Goal: Information Seeking & Learning: Learn about a topic

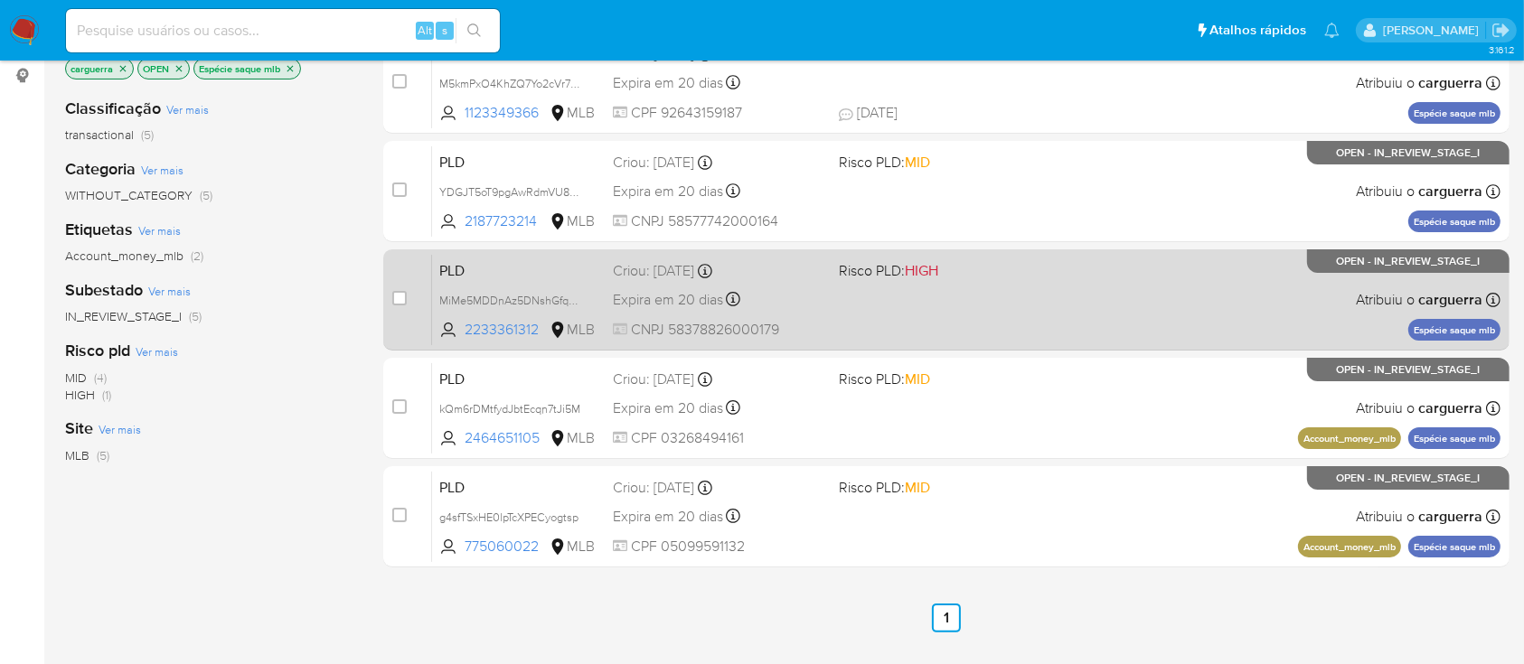
scroll to position [120, 0]
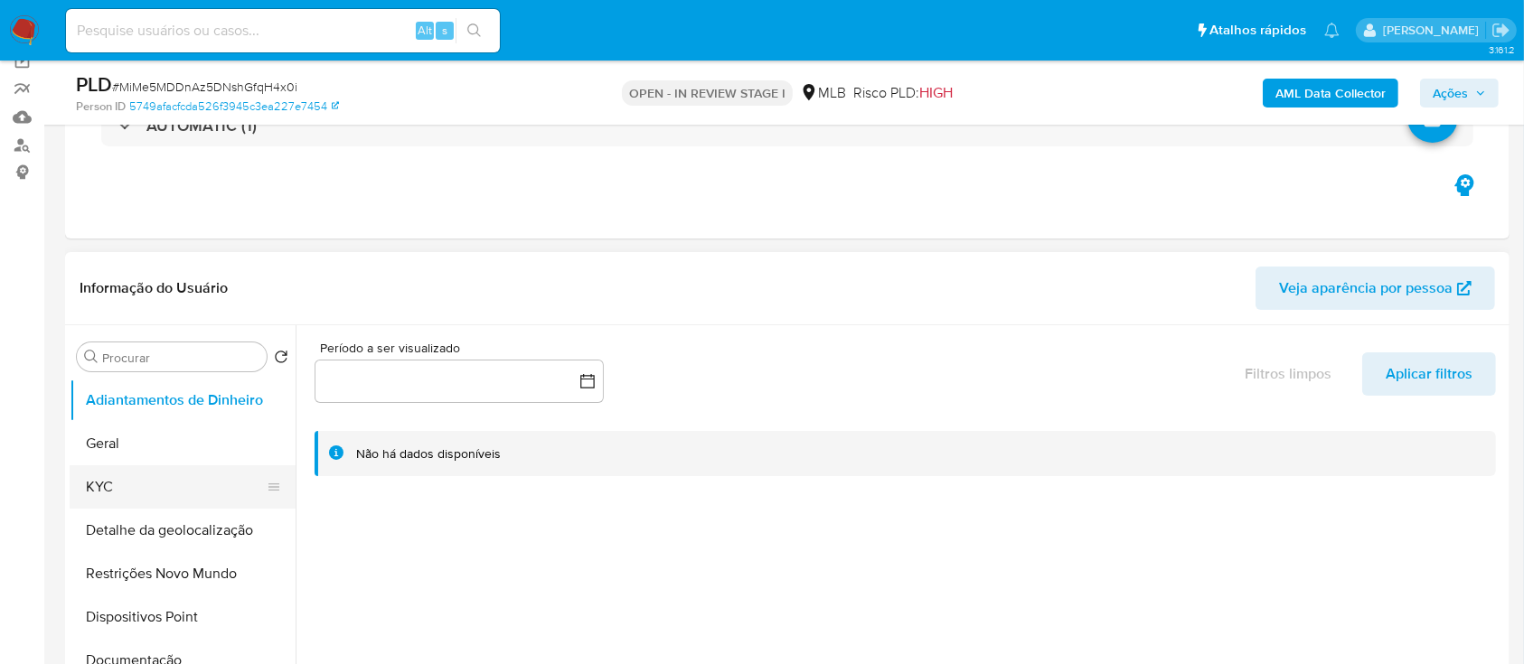
scroll to position [240, 0]
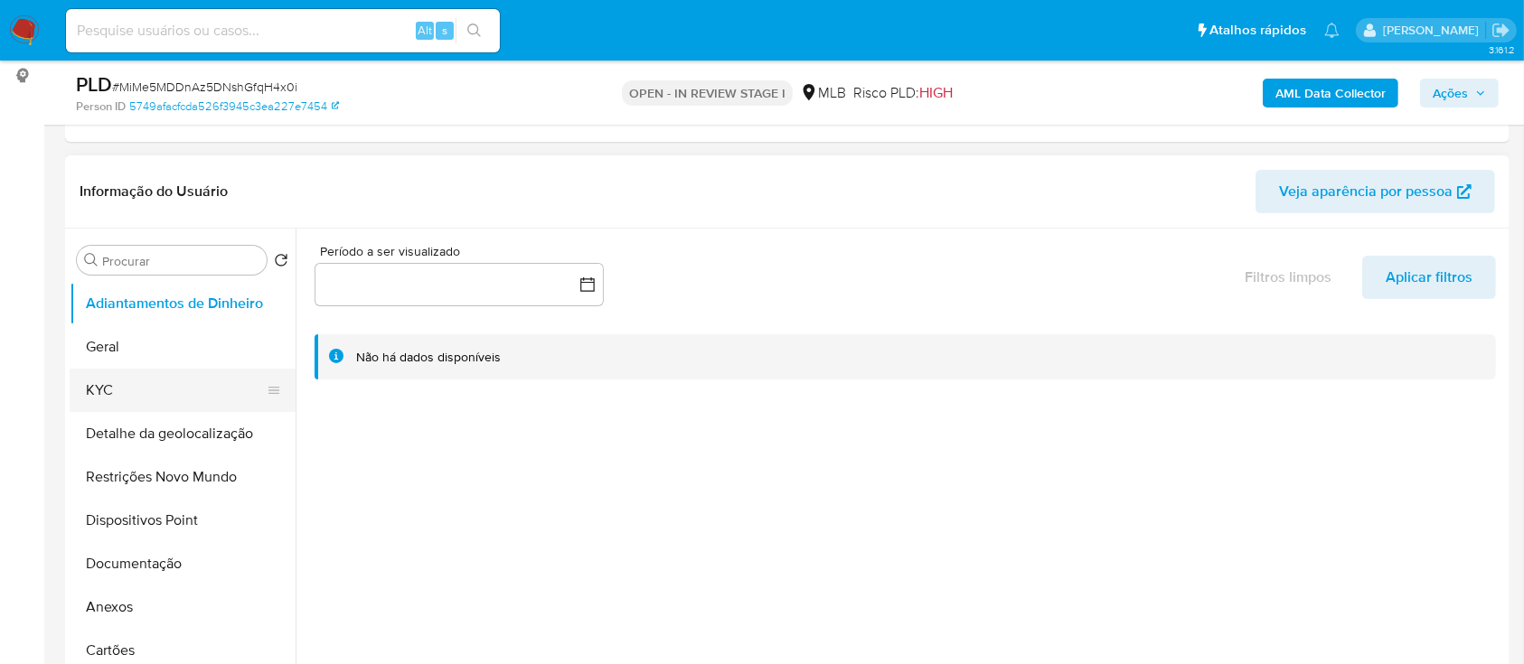
click at [128, 389] on button "KYC" at bounding box center [176, 390] width 212 height 43
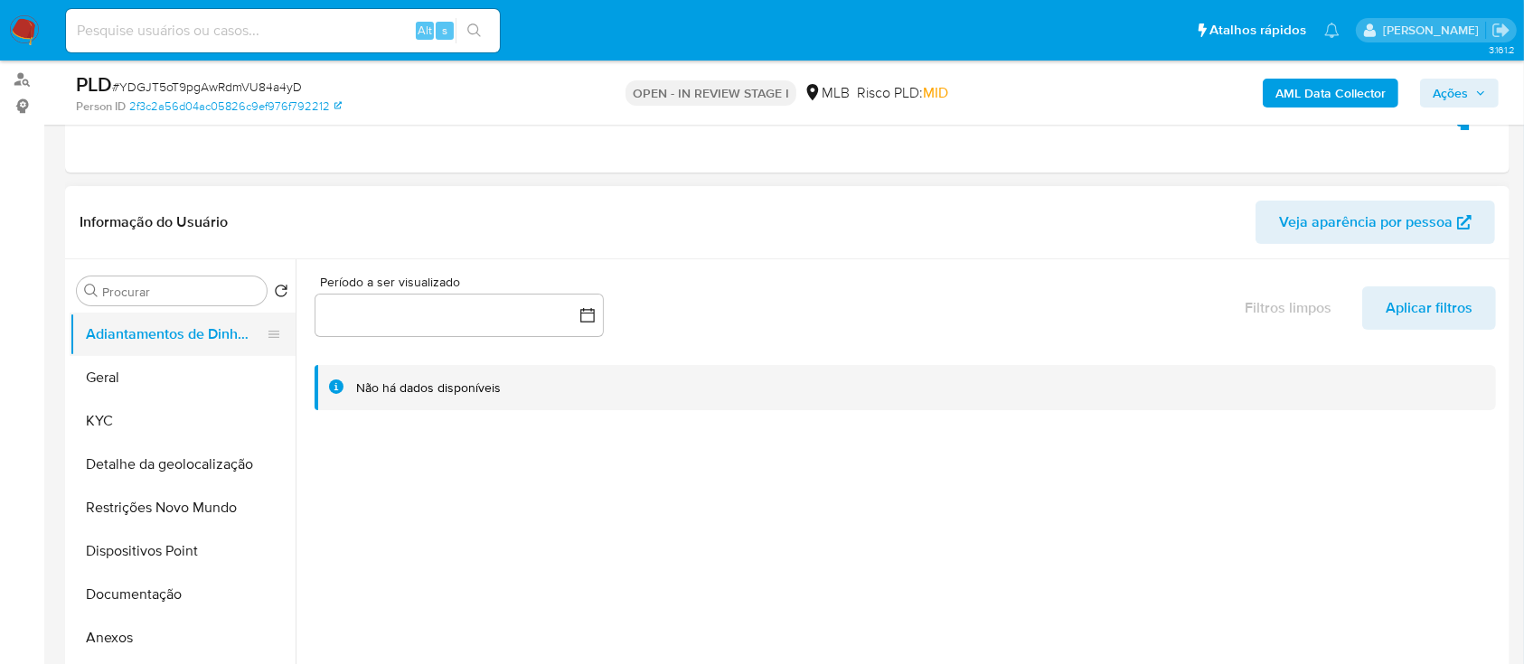
scroll to position [120, 0]
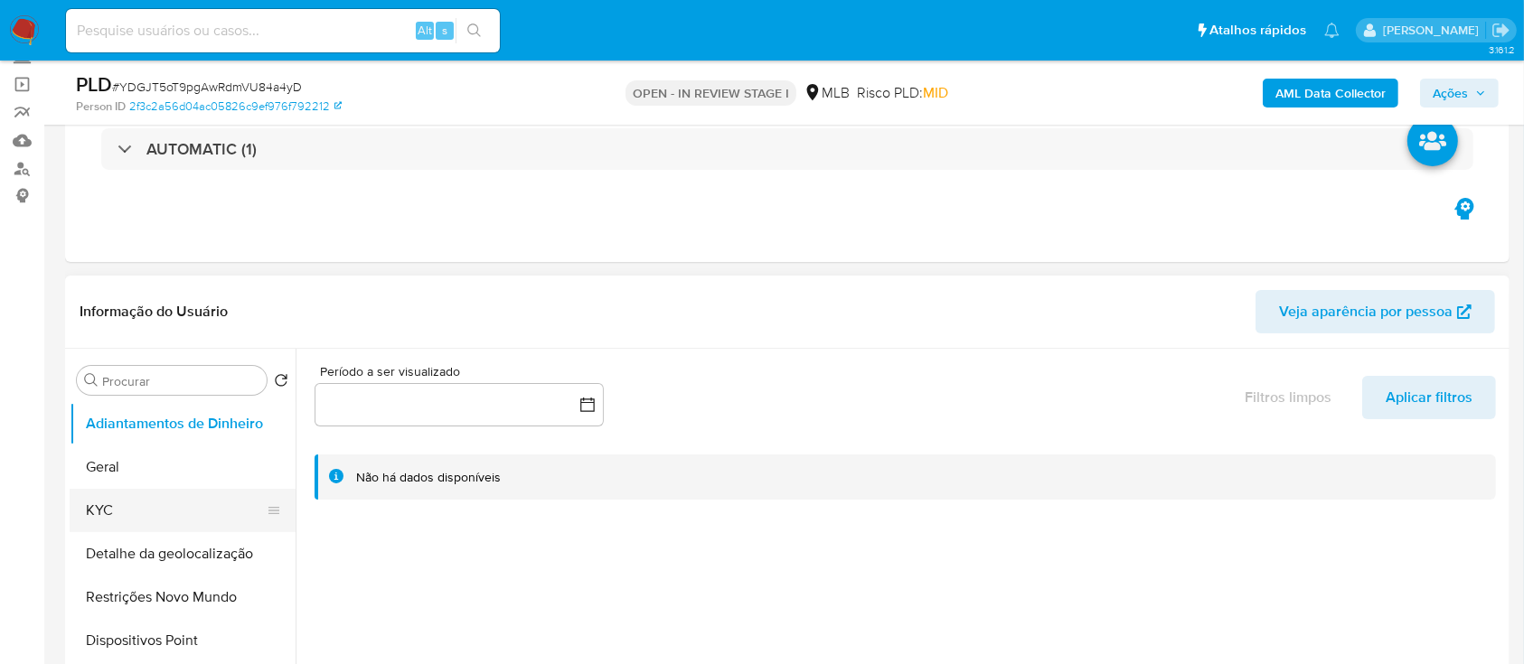
click at [130, 505] on button "KYC" at bounding box center [176, 510] width 212 height 43
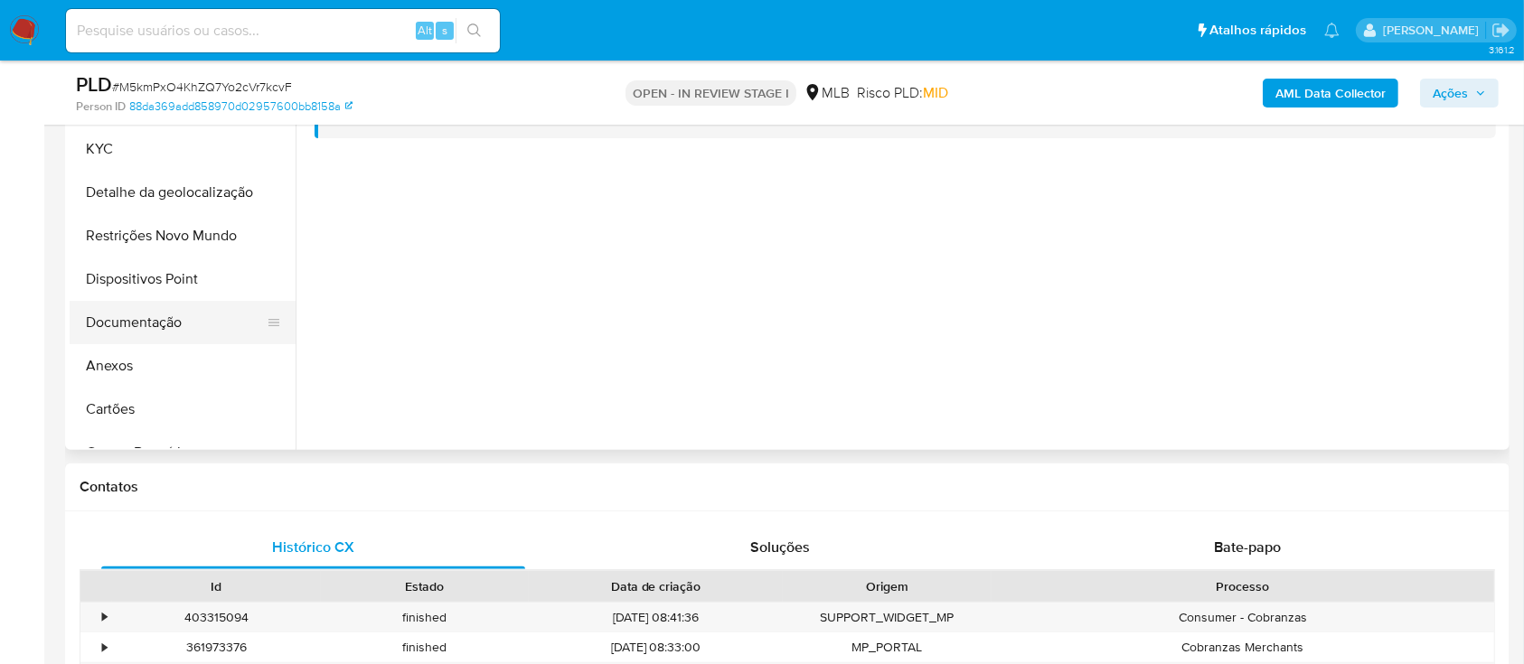
scroll to position [362, 0]
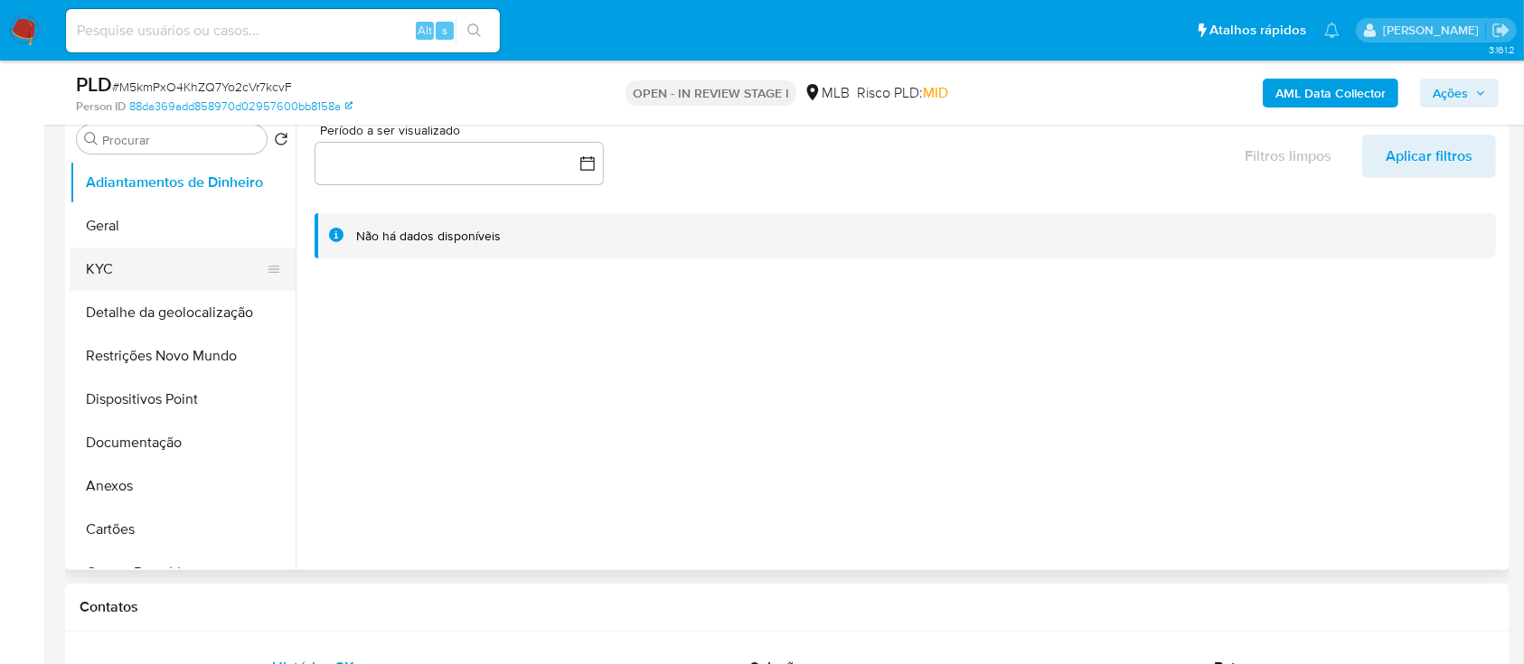
click at [144, 274] on button "KYC" at bounding box center [176, 269] width 212 height 43
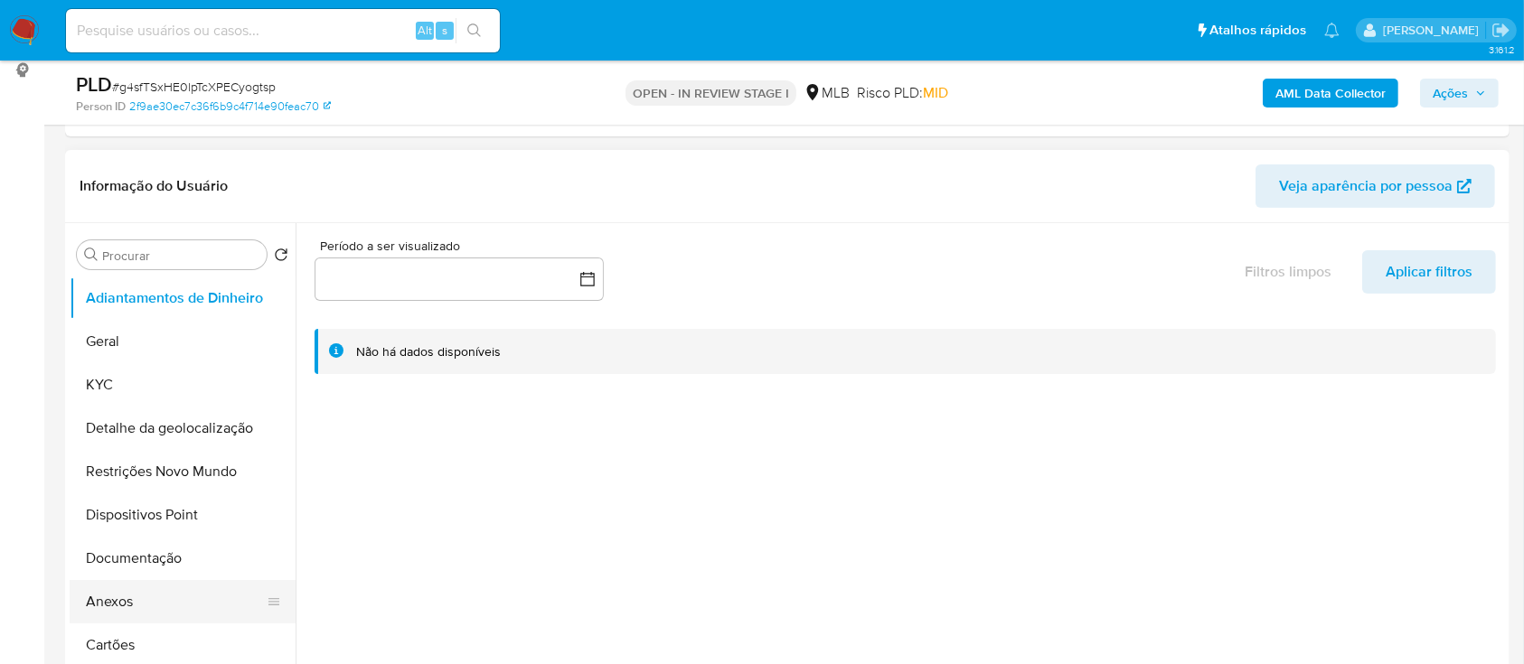
scroll to position [240, 0]
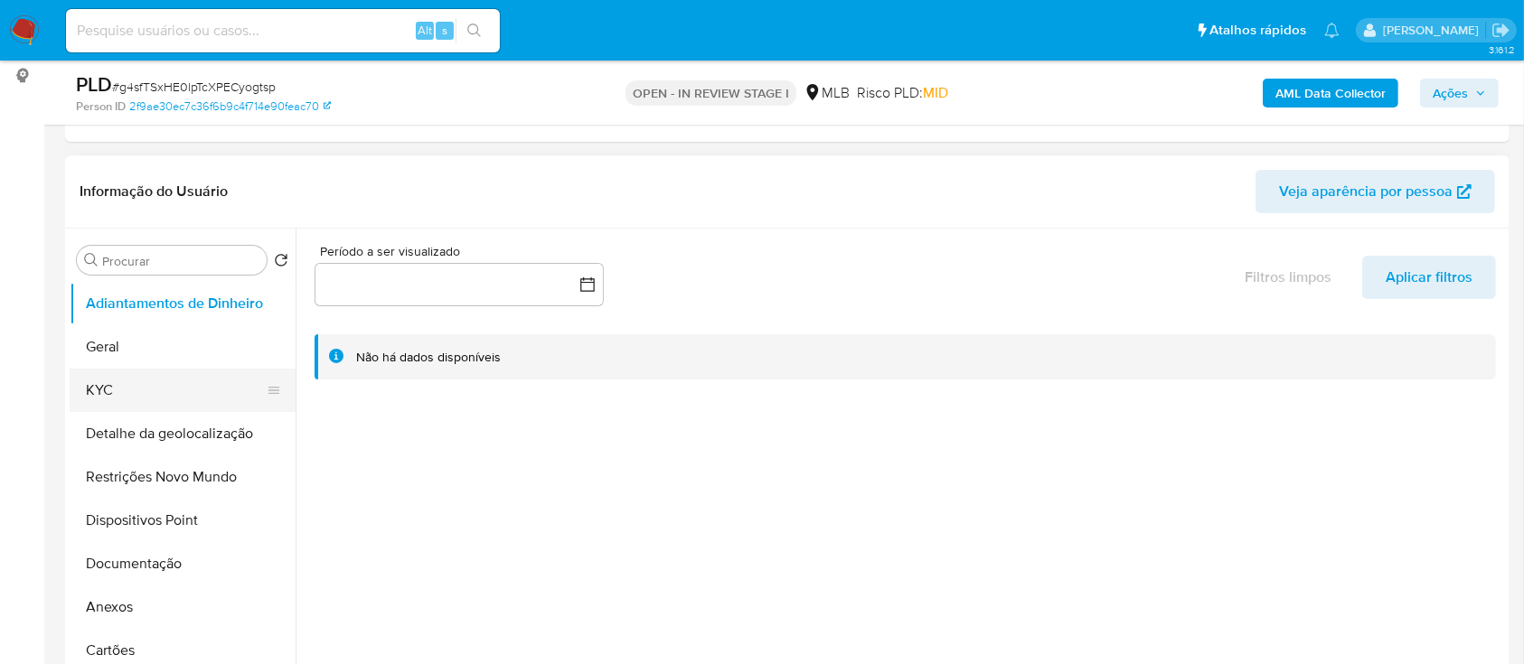
click at [152, 392] on button "KYC" at bounding box center [176, 390] width 212 height 43
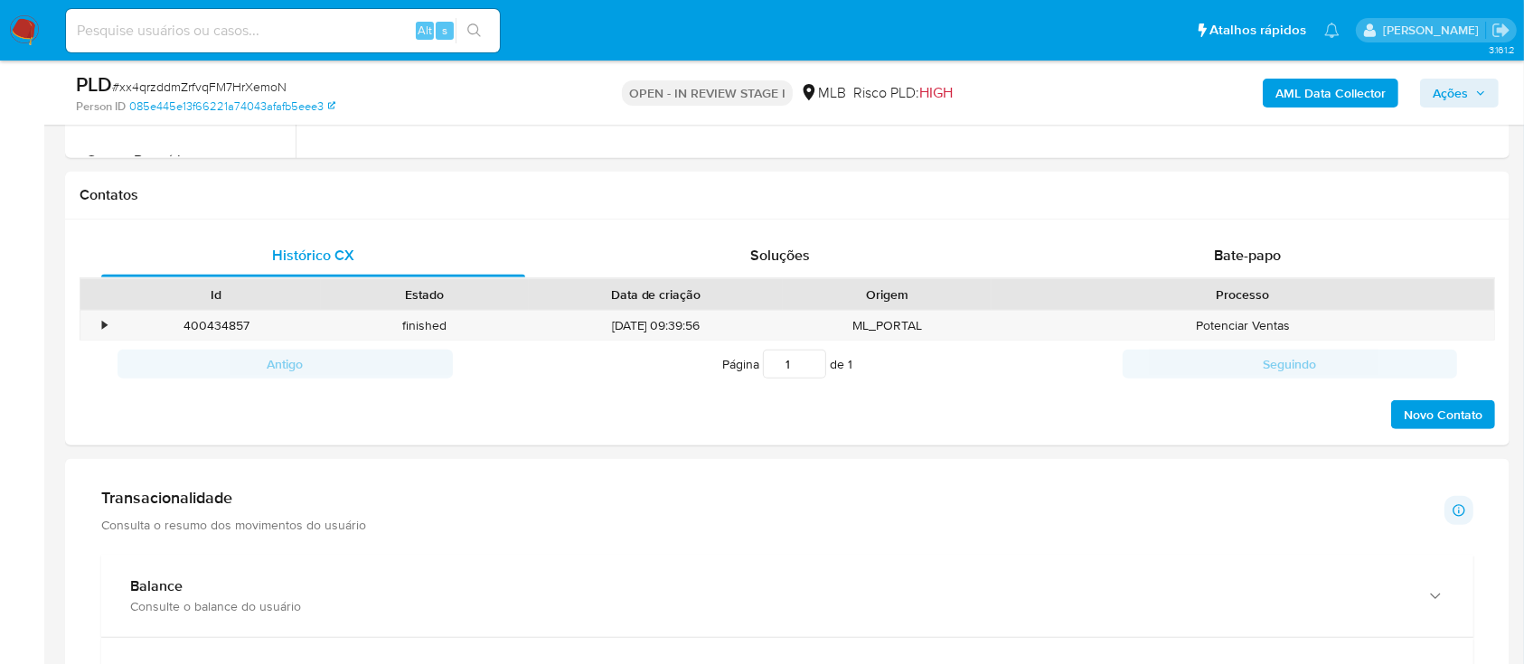
scroll to position [482, 0]
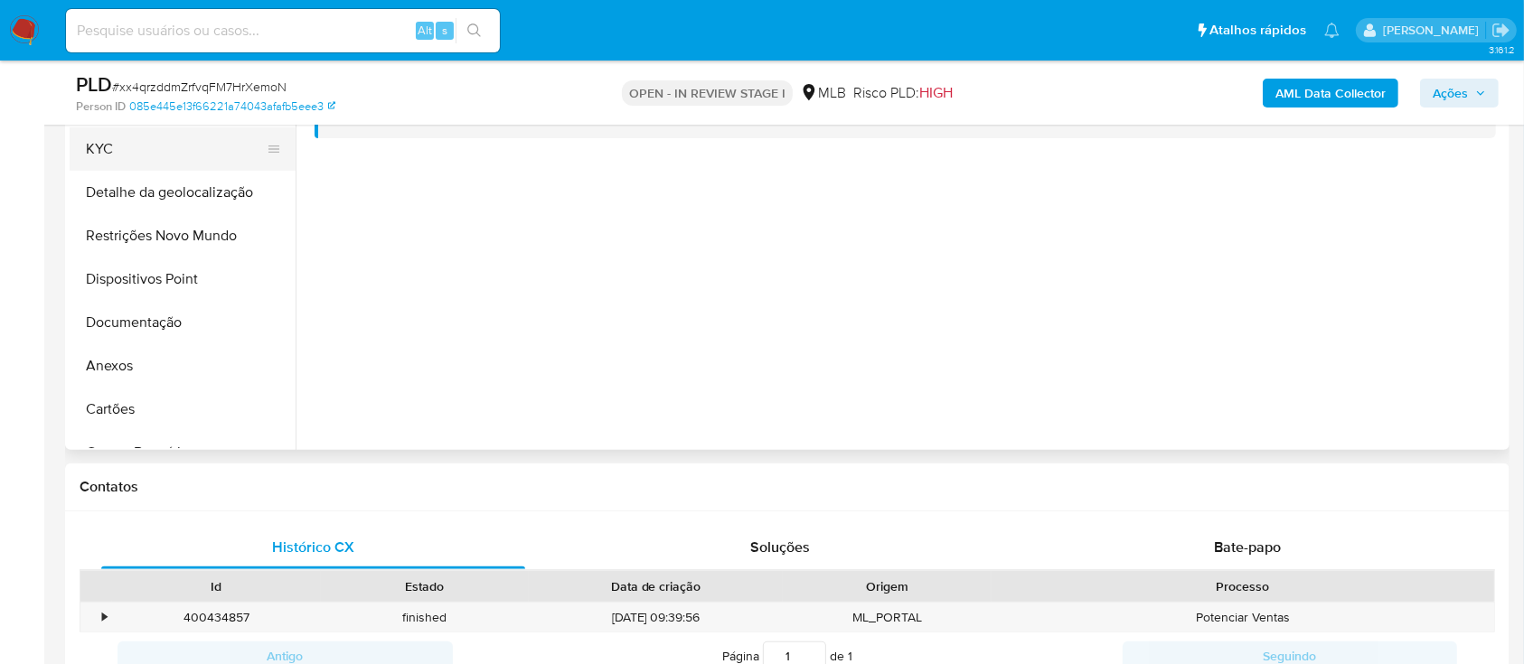
drag, startPoint x: 114, startPoint y: 125, endPoint x: 99, endPoint y: 146, distance: 25.3
click at [112, 127] on ul "Adiantamentos de Dinheiro Geral KYC Detalhe da geolocalização Restrições Novo M…" at bounding box center [183, 245] width 226 height 408
drag, startPoint x: 99, startPoint y: 146, endPoint x: 217, endPoint y: 136, distance: 118.0
click at [99, 146] on button "KYC" at bounding box center [176, 148] width 212 height 43
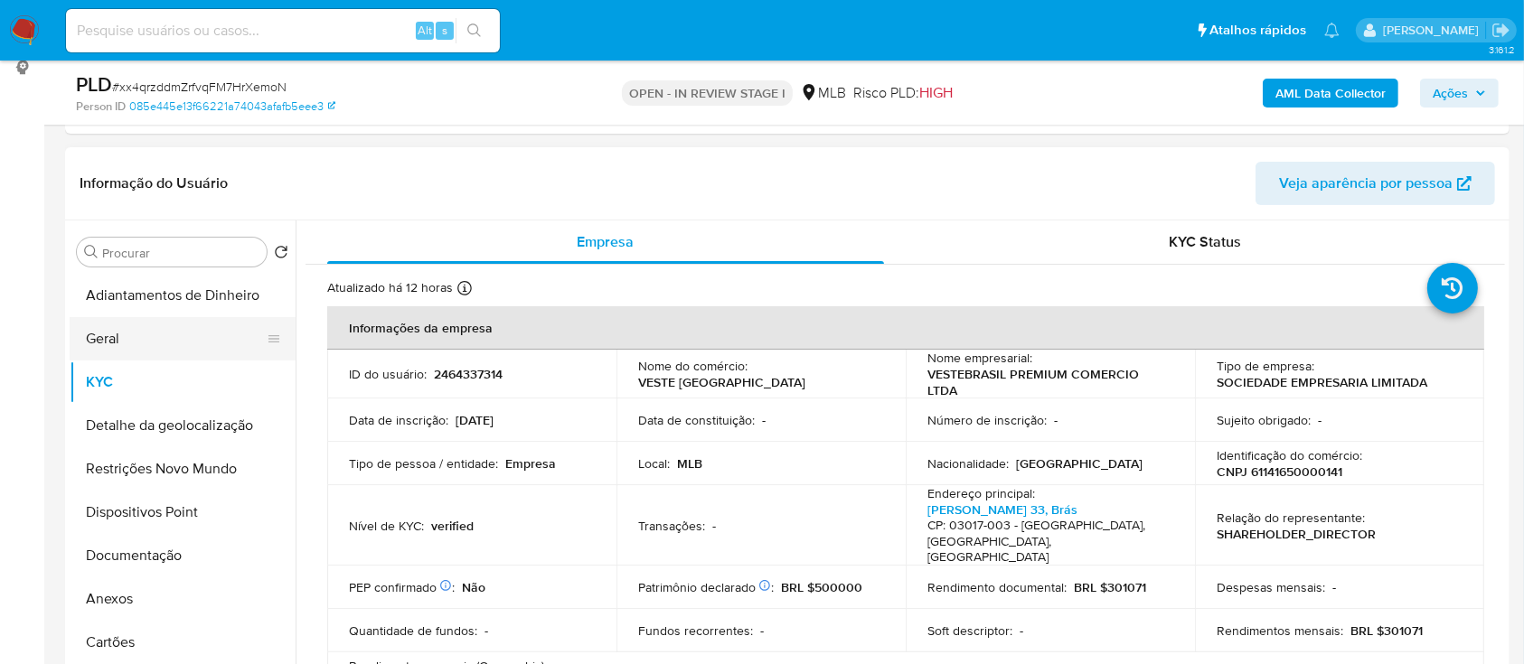
scroll to position [240, 0]
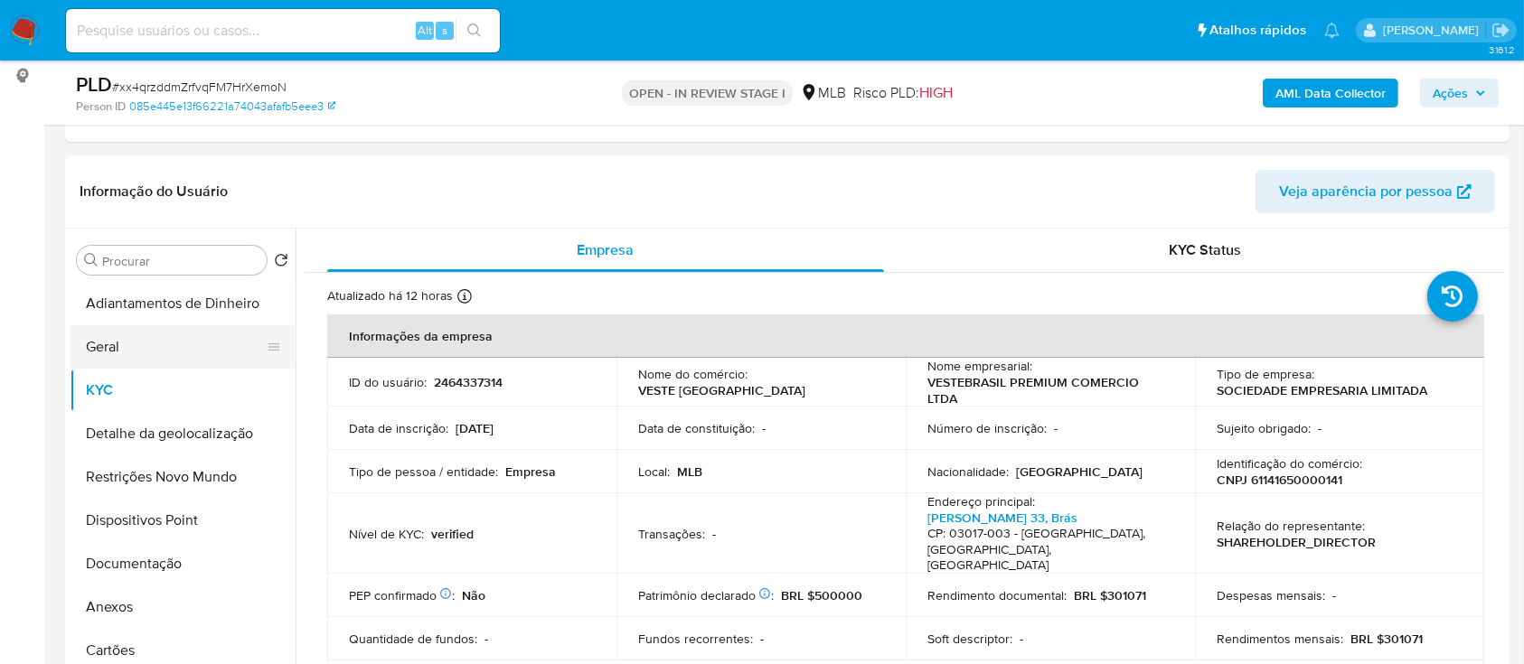
click at [127, 352] on button "Geral" at bounding box center [176, 346] width 212 height 43
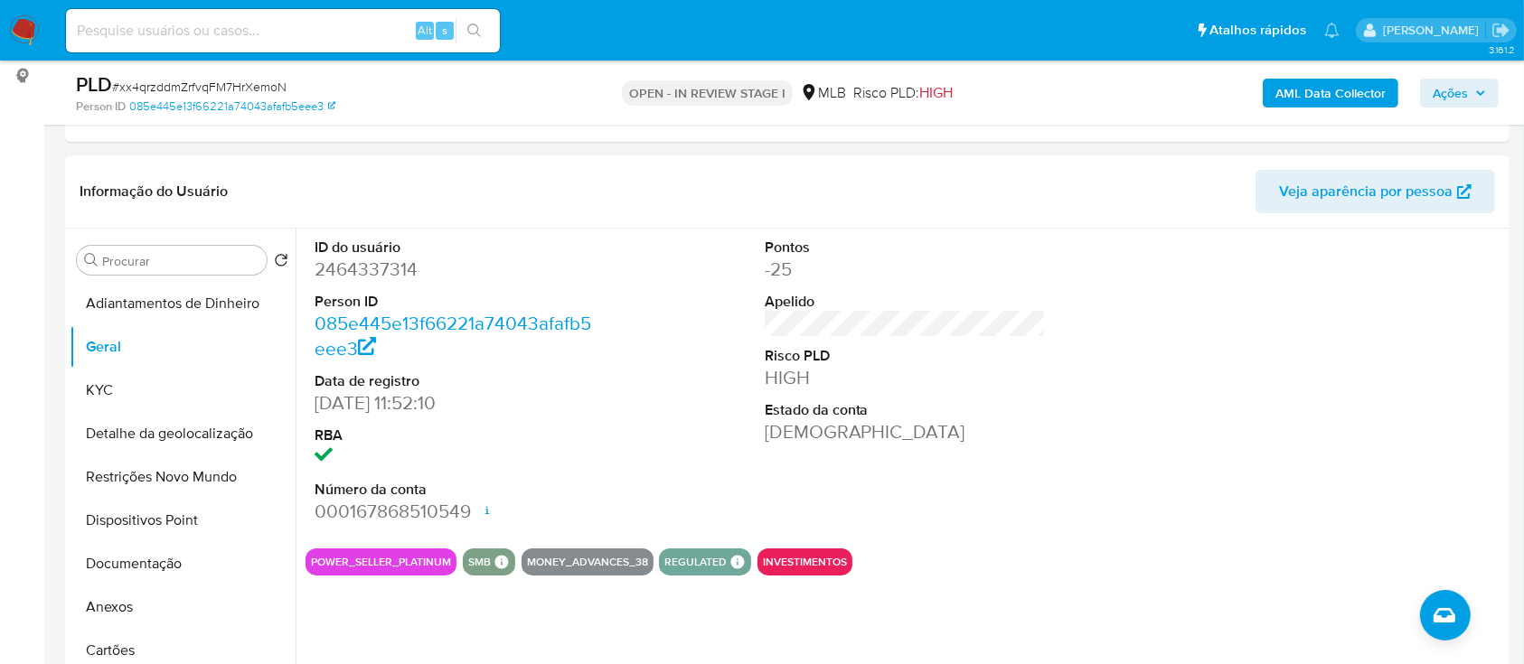
drag, startPoint x: 1448, startPoint y: 425, endPoint x: 1425, endPoint y: 413, distance: 26.3
click at [1449, 425] on div at bounding box center [1355, 382] width 300 height 306
click at [118, 384] on button "KYC" at bounding box center [176, 390] width 212 height 43
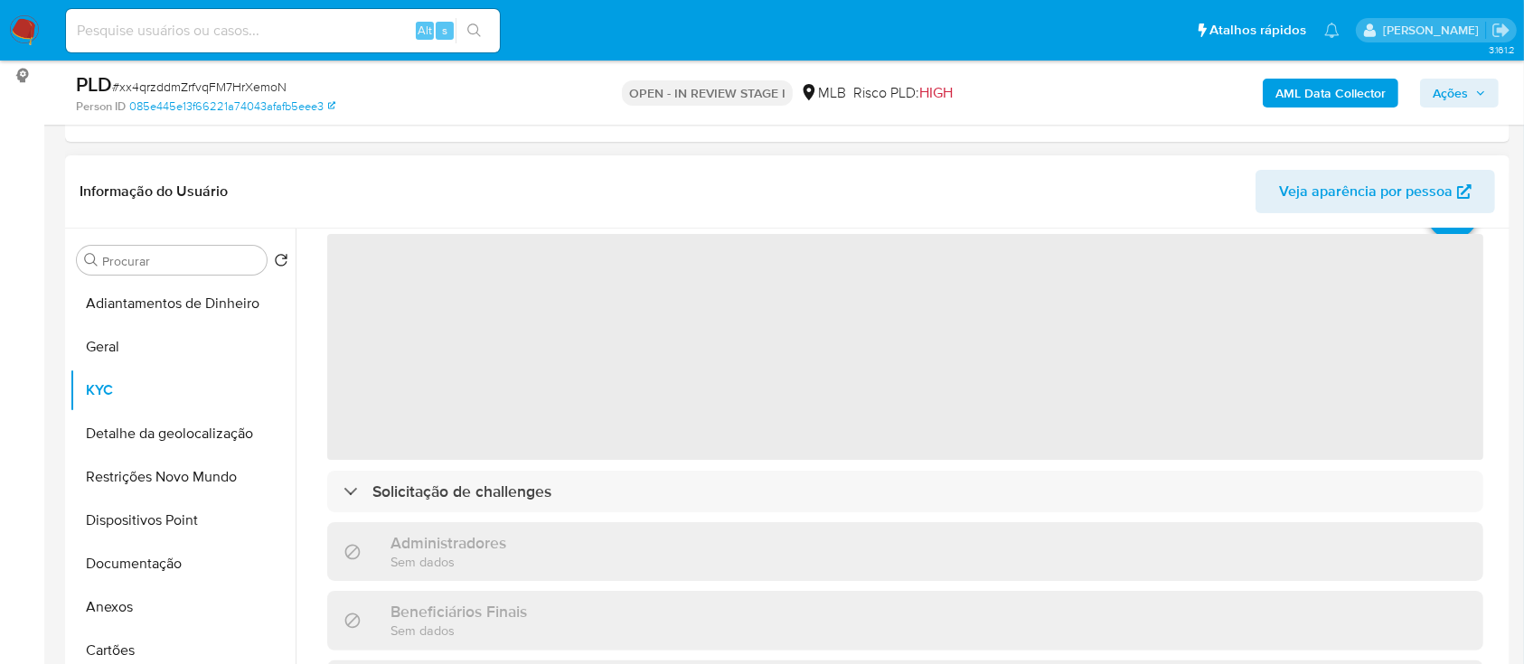
scroll to position [120, 0]
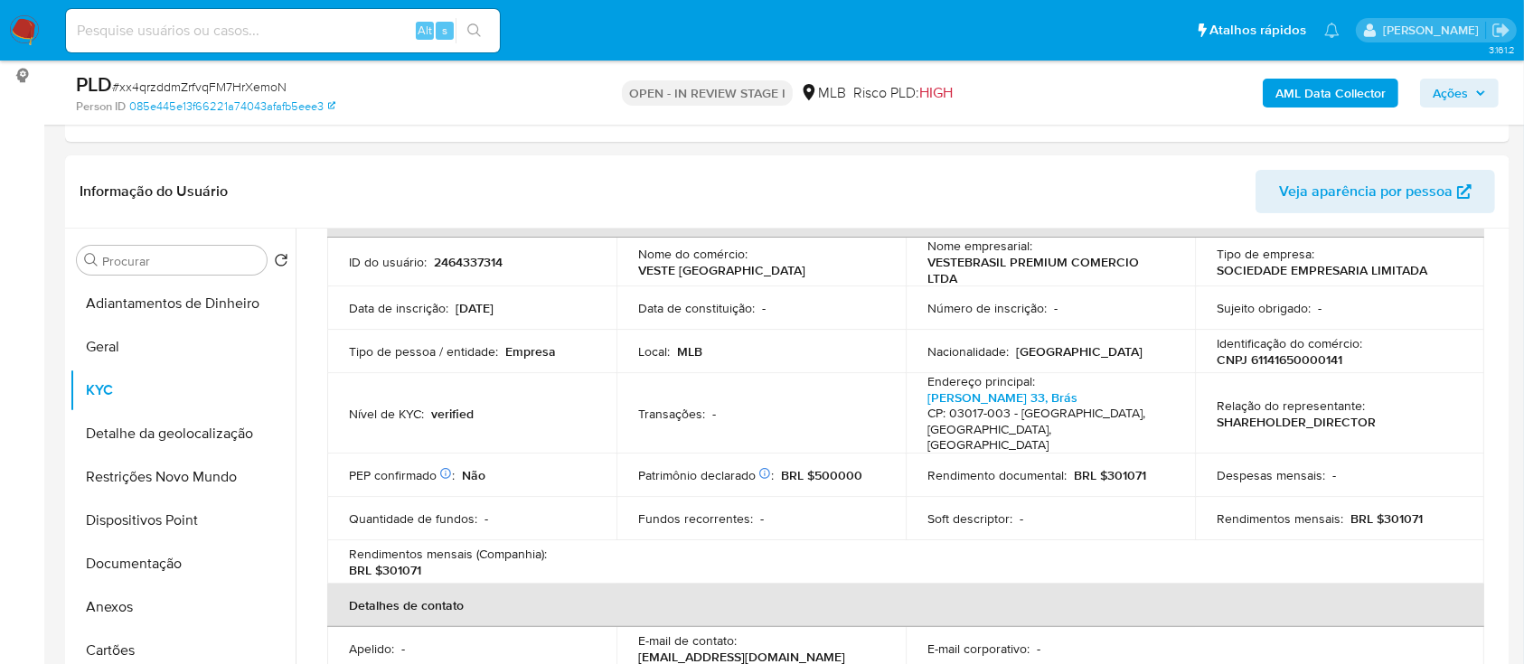
drag, startPoint x: 5, startPoint y: 270, endPoint x: 29, endPoint y: 253, distance: 29.8
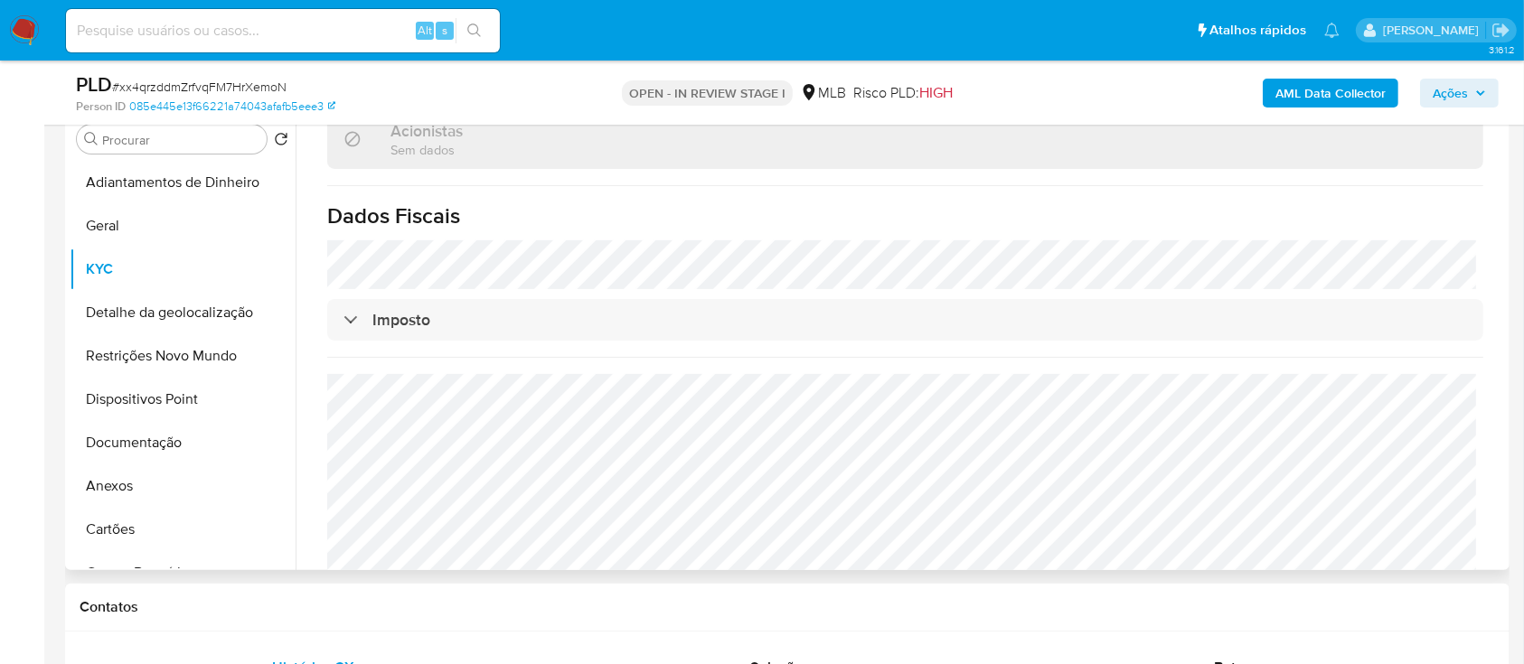
scroll to position [1106, 0]
click at [125, 302] on button "Detalhe da geolocalização" at bounding box center [176, 312] width 212 height 43
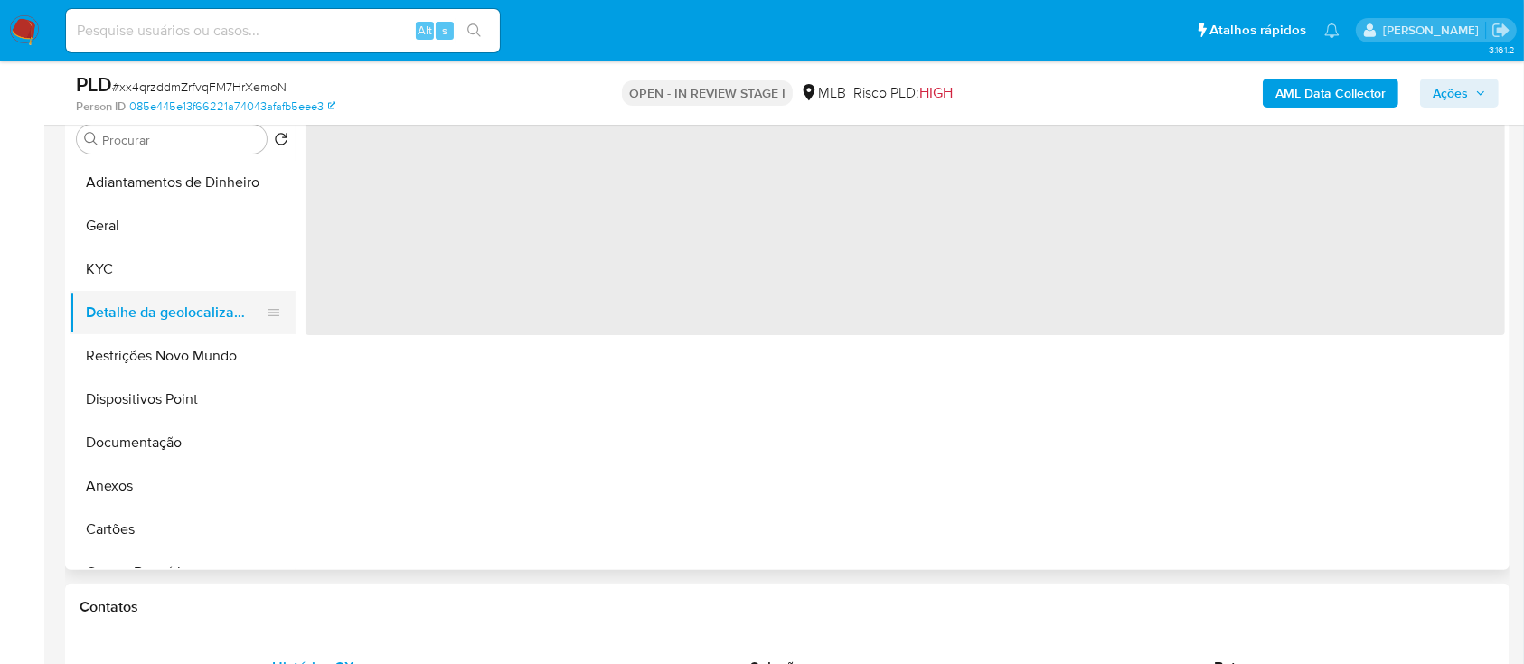
scroll to position [0, 0]
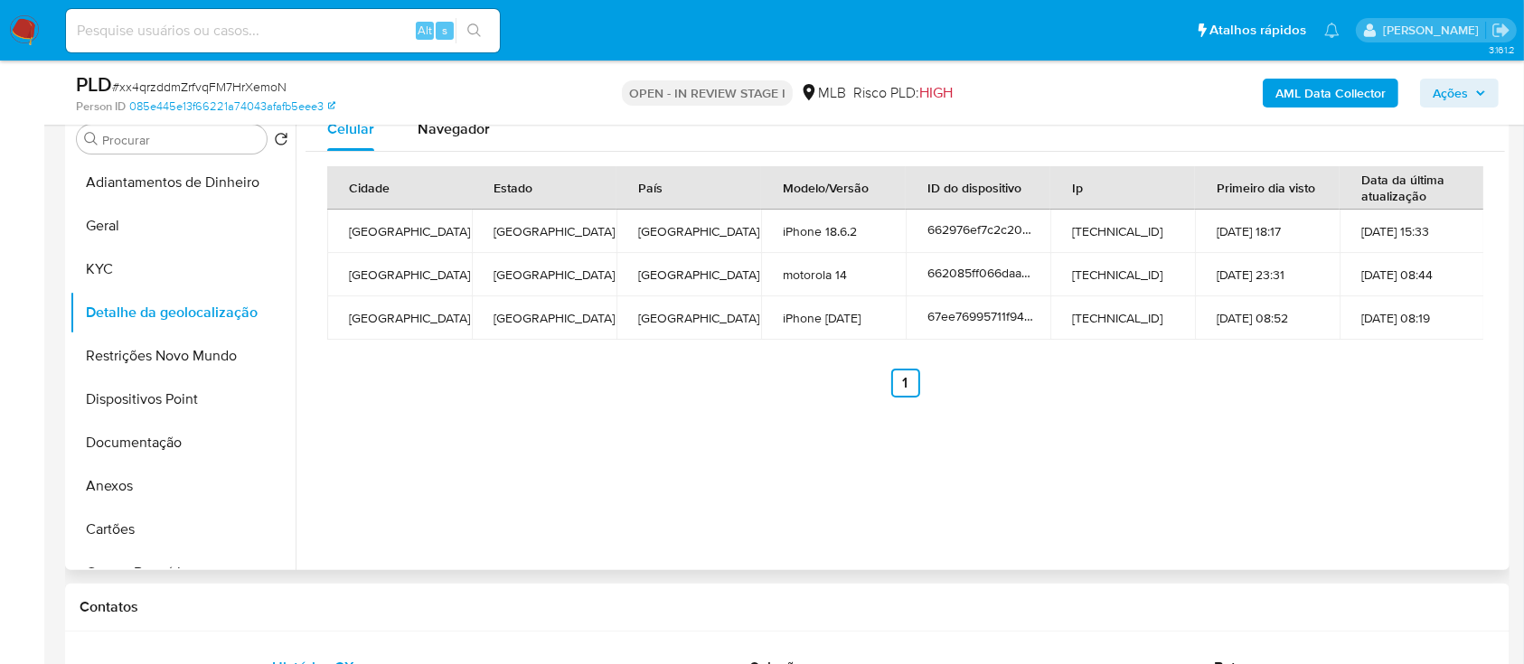
drag, startPoint x: 1366, startPoint y: 421, endPoint x: 1152, endPoint y: 295, distance: 248.9
click at [1345, 405] on div "Celular Navegador Cidade Estado País Modelo/Versão ID do dispositivo Ip Primeir…" at bounding box center [901, 339] width 1210 height 463
click at [212, 349] on button "Restrições Novo Mundo" at bounding box center [176, 356] width 212 height 43
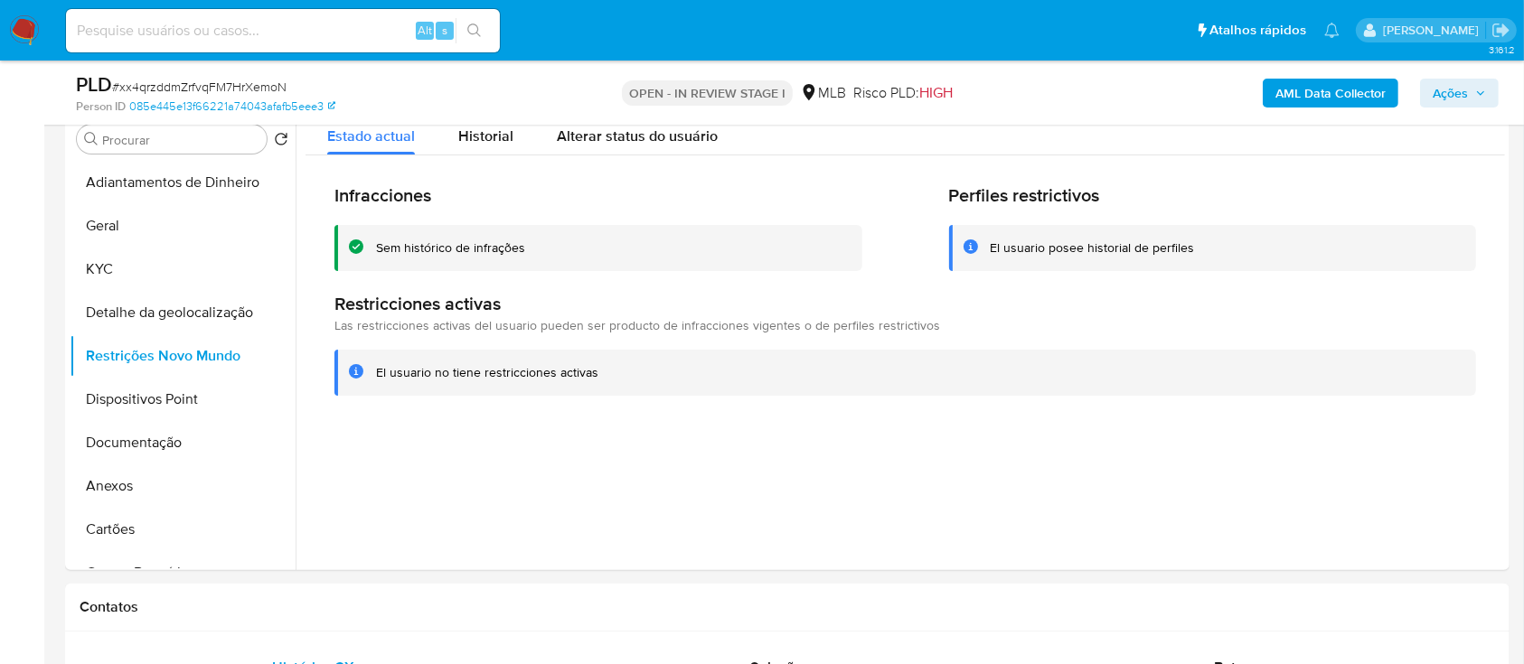
click at [1211, 106] on div "AML Data Collector Ações" at bounding box center [1264, 92] width 469 height 42
click at [168, 387] on button "Dispositivos Point" at bounding box center [176, 399] width 212 height 43
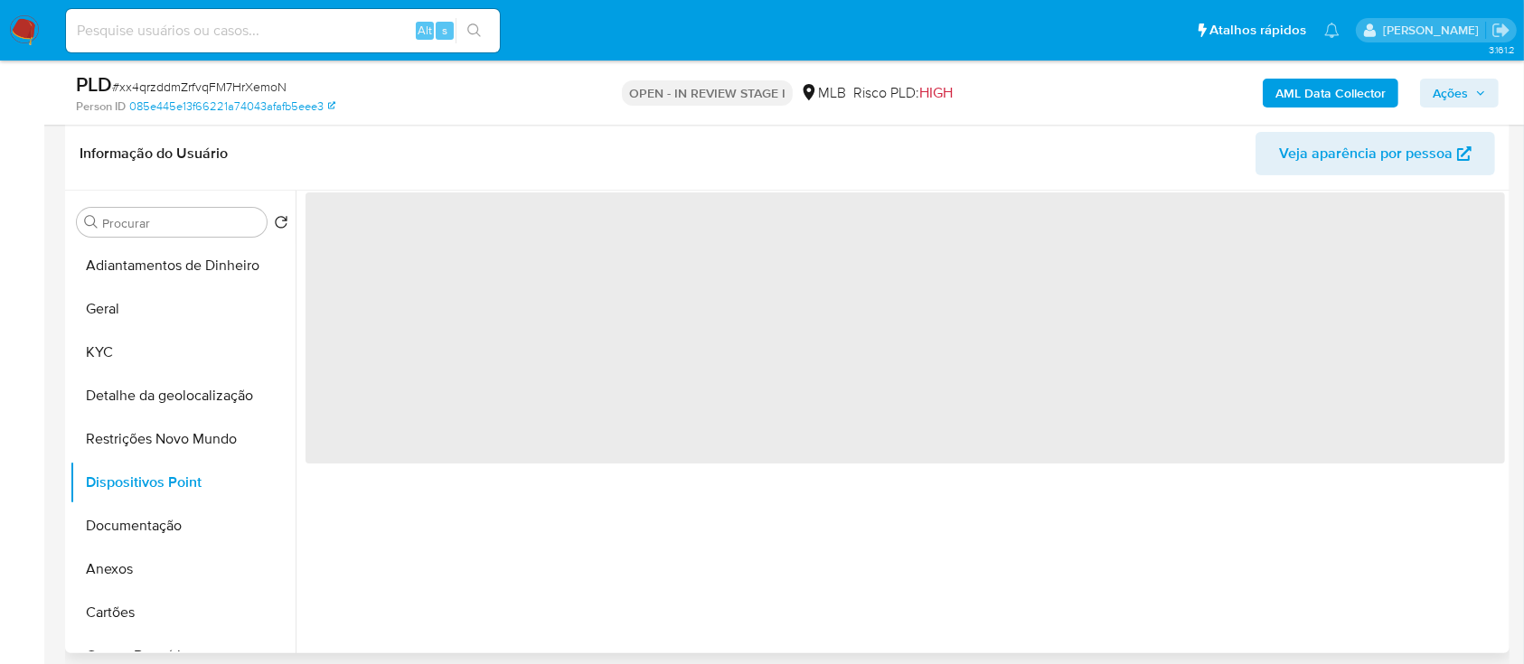
scroll to position [240, 0]
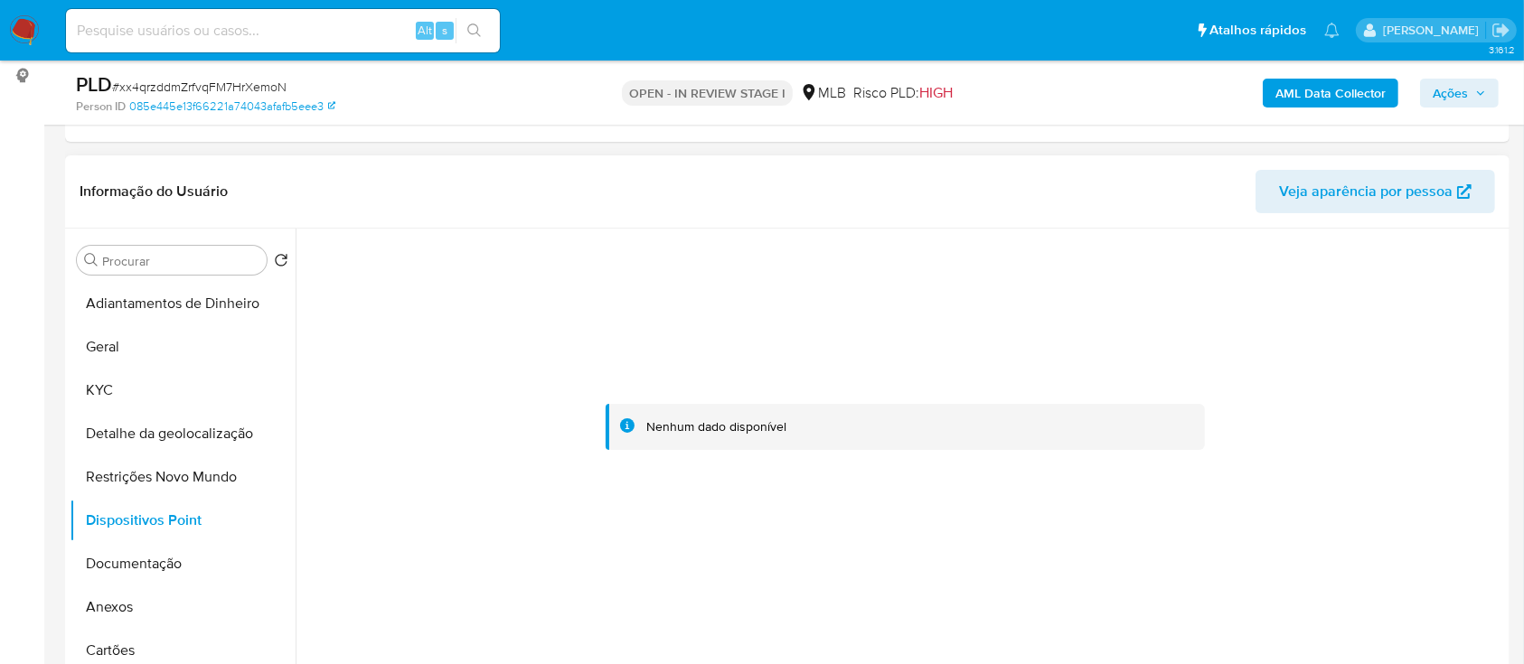
drag, startPoint x: 1302, startPoint y: 298, endPoint x: 1191, endPoint y: 232, distance: 129.3
click at [1297, 294] on div at bounding box center [906, 428] width 1200 height 398
click at [130, 563] on button "Documentação" at bounding box center [176, 563] width 212 height 43
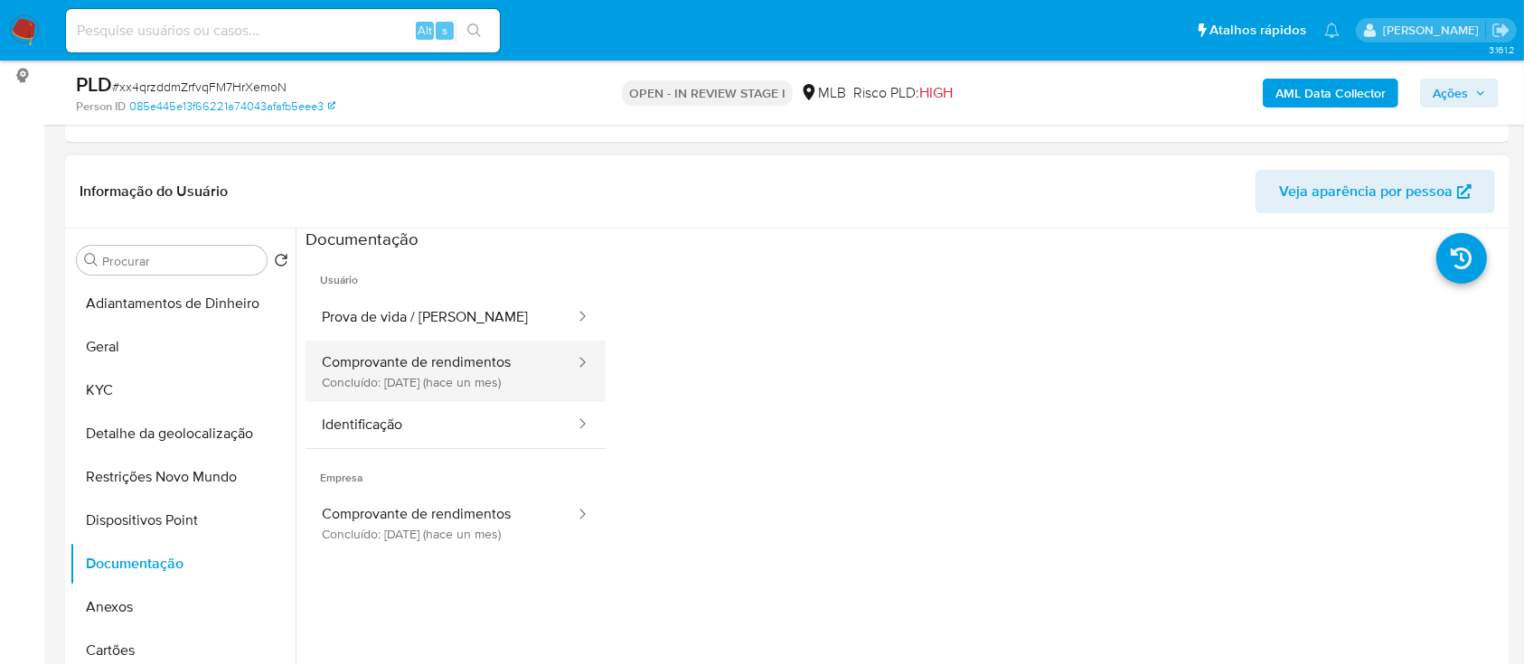
click at [448, 372] on button "Comprovante de rendimentos Concluído: 06/09/2025 (hace un mes)" at bounding box center [441, 371] width 271 height 61
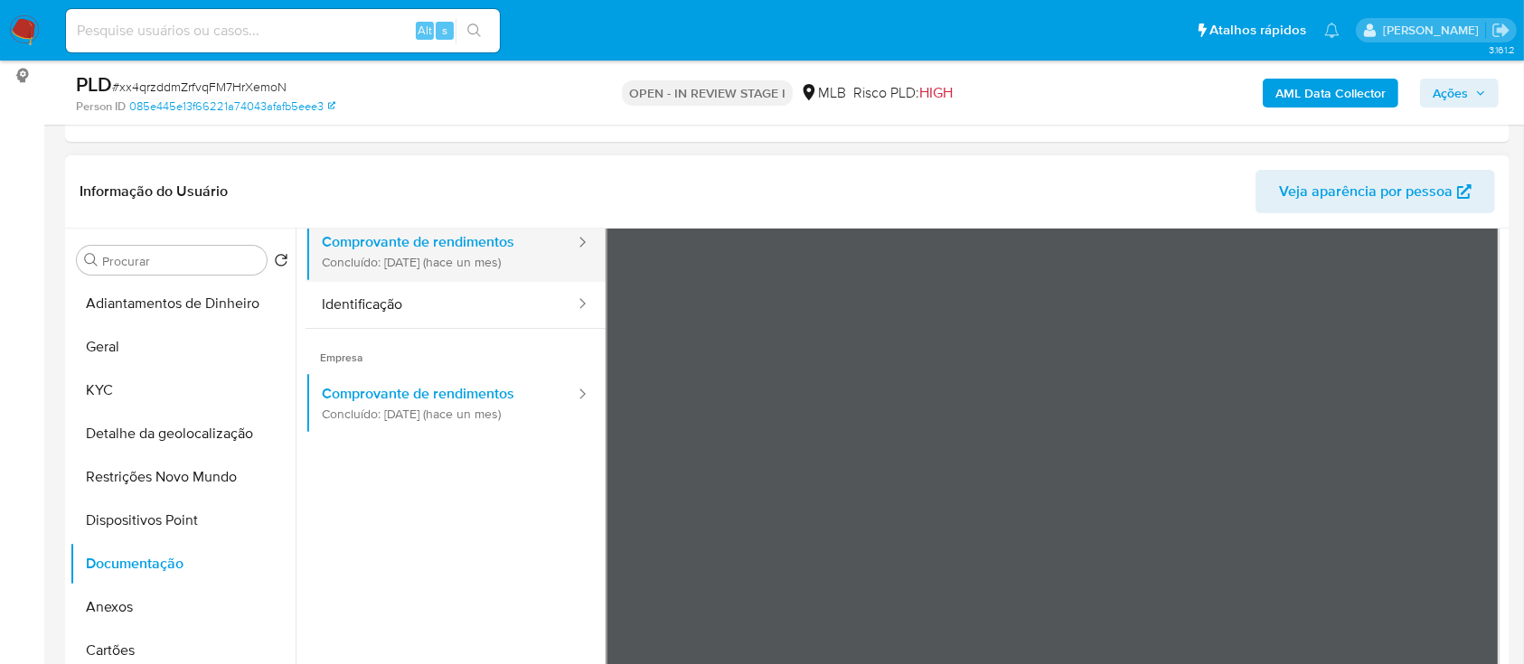
scroll to position [0, 0]
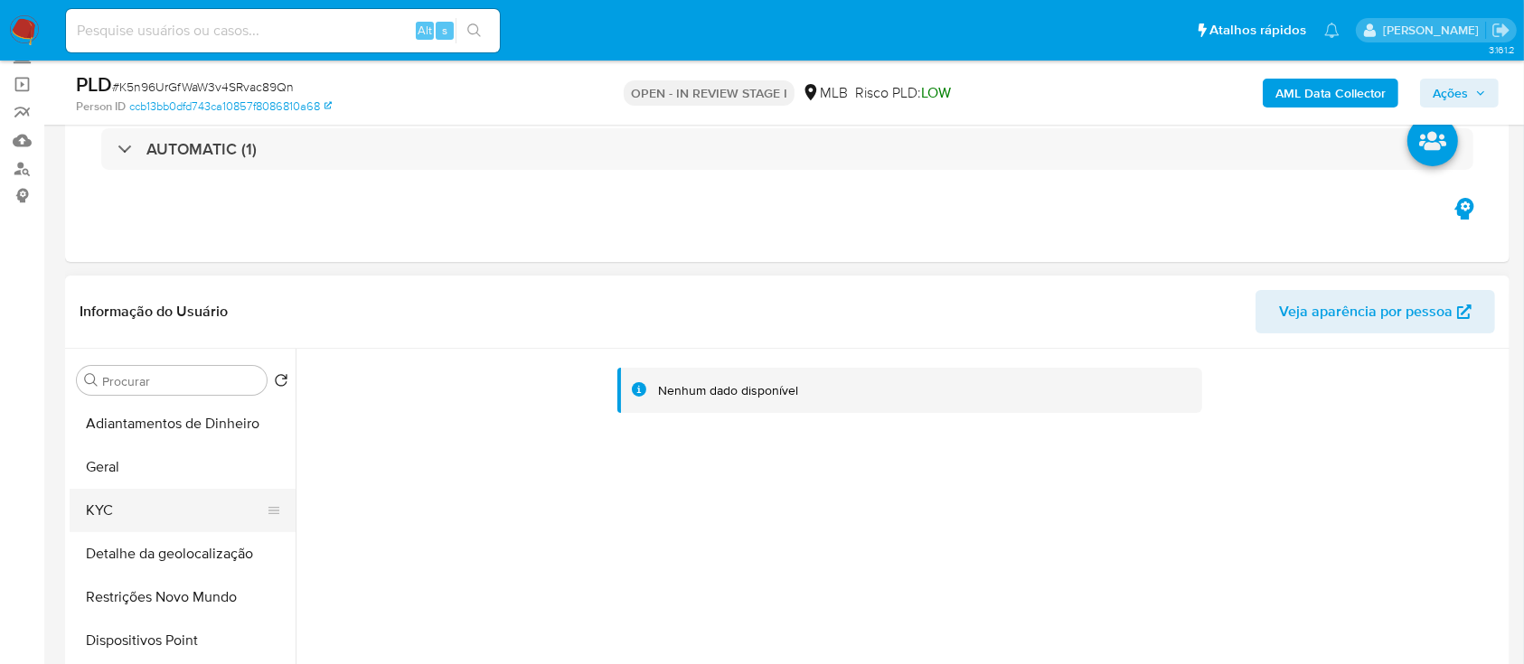
click at [120, 512] on button "KYC" at bounding box center [176, 510] width 212 height 43
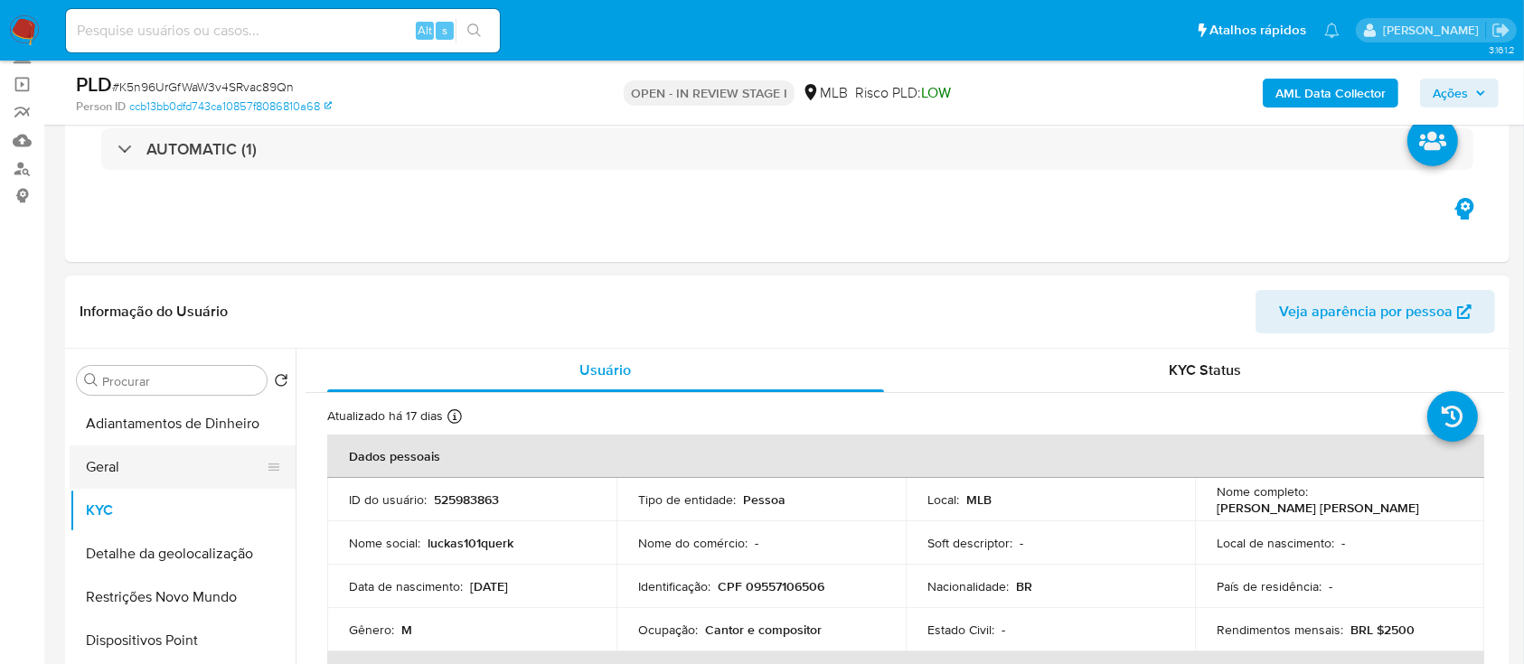
click at [174, 461] on button "Geral" at bounding box center [176, 467] width 212 height 43
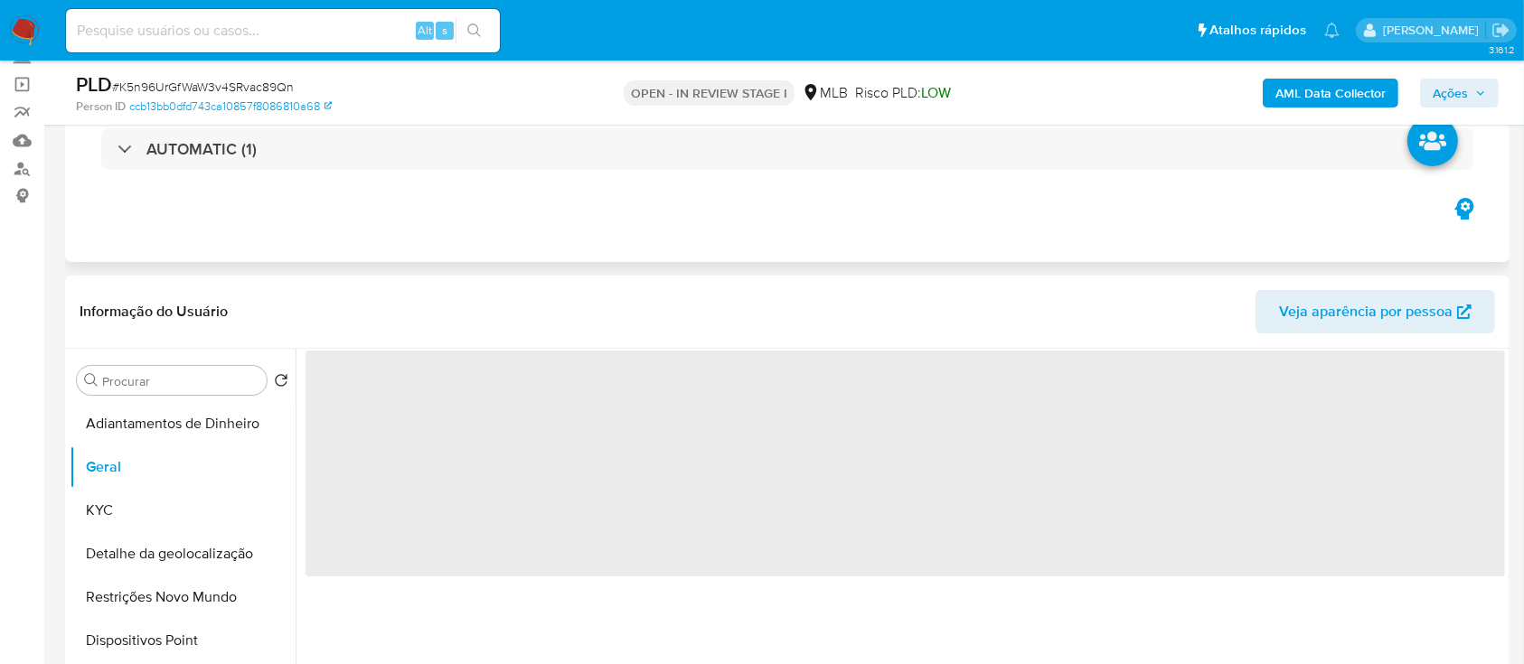
scroll to position [240, 0]
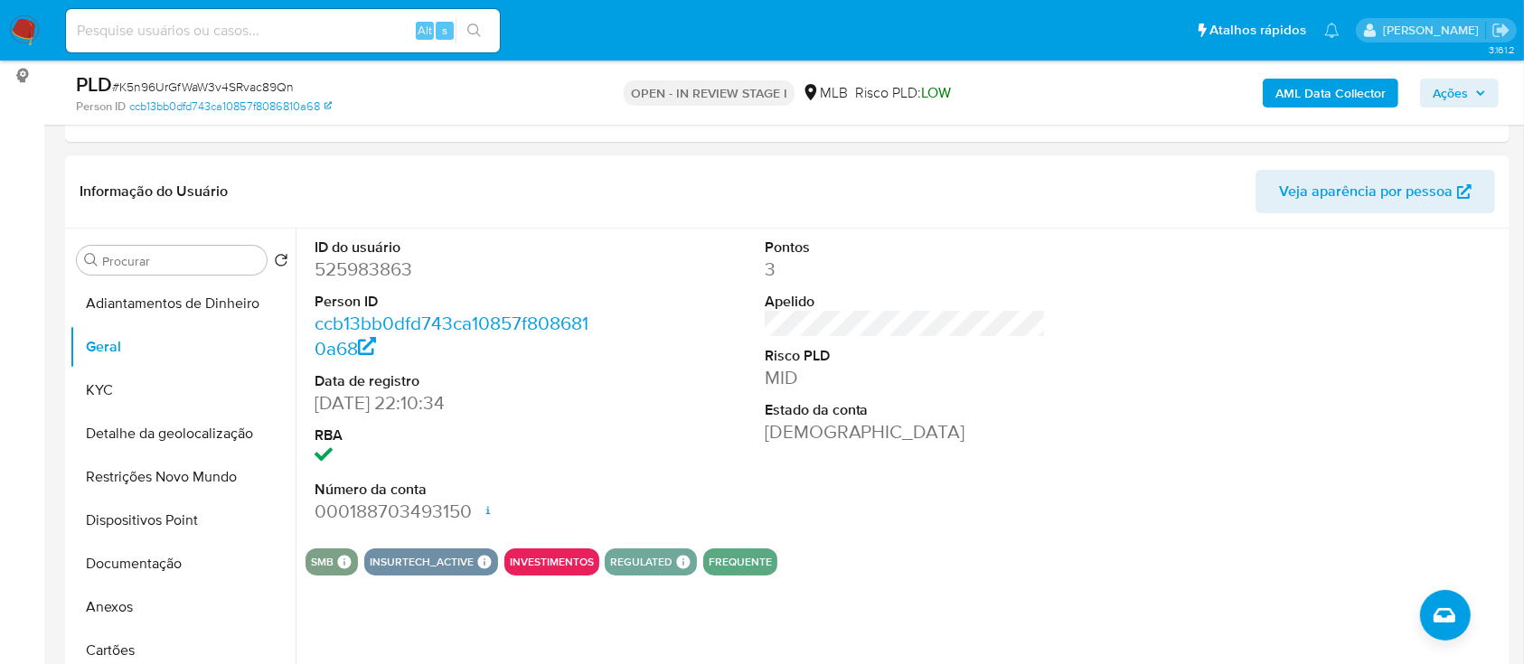
click at [367, 183] on header "Informação do Usuário Veja aparência por pessoa" at bounding box center [788, 191] width 1416 height 43
click at [1199, 500] on div "ID do usuário 525983863 Person ID ccb13bb0dfd743ca10857f8086810a68 Data de regi…" at bounding box center [906, 382] width 1200 height 306
click at [341, 176] on header "Informação do Usuário Veja aparência por pessoa" at bounding box center [788, 191] width 1416 height 43
click at [128, 371] on button "KYC" at bounding box center [176, 390] width 212 height 43
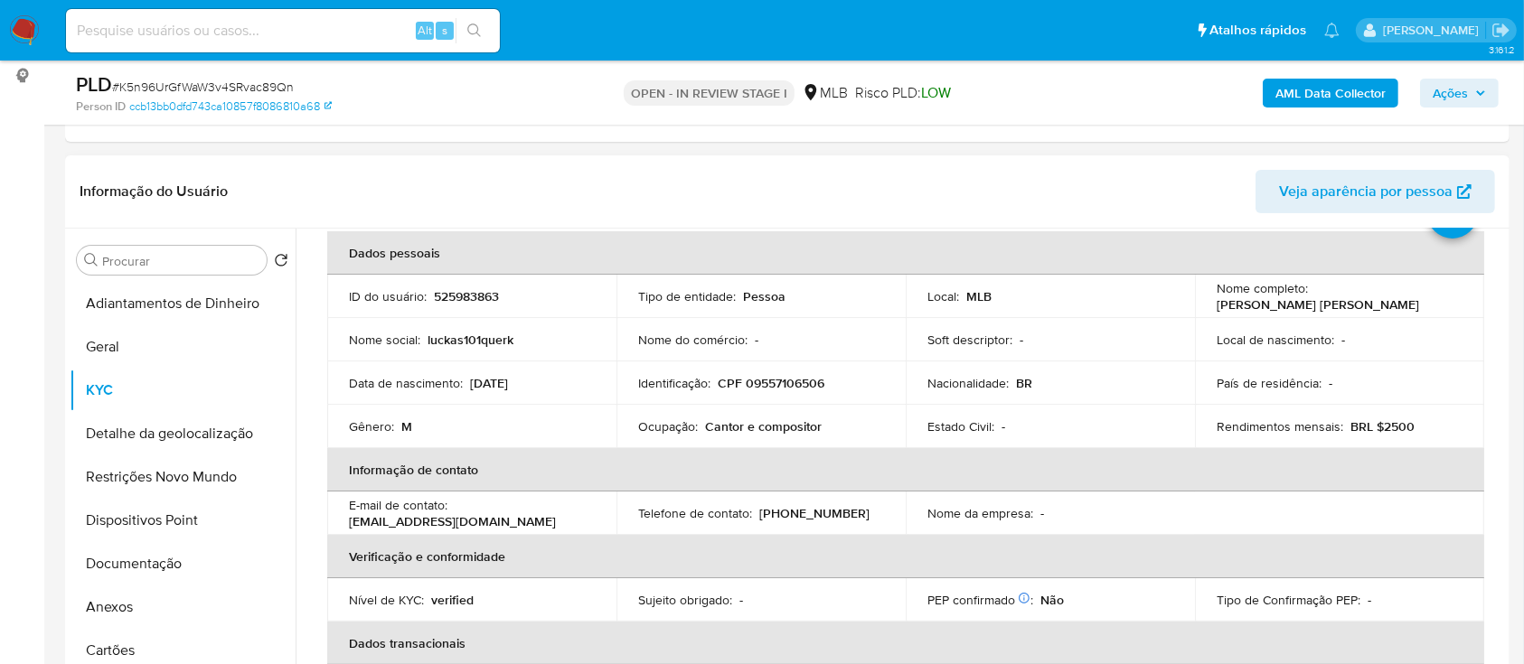
scroll to position [120, 0]
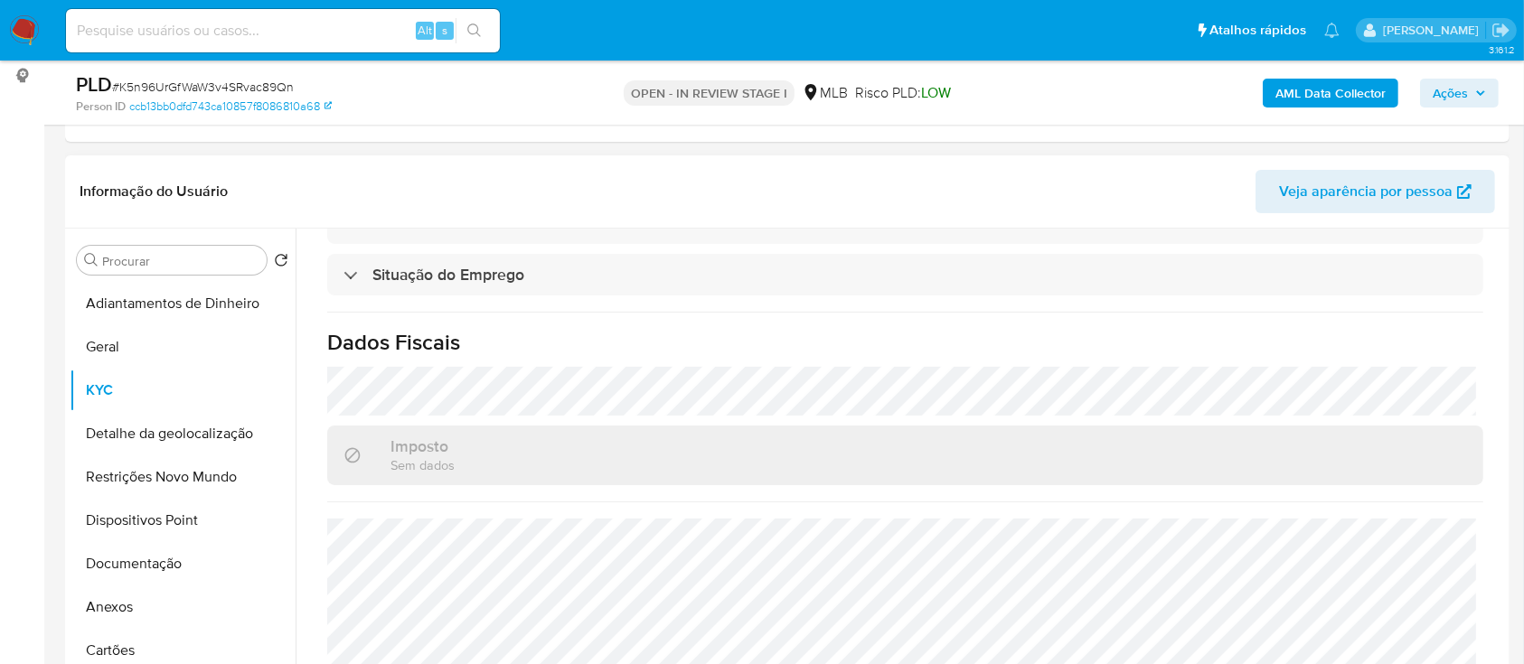
scroll to position [482, 0]
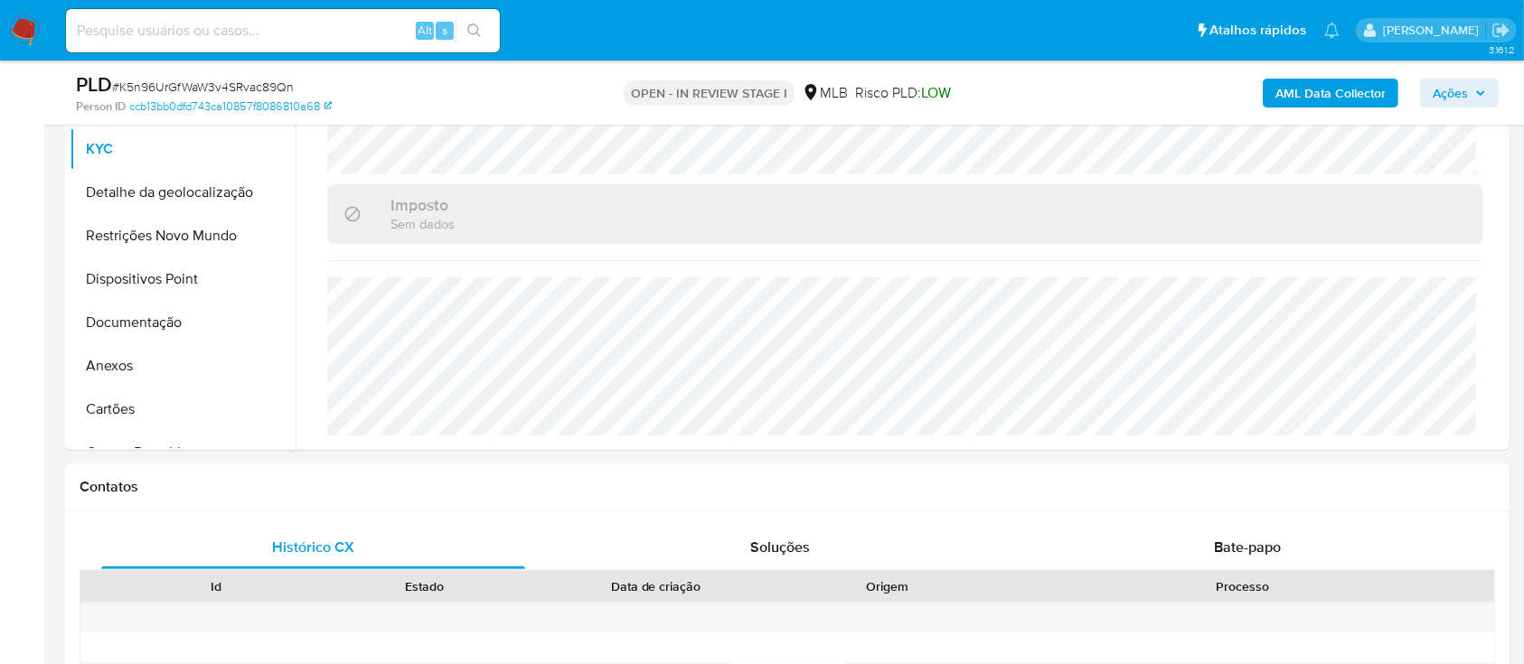
click at [156, 184] on button "Detalhe da geolocalização" at bounding box center [176, 192] width 212 height 43
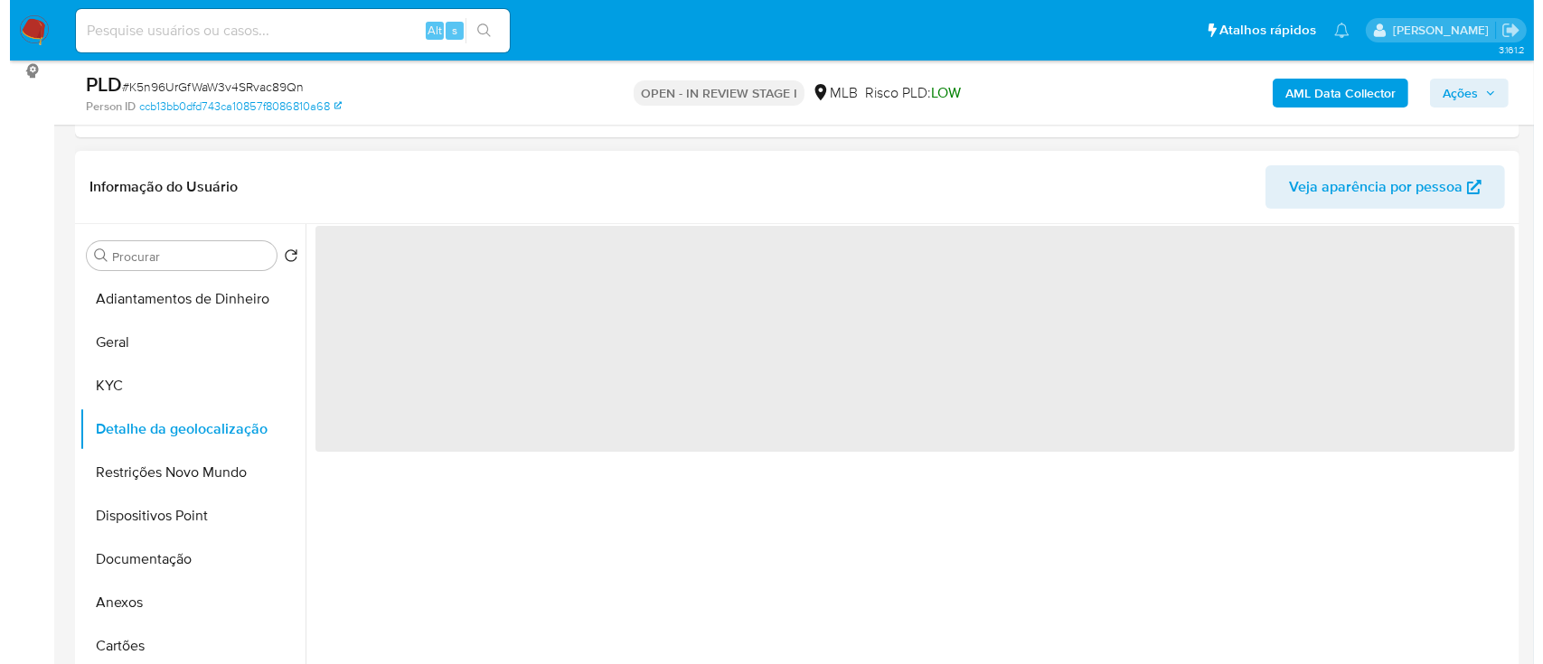
scroll to position [240, 0]
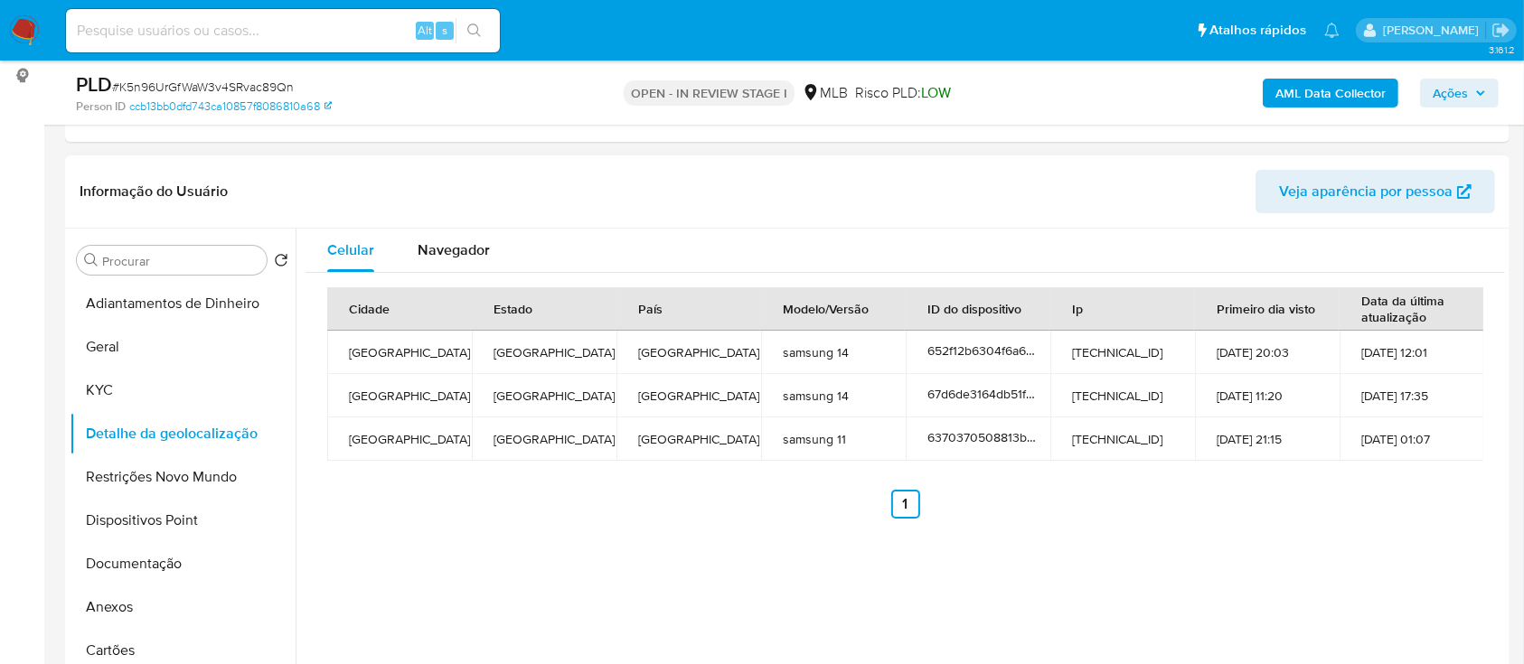
click at [1098, 578] on div "Celular Navegador Cidade Estado País Modelo/Versão ID do dispositivo Ip Primeir…" at bounding box center [901, 460] width 1210 height 463
drag, startPoint x: 488, startPoint y: 601, endPoint x: 493, endPoint y: 589, distance: 13.4
click at [488, 600] on div "Celular Navegador Cidade Estado País Modelo/Versão ID do dispositivo Ip Primeir…" at bounding box center [901, 460] width 1210 height 463
click at [129, 467] on button "Restrições Novo Mundo" at bounding box center [176, 477] width 212 height 43
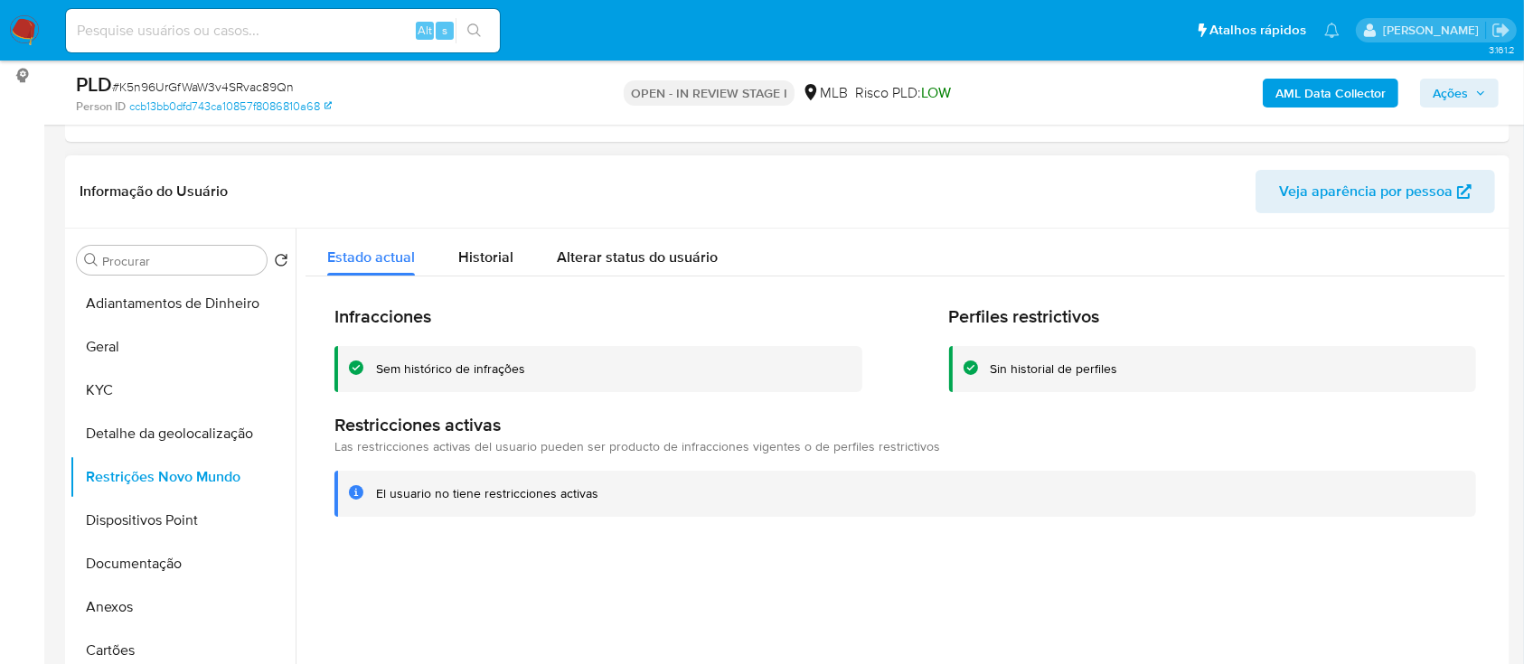
click at [418, 596] on div at bounding box center [901, 460] width 1210 height 463
click at [166, 525] on button "Dispositivos Point" at bounding box center [176, 520] width 212 height 43
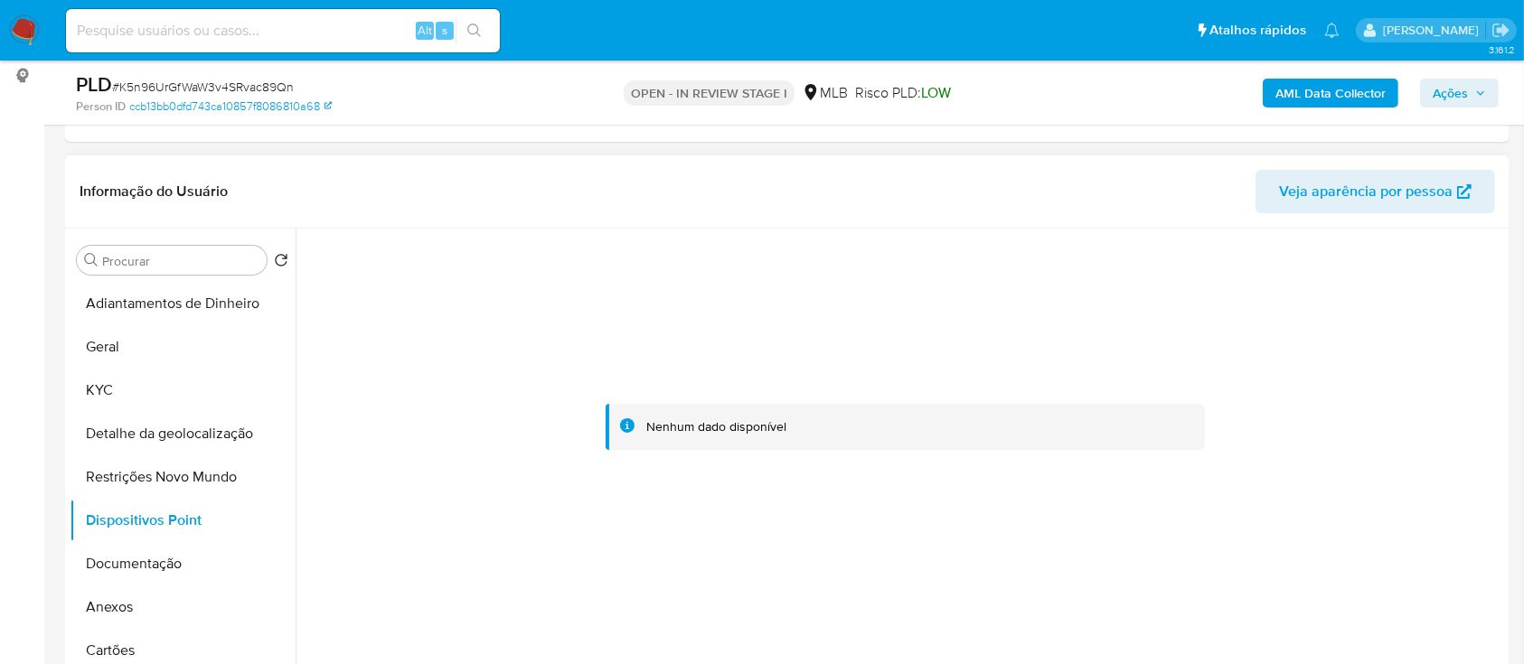
click at [1437, 372] on div at bounding box center [906, 428] width 1200 height 398
click at [116, 561] on button "Documentação" at bounding box center [176, 563] width 212 height 43
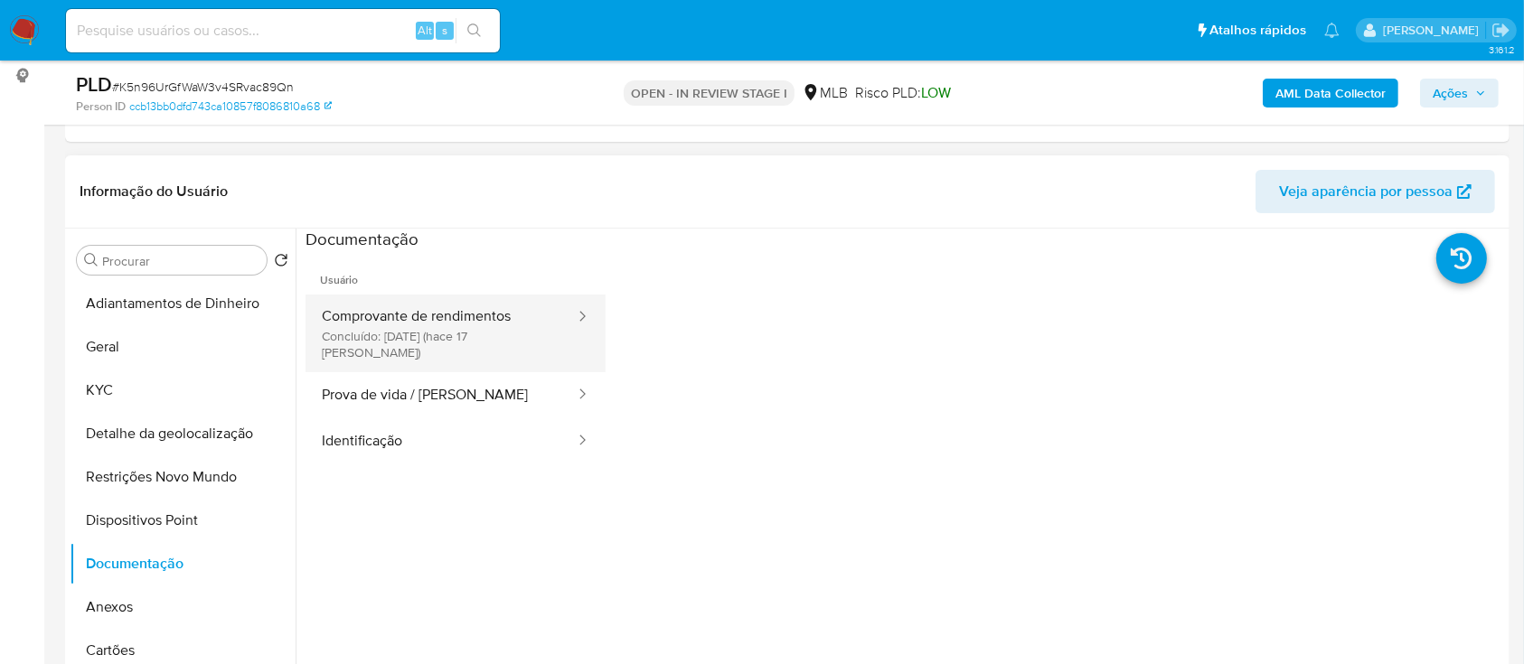
click at [440, 334] on button "Comprovante de rendimentos Concluído: 19/09/2025 (hace 17 días)" at bounding box center [441, 334] width 271 height 78
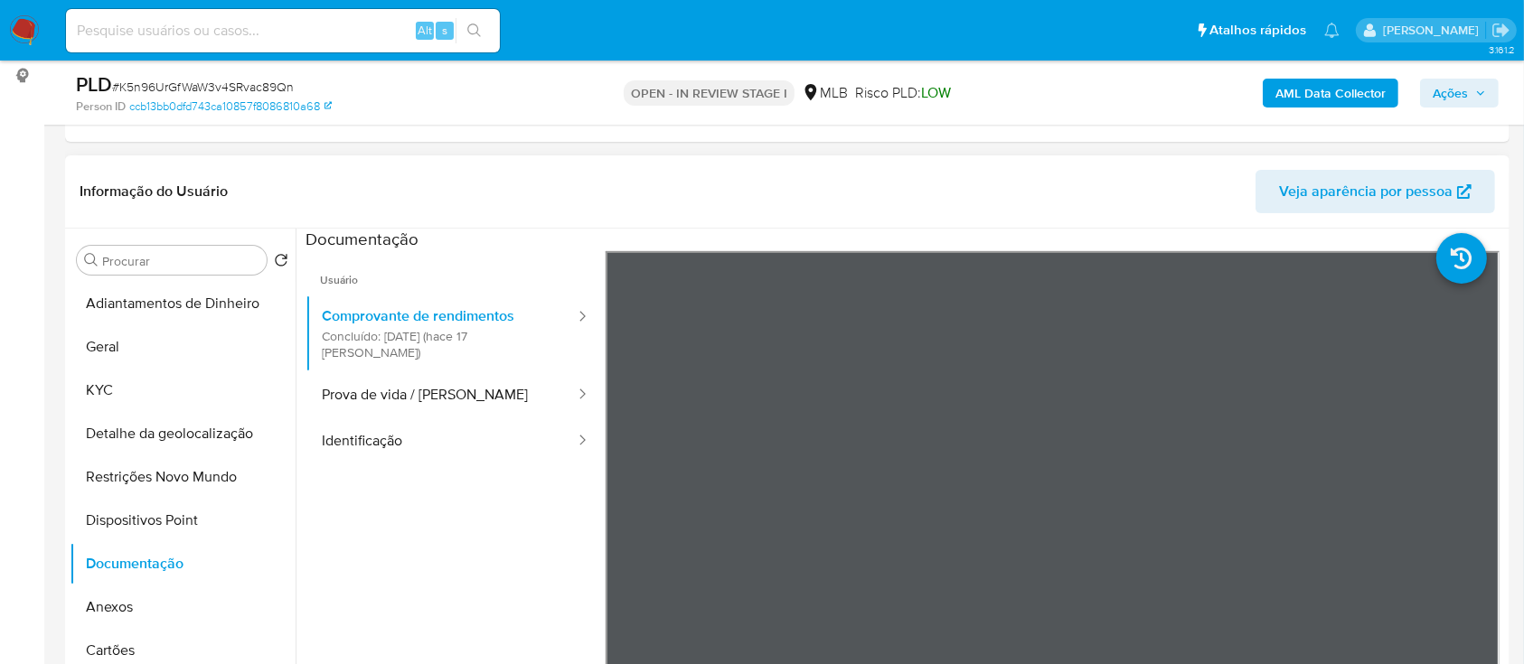
click at [482, 621] on ul "Usuário Comprovante de rendimentos Concluído: 19/09/2025 (hace 17 días) Prova d…" at bounding box center [456, 511] width 300 height 521
click at [498, 502] on ul "Usuário Comprovante de rendimentos Concluído: 19/09/2025 (hace 17 días) Prova d…" at bounding box center [456, 511] width 300 height 521
click at [399, 379] on button "Prova de vida / [PERSON_NAME]" at bounding box center [441, 395] width 271 height 46
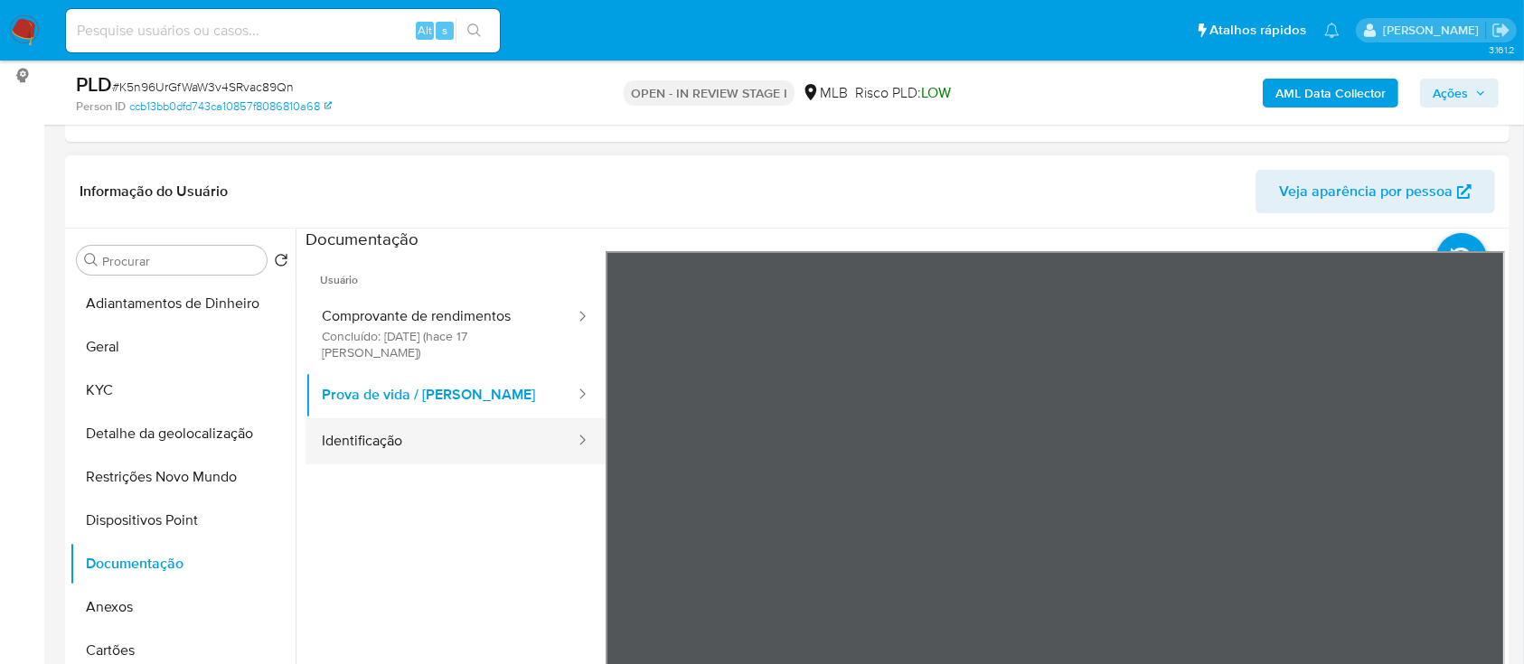
click at [418, 426] on button "Identificação" at bounding box center [441, 442] width 271 height 46
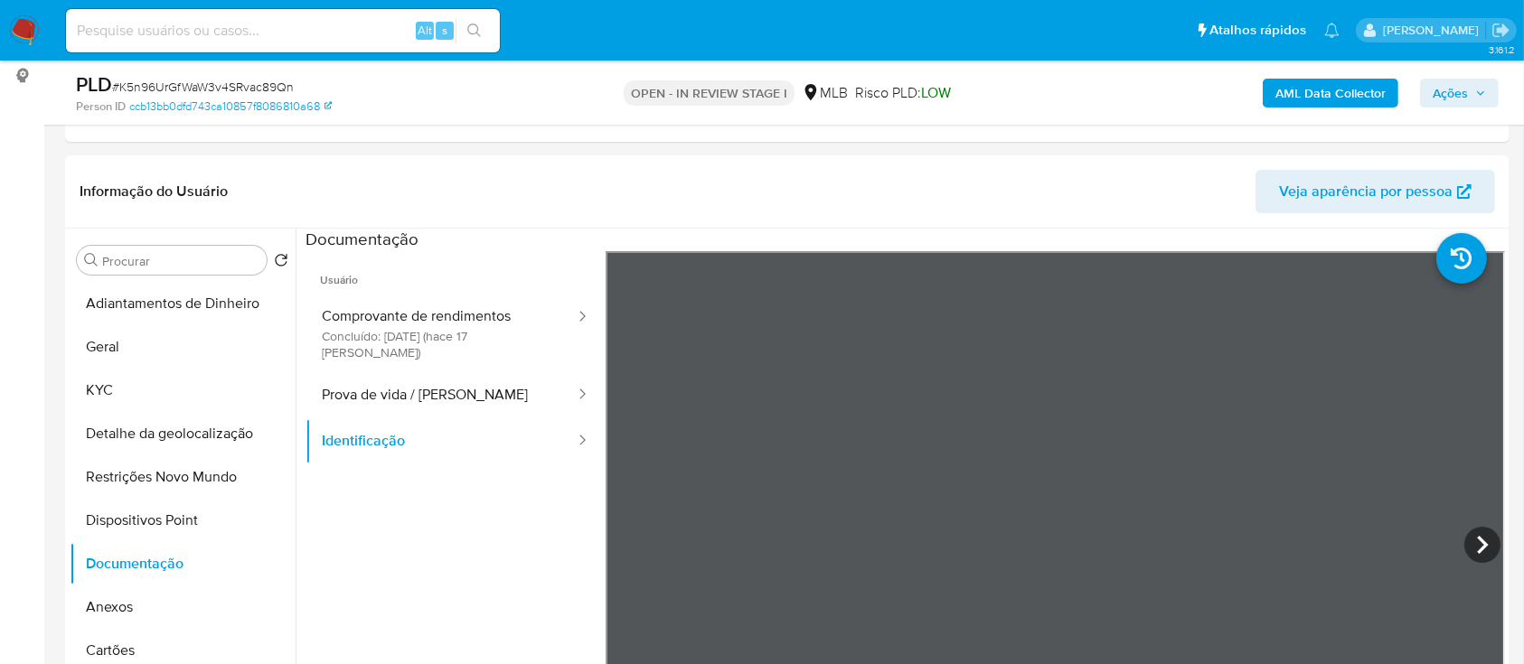
click at [1316, 102] on b "AML Data Collector" at bounding box center [1331, 93] width 110 height 29
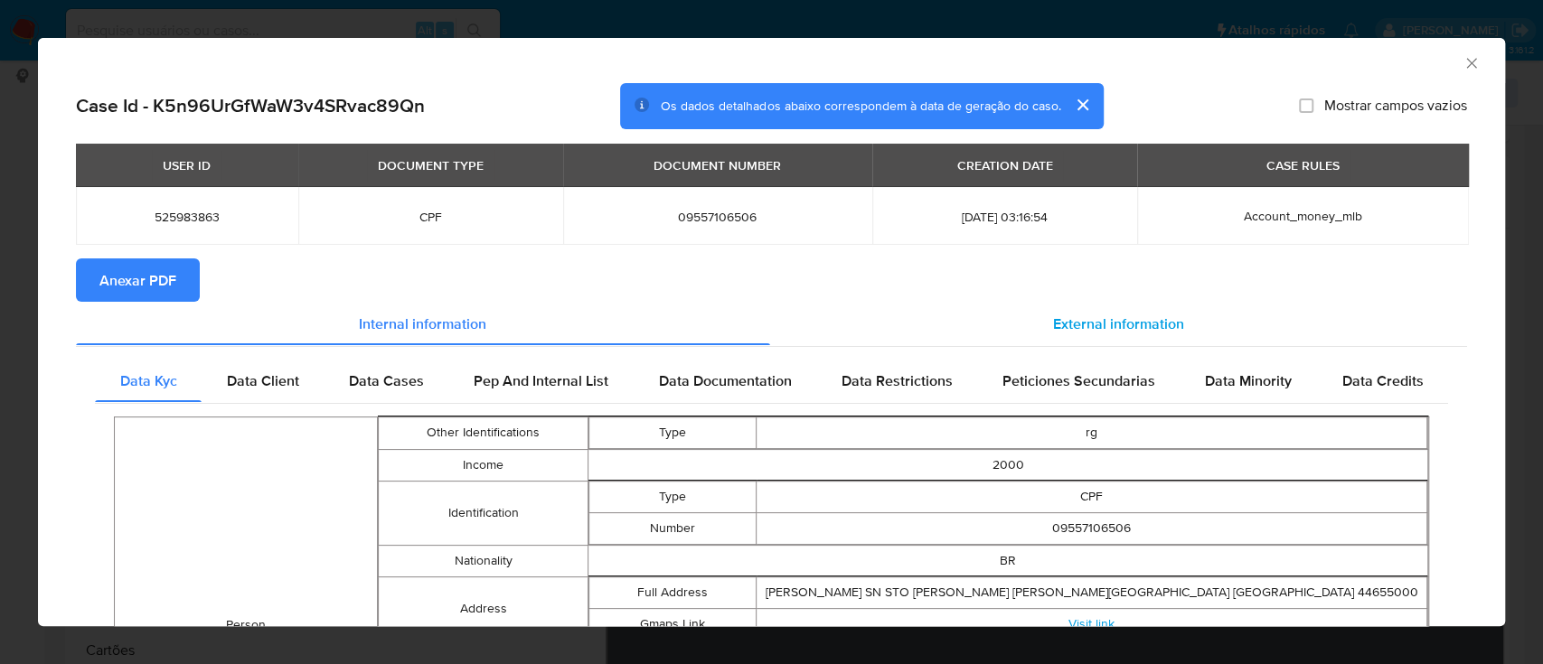
click at [1155, 336] on div "External information" at bounding box center [1119, 323] width 698 height 43
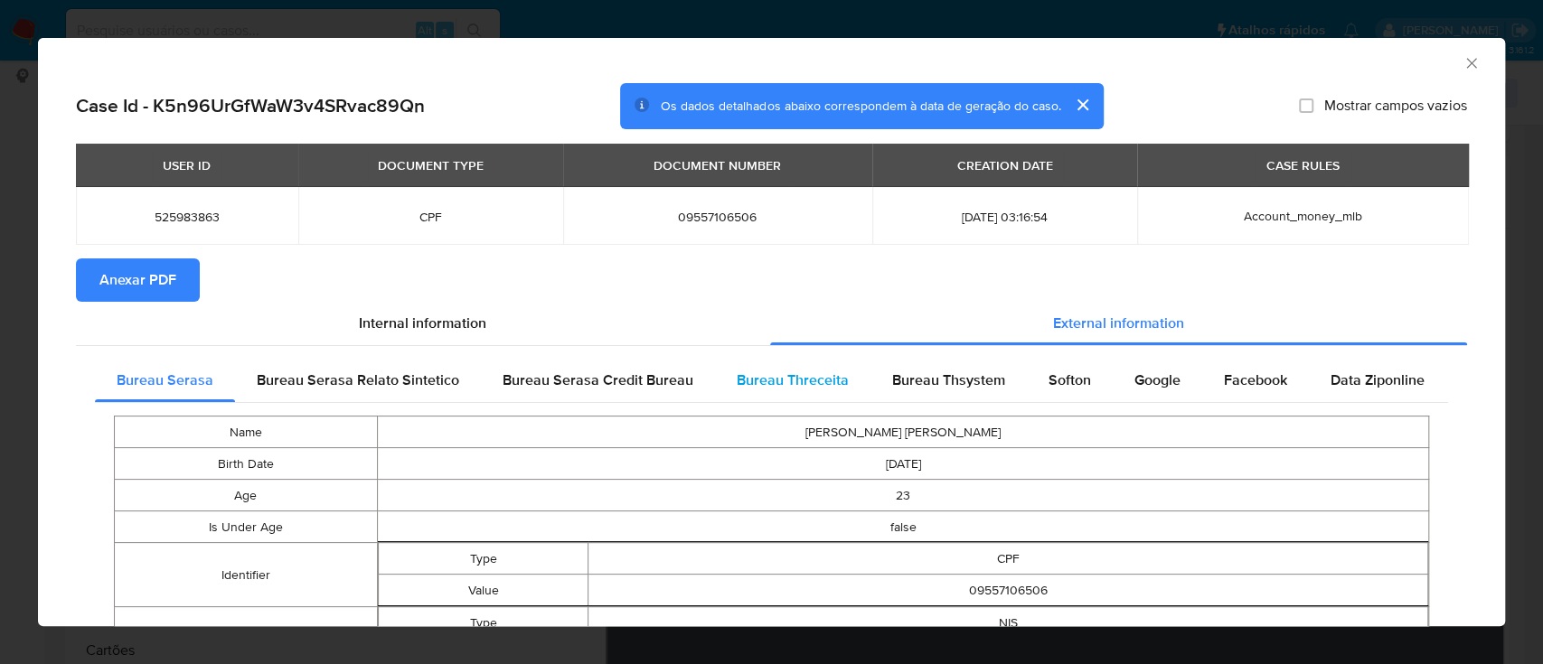
click at [842, 390] on div "Bureau Threceita" at bounding box center [793, 380] width 156 height 43
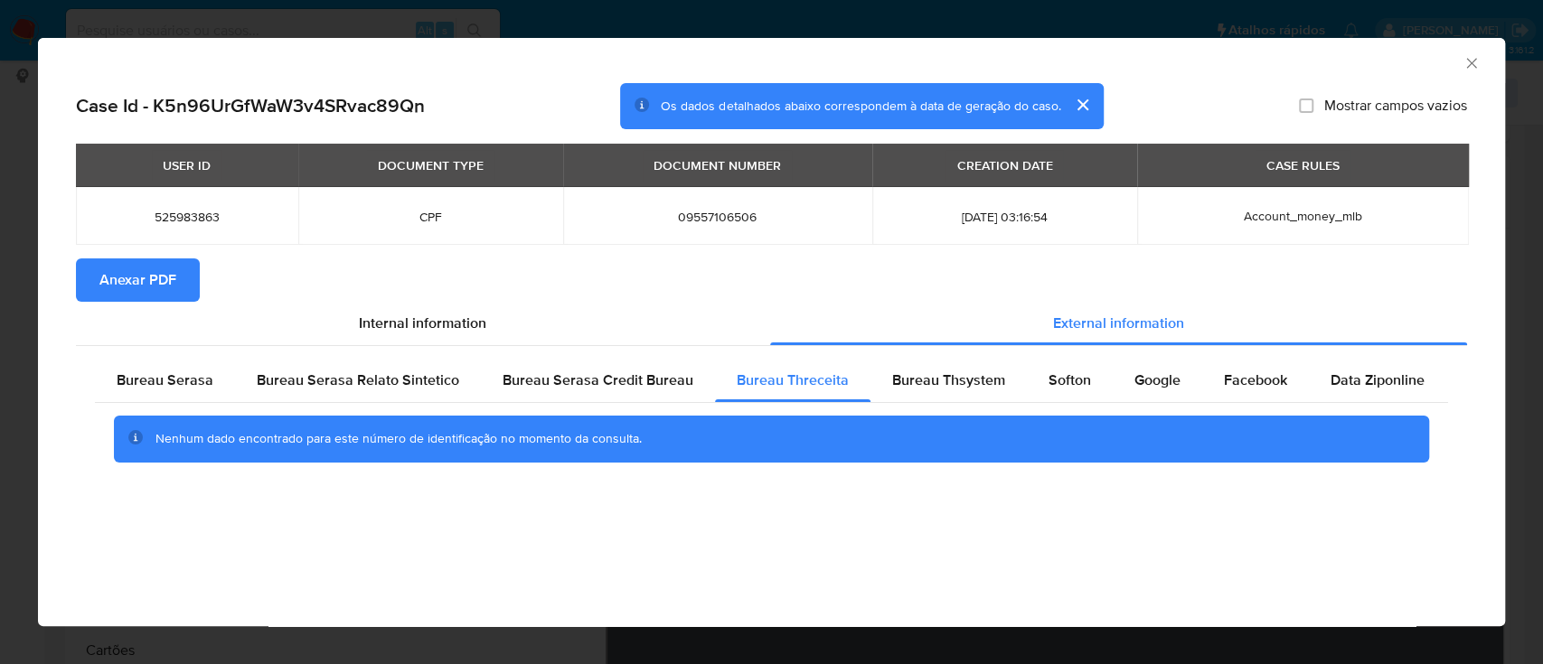
drag, startPoint x: 1353, startPoint y: 68, endPoint x: 976, endPoint y: 27, distance: 378.3
click at [1342, 68] on div "AML Data Collector" at bounding box center [757, 61] width 1412 height 20
click at [910, 383] on span "Bureau Thsystem" at bounding box center [948, 380] width 113 height 21
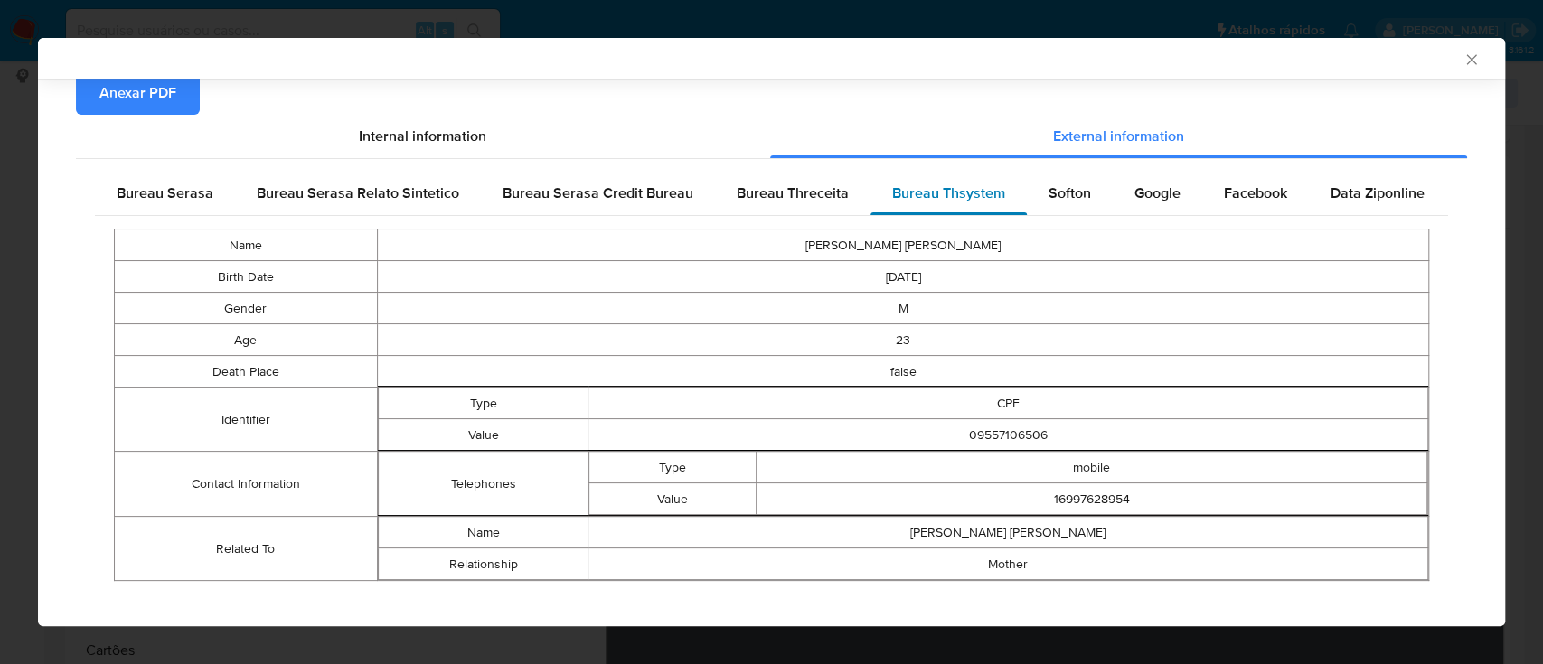
scroll to position [200, 0]
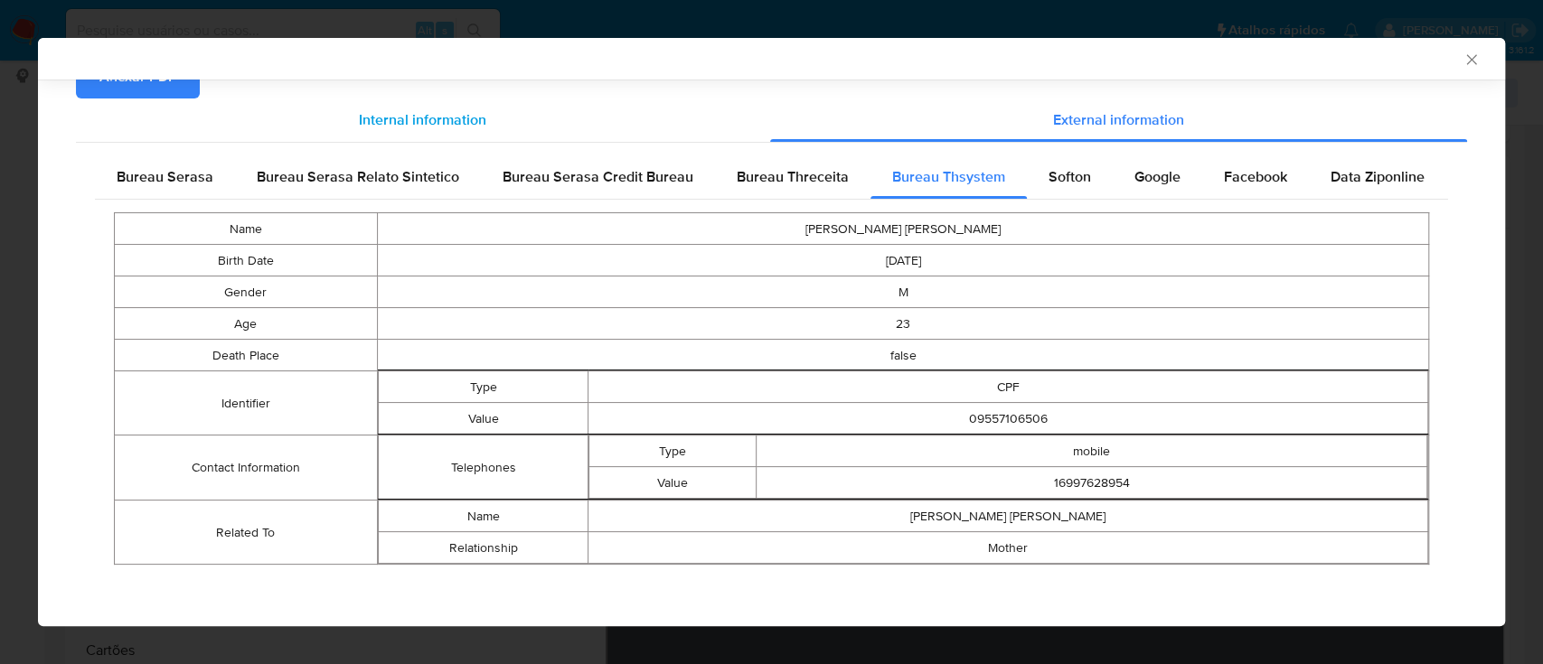
click at [259, 103] on div "Internal information" at bounding box center [423, 120] width 694 height 43
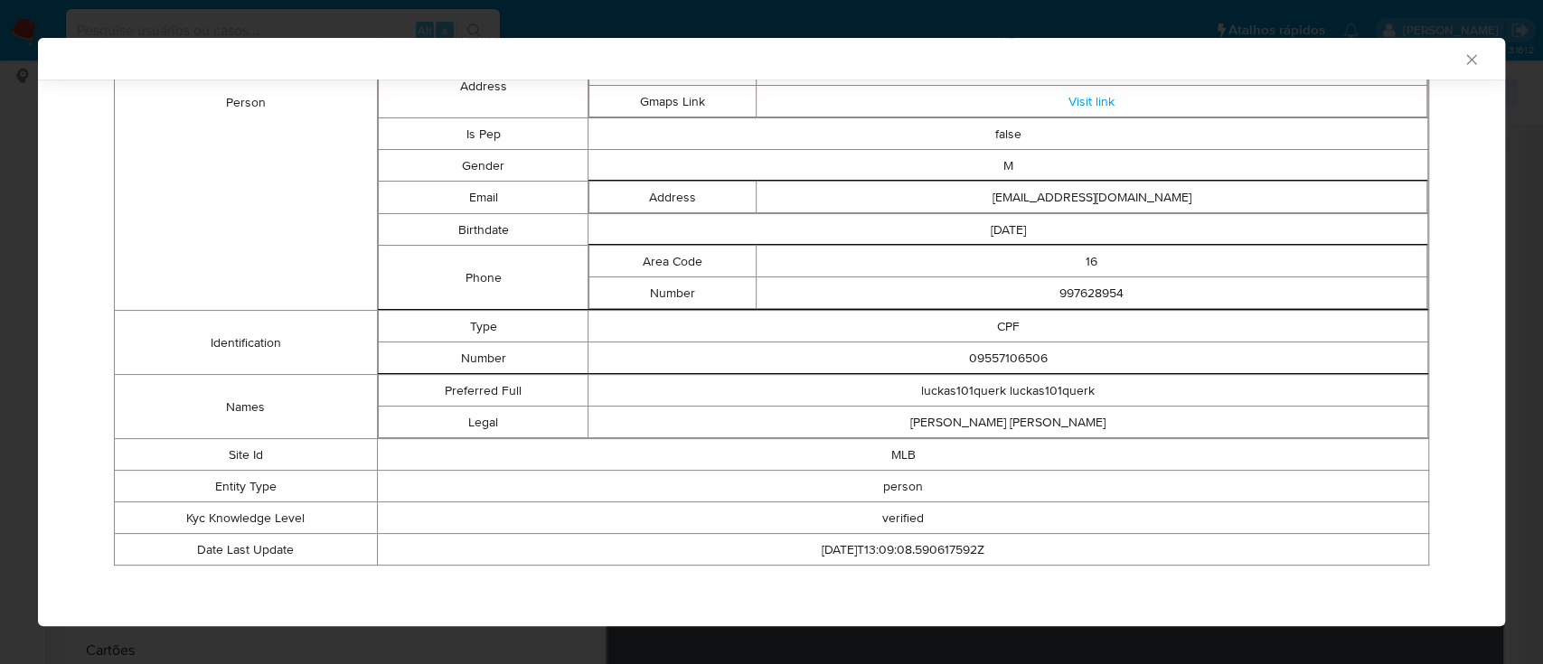
scroll to position [0, 0]
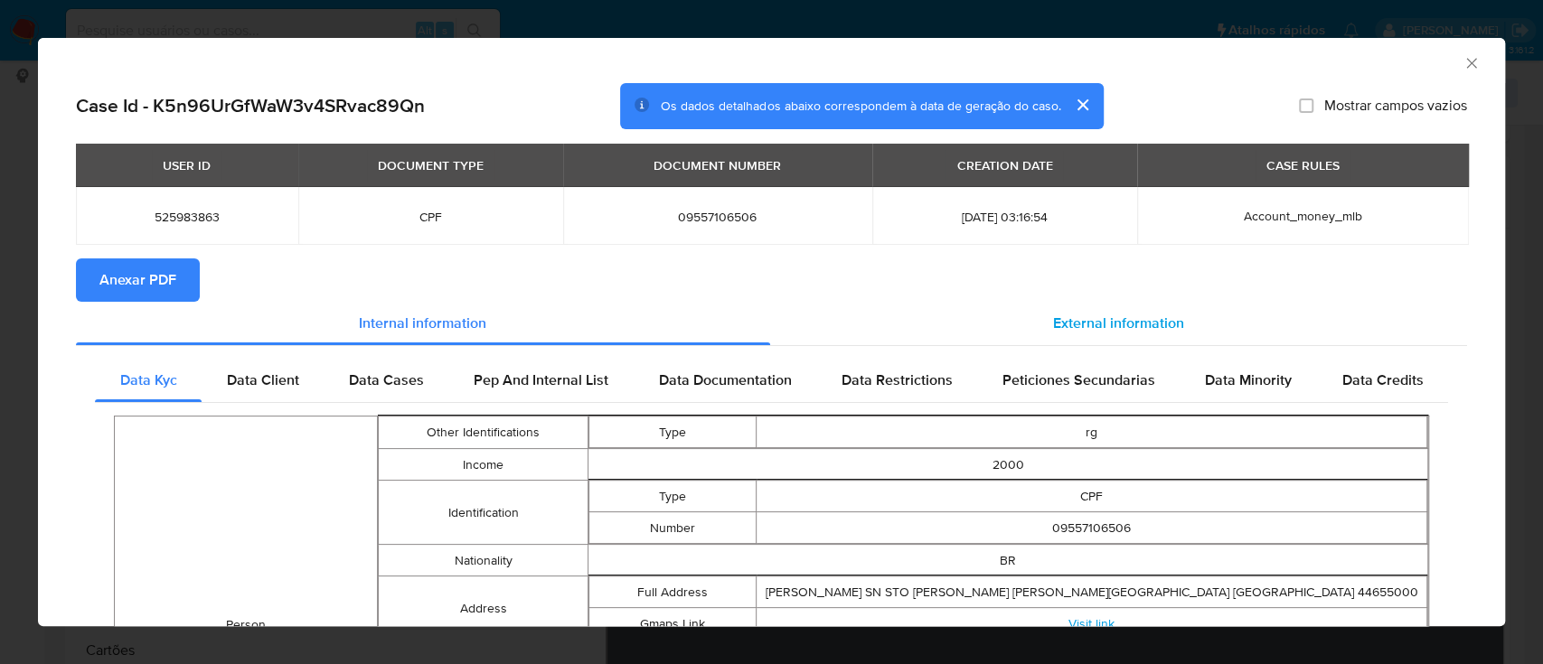
click at [1093, 324] on span "External information" at bounding box center [1118, 323] width 131 height 21
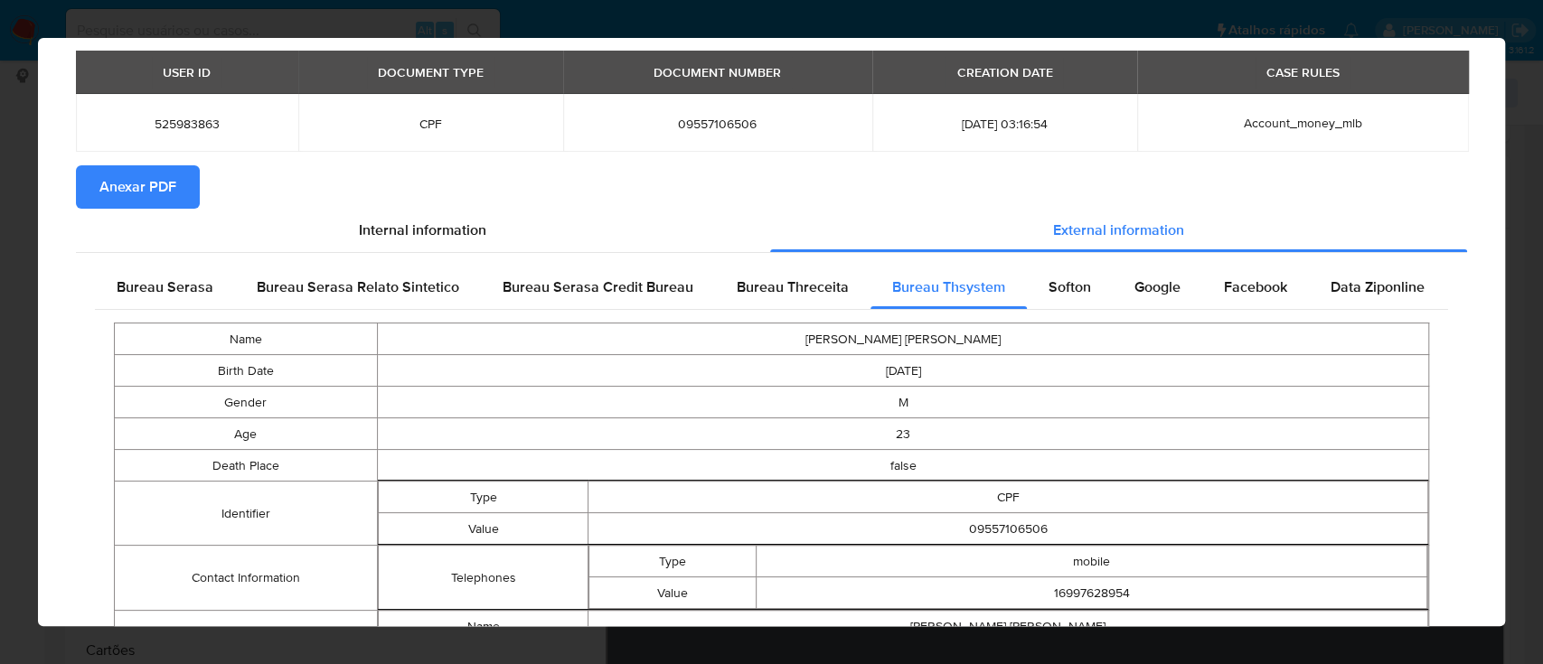
scroll to position [200, 0]
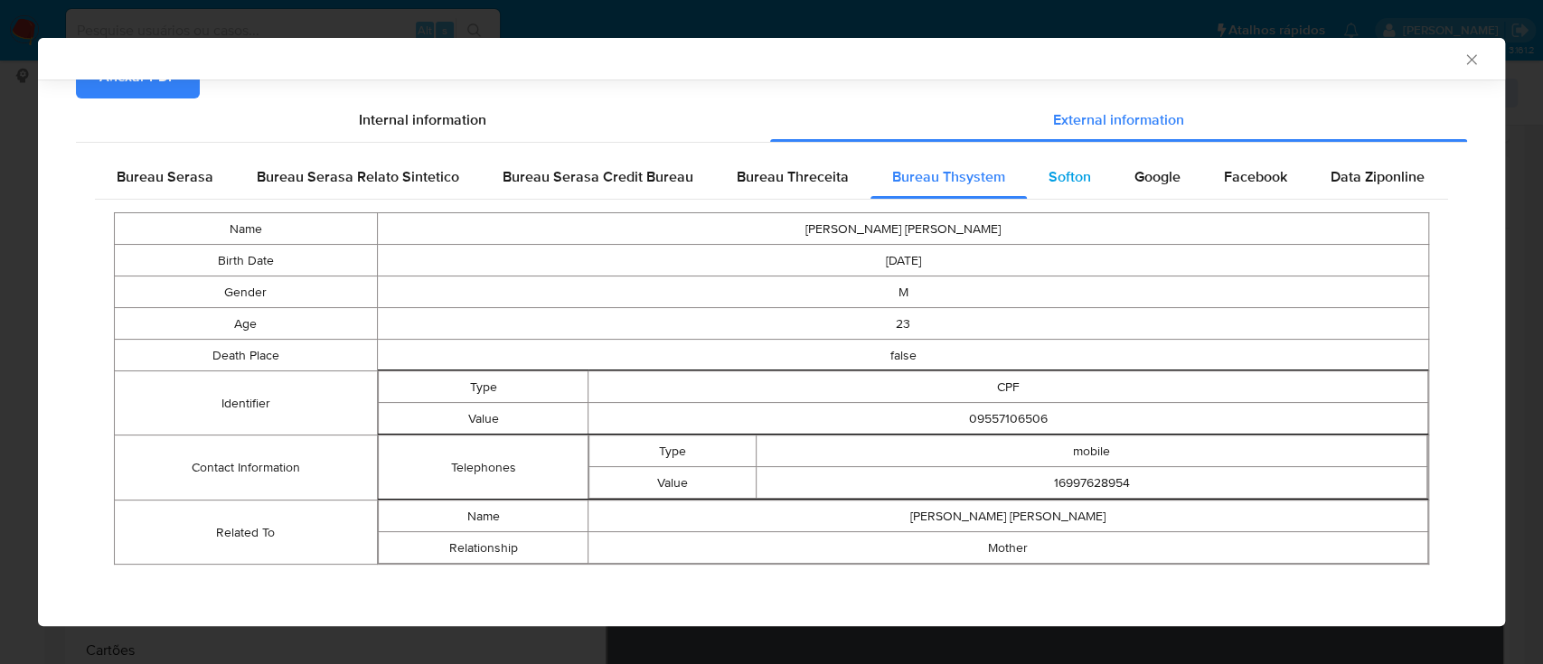
click at [1056, 193] on div "Softon" at bounding box center [1070, 177] width 86 height 43
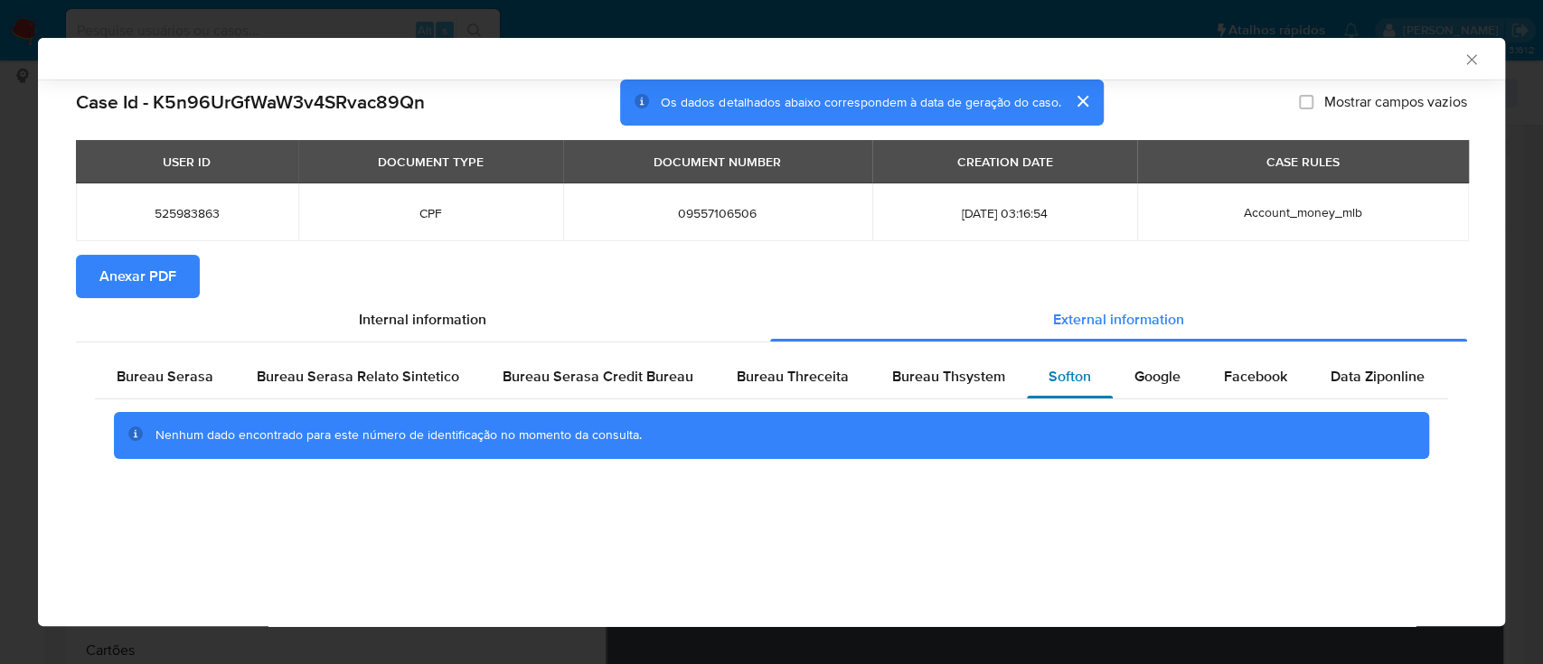
scroll to position [0, 0]
click at [333, 531] on div "AML Data Collector Case Id - K5n96UrGfWaW3v4SRvac89Qn Os dados detalhados abaix…" at bounding box center [771, 332] width 1467 height 589
click at [1155, 381] on span "Google" at bounding box center [1158, 376] width 46 height 21
click at [269, 514] on div "Case Id - K5n96UrGfWaW3v4SRvac89Qn Os dados detalhados abaixo correspondem à da…" at bounding box center [771, 302] width 1467 height 444
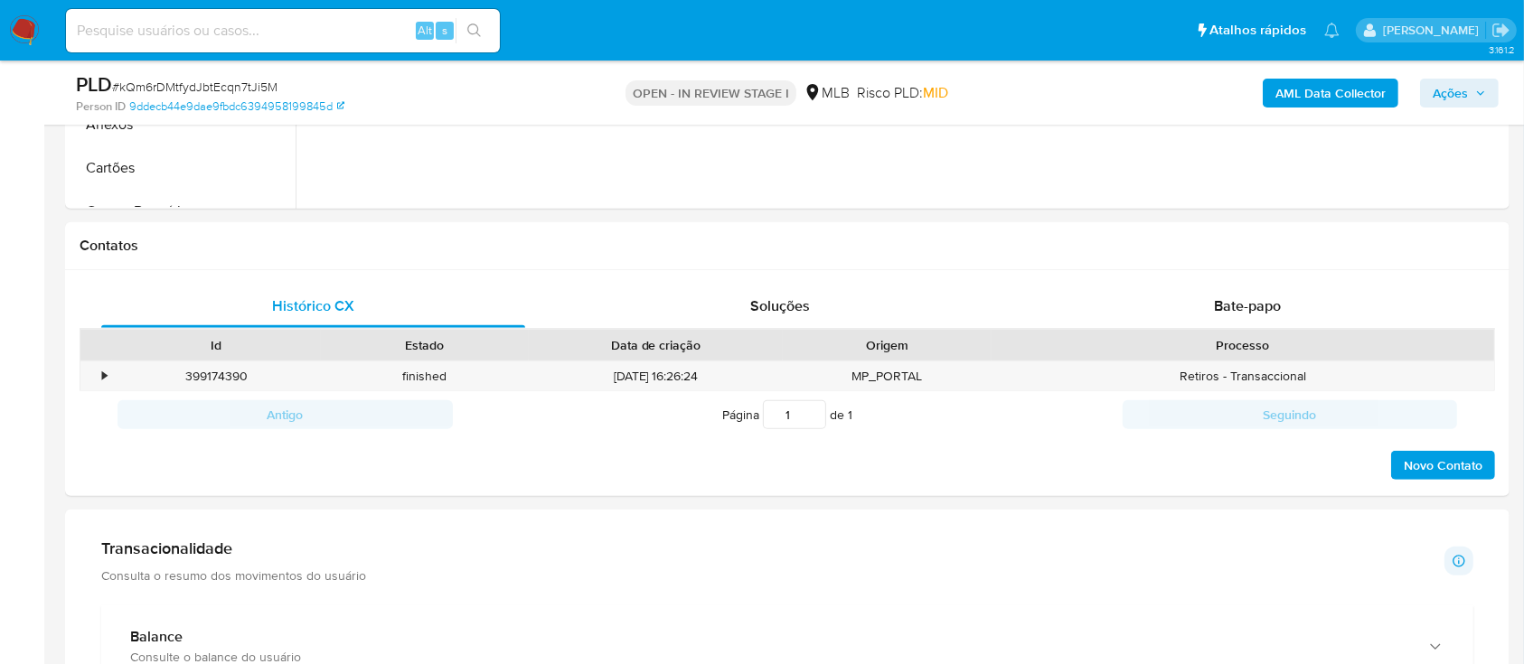
scroll to position [240, 0]
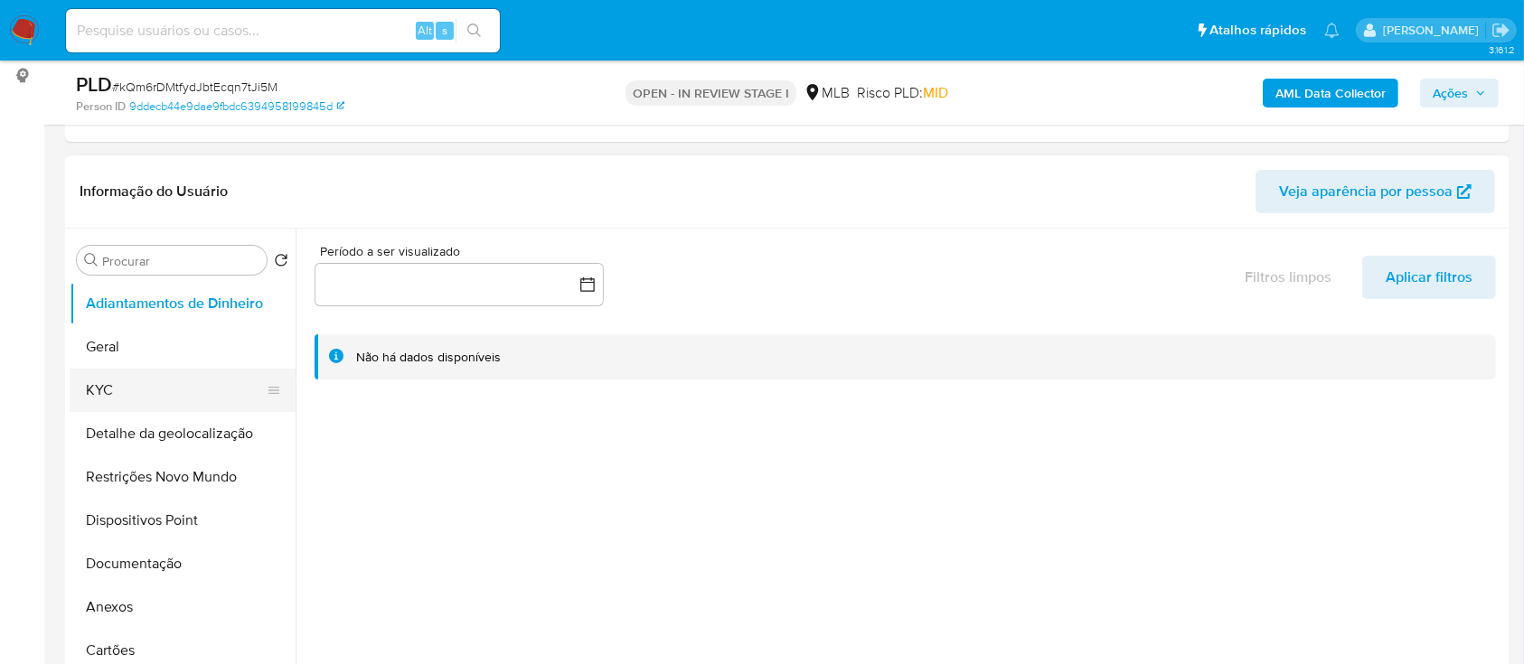
drag, startPoint x: 122, startPoint y: 385, endPoint x: 188, endPoint y: 372, distance: 67.2
click at [122, 387] on button "KYC" at bounding box center [176, 390] width 212 height 43
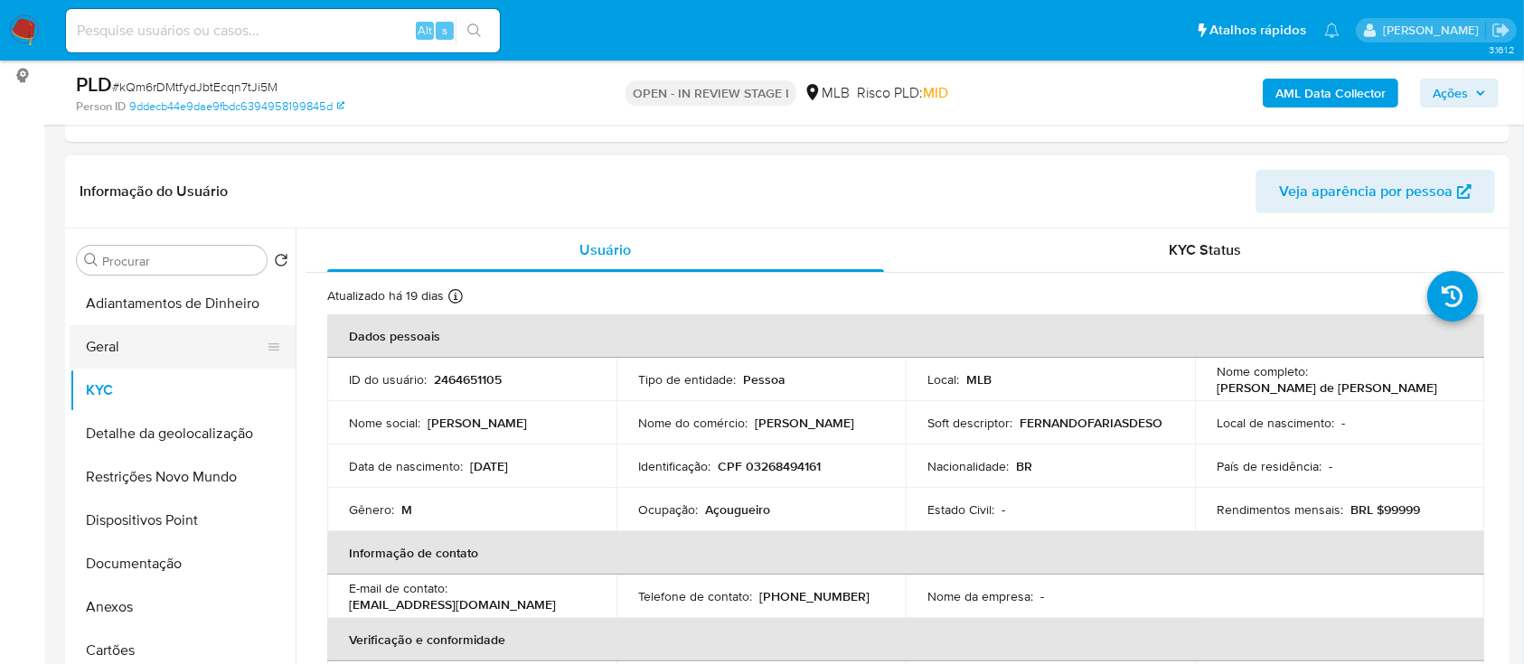
click at [127, 336] on button "Geral" at bounding box center [176, 346] width 212 height 43
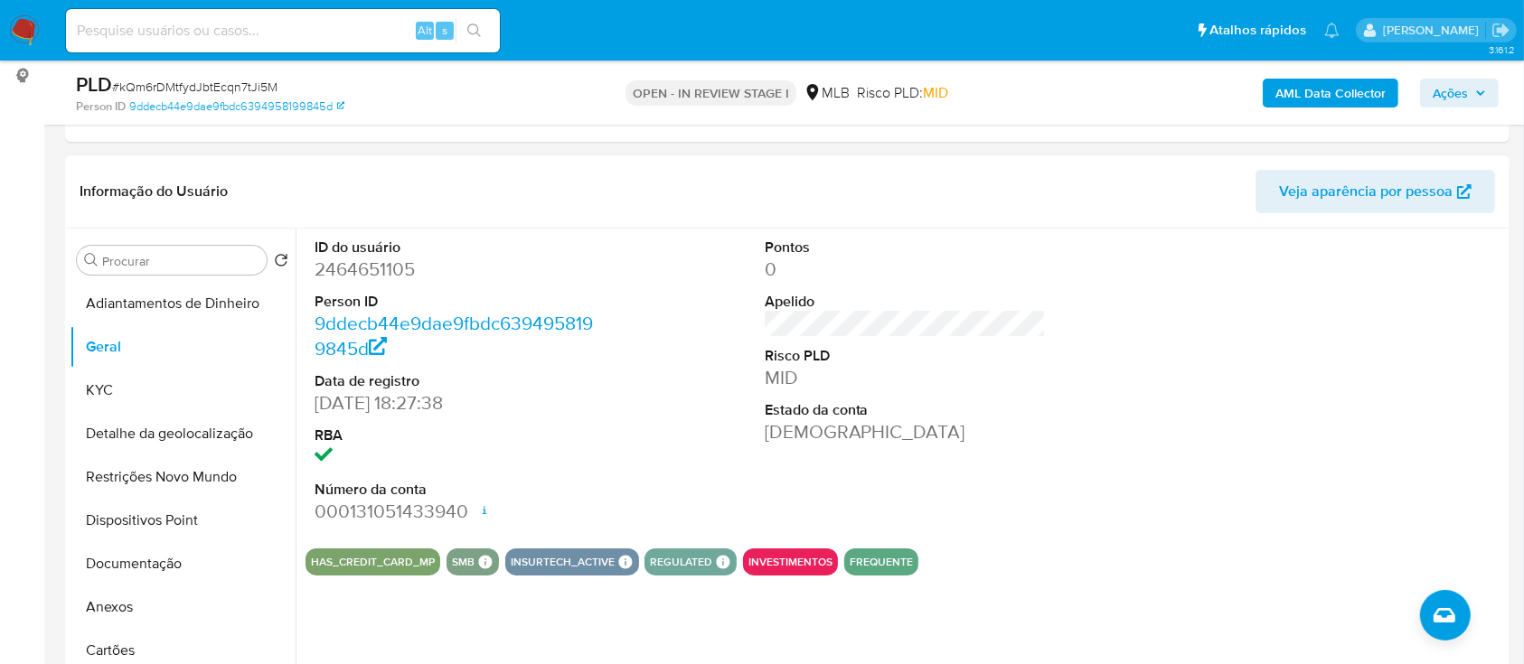
drag, startPoint x: 1222, startPoint y: 382, endPoint x: 882, endPoint y: 170, distance: 400.9
click at [1221, 384] on div at bounding box center [1355, 382] width 300 height 306
click at [116, 381] on button "KYC" at bounding box center [176, 390] width 212 height 43
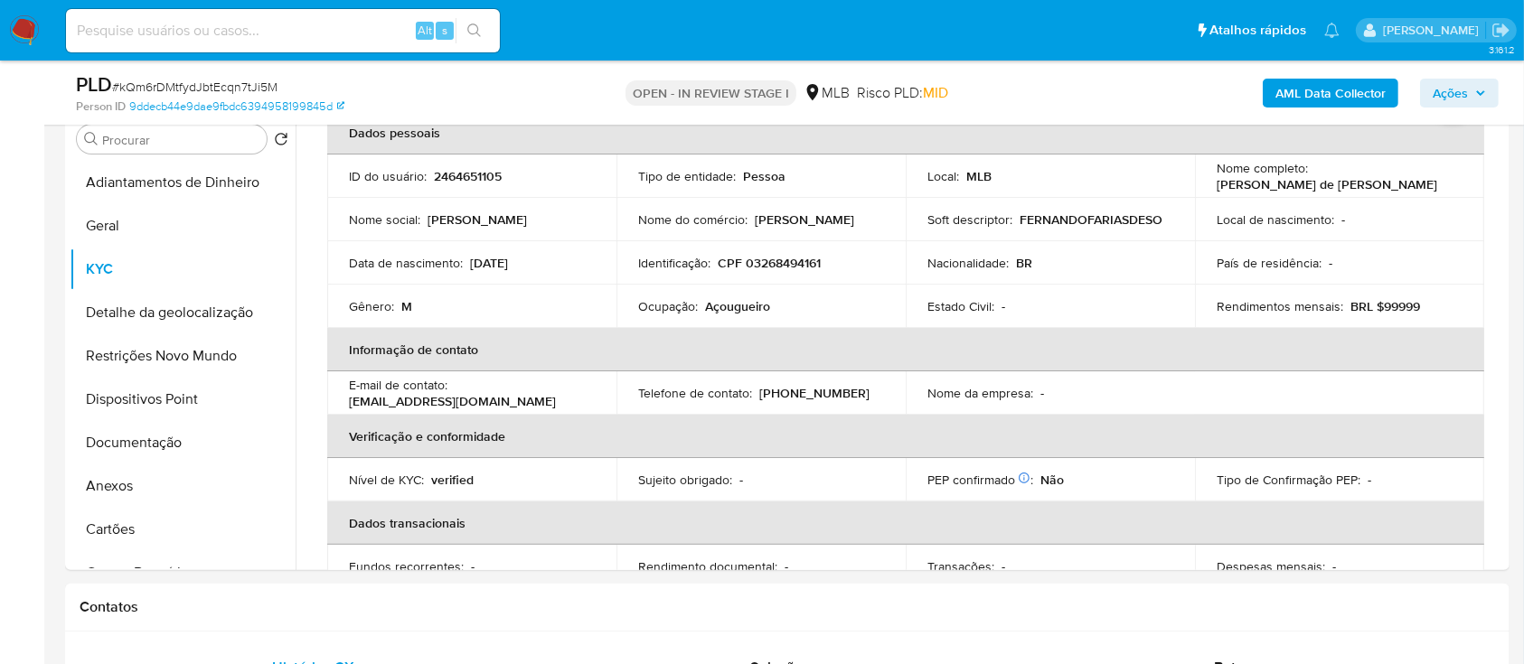
scroll to position [120, 0]
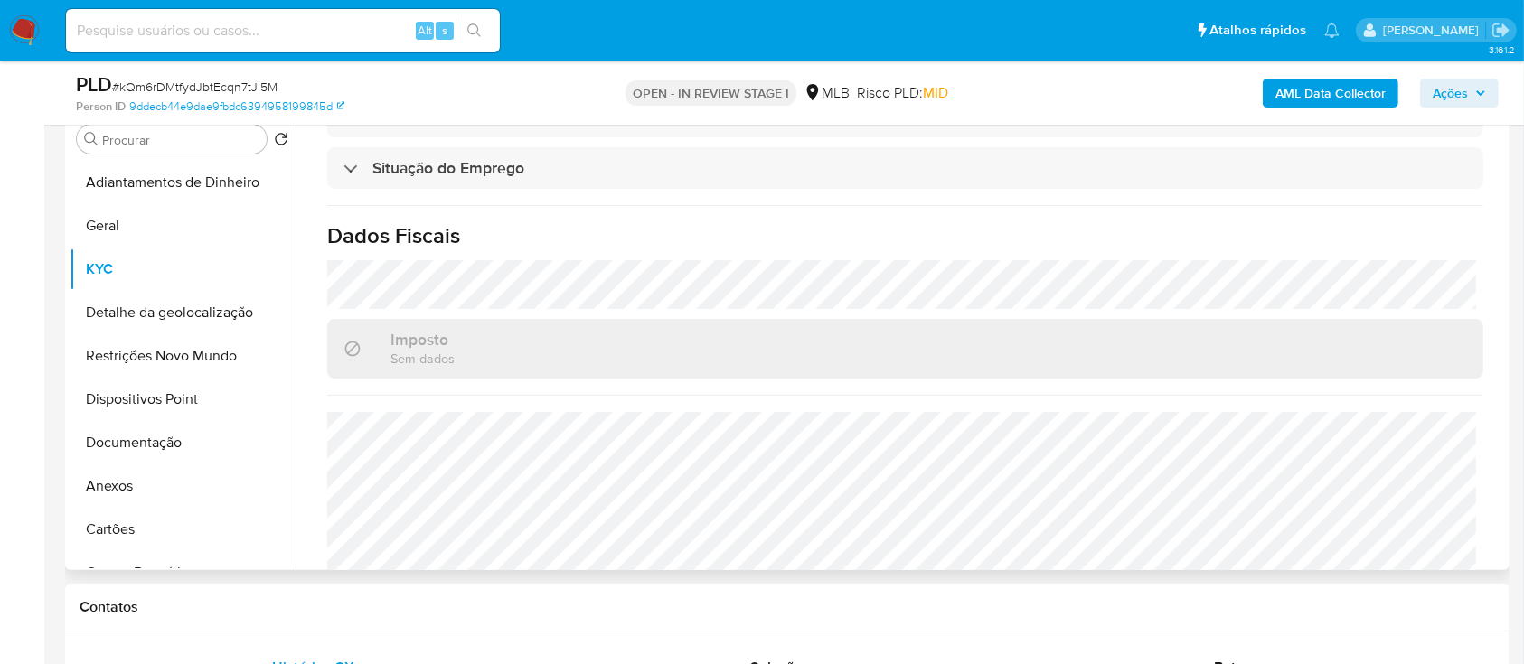
scroll to position [768, 0]
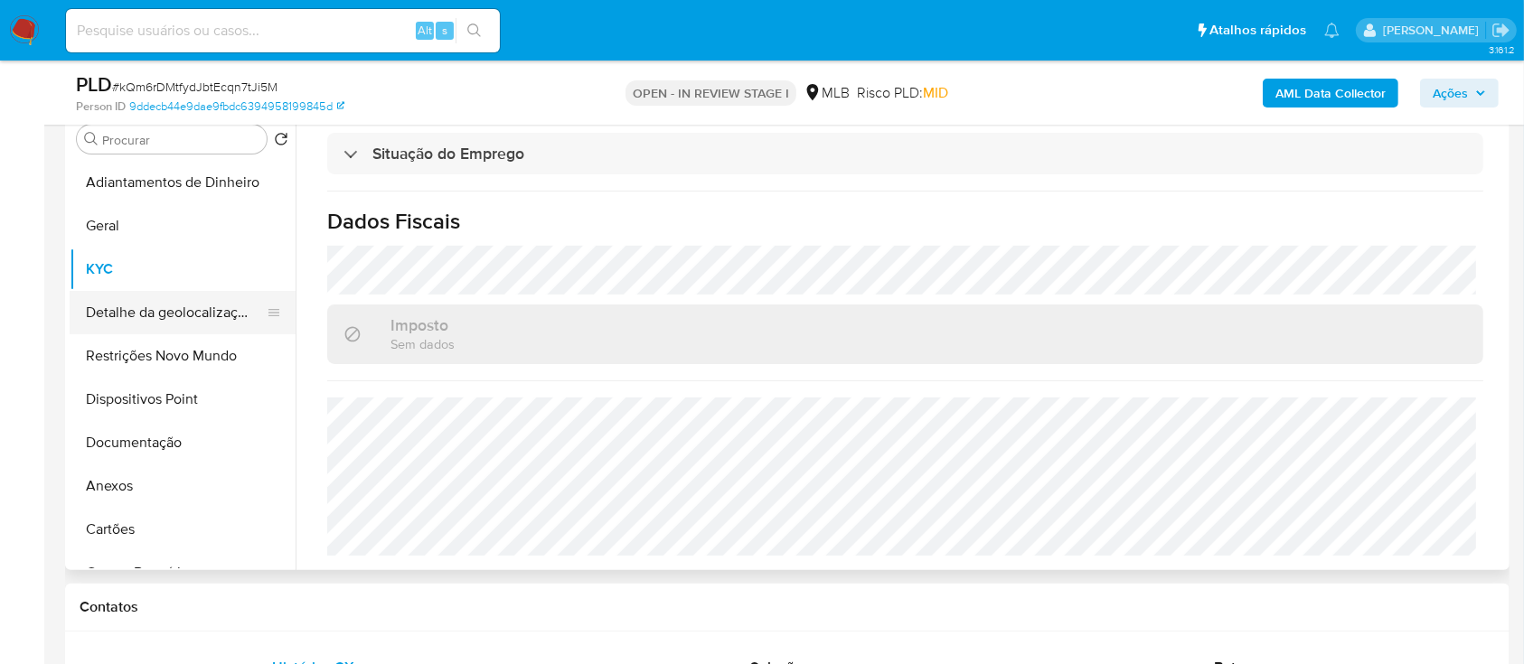
click at [162, 316] on button "Detalhe da geolocalização" at bounding box center [176, 312] width 212 height 43
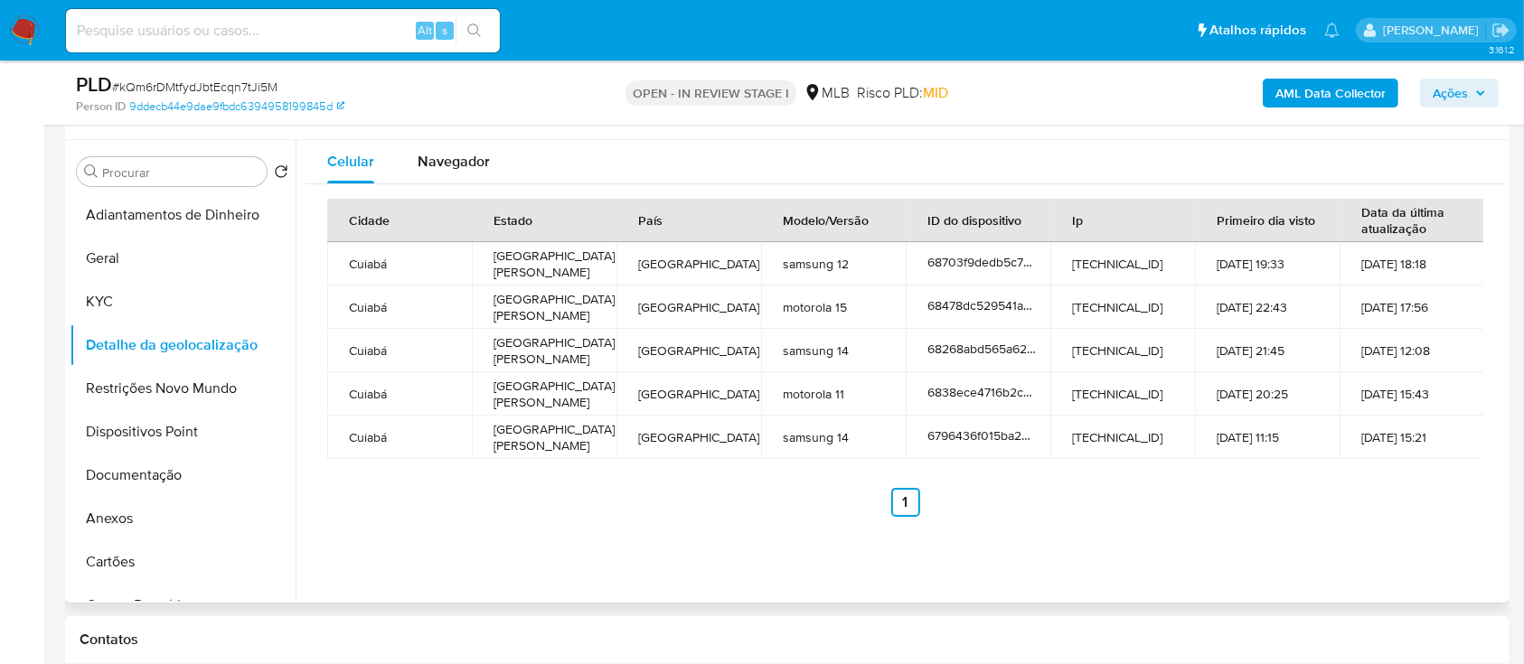
scroll to position [362, 0]
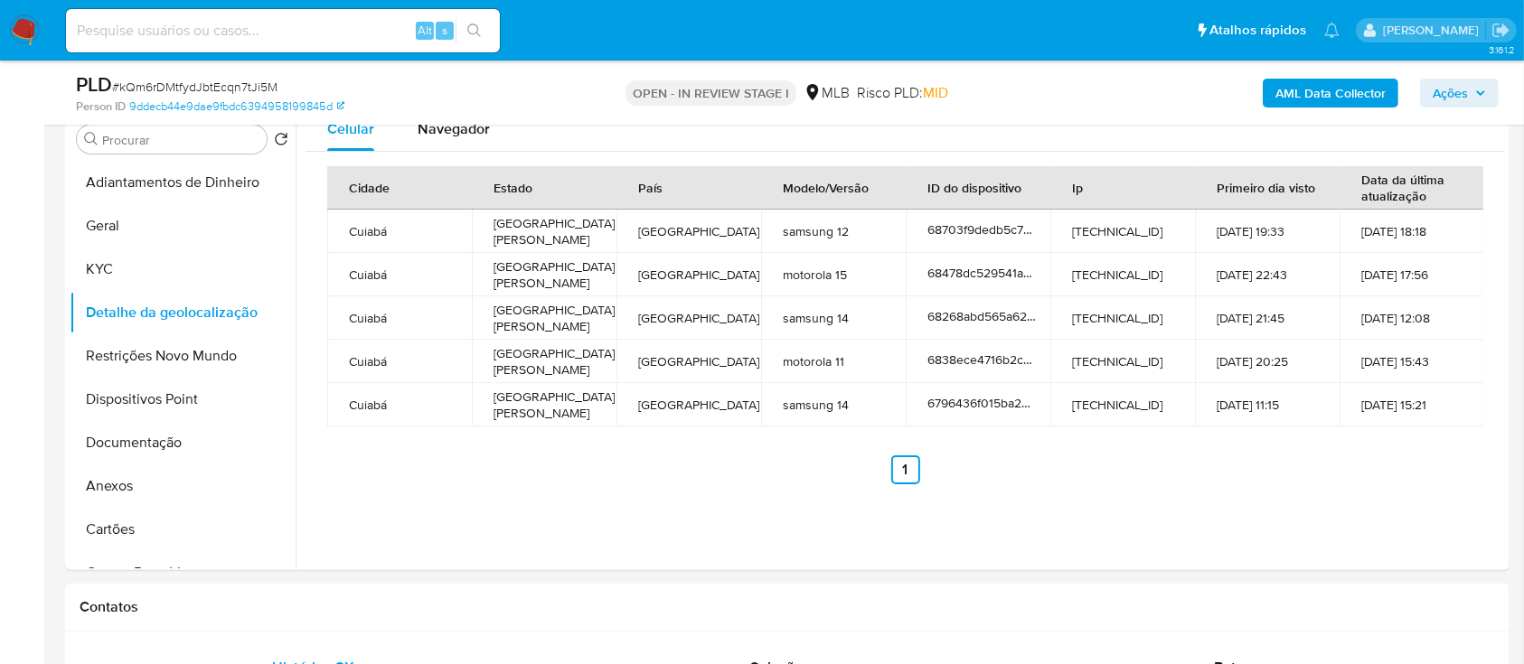
click at [177, 367] on button "Restrições Novo Mundo" at bounding box center [176, 356] width 212 height 43
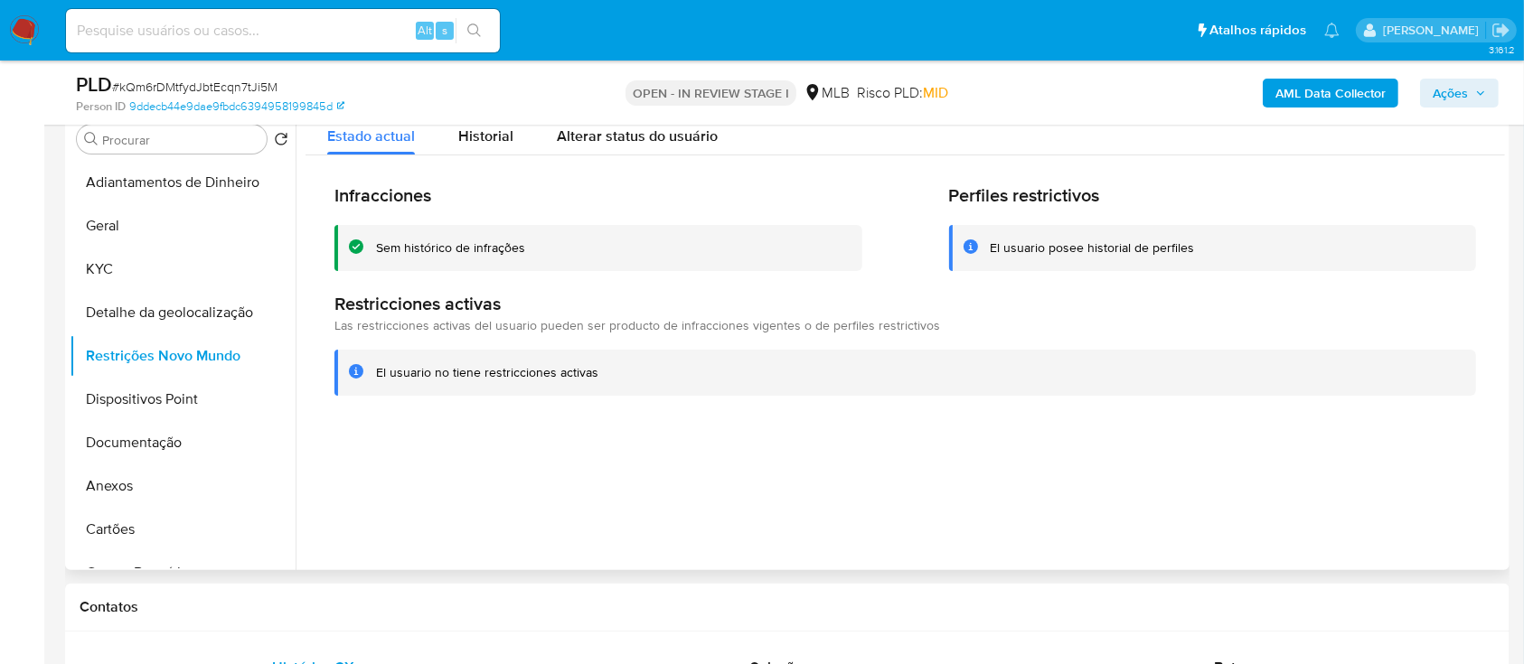
click at [1023, 417] on div "Infracciones Sem histórico de infrações Perfiles restrictivos El usuario posee …" at bounding box center [906, 290] width 1200 height 269
click at [184, 394] on button "Dispositivos Point" at bounding box center [176, 399] width 212 height 43
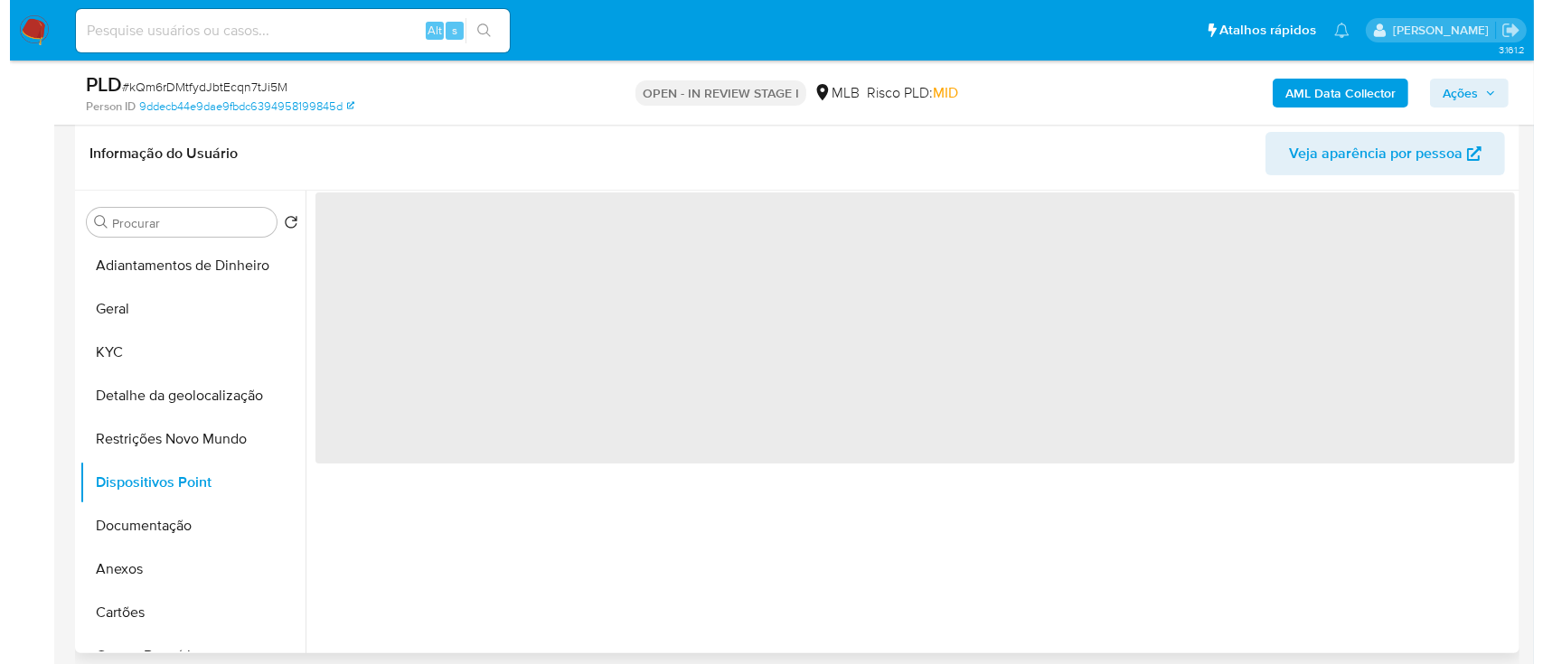
scroll to position [240, 0]
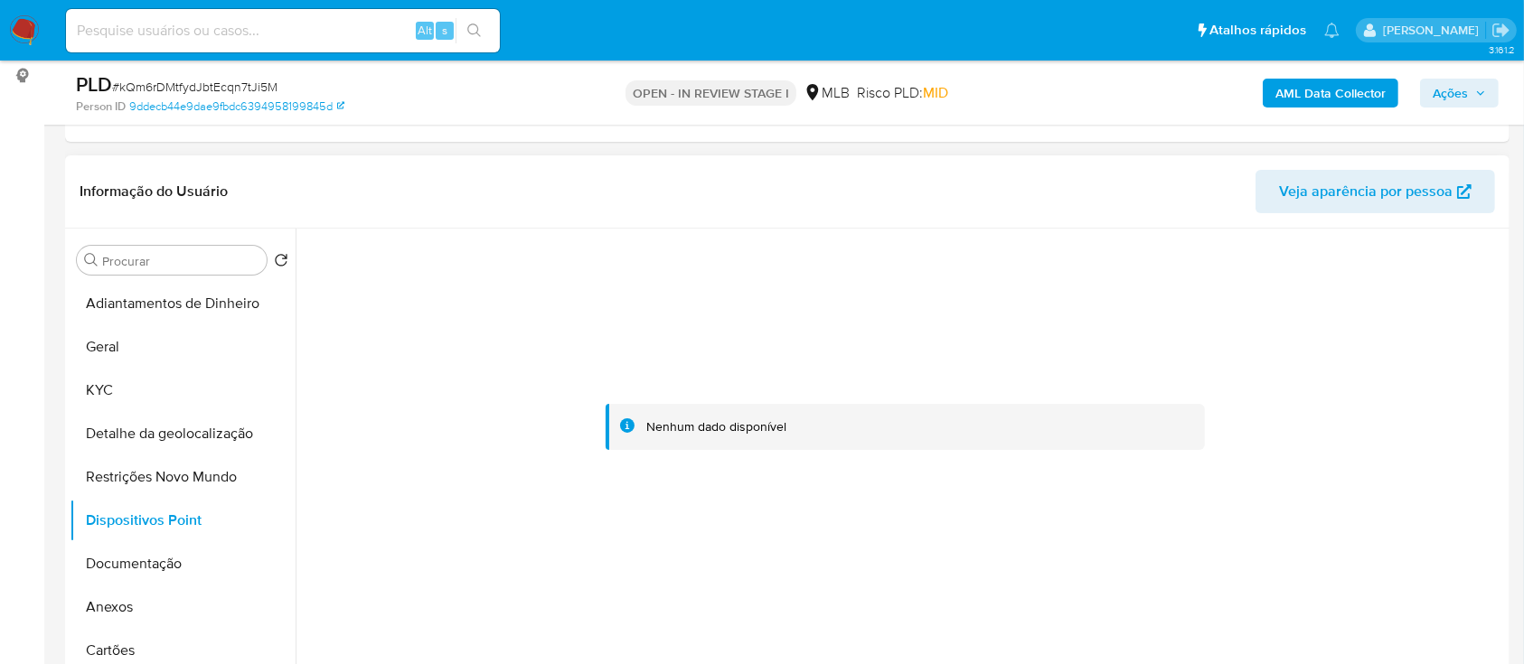
drag, startPoint x: 506, startPoint y: 589, endPoint x: 523, endPoint y: 561, distance: 32.4
click at [508, 587] on div at bounding box center [906, 428] width 1200 height 398
click at [137, 577] on button "Documentação" at bounding box center [176, 563] width 212 height 43
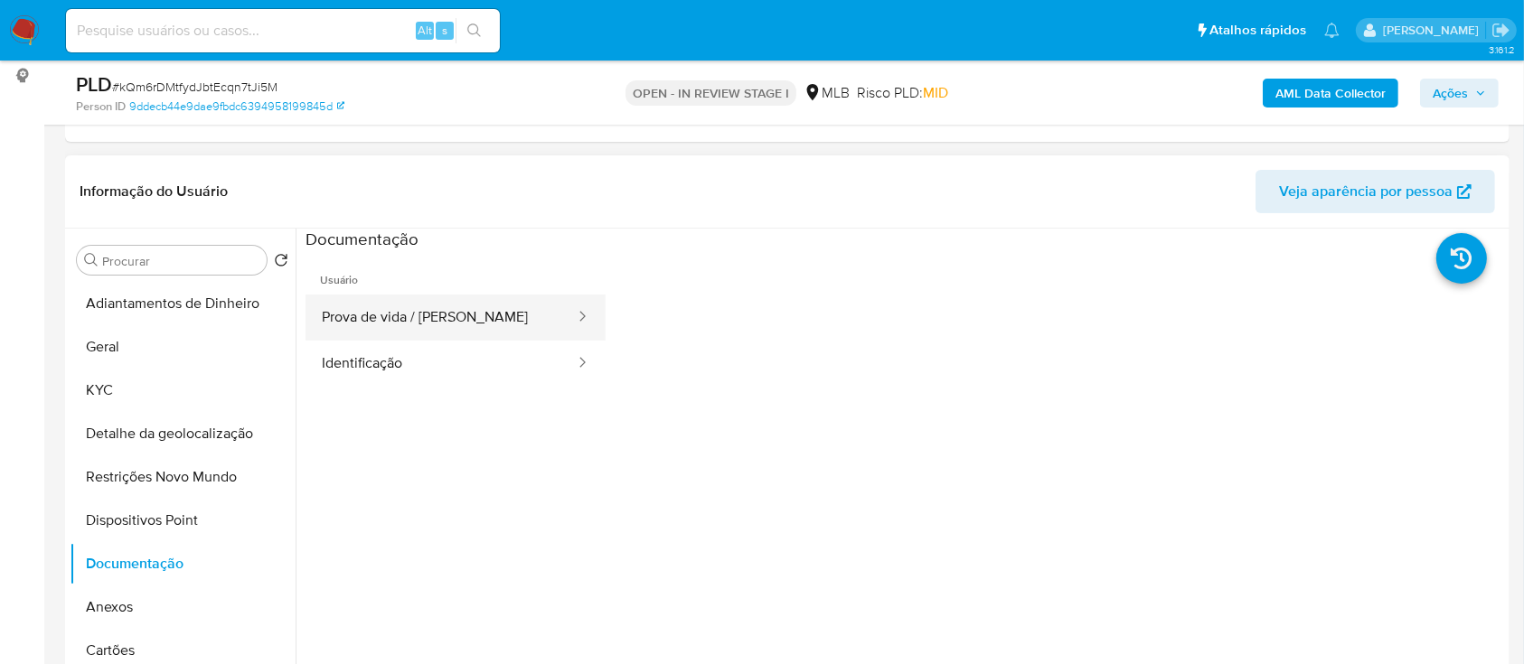
click at [467, 299] on button "Prova de vida / [PERSON_NAME]" at bounding box center [441, 318] width 271 height 46
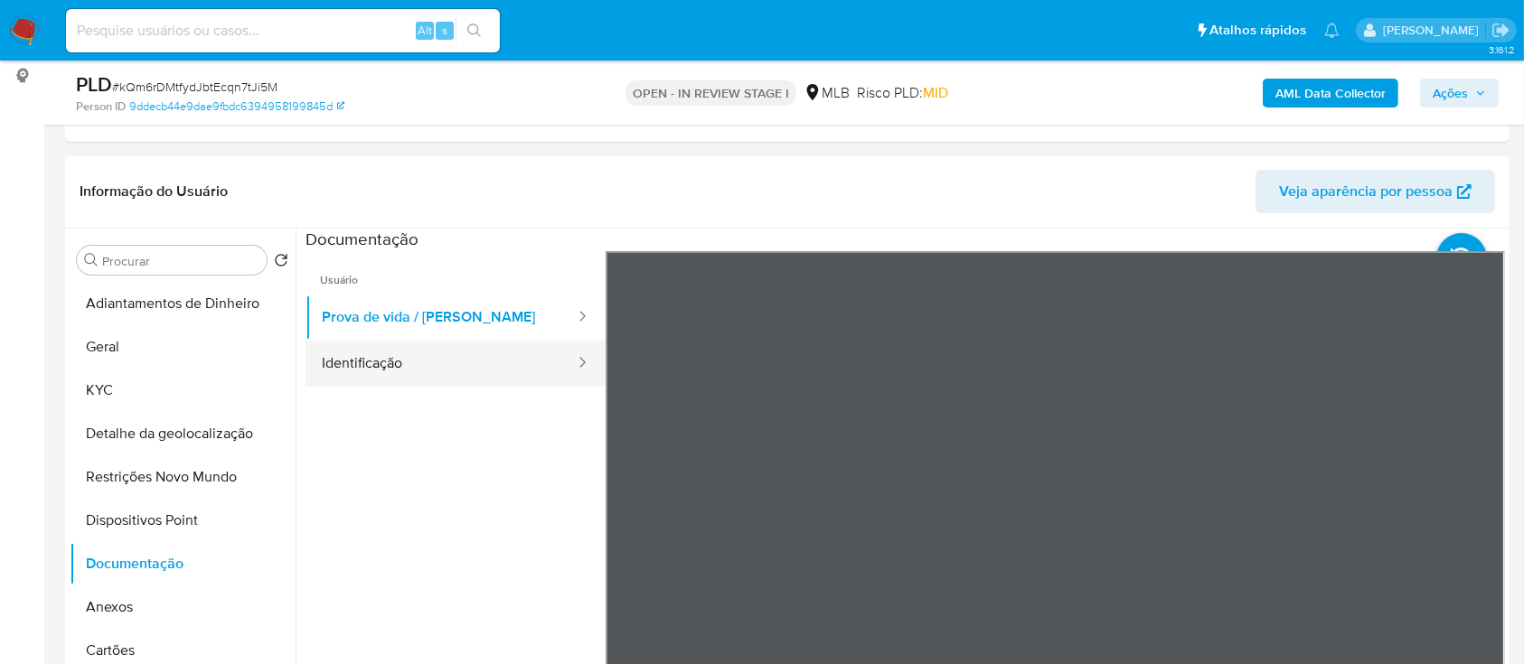
click at [329, 373] on button "Identificação" at bounding box center [441, 364] width 271 height 46
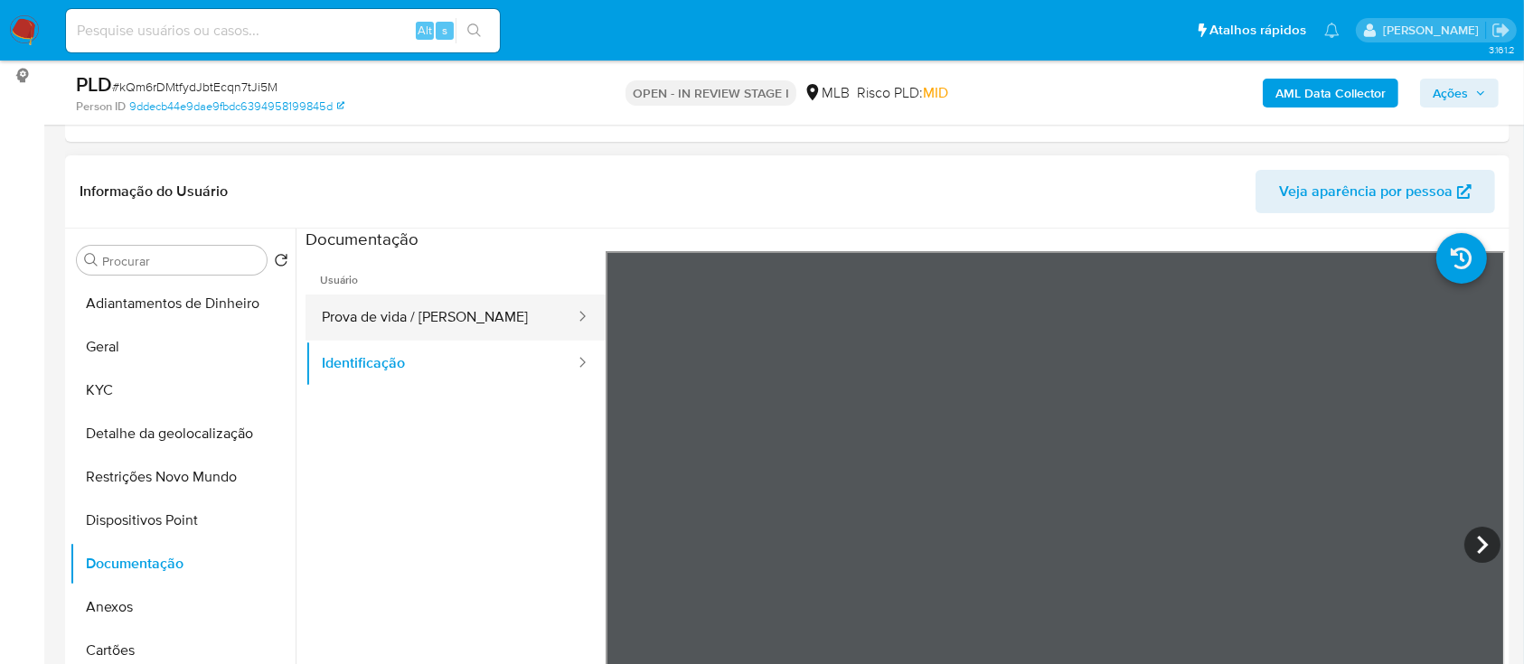
click at [365, 314] on button "Prova de vida / [PERSON_NAME]" at bounding box center [441, 318] width 271 height 46
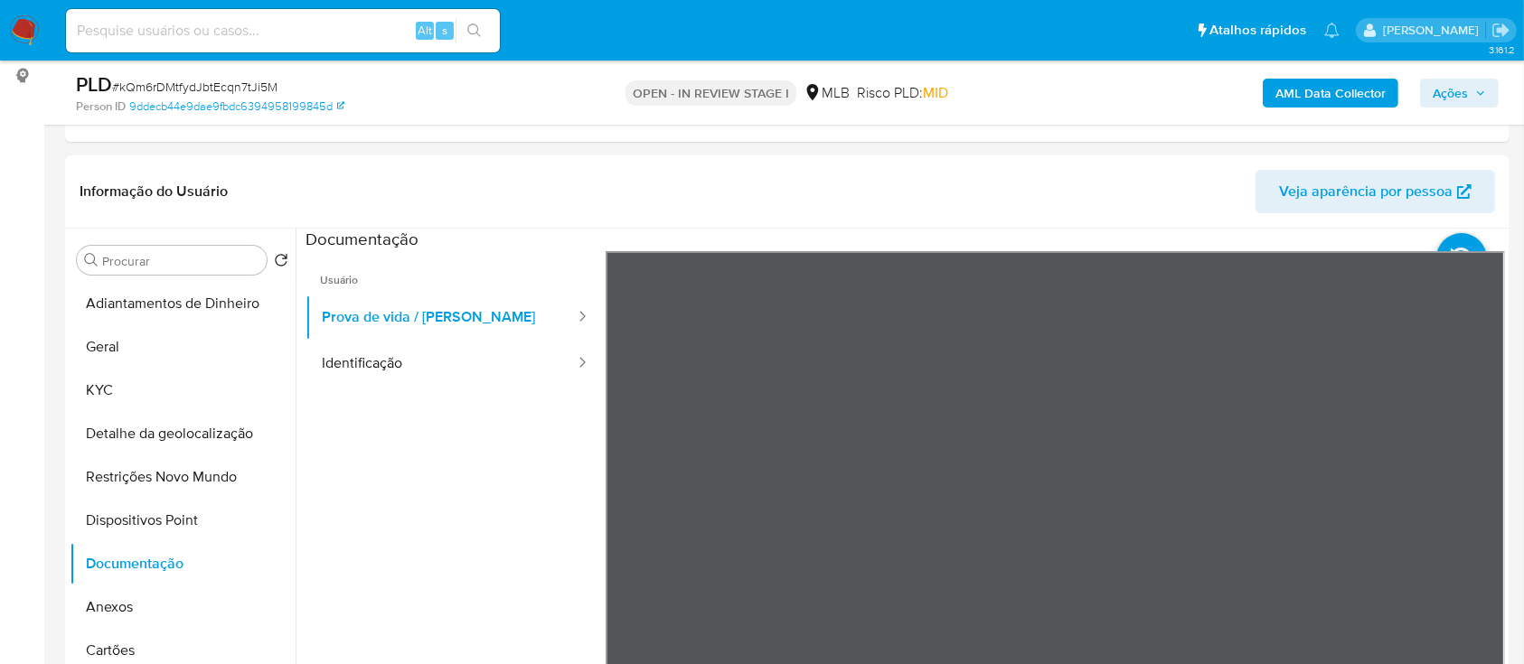
click at [1315, 79] on b "AML Data Collector" at bounding box center [1331, 93] width 110 height 29
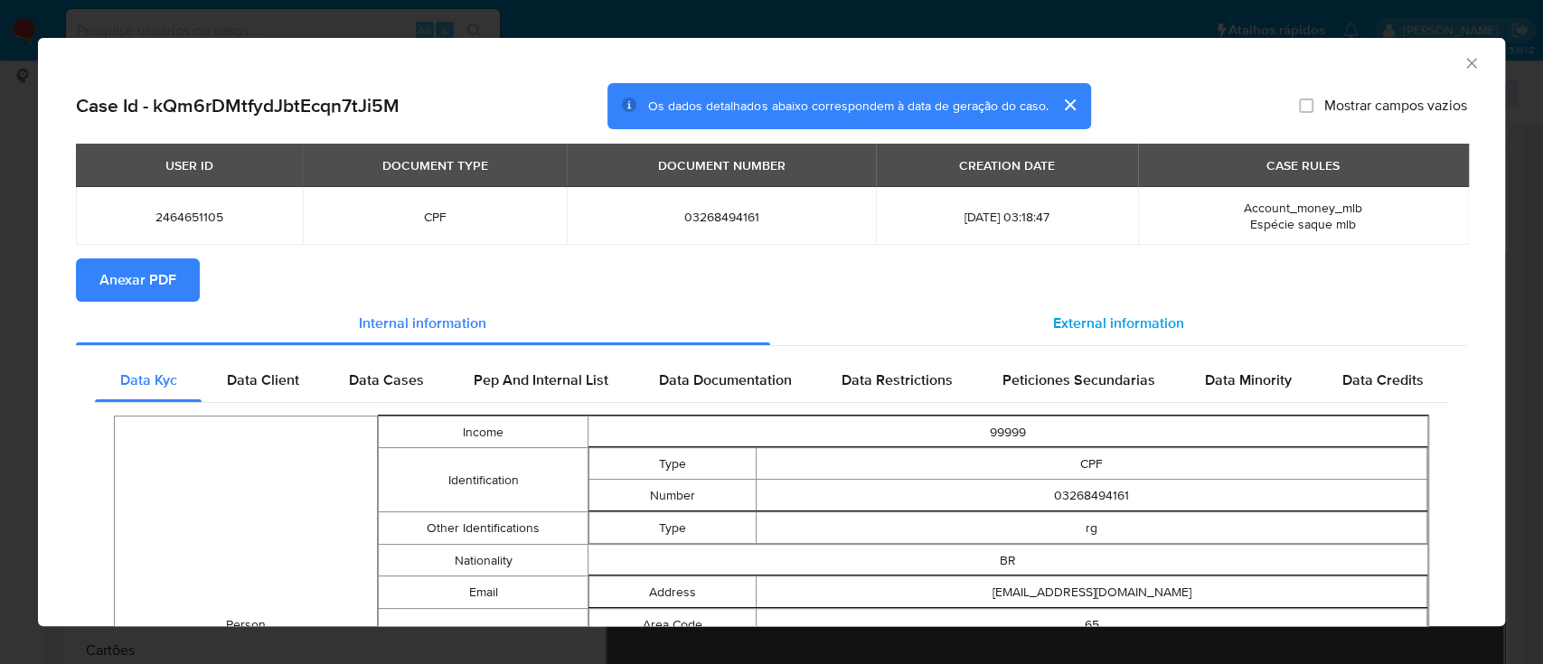
click at [1118, 322] on span "External information" at bounding box center [1118, 323] width 131 height 21
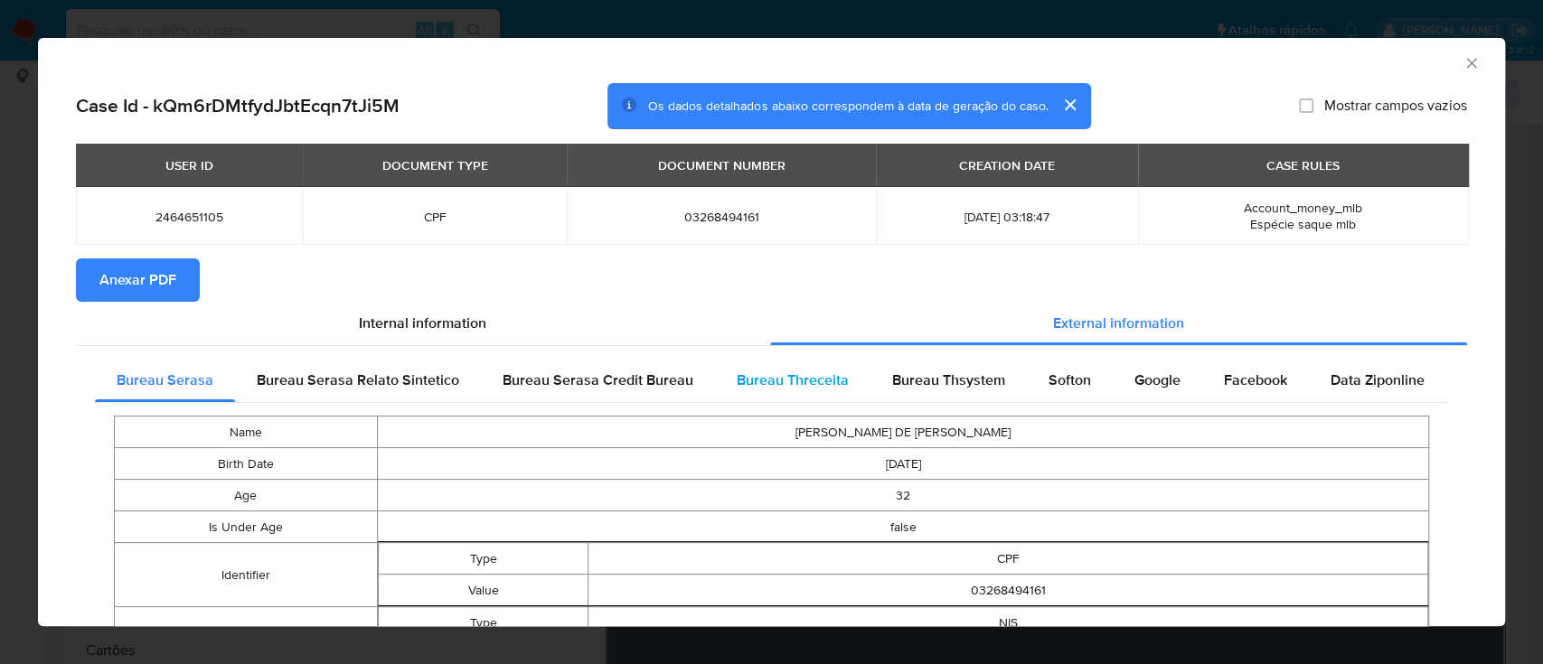
click at [803, 398] on div "Bureau Threceita" at bounding box center [793, 380] width 156 height 43
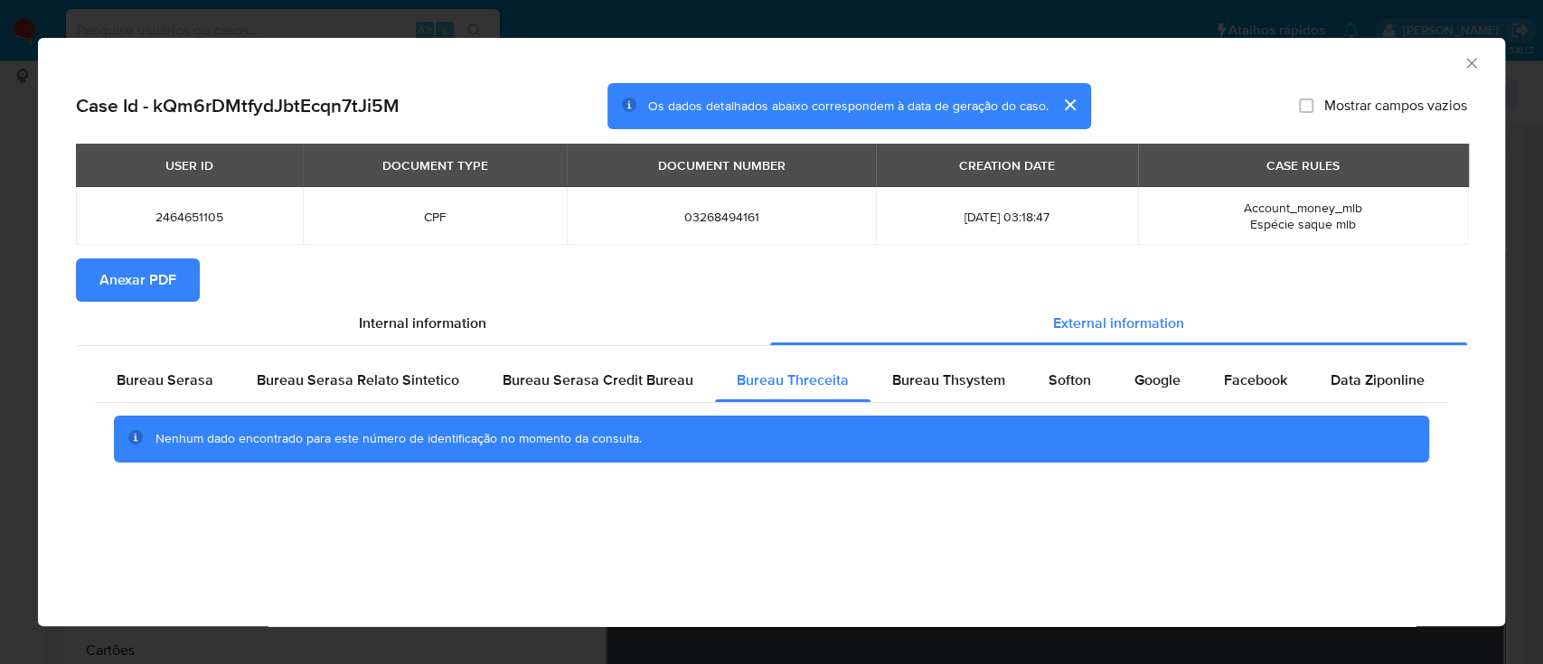
click at [1289, 65] on div "AML Data Collector" at bounding box center [757, 61] width 1412 height 20
click at [918, 377] on span "Bureau Thsystem" at bounding box center [948, 380] width 113 height 21
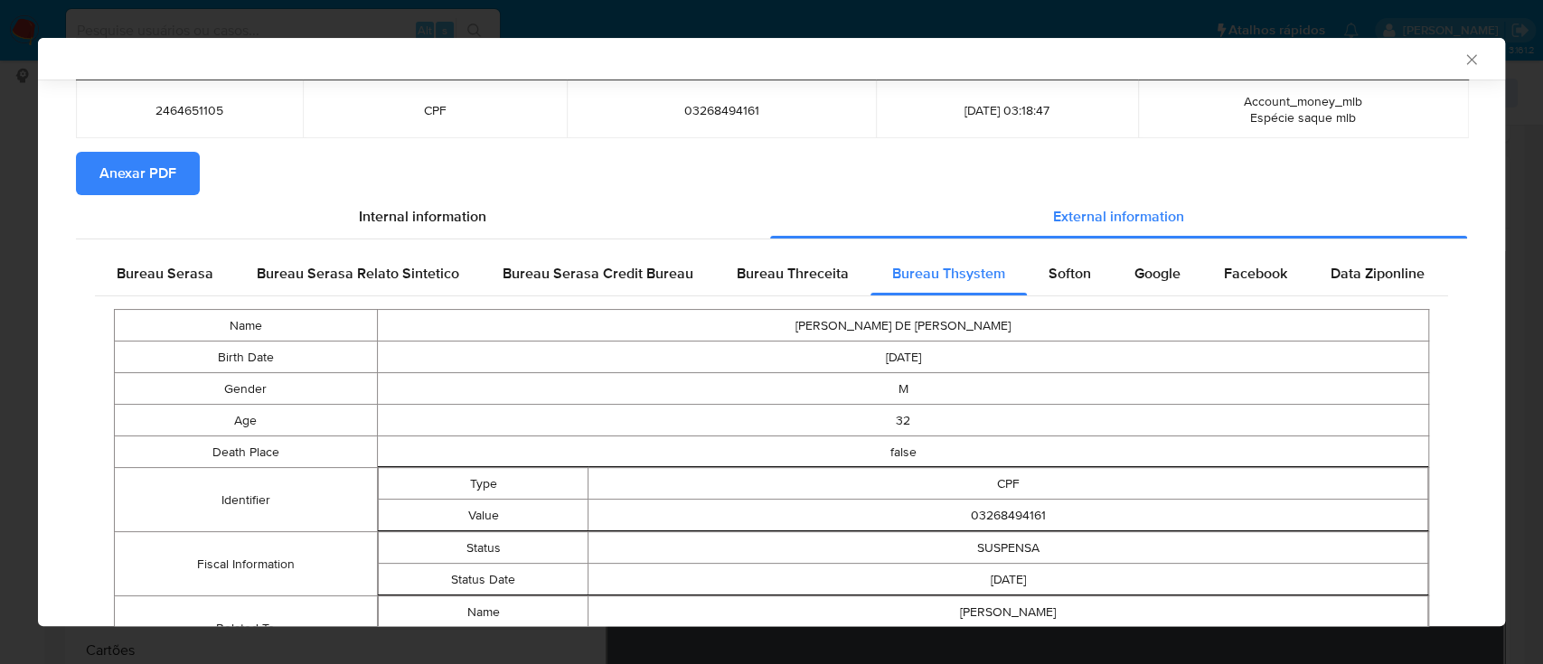
scroll to position [199, 0]
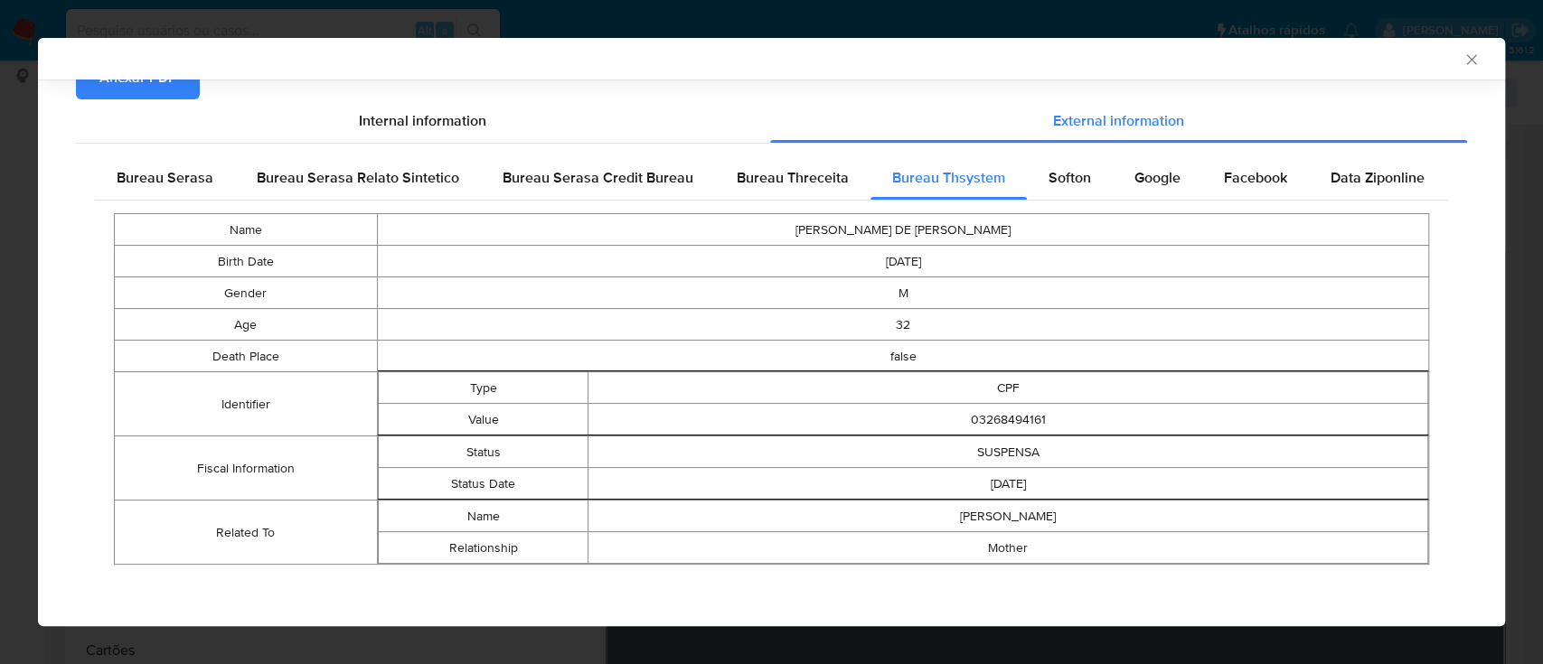
click at [708, 89] on section "Anexar PDF" at bounding box center [771, 77] width 1391 height 43
click at [1049, 179] on span "Softon" at bounding box center [1070, 177] width 42 height 21
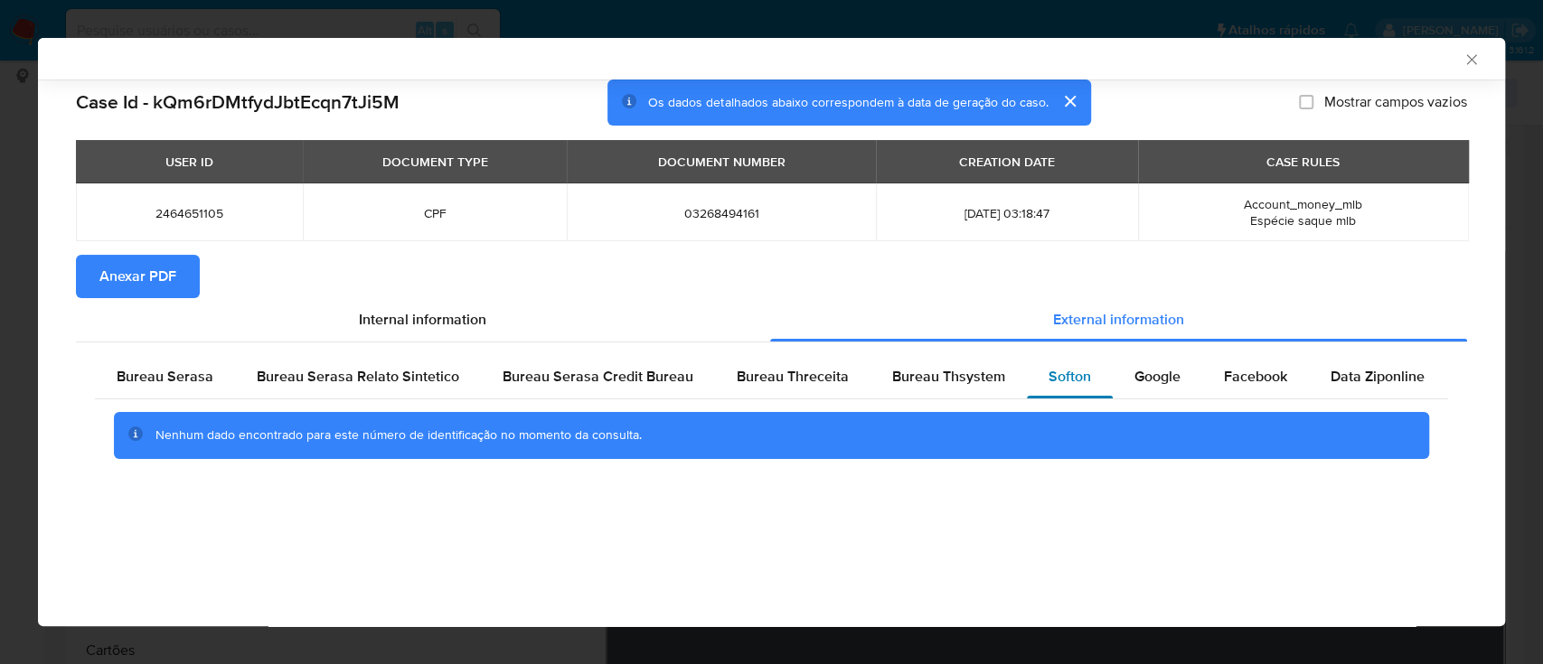
scroll to position [0, 0]
click at [912, 380] on span "Bureau Thsystem" at bounding box center [948, 376] width 113 height 21
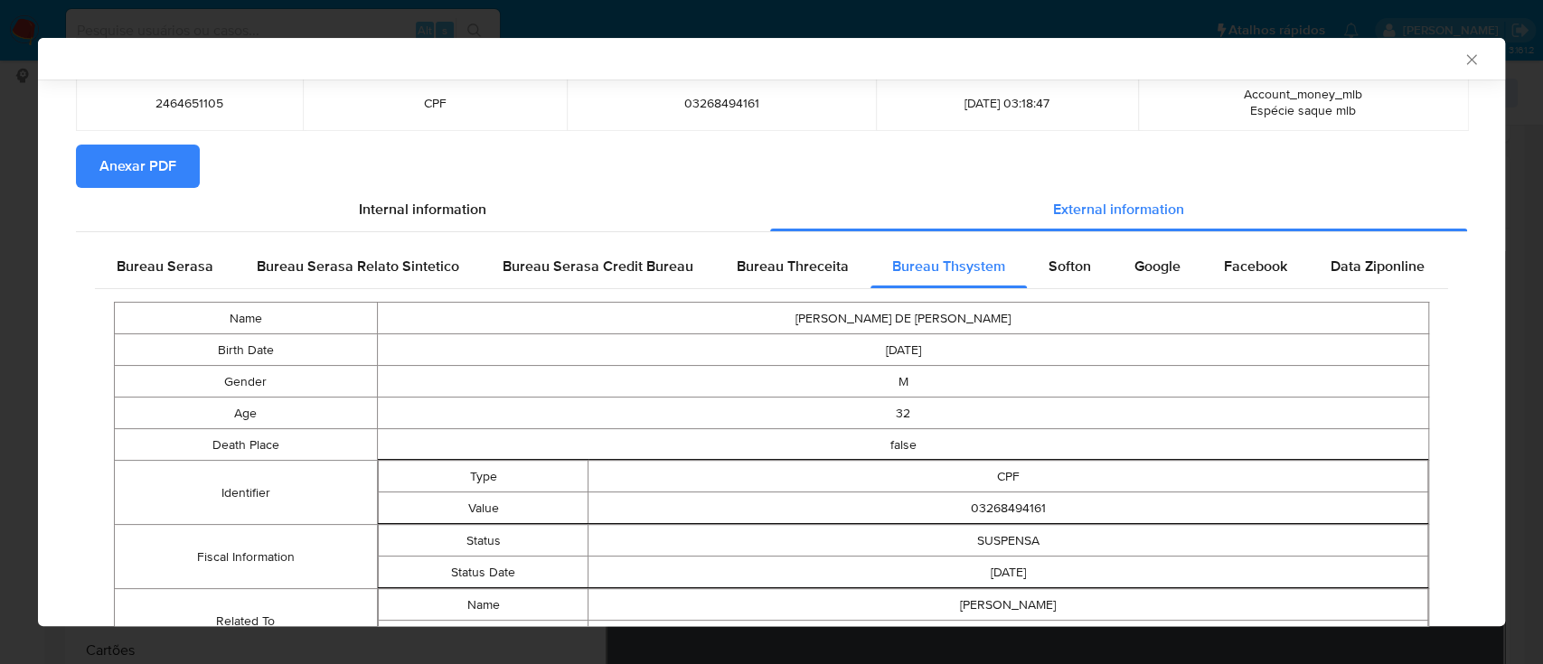
scroll to position [199, 0]
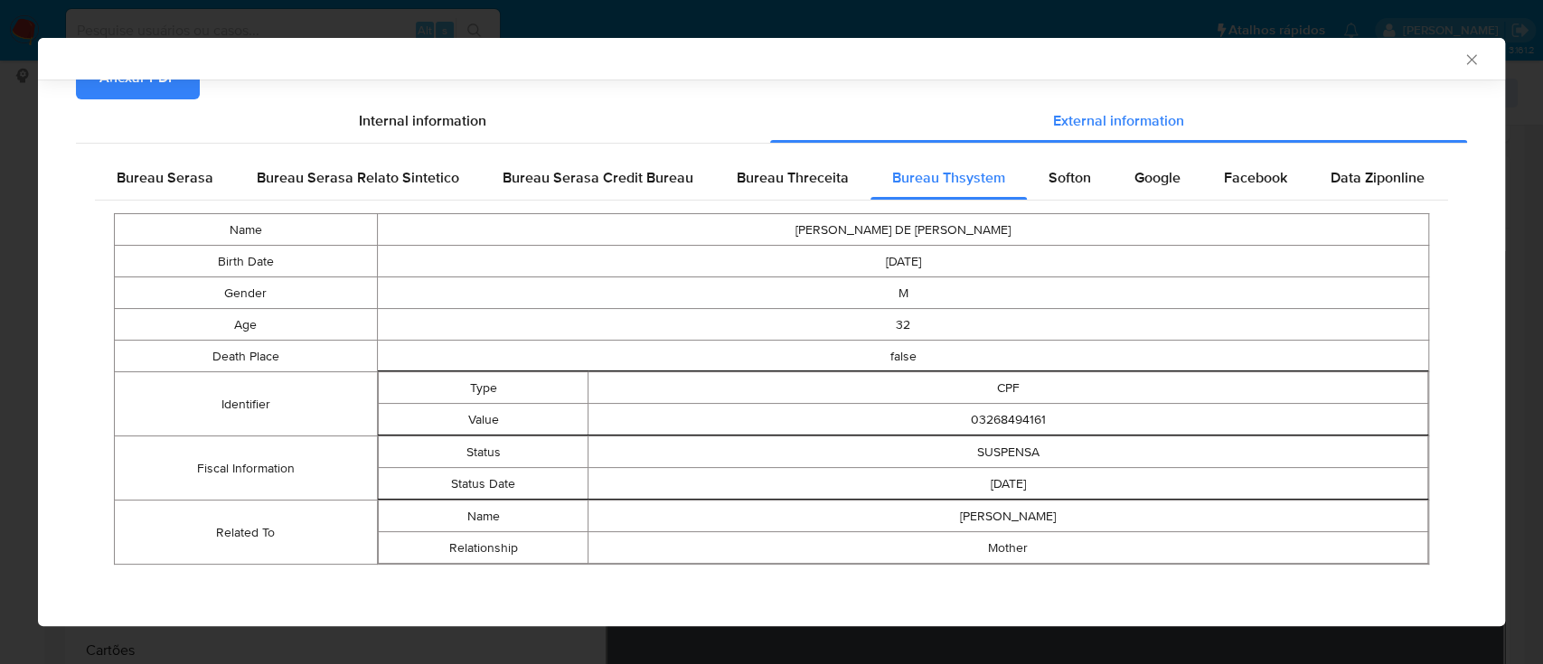
click at [1060, 171] on span "Softon" at bounding box center [1070, 177] width 42 height 21
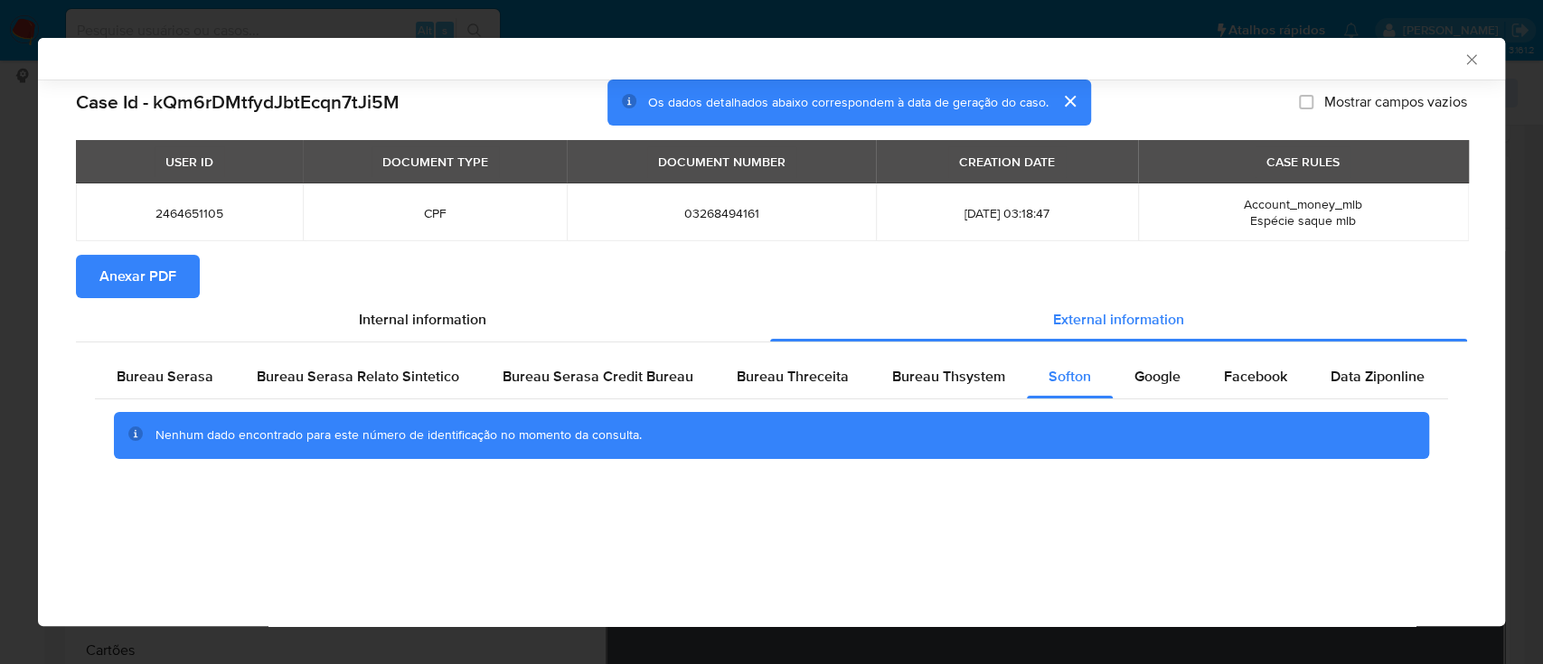
scroll to position [0, 0]
drag, startPoint x: 337, startPoint y: 503, endPoint x: 634, endPoint y: 249, distance: 390.5
click at [338, 503] on div "Case Id - kQm6rDMtfydJbtEcqn7tJi5M Os dados detalhados abaixo correspondem à da…" at bounding box center [771, 302] width 1467 height 444
drag, startPoint x: 311, startPoint y: 507, endPoint x: 395, endPoint y: 429, distance: 114.5
click at [315, 504] on div "Case Id - kQm6rDMtfydJbtEcqn7tJi5M Os dados detalhados abaixo correspondem à da…" at bounding box center [771, 302] width 1467 height 444
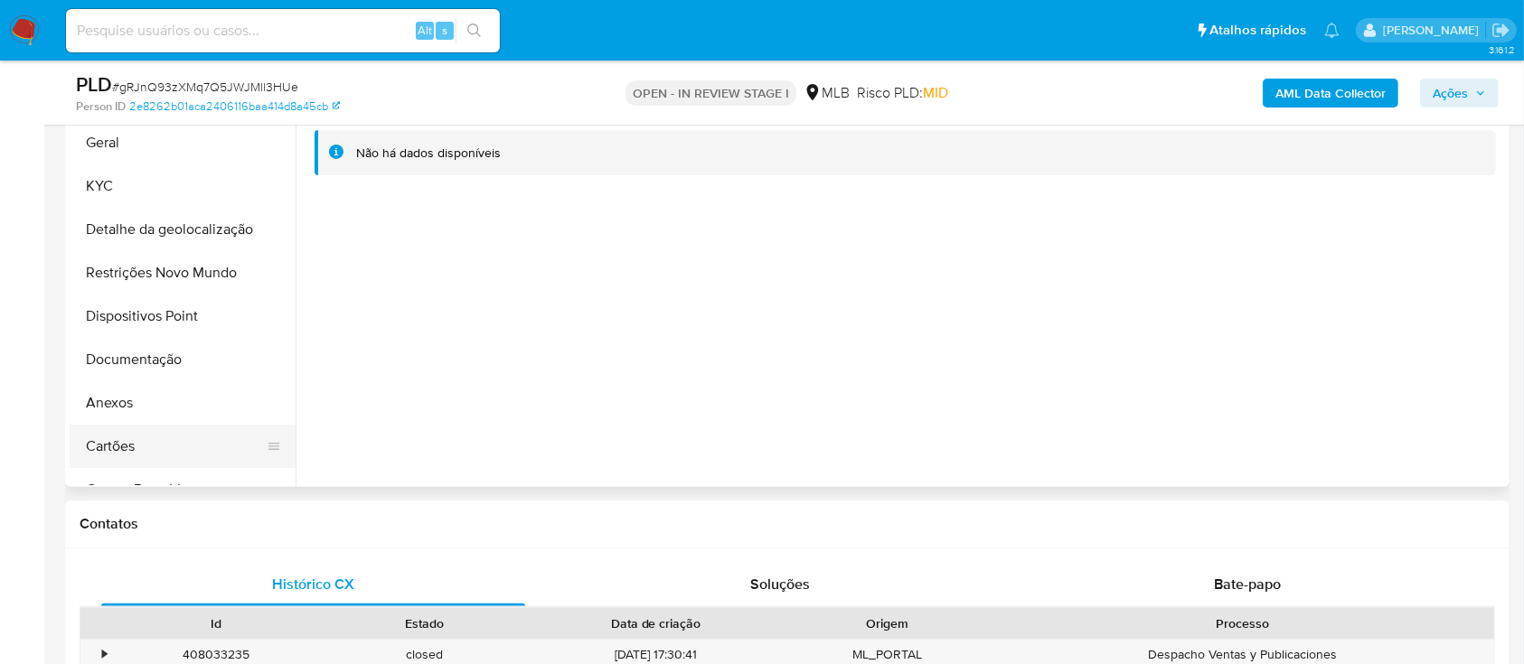
scroll to position [362, 0]
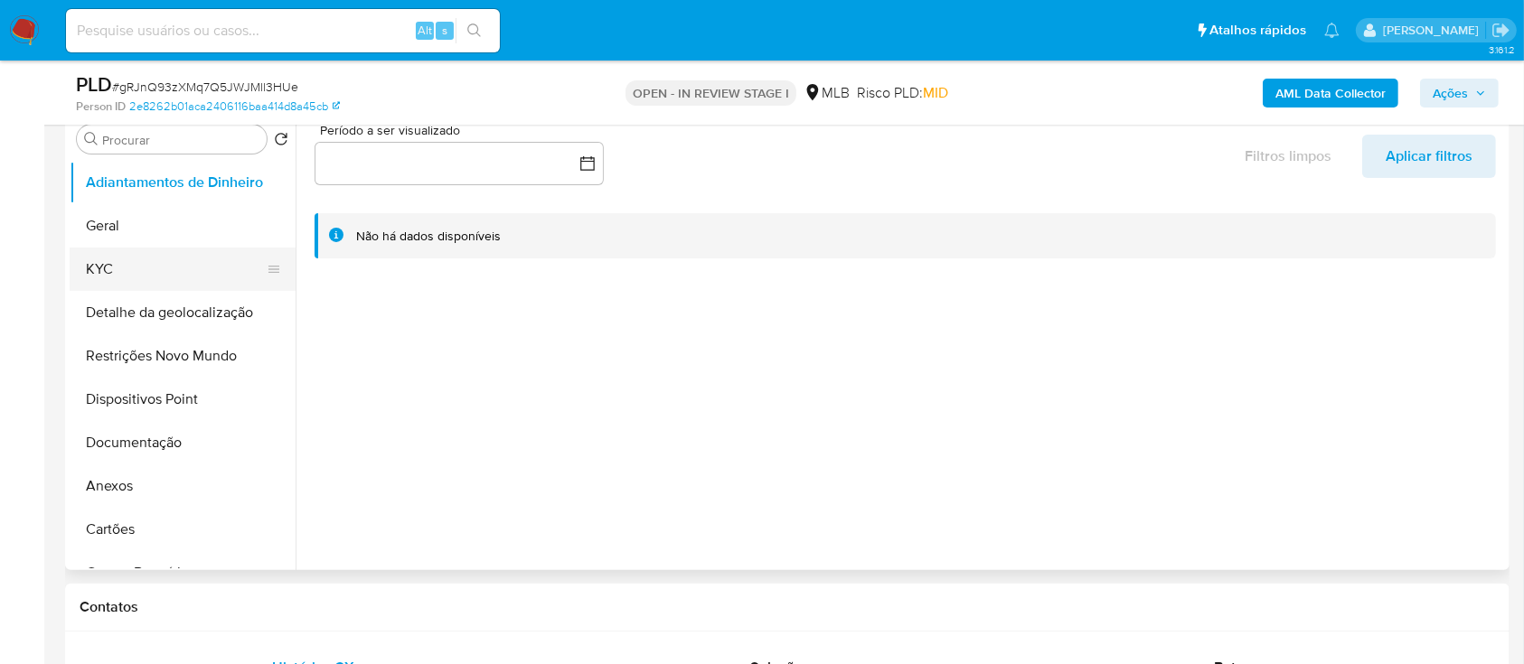
click at [140, 269] on button "KYC" at bounding box center [176, 269] width 212 height 43
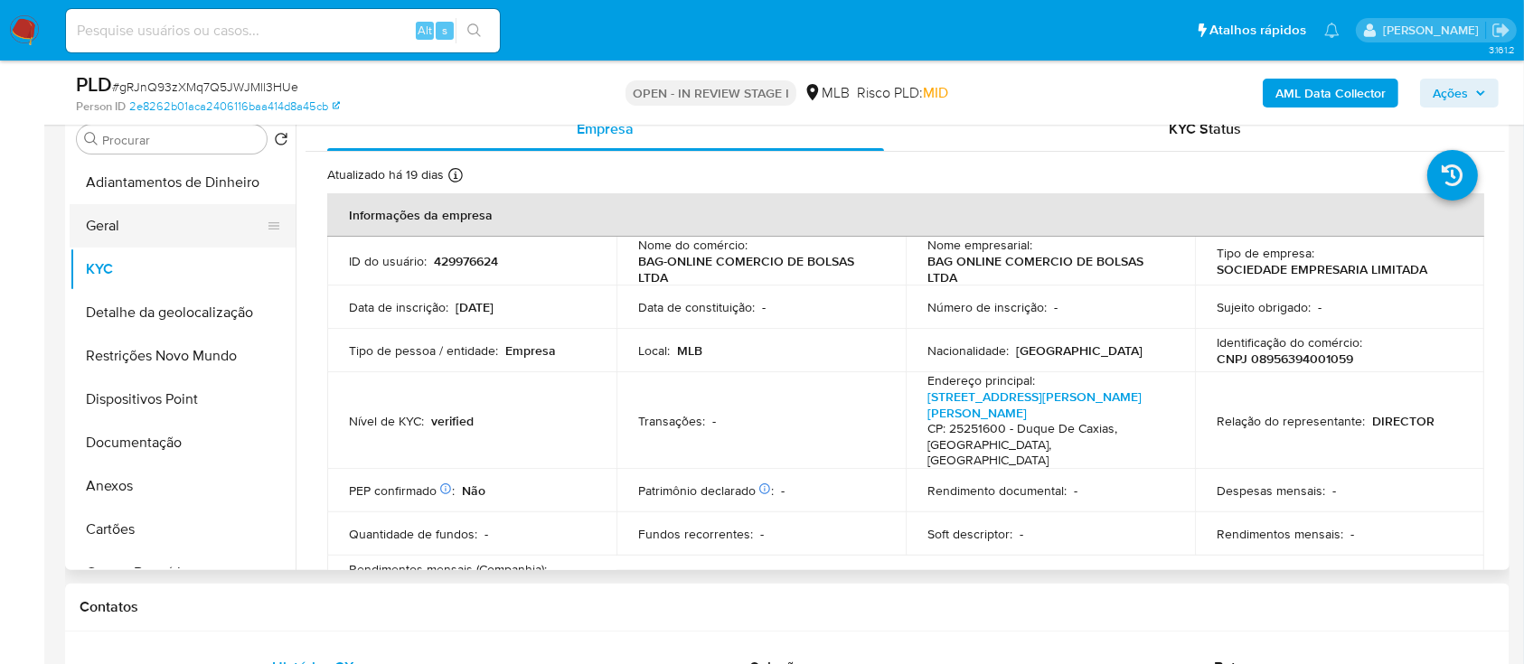
click at [106, 234] on button "Geral" at bounding box center [176, 225] width 212 height 43
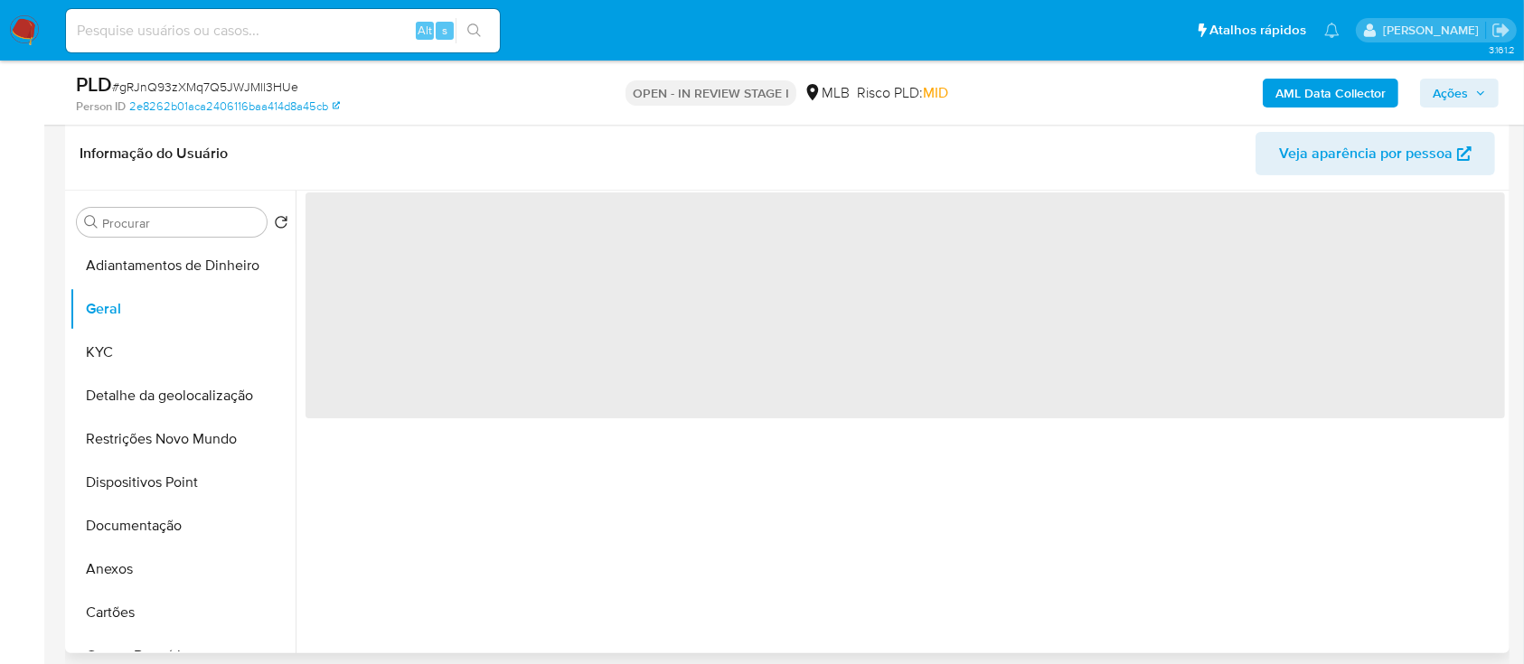
scroll to position [240, 0]
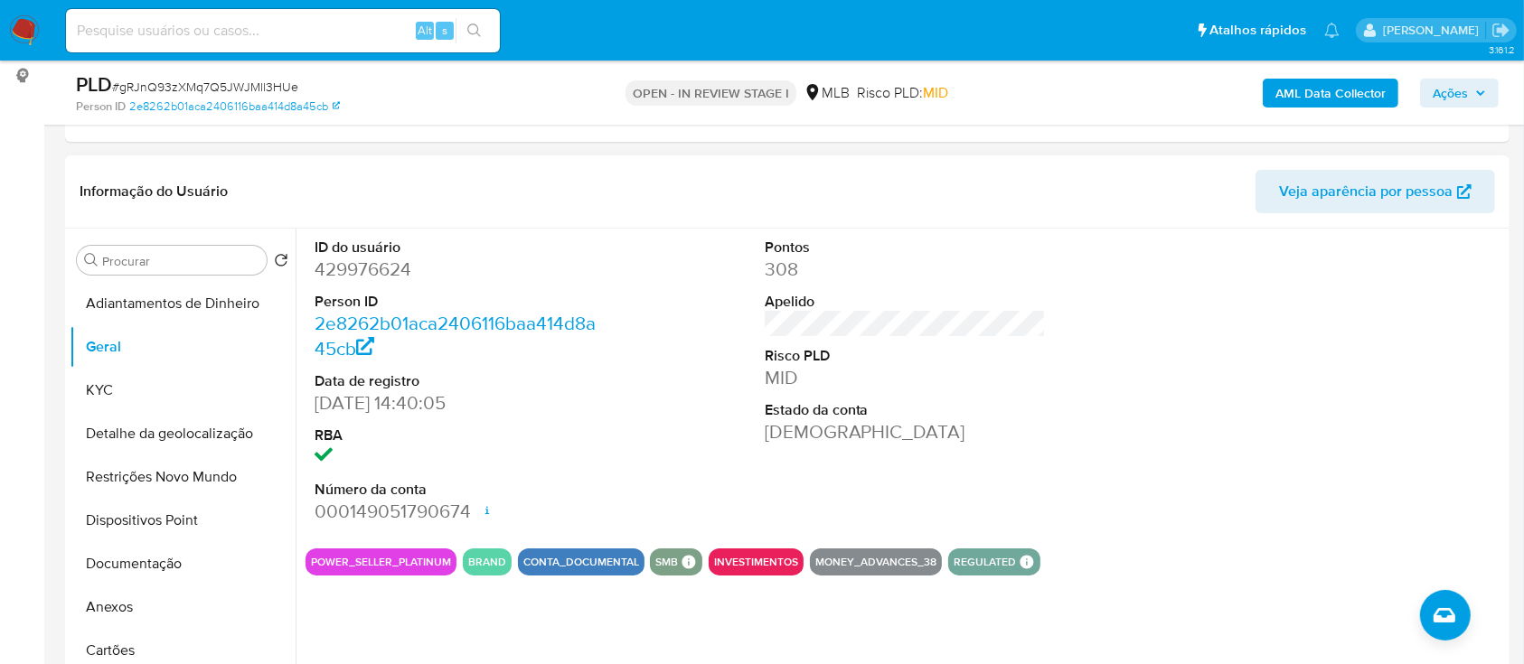
click at [1353, 353] on div at bounding box center [1355, 382] width 300 height 306
click at [589, 342] on dd "2e8262b01aca2406116baa414d8a45cb" at bounding box center [456, 336] width 282 height 51
click at [1080, 378] on div "ID do usuário 429976624 Person ID 2e8262b01aca2406116baa414d8a45cb Data de regi…" at bounding box center [906, 382] width 1200 height 306
drag, startPoint x: 1222, startPoint y: 285, endPoint x: 1213, endPoint y: 278, distance: 11.0
click at [1216, 280] on div at bounding box center [1355, 382] width 300 height 306
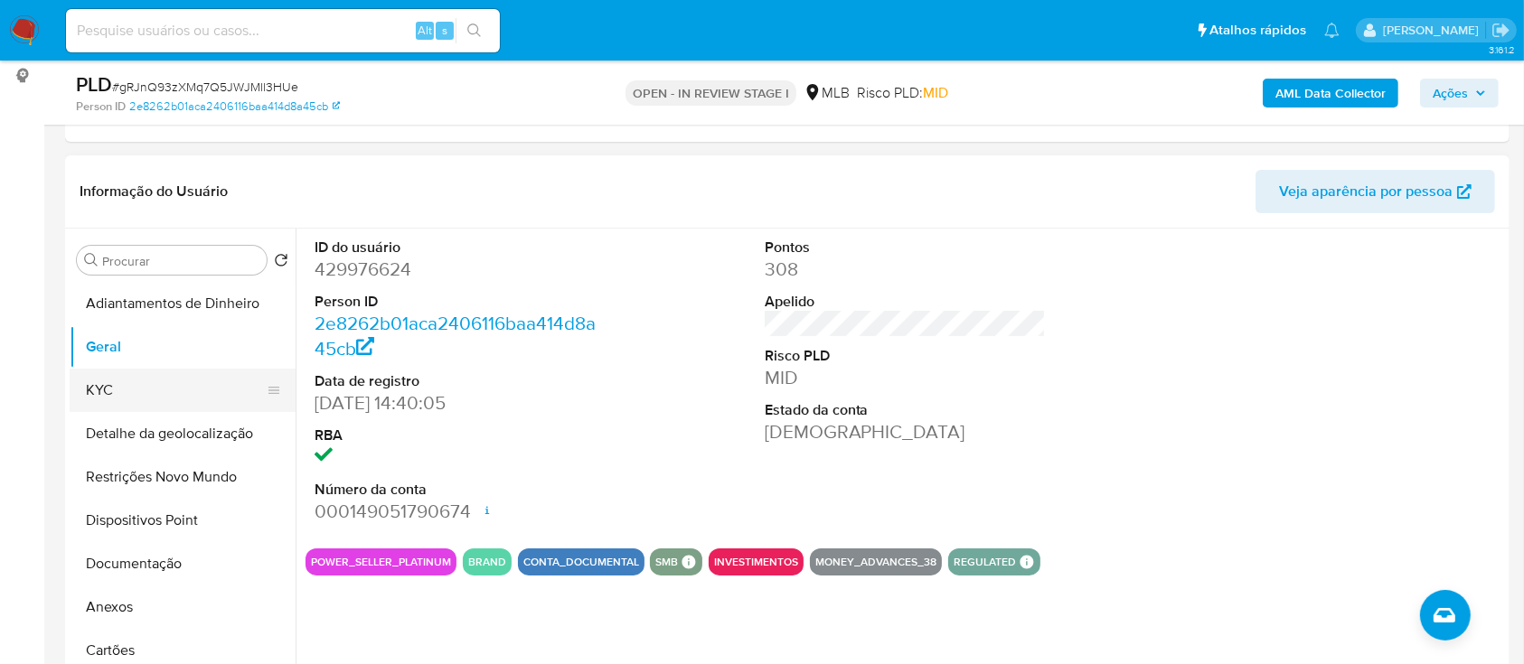
click at [136, 376] on button "KYC" at bounding box center [176, 390] width 212 height 43
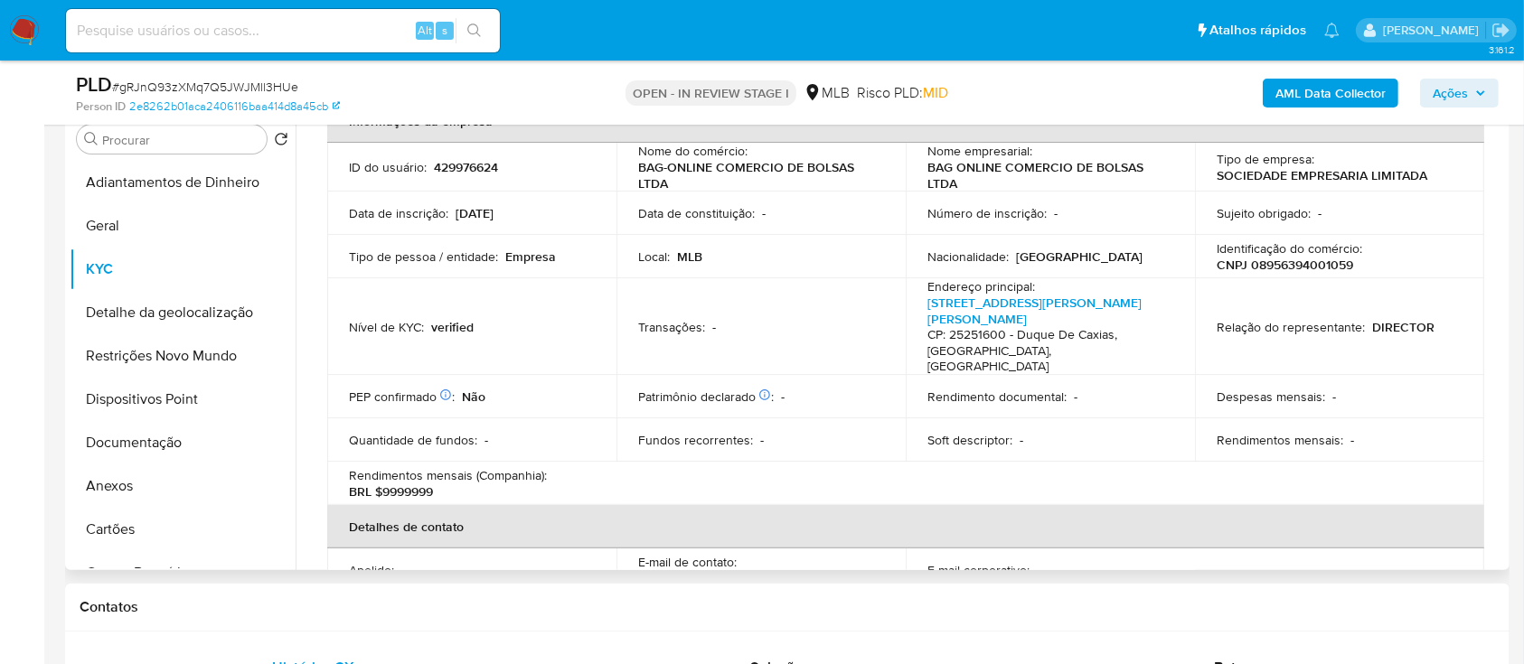
scroll to position [108, 0]
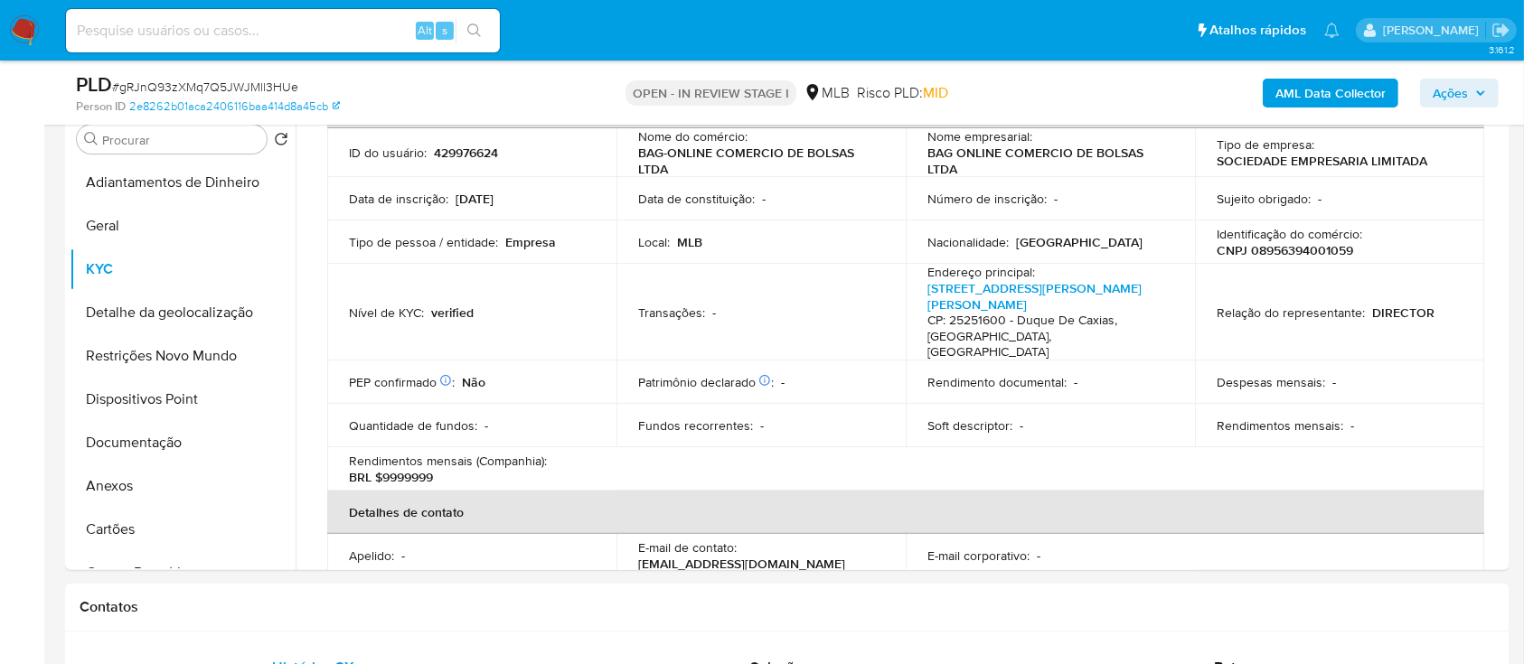
drag, startPoint x: 14, startPoint y: 379, endPoint x: 457, endPoint y: 57, distance: 547.6
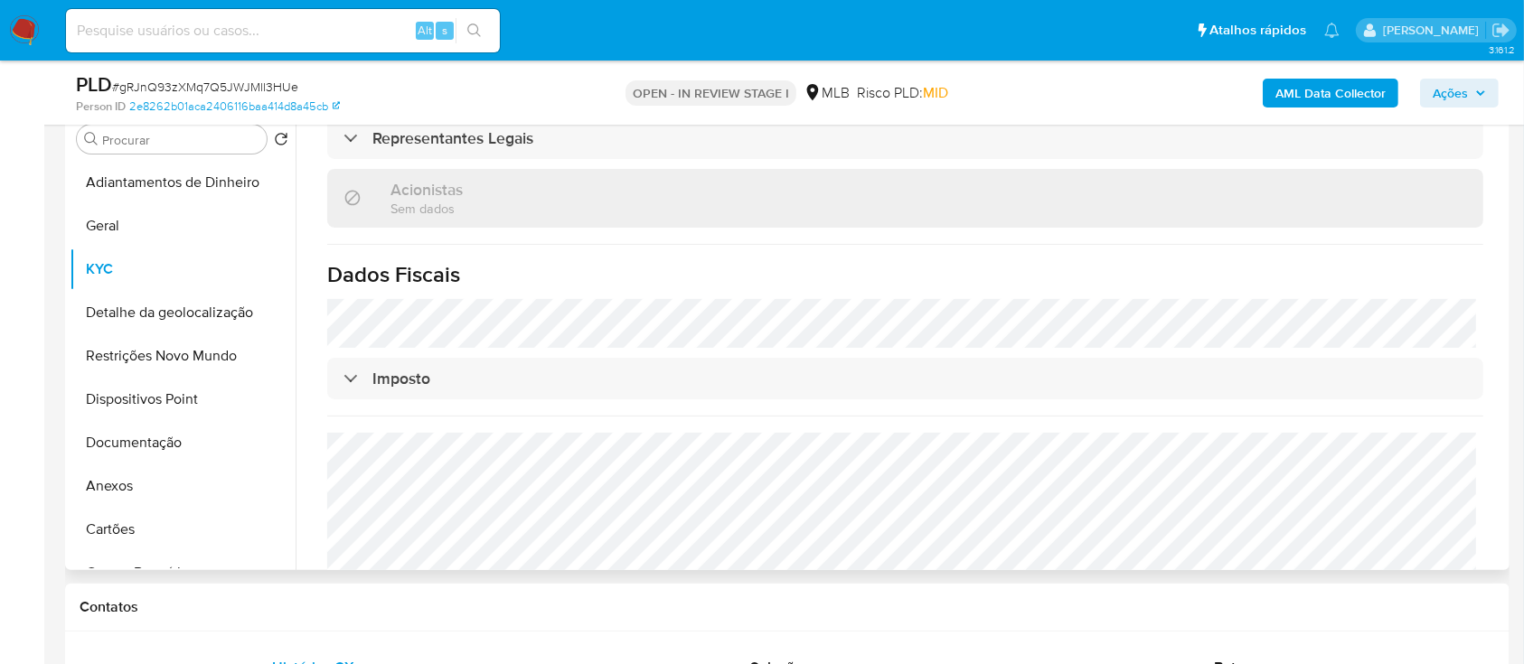
scroll to position [1103, 0]
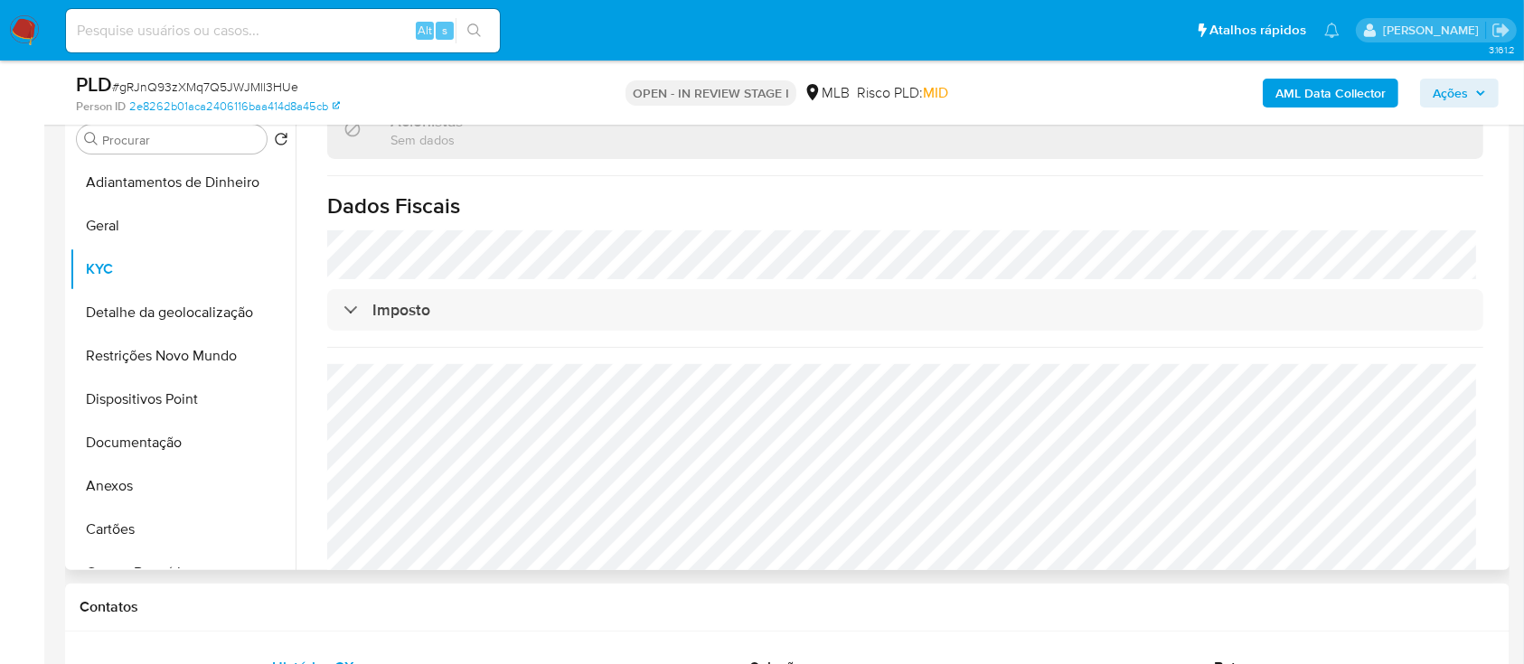
click at [1296, 193] on h1 "Dados Fiscais" at bounding box center [905, 206] width 1156 height 27
drag, startPoint x: 180, startPoint y: 307, endPoint x: 231, endPoint y: 301, distance: 51.9
click at [181, 308] on button "Detalhe da geolocalização" at bounding box center [176, 312] width 212 height 43
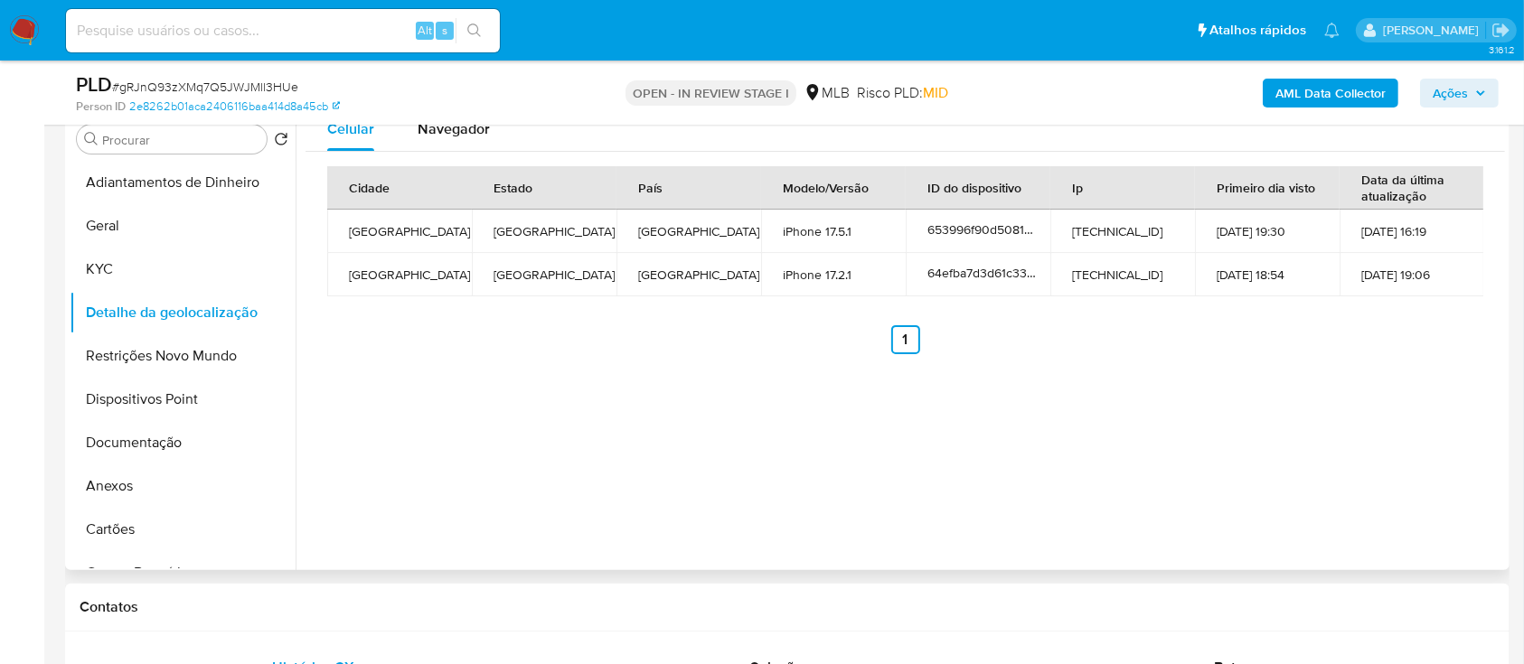
drag, startPoint x: 1401, startPoint y: 371, endPoint x: 1372, endPoint y: 357, distance: 32.0
click at [1384, 362] on div "Celular Navegador Cidade Estado País Modelo/Versão ID do dispositivo Ip Primeir…" at bounding box center [901, 339] width 1210 height 463
click at [178, 360] on button "Restrições Novo Mundo" at bounding box center [176, 356] width 212 height 43
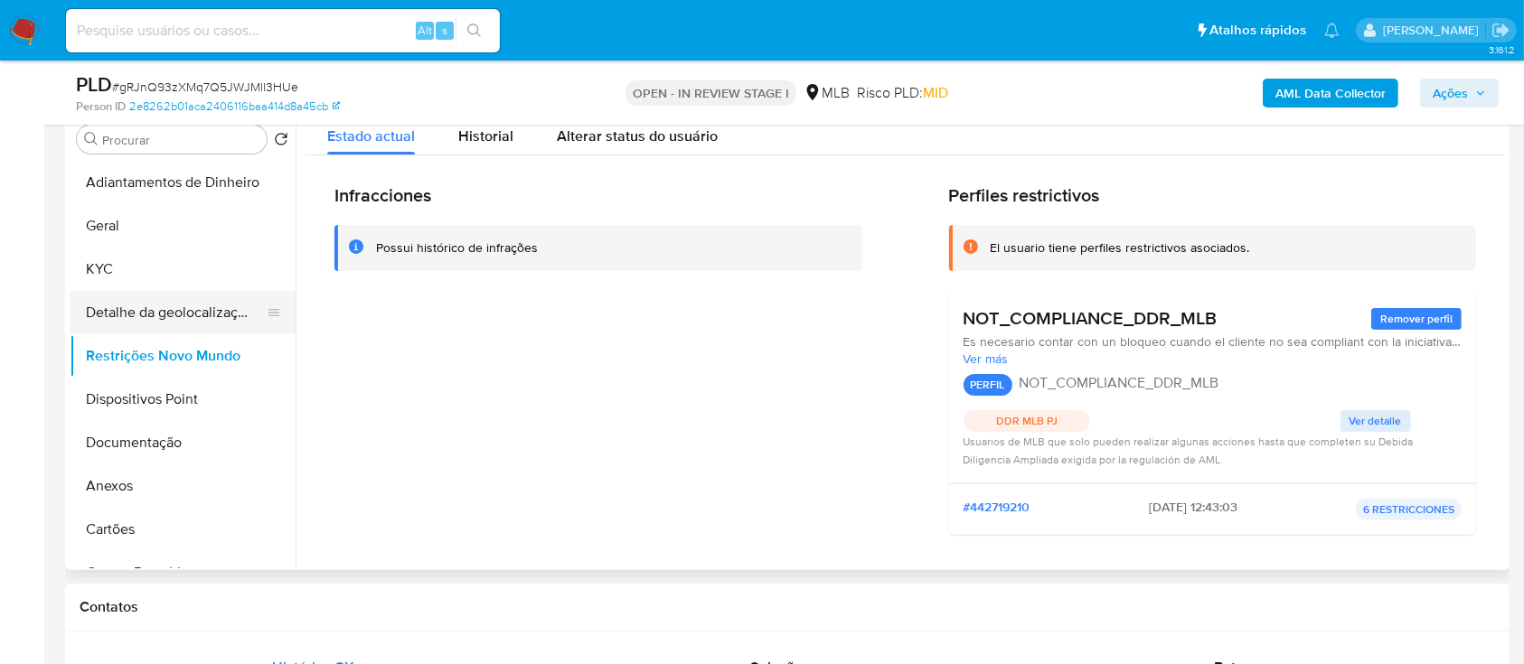
drag, startPoint x: 10, startPoint y: 438, endPoint x: 259, endPoint y: 299, distance: 285.7
click at [1378, 416] on span "Ver detalle" at bounding box center [1376, 421] width 52 height 18
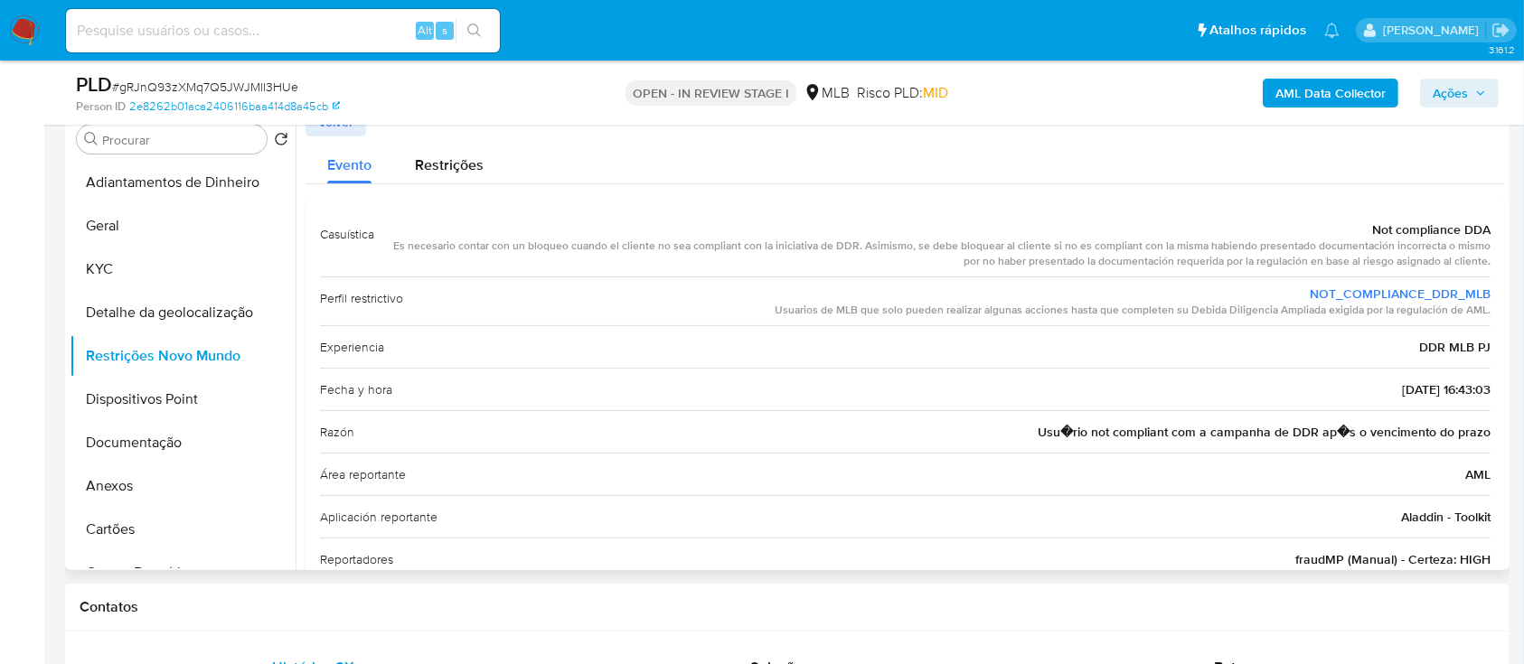
drag, startPoint x: 1224, startPoint y: 165, endPoint x: 1193, endPoint y: 149, distance: 34.8
click at [1220, 165] on div "Evento Restrições" at bounding box center [906, 161] width 1200 height 48
drag, startPoint x: 146, startPoint y: 405, endPoint x: 244, endPoint y: 386, distance: 99.5
click at [146, 406] on button "Dispositivos Point" at bounding box center [176, 399] width 212 height 43
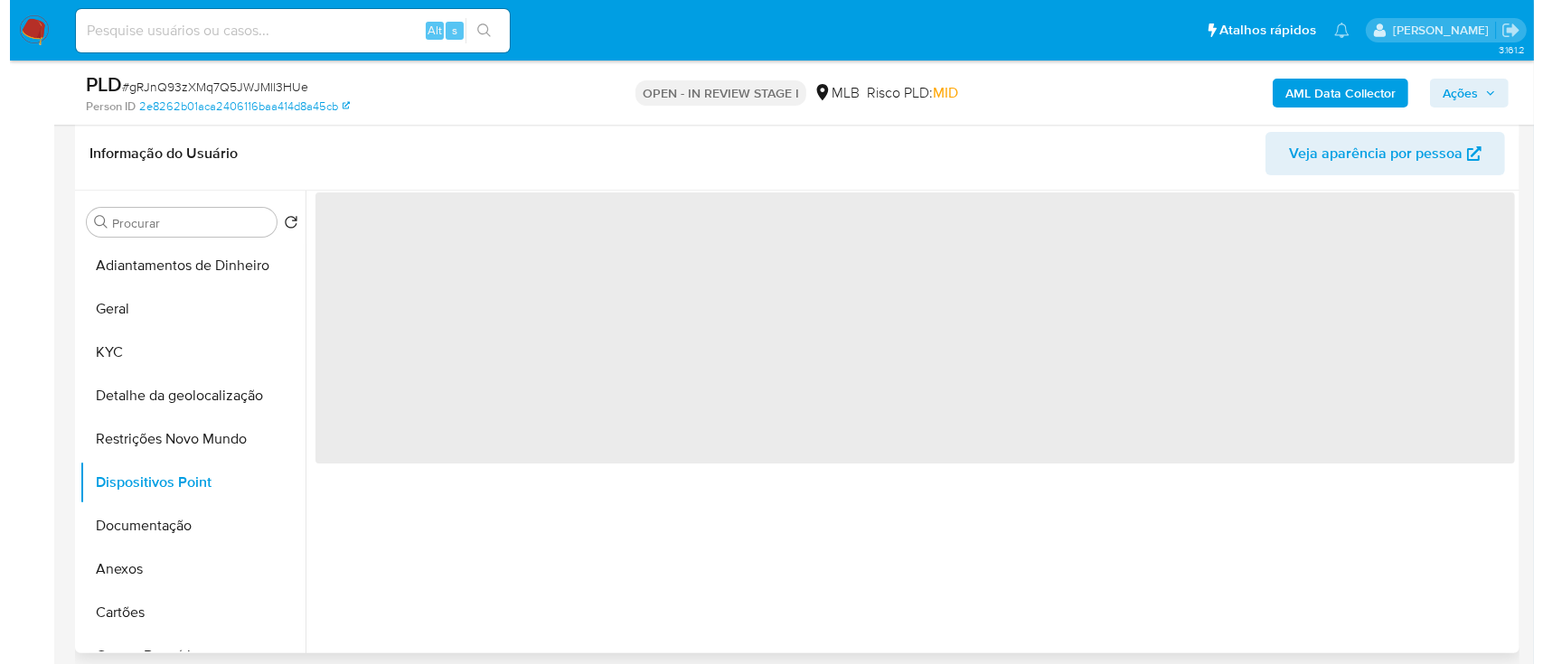
scroll to position [240, 0]
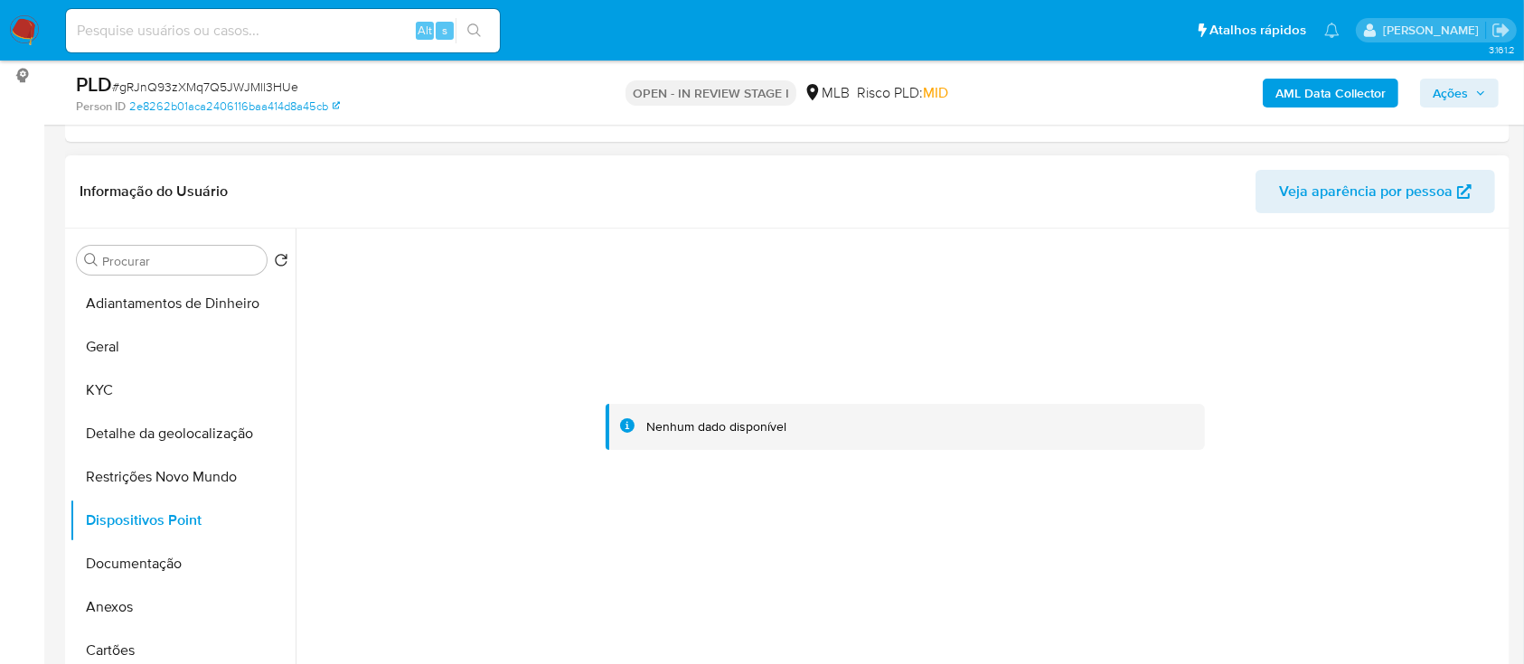
click at [1270, 465] on div at bounding box center [906, 428] width 1200 height 398
drag, startPoint x: 144, startPoint y: 558, endPoint x: 474, endPoint y: 416, distance: 359.2
click at [144, 559] on button "Documentação" at bounding box center [183, 563] width 226 height 43
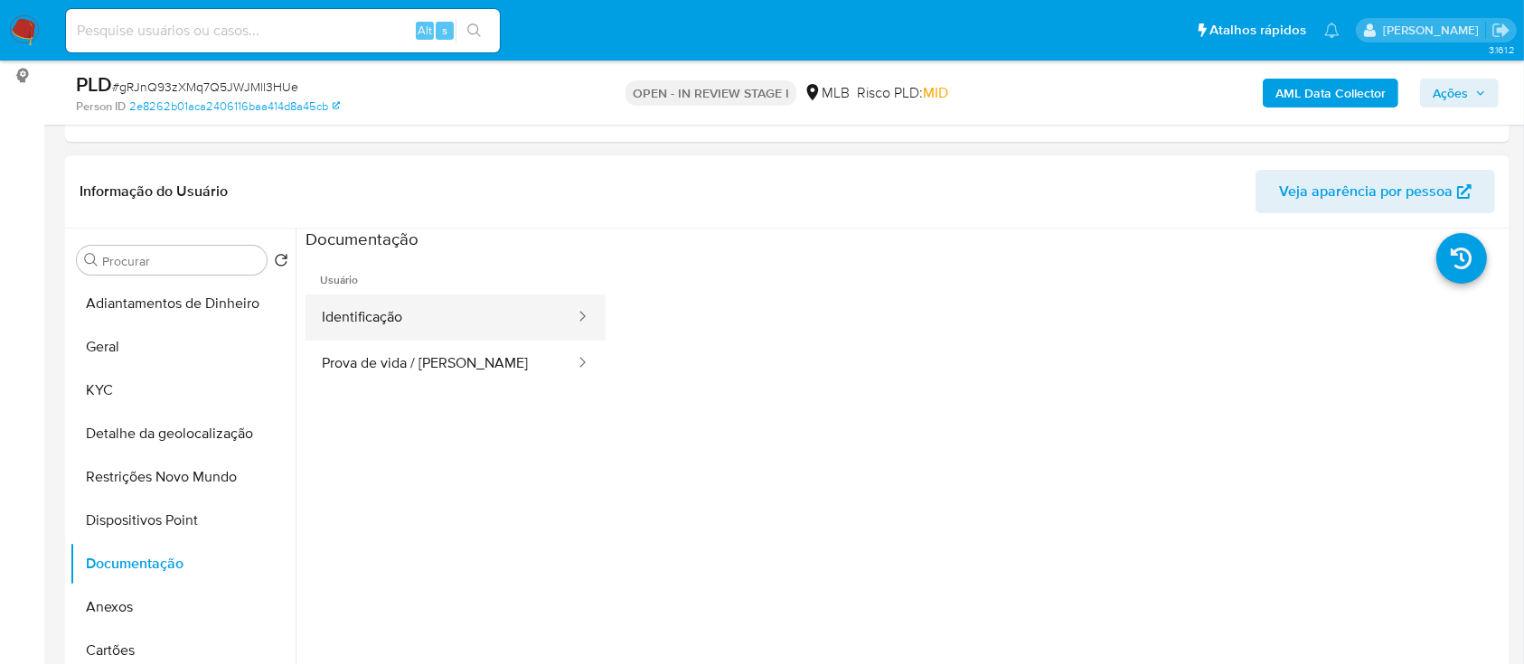
click at [433, 317] on button "Identificação" at bounding box center [441, 318] width 271 height 46
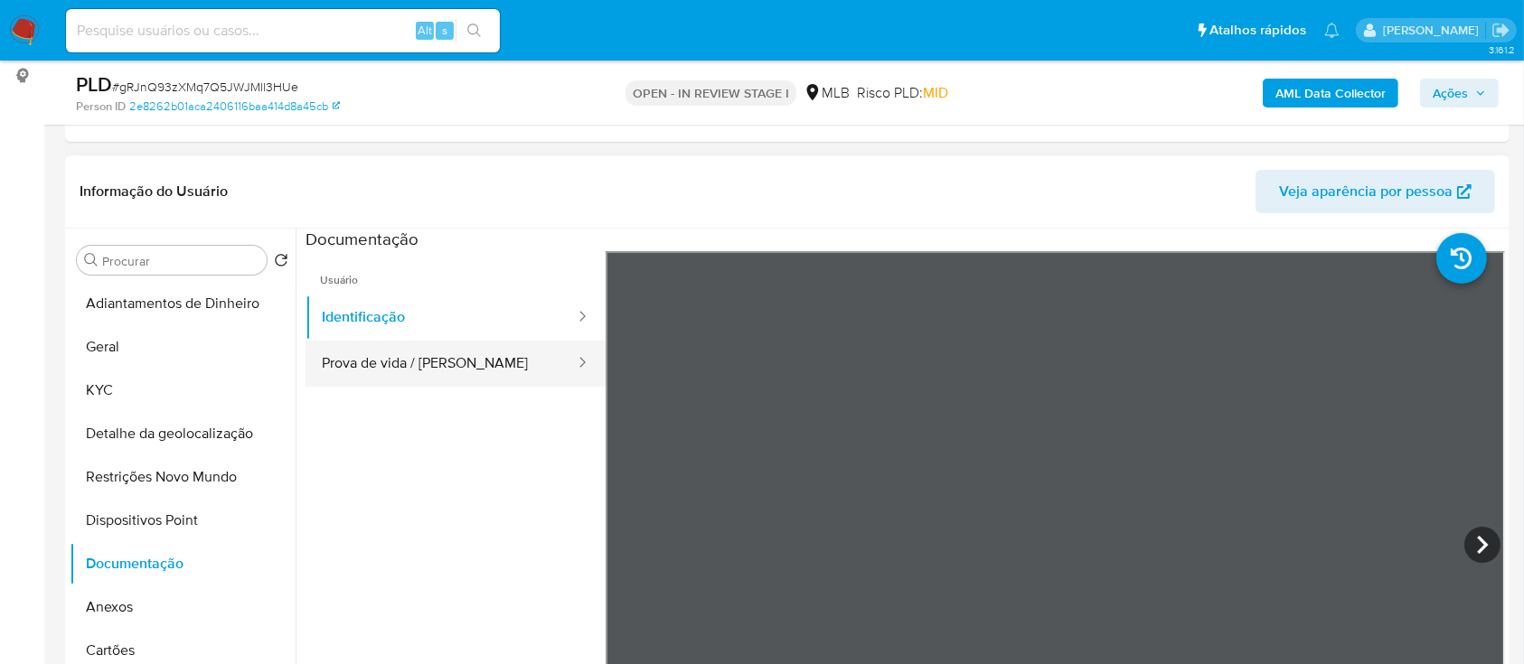
click at [402, 347] on button "Prova de vida / [PERSON_NAME]" at bounding box center [441, 364] width 271 height 46
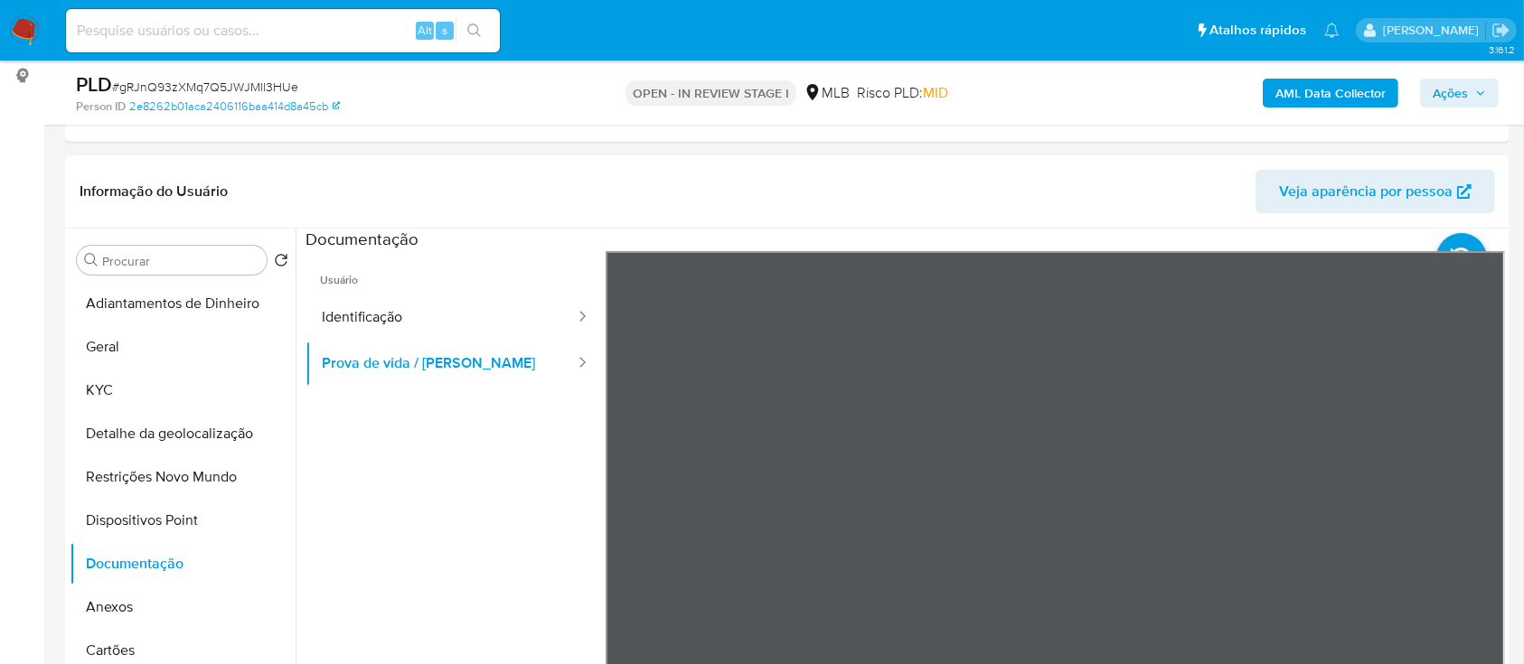
click at [1327, 83] on b "AML Data Collector" at bounding box center [1331, 93] width 110 height 29
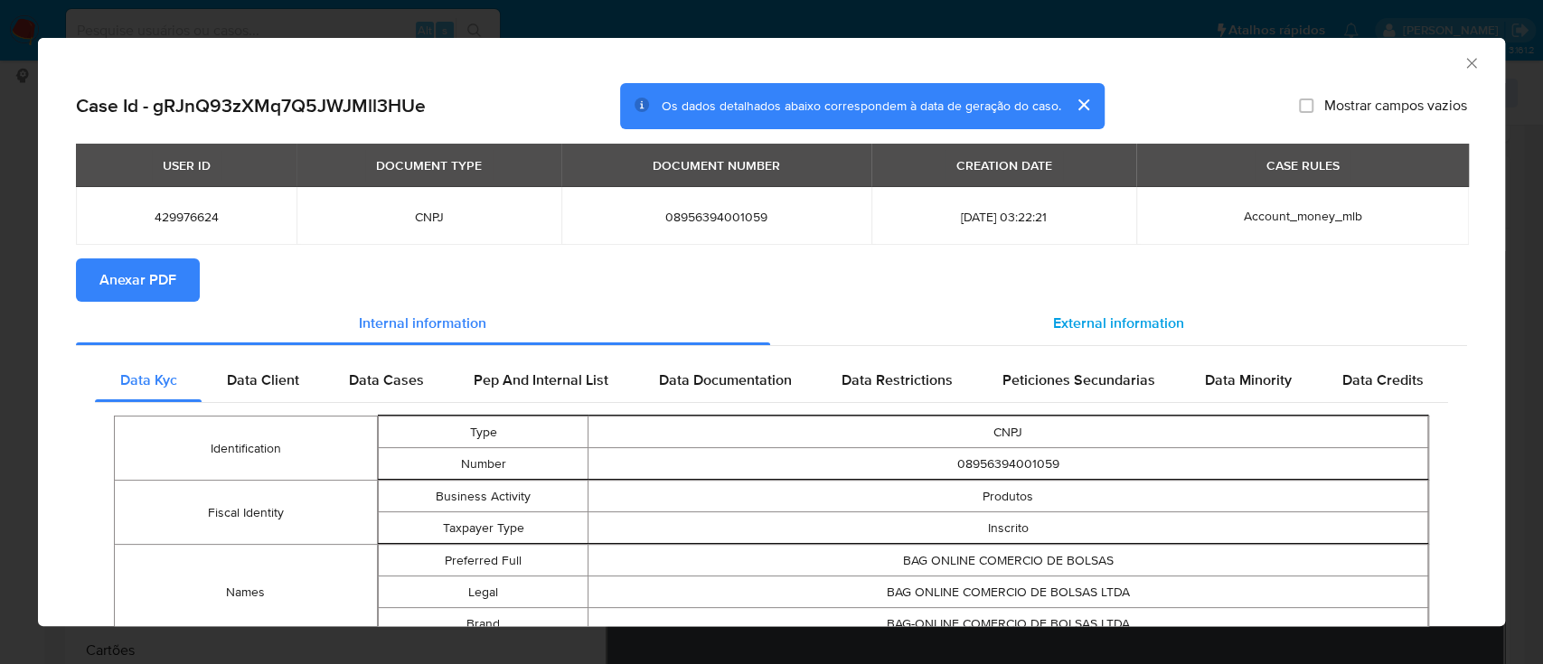
click at [1140, 319] on span "External information" at bounding box center [1118, 323] width 131 height 21
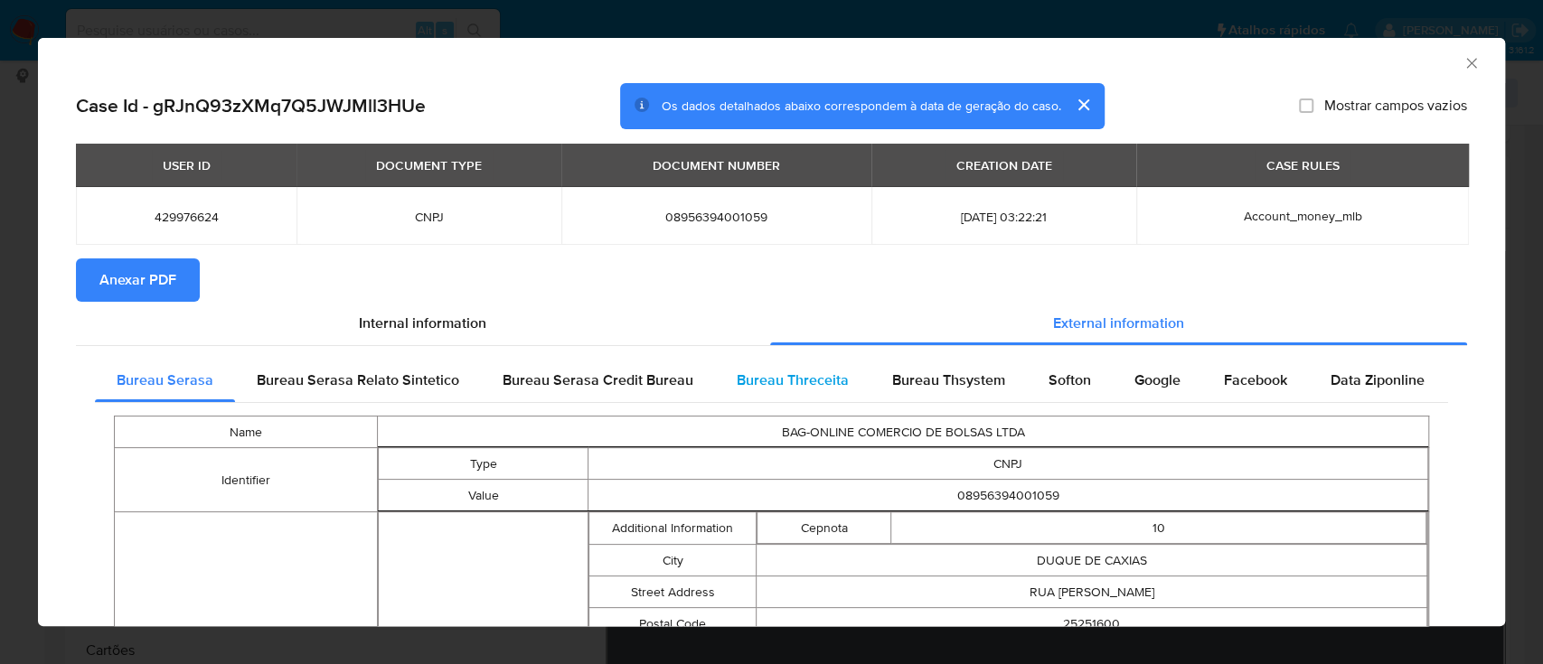
click at [829, 382] on span "Bureau Threceita" at bounding box center [793, 380] width 112 height 21
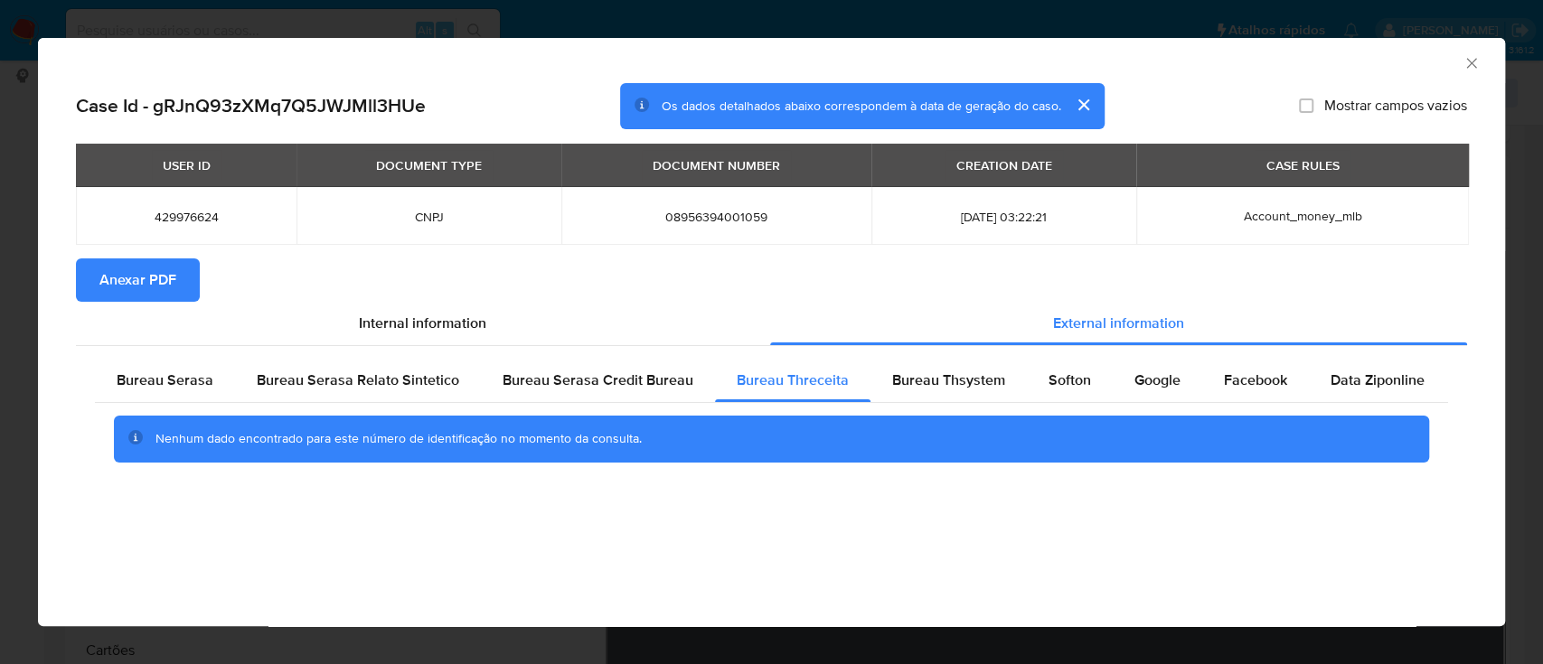
drag, startPoint x: 1285, startPoint y: 71, endPoint x: 1273, endPoint y: 72, distance: 11.9
click at [1277, 72] on div "AML Data Collector" at bounding box center [771, 60] width 1467 height 45
click at [952, 372] on span "Bureau Thsystem" at bounding box center [948, 380] width 113 height 21
drag, startPoint x: 1335, startPoint y: 63, endPoint x: 918, endPoint y: 15, distance: 420.4
click at [1333, 63] on div "AML Data Collector" at bounding box center [757, 61] width 1412 height 20
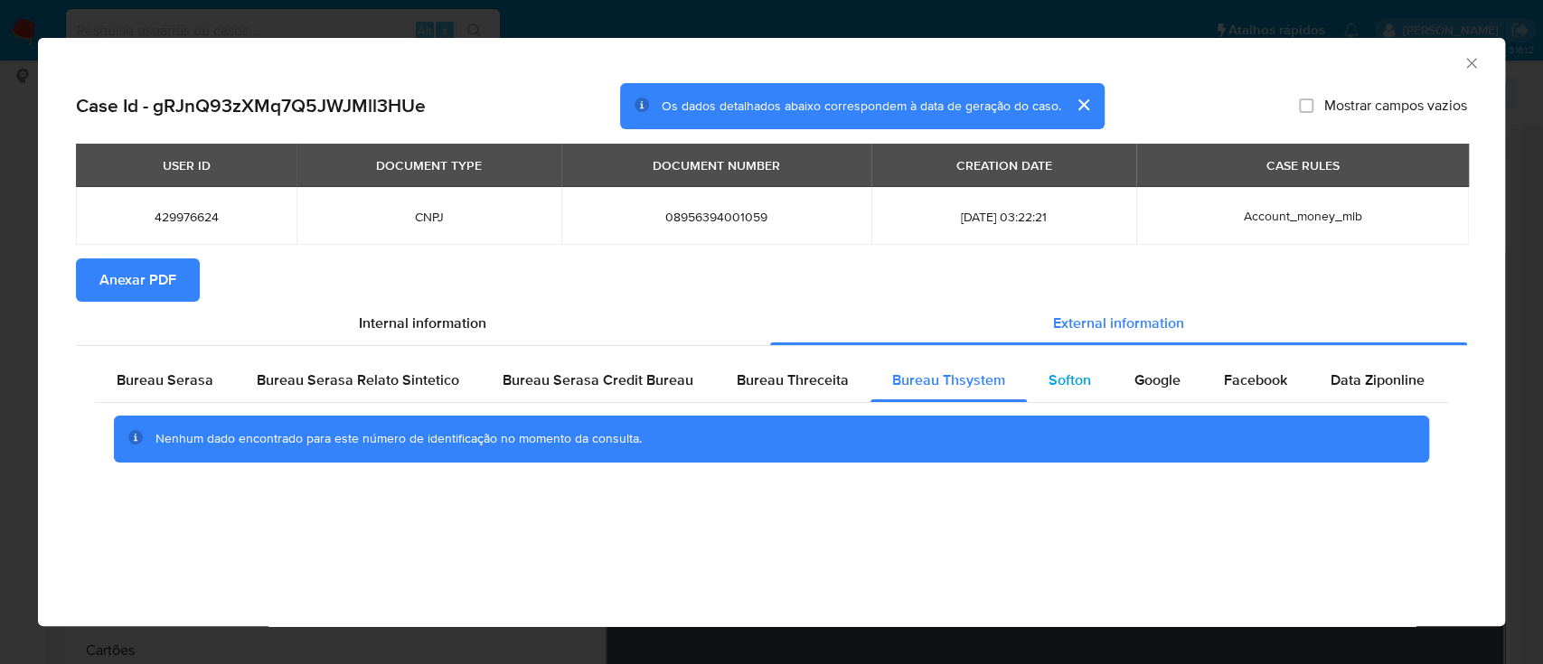
click at [1059, 384] on span "Softon" at bounding box center [1070, 380] width 42 height 21
drag, startPoint x: 1275, startPoint y: 54, endPoint x: 747, endPoint y: 4, distance: 530.4
click at [1272, 54] on div "AML Data Collector" at bounding box center [757, 61] width 1412 height 20
click at [1143, 392] on div "Google" at bounding box center [1158, 380] width 90 height 43
drag, startPoint x: 1139, startPoint y: 556, endPoint x: 1112, endPoint y: 514, distance: 49.7
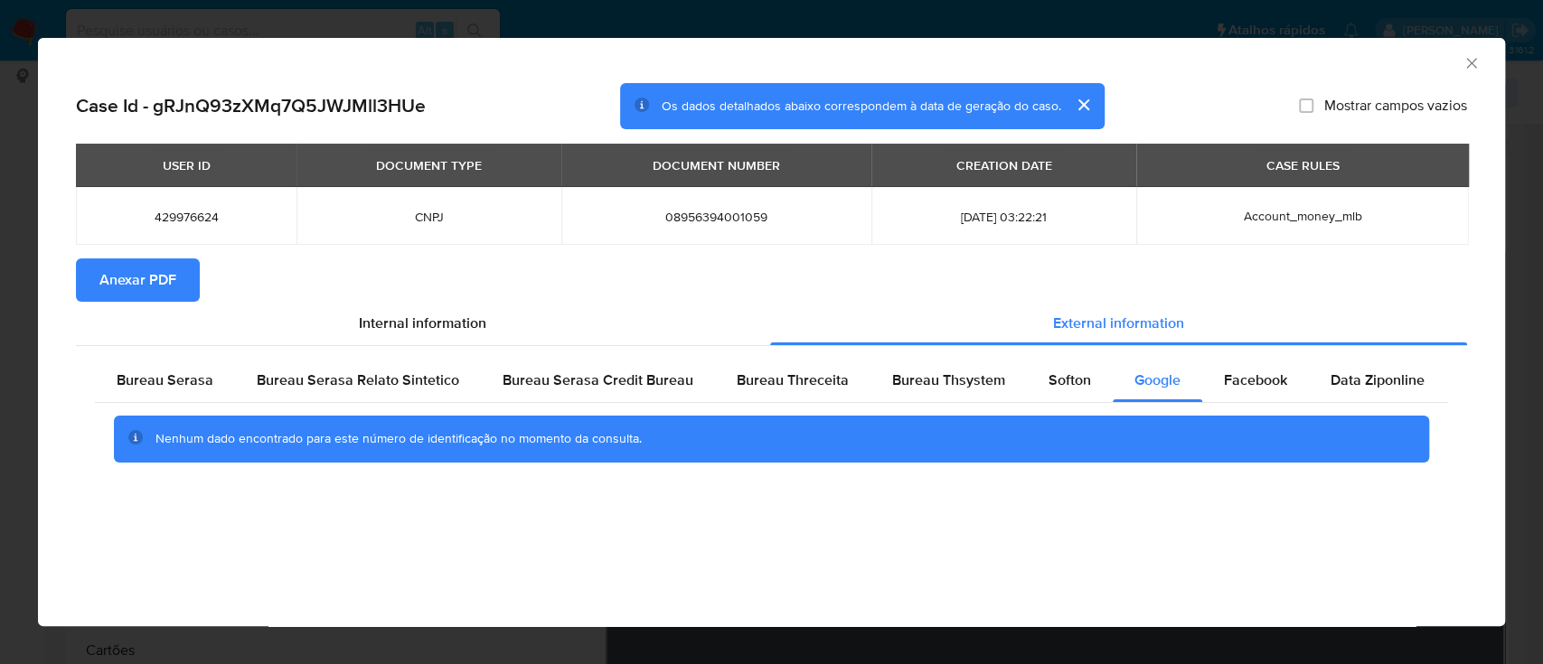
click at [1129, 539] on div "AML Data Collector Case Id - gRJnQ93zXMq7Q5JWJMll3HUe Os dados detalhados abaix…" at bounding box center [771, 332] width 1467 height 589
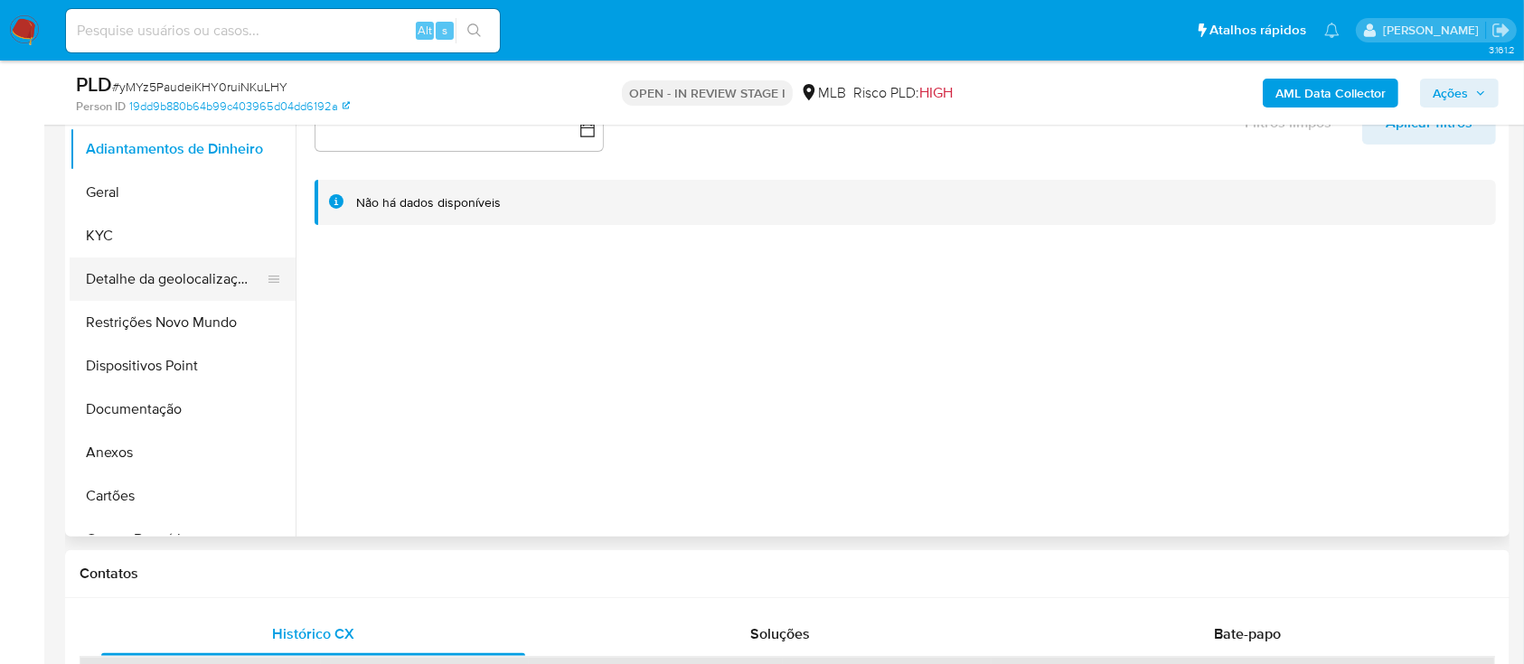
scroll to position [240, 0]
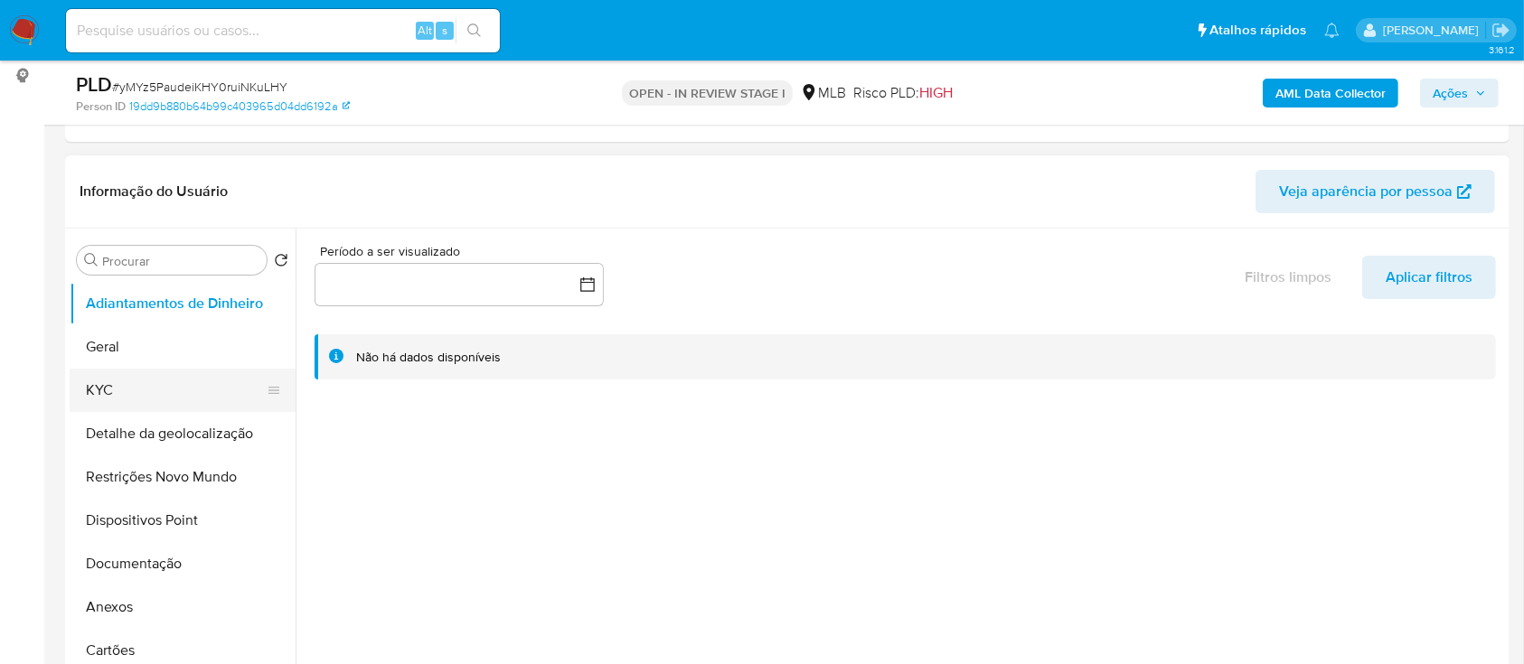
click at [120, 396] on button "KYC" at bounding box center [176, 390] width 212 height 43
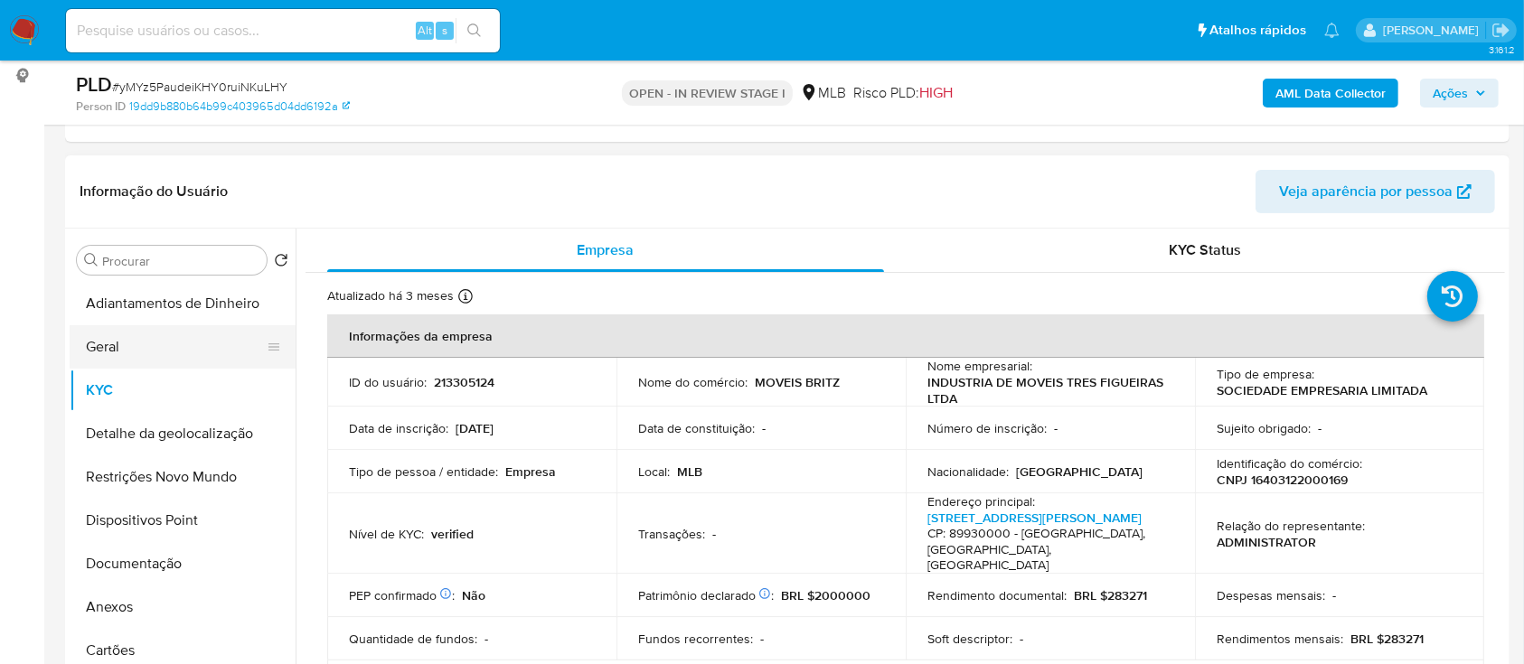
click at [129, 327] on button "Geral" at bounding box center [176, 346] width 212 height 43
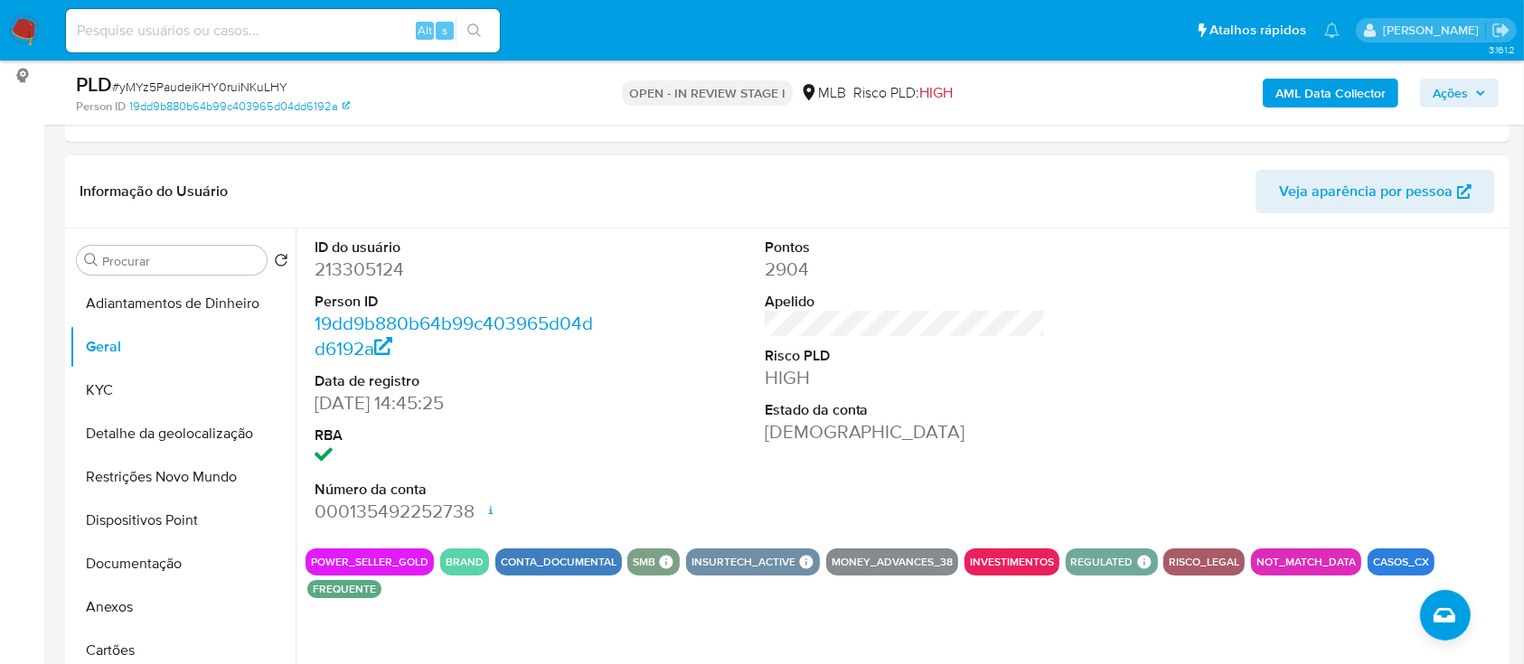
click at [1385, 315] on div at bounding box center [1355, 382] width 300 height 306
drag, startPoint x: 1357, startPoint y: 324, endPoint x: 767, endPoint y: 6, distance: 670.2
click at [1357, 321] on div at bounding box center [1355, 382] width 300 height 306
click at [113, 387] on button "KYC" at bounding box center [176, 390] width 212 height 43
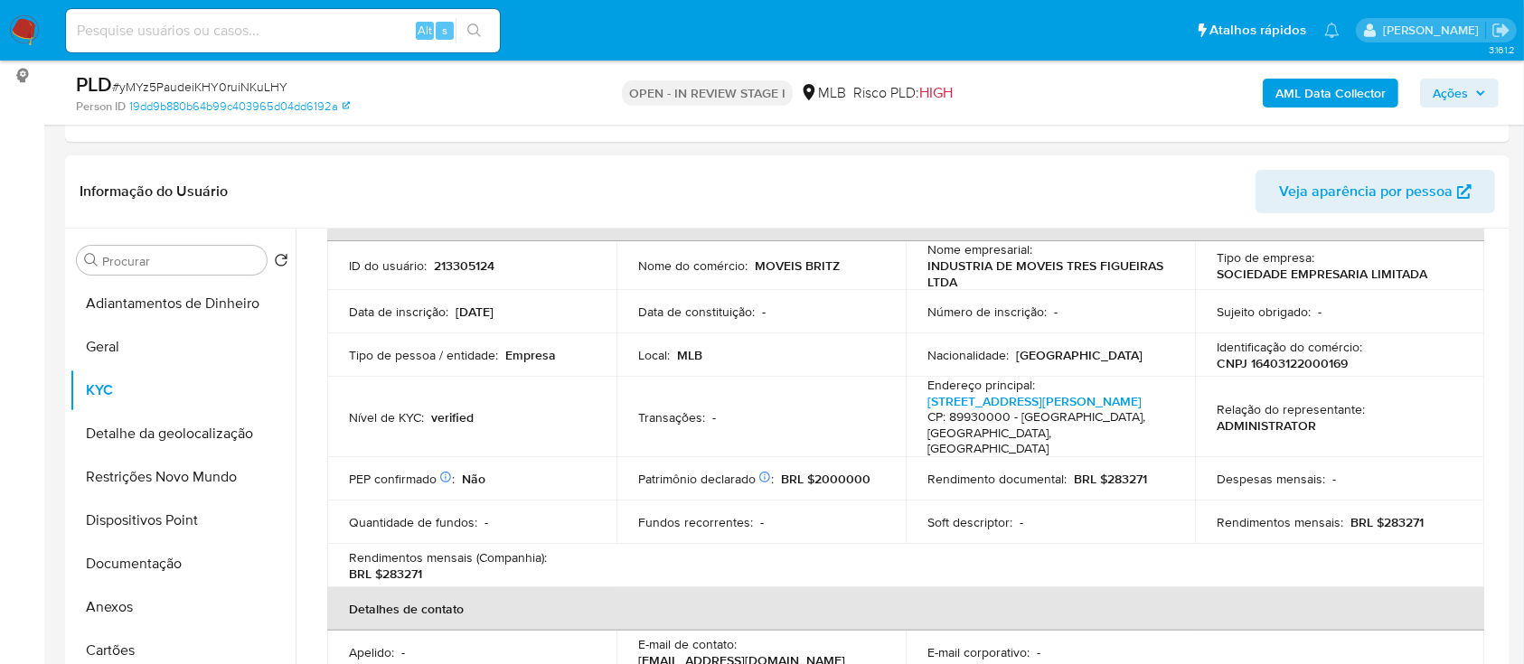
scroll to position [127, 0]
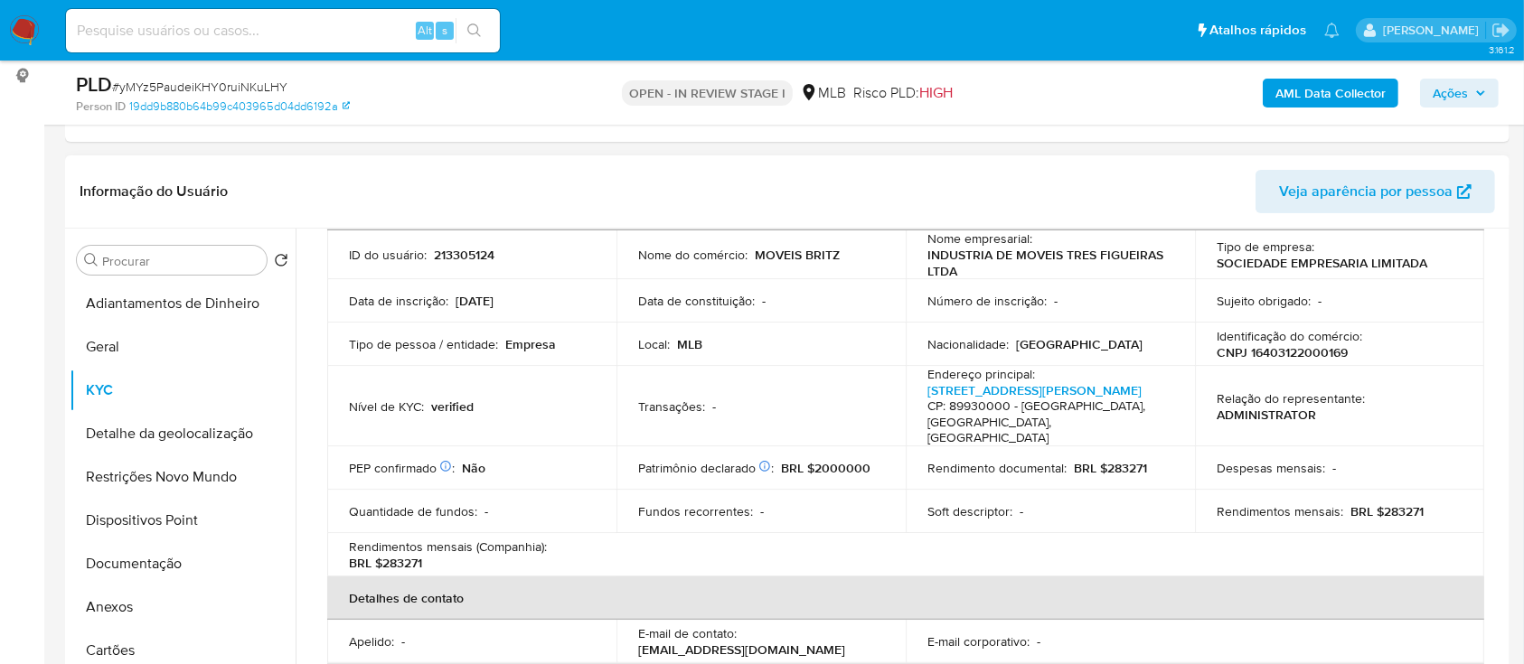
click at [289, 189] on header "Informação do Usuário Veja aparência por pessoa" at bounding box center [788, 191] width 1416 height 43
click at [445, 203] on header "Informação do Usuário Veja aparência por pessoa" at bounding box center [788, 191] width 1416 height 43
click at [239, 160] on div "Informação do Usuário Veja aparência por pessoa" at bounding box center [787, 192] width 1445 height 73
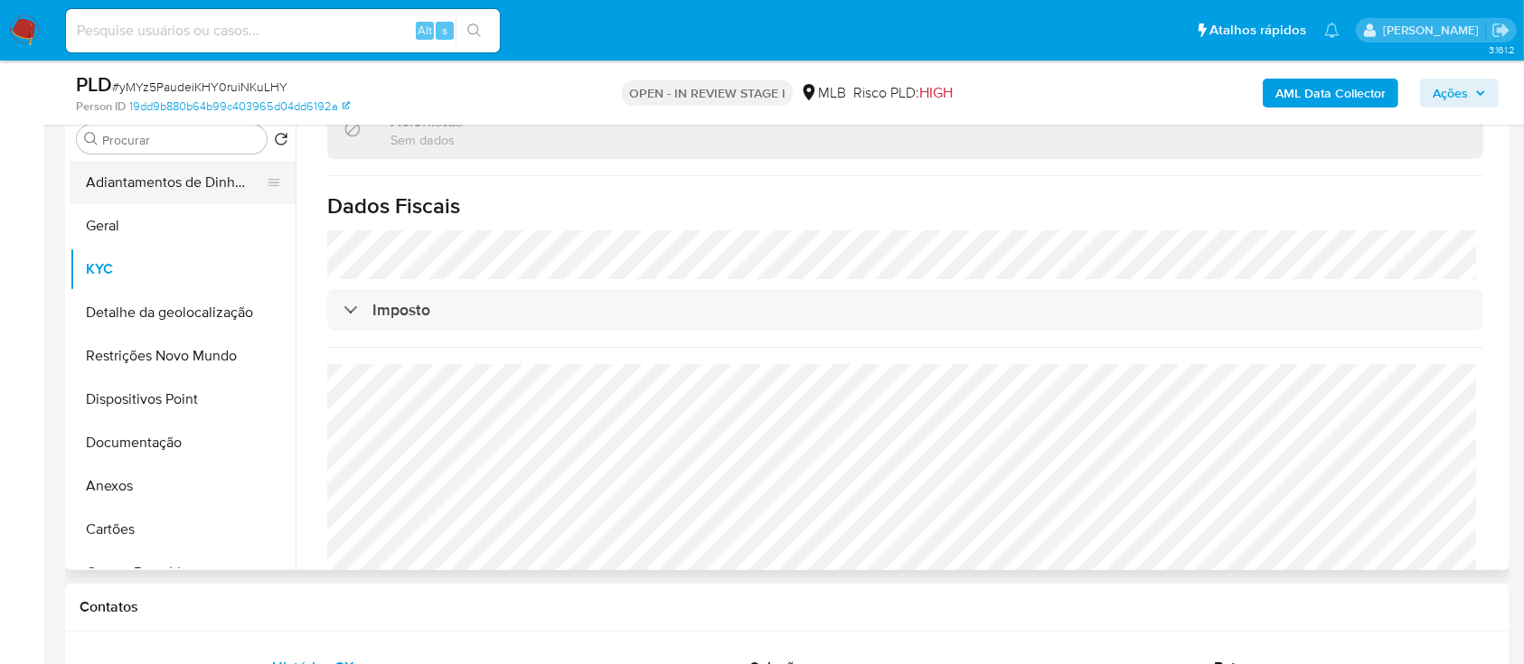
scroll to position [240, 0]
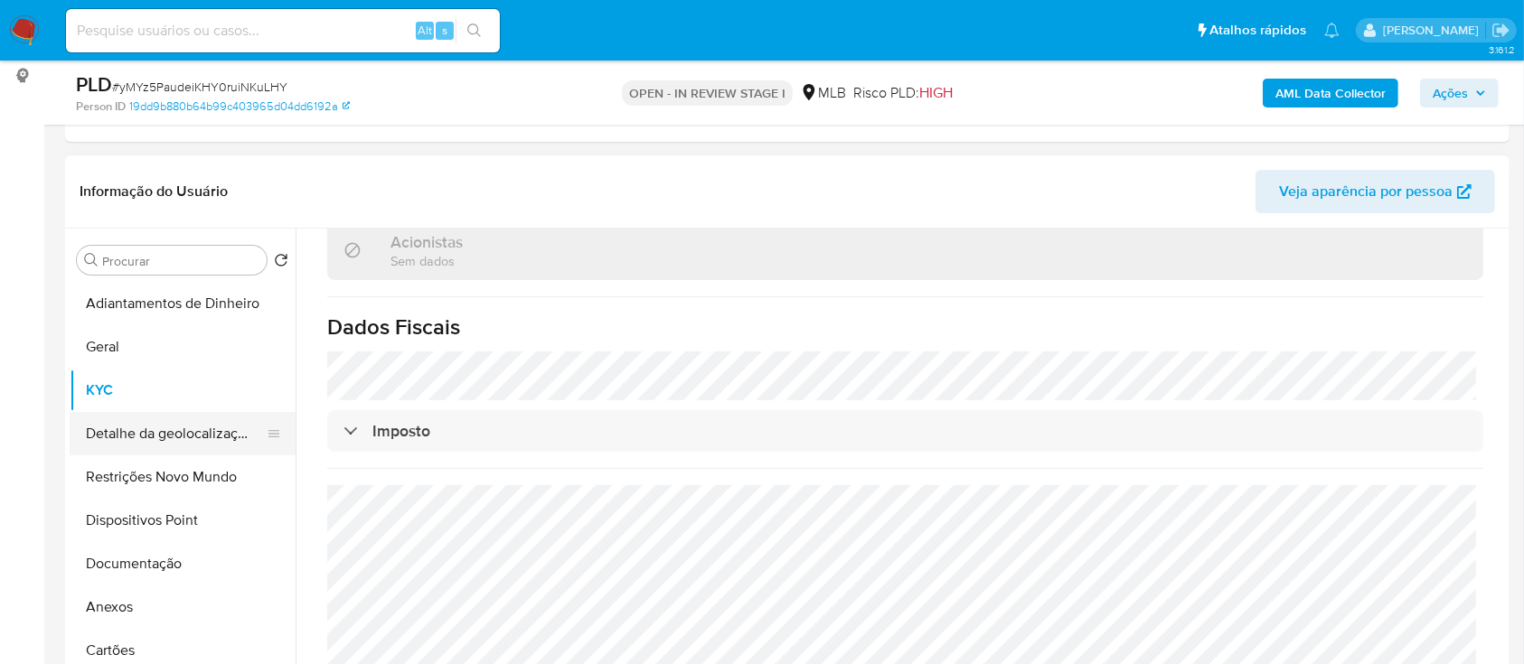
click at [189, 433] on button "Detalhe da geolocalização" at bounding box center [176, 433] width 212 height 43
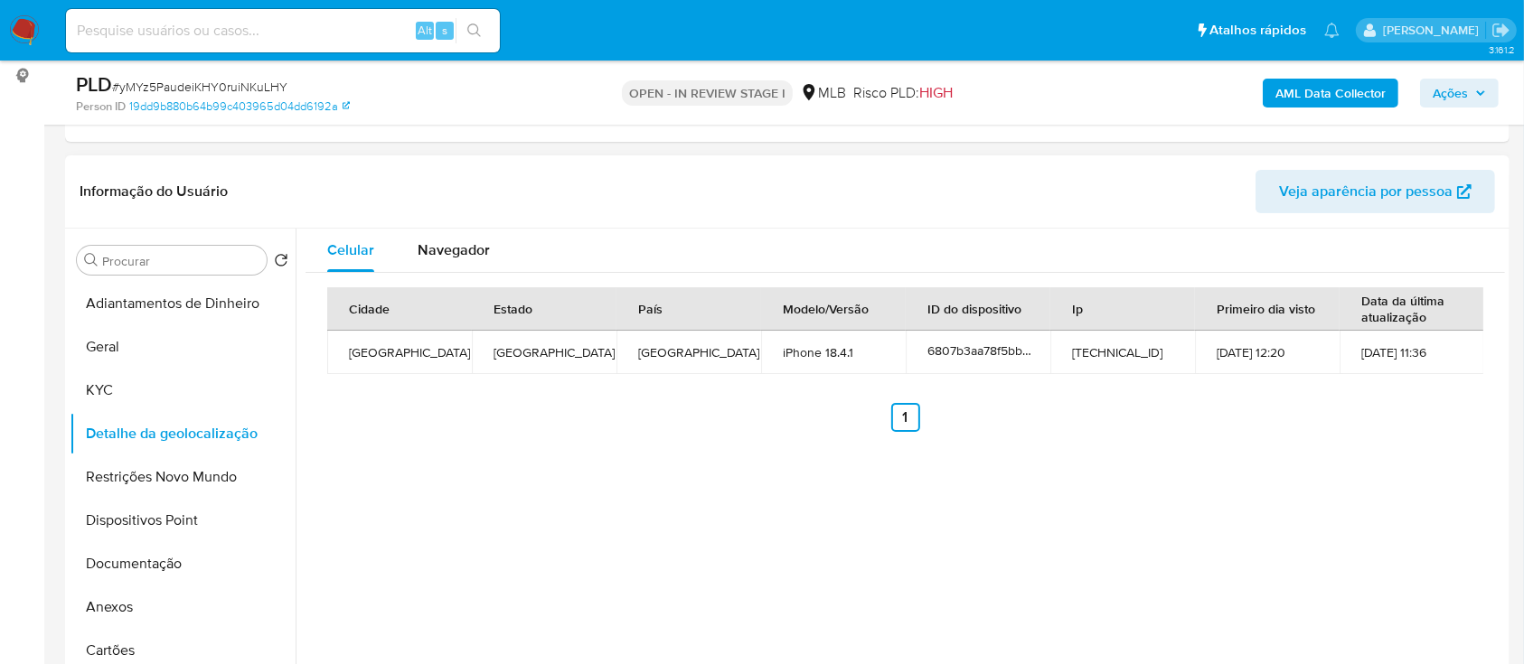
drag, startPoint x: 1356, startPoint y: 444, endPoint x: 1343, endPoint y: 431, distance: 18.6
click at [1356, 443] on div "Cidade Estado País Modelo/Versão ID do dispositivo Ip Primeiro dia visto Data d…" at bounding box center [906, 360] width 1200 height 174
click at [161, 484] on button "Restrições Novo Mundo" at bounding box center [176, 477] width 212 height 43
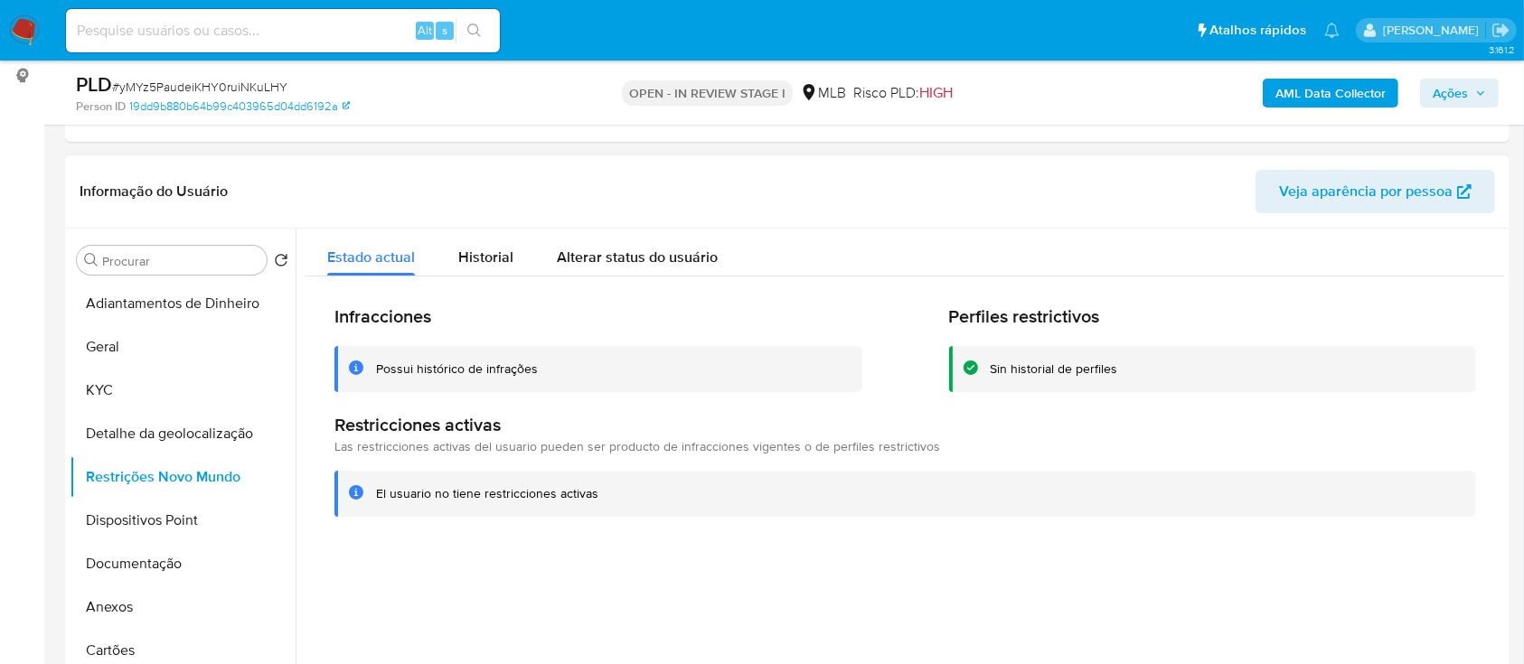
click at [680, 597] on div at bounding box center [901, 460] width 1210 height 463
click at [165, 522] on button "Dispositivos Point" at bounding box center [176, 520] width 212 height 43
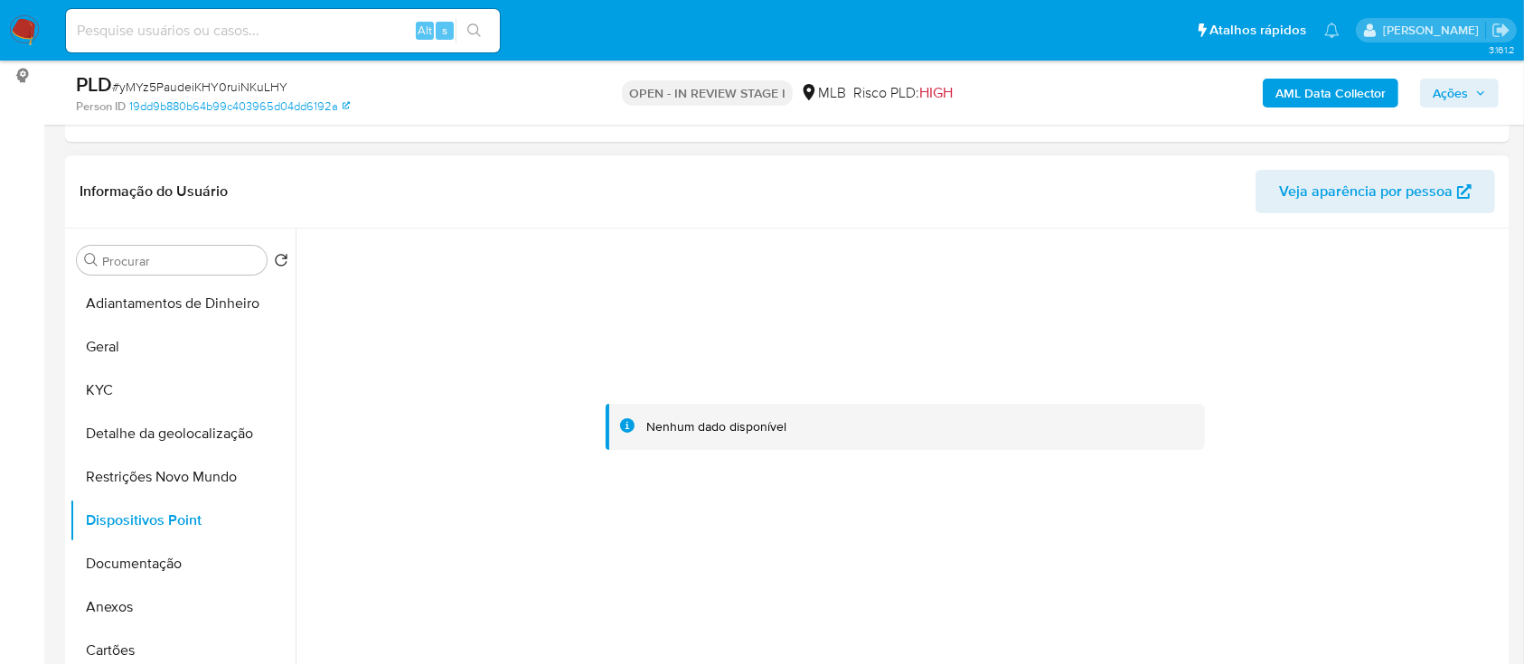
drag, startPoint x: 614, startPoint y: 582, endPoint x: 834, endPoint y: 335, distance: 331.1
click at [665, 551] on div at bounding box center [906, 428] width 1200 height 398
click at [96, 565] on button "Documentação" at bounding box center [176, 563] width 212 height 43
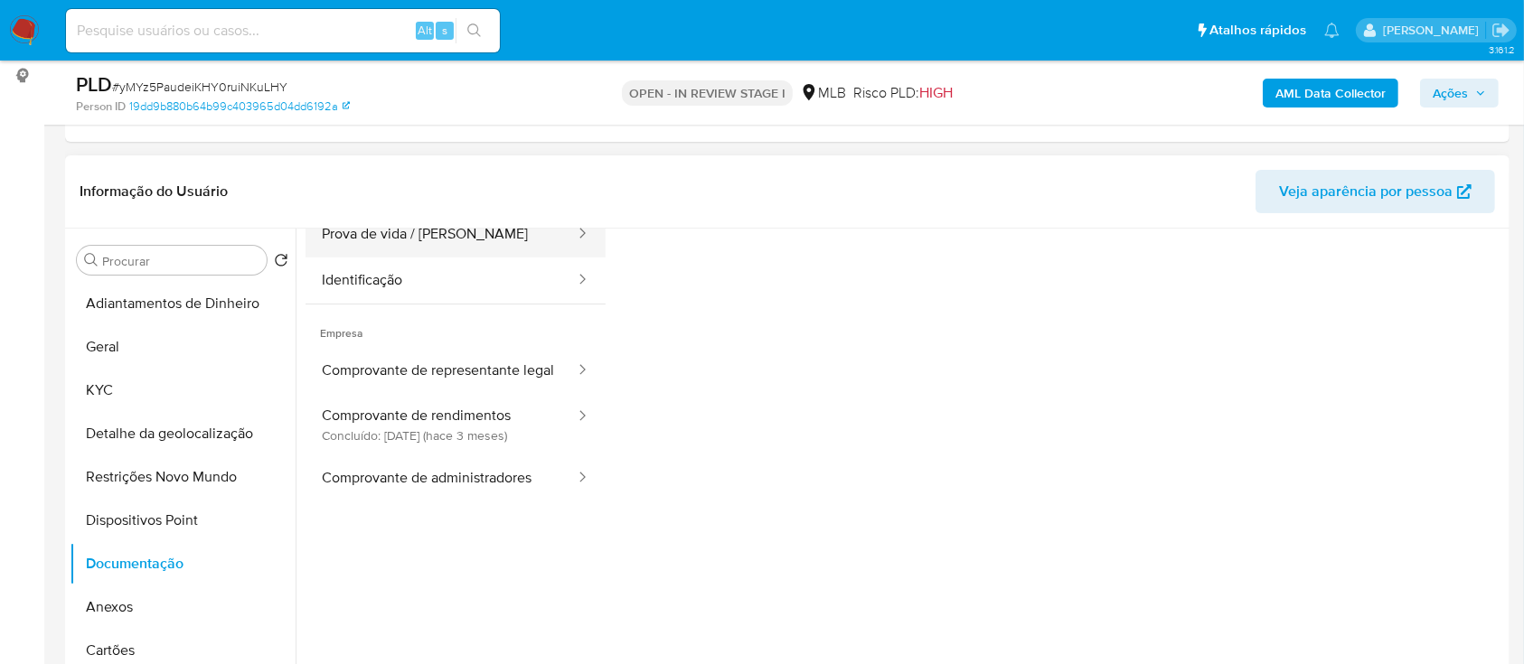
scroll to position [146, 0]
click at [452, 437] on button "Comprovante de rendimentos Concluído: 23/06/2025 (hace 3 meses)" at bounding box center [441, 422] width 271 height 61
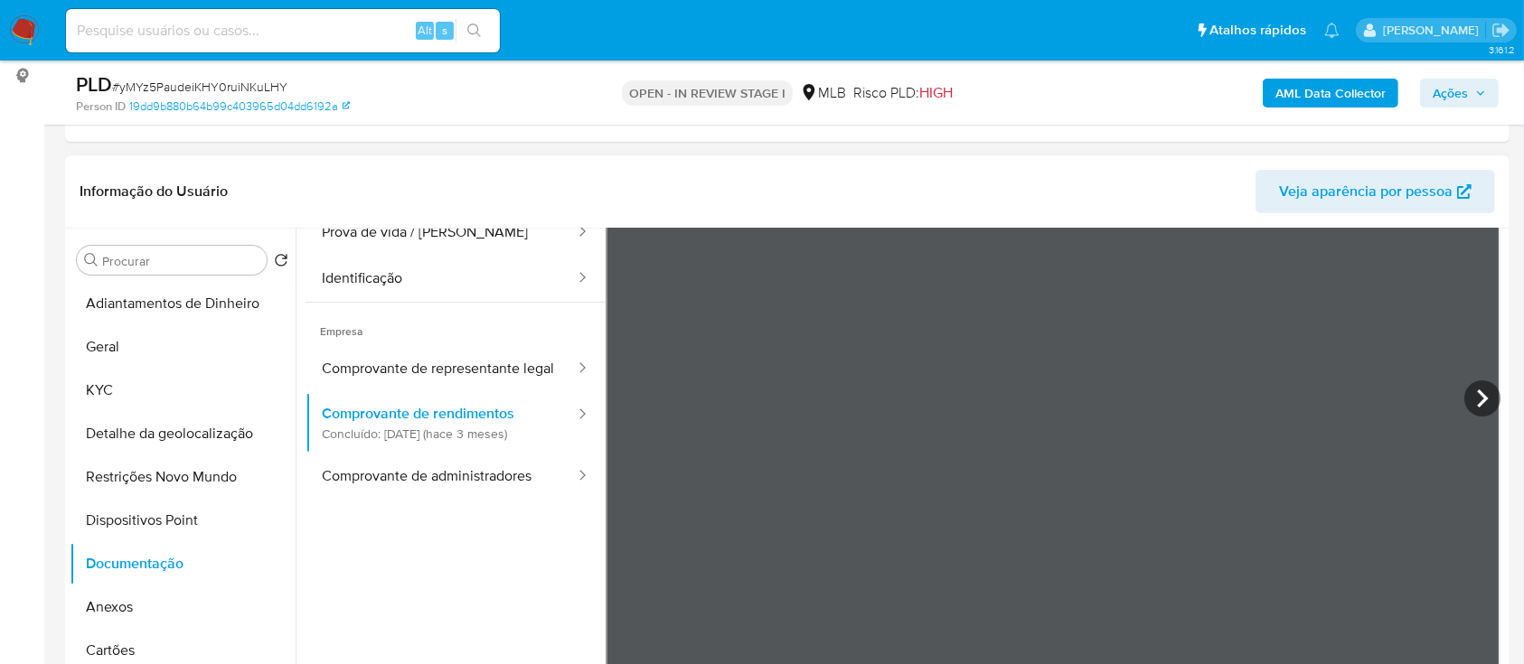
scroll to position [26, 0]
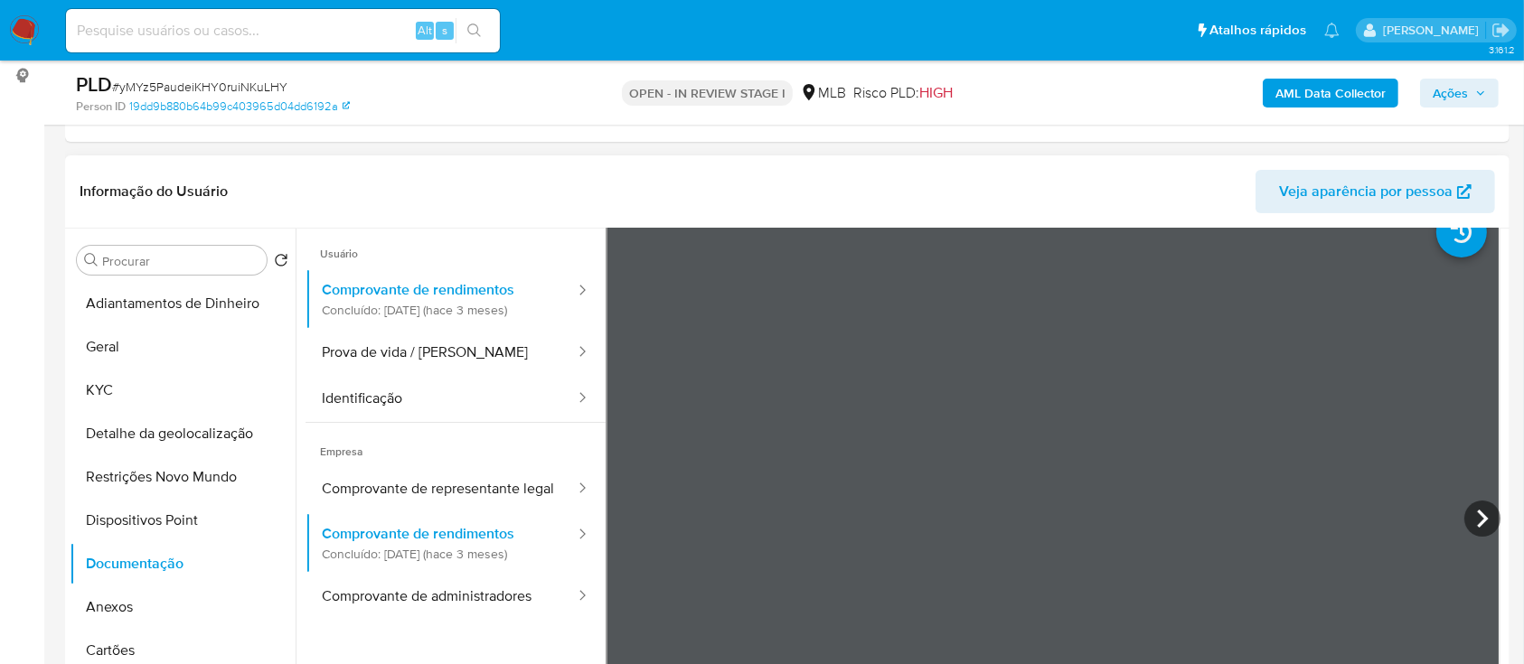
click at [1086, 179] on header "Informação do Usuário Veja aparência por pessoa" at bounding box center [788, 191] width 1416 height 43
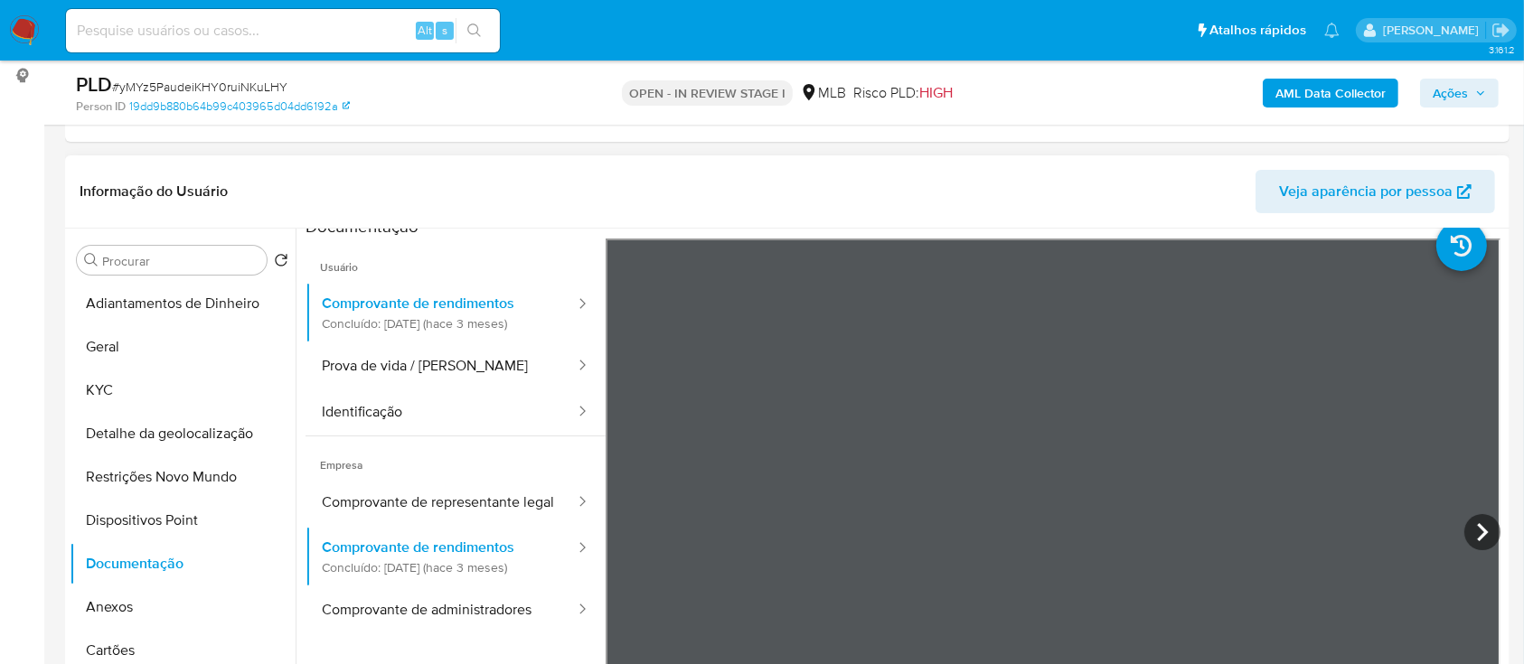
scroll to position [0, 0]
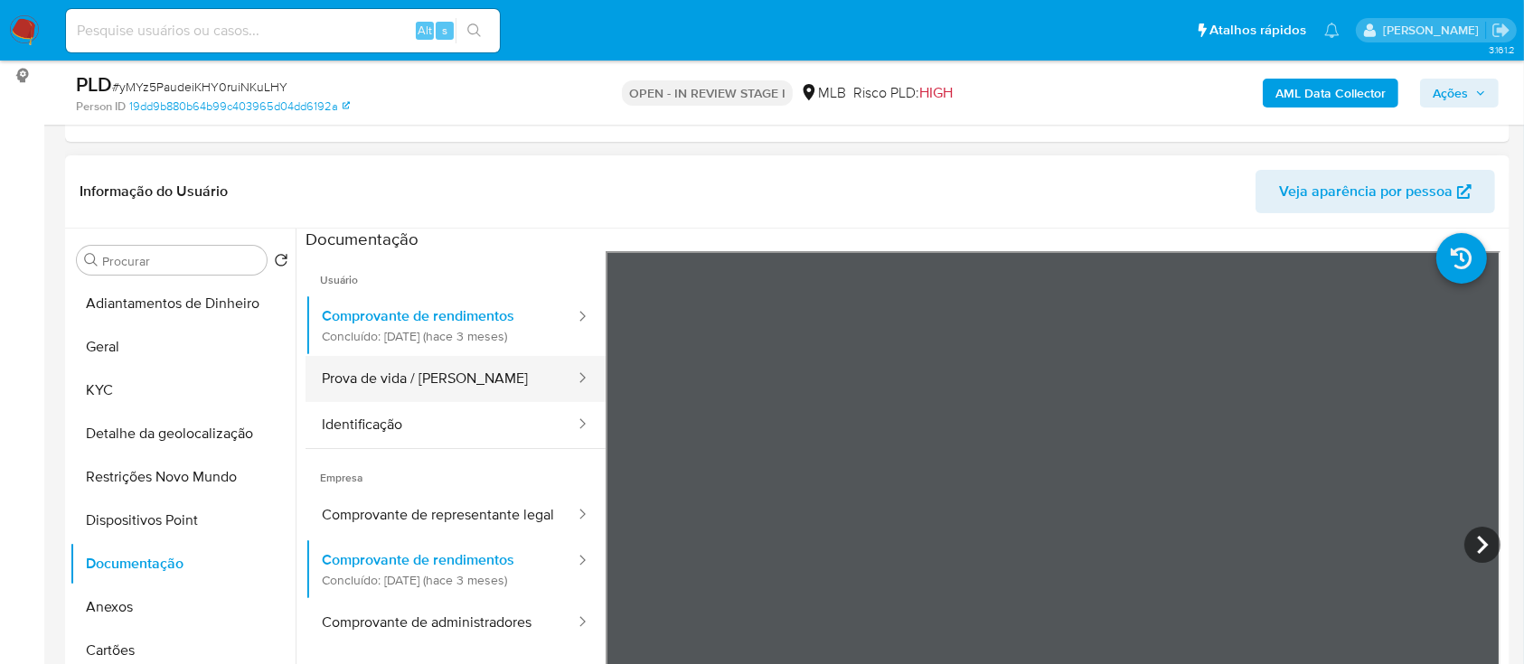
click at [423, 379] on button "Prova de vida / [PERSON_NAME]" at bounding box center [441, 379] width 271 height 46
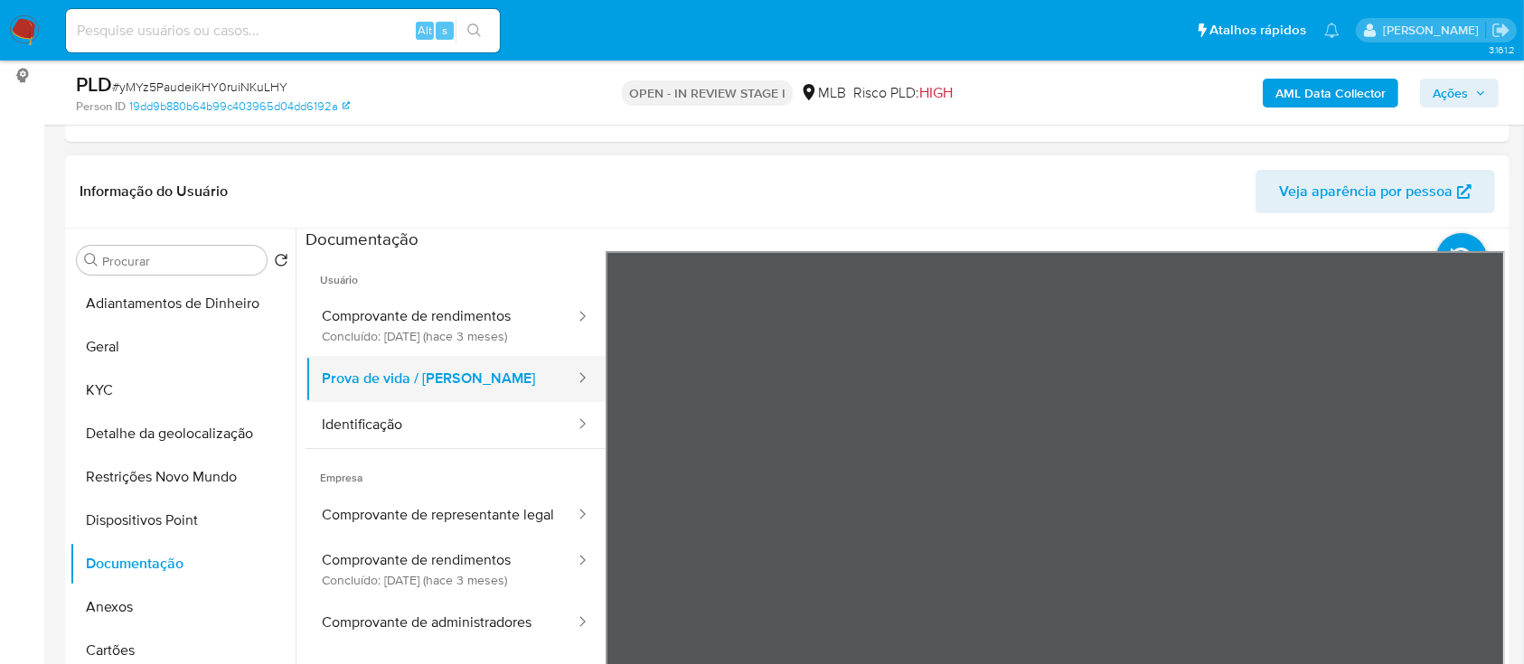
click at [444, 356] on button "Prova de vida / [PERSON_NAME]" at bounding box center [441, 379] width 271 height 46
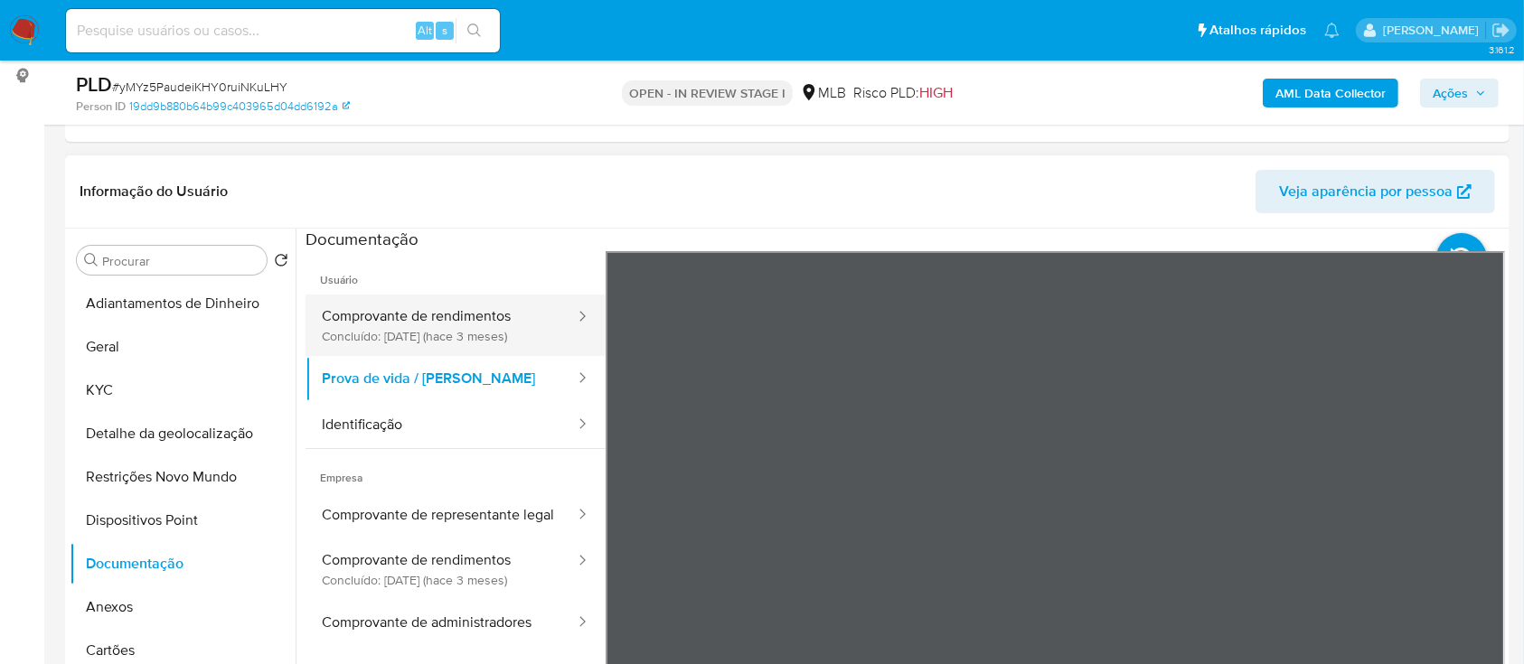
click at [443, 337] on button "Comprovante de rendimentos Concluído: 23/06/2025 (hace 3 meses)" at bounding box center [441, 325] width 271 height 61
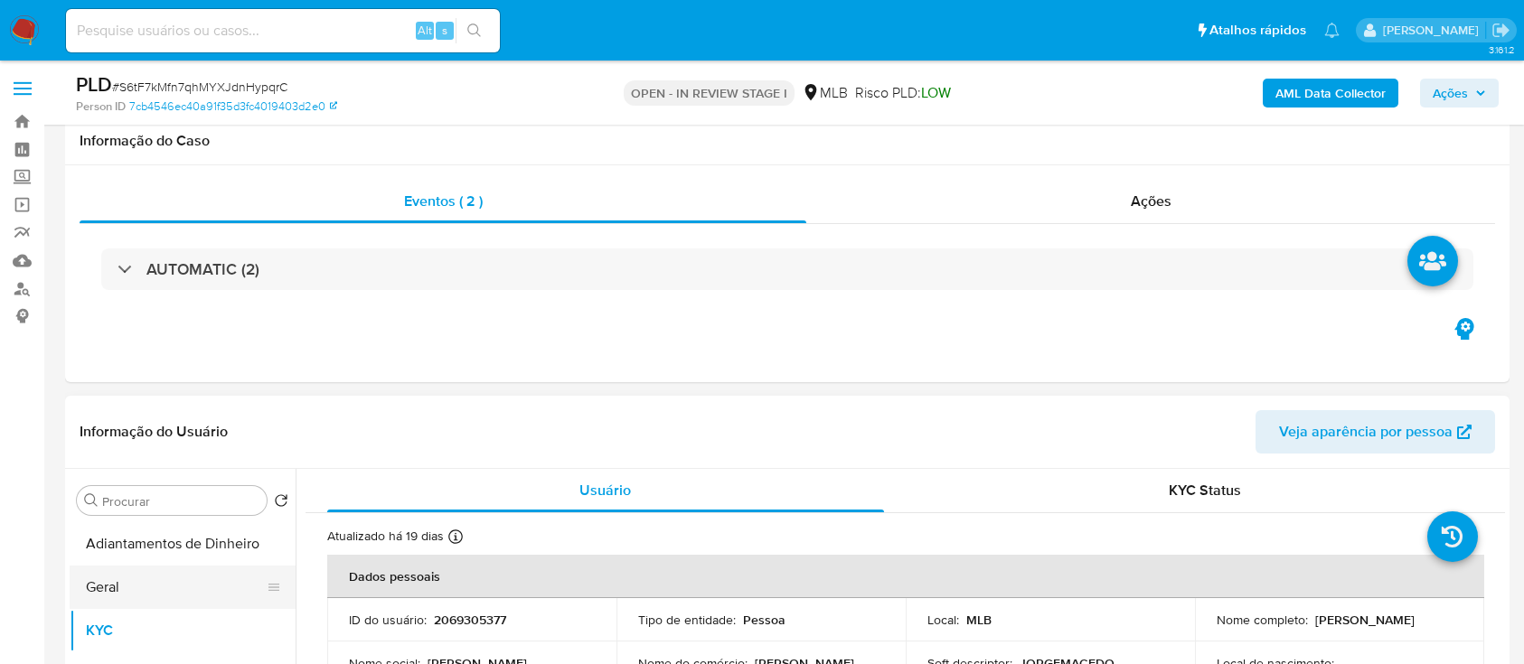
scroll to position [362, 0]
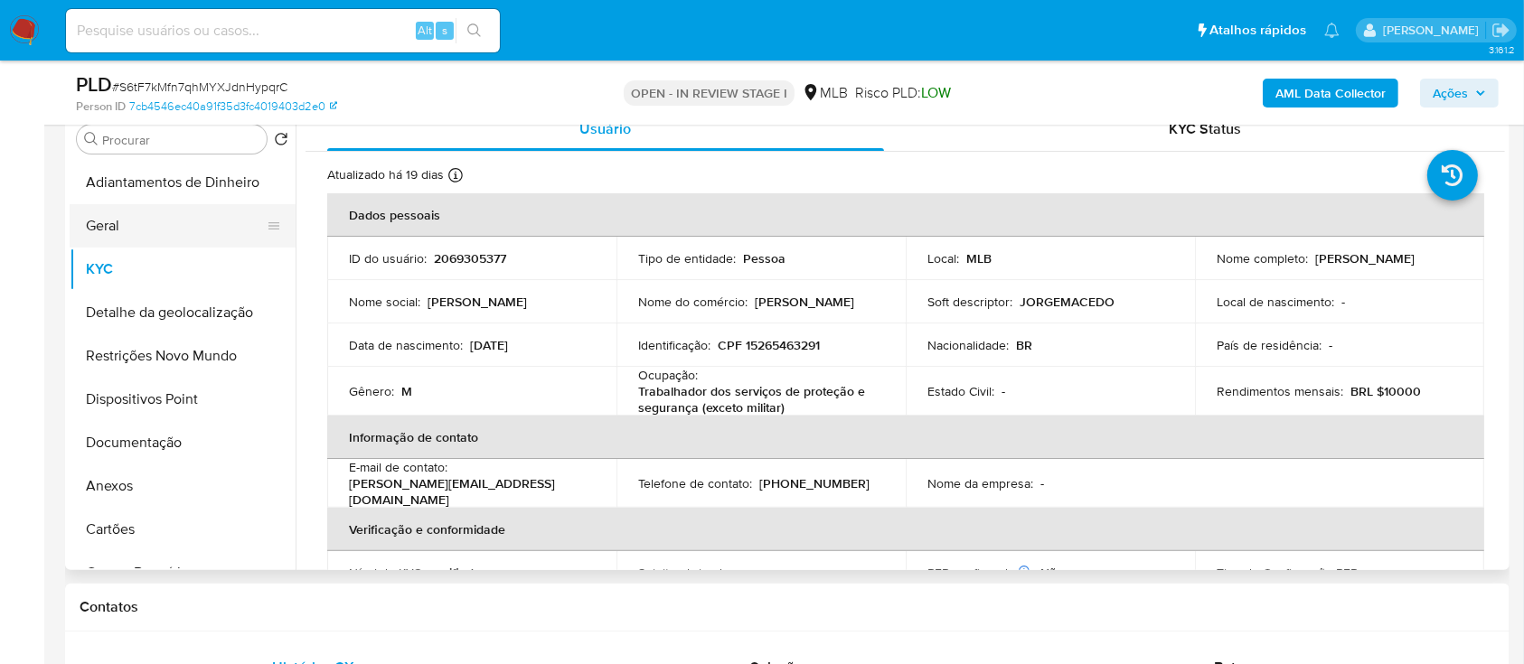
drag, startPoint x: 110, startPoint y: 228, endPoint x: 138, endPoint y: 232, distance: 28.4
click at [113, 228] on button "Geral" at bounding box center [176, 225] width 212 height 43
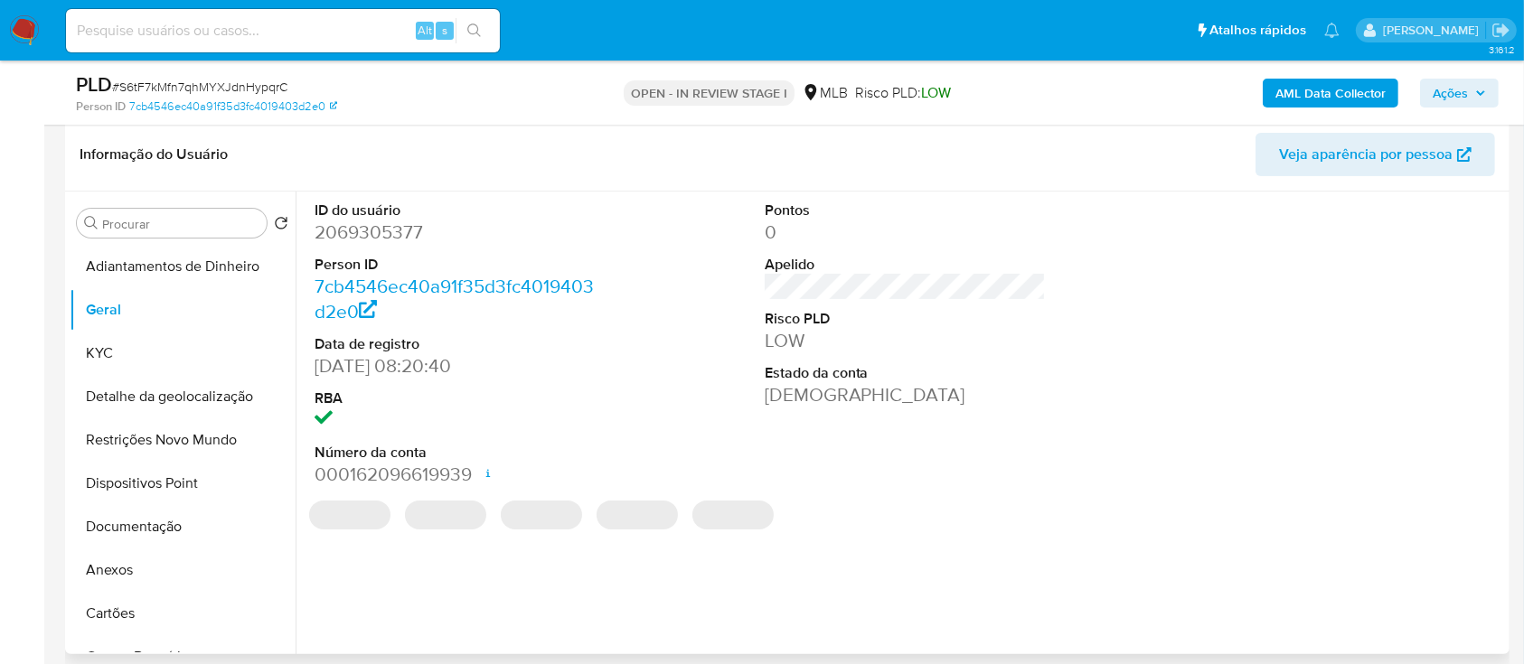
scroll to position [240, 0]
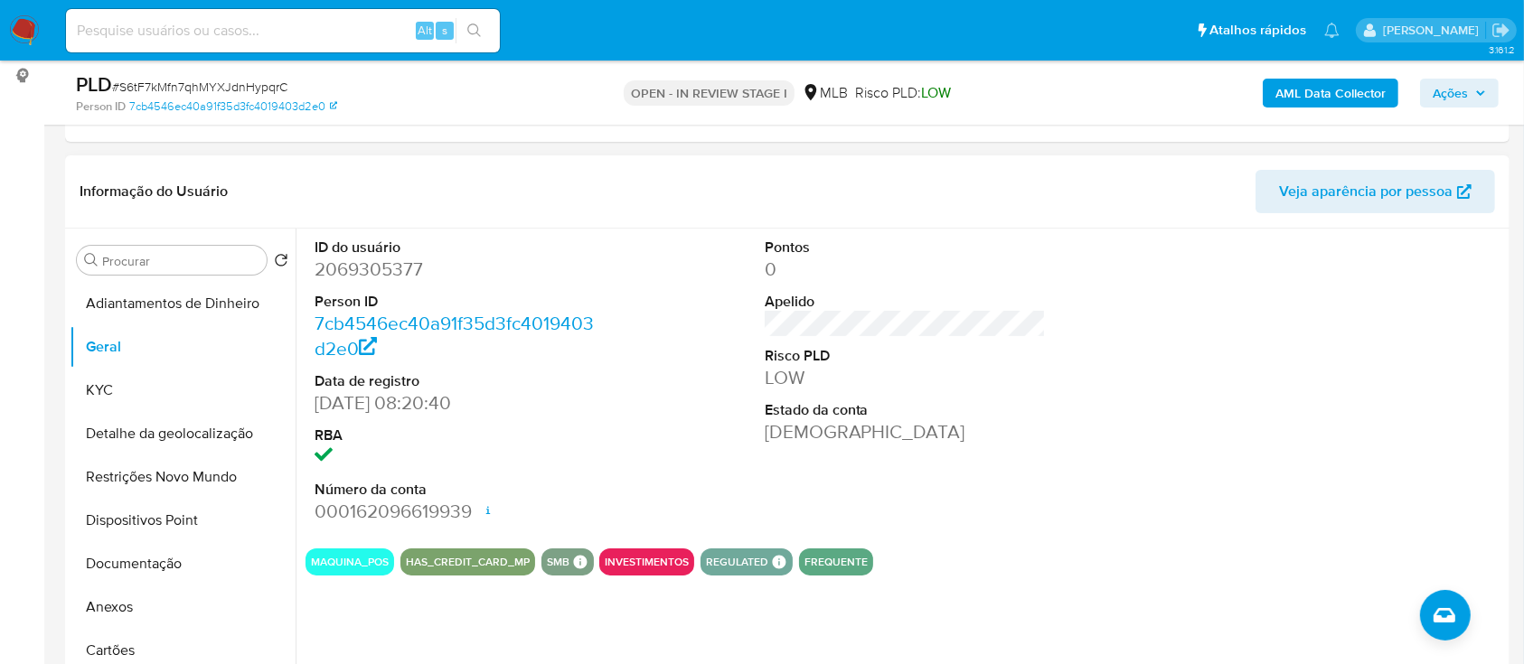
drag, startPoint x: 1327, startPoint y: 445, endPoint x: 1307, endPoint y: 434, distance: 22.7
click at [1315, 440] on div at bounding box center [1355, 382] width 300 height 306
click at [152, 389] on button "KYC" at bounding box center [176, 390] width 212 height 43
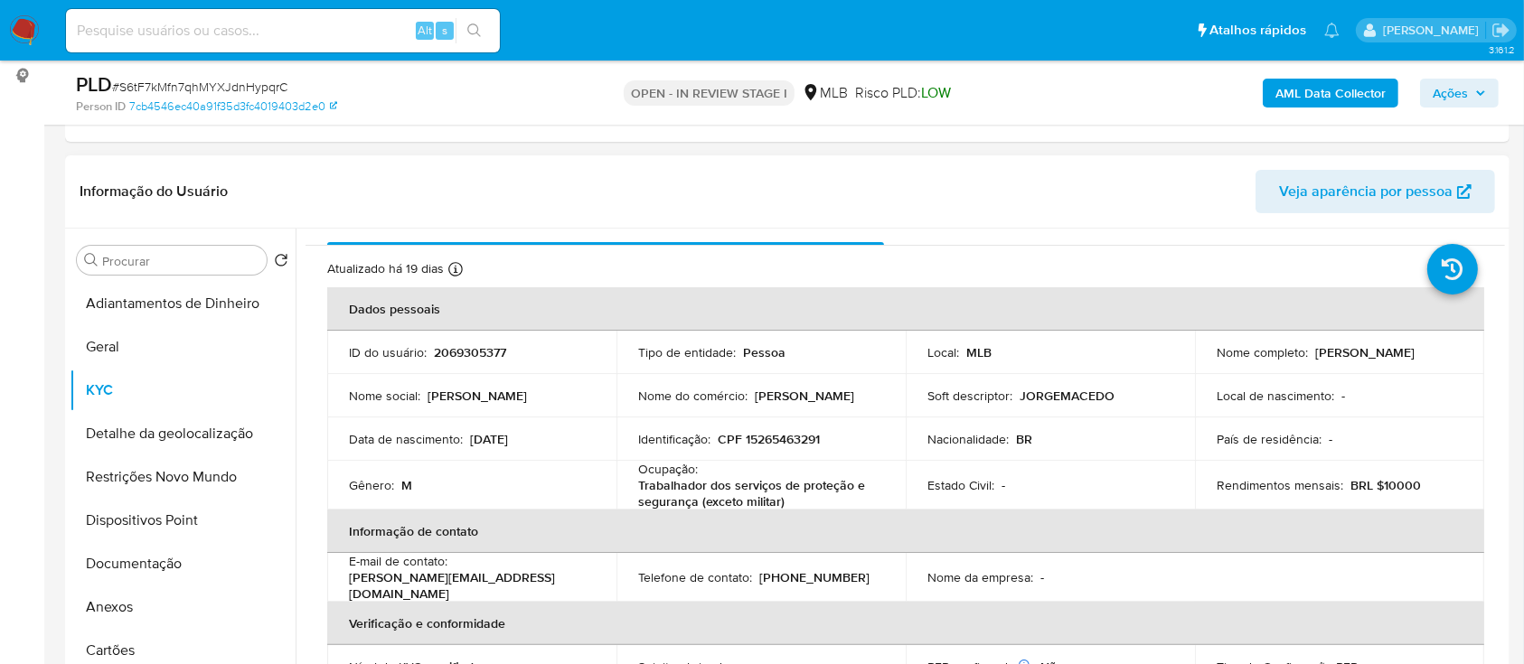
scroll to position [120, 0]
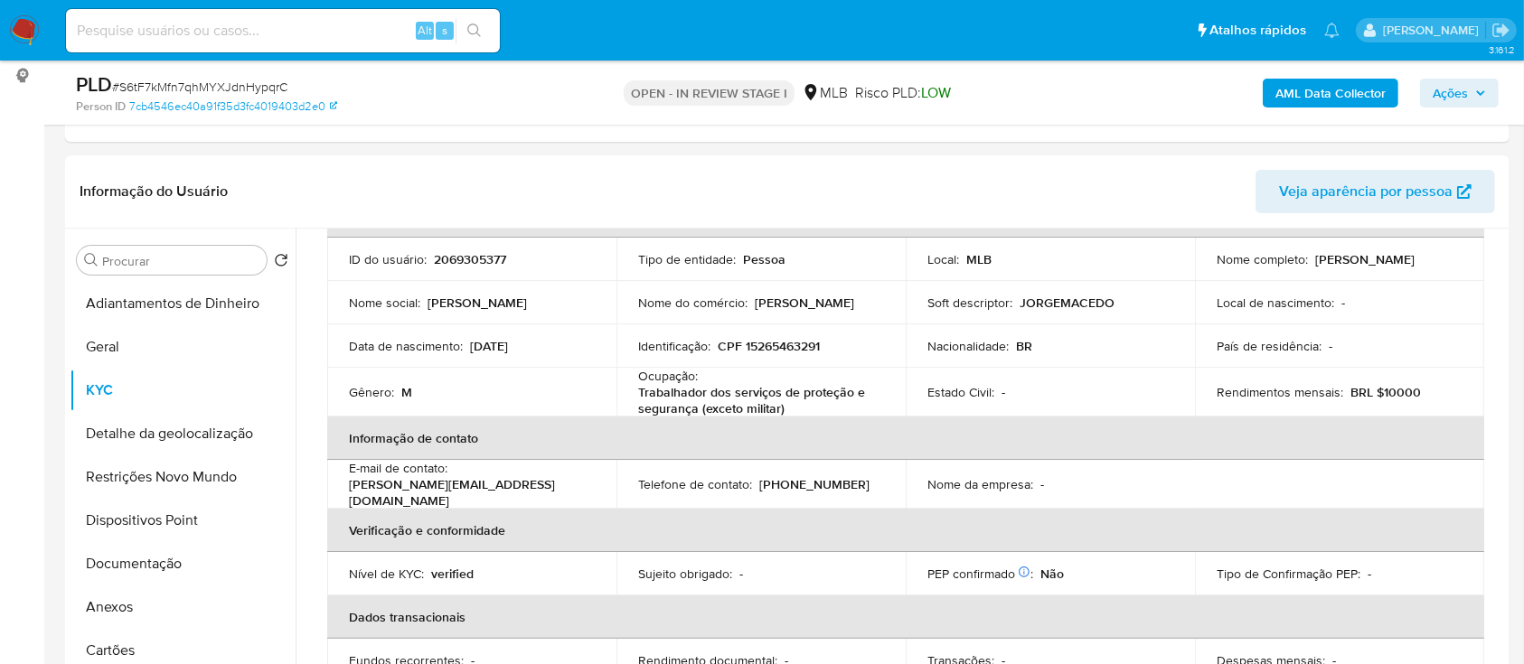
click at [1165, 91] on div "AML Data Collector Ações" at bounding box center [1264, 92] width 469 height 42
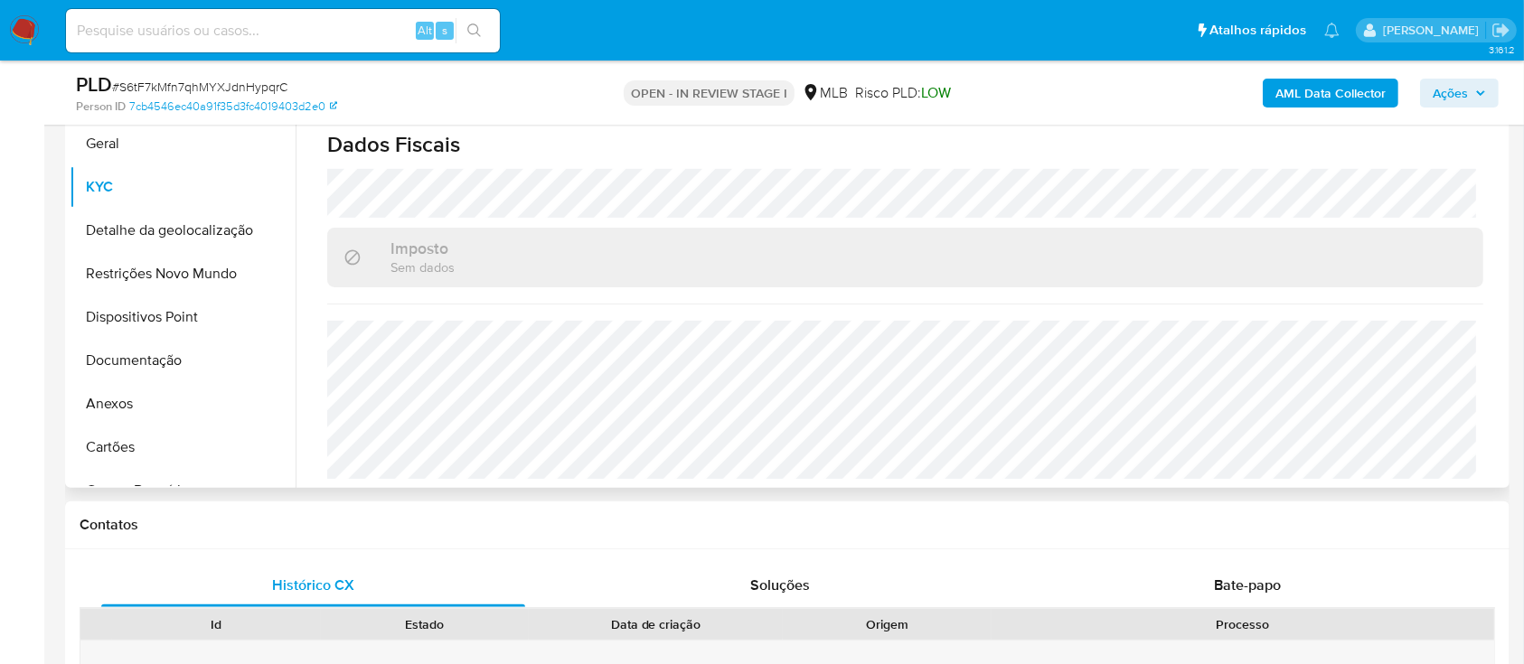
scroll to position [482, 0]
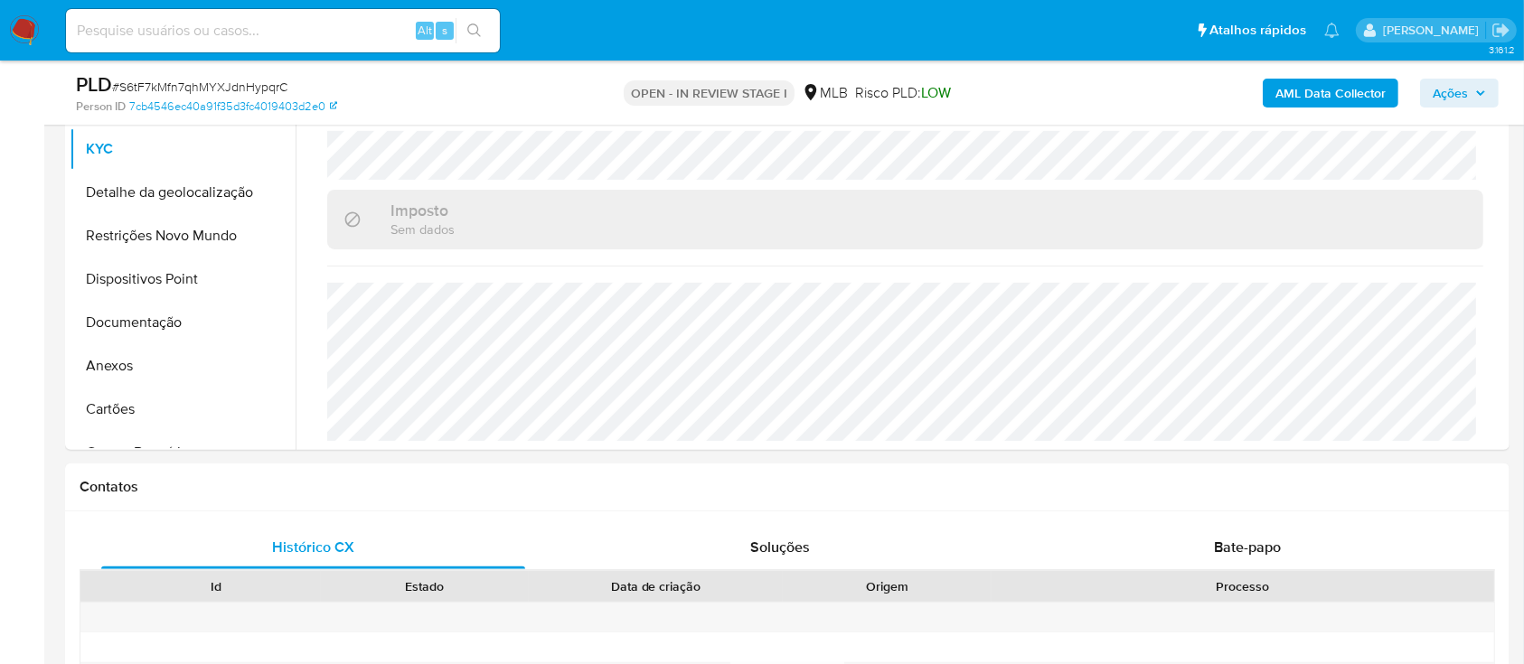
drag, startPoint x: 1218, startPoint y: 98, endPoint x: 1208, endPoint y: 98, distance: 9.9
click at [1214, 98] on div "AML Data Collector Ações" at bounding box center [1264, 92] width 469 height 42
click at [141, 198] on button "Detalhe da geolocalização" at bounding box center [176, 192] width 212 height 43
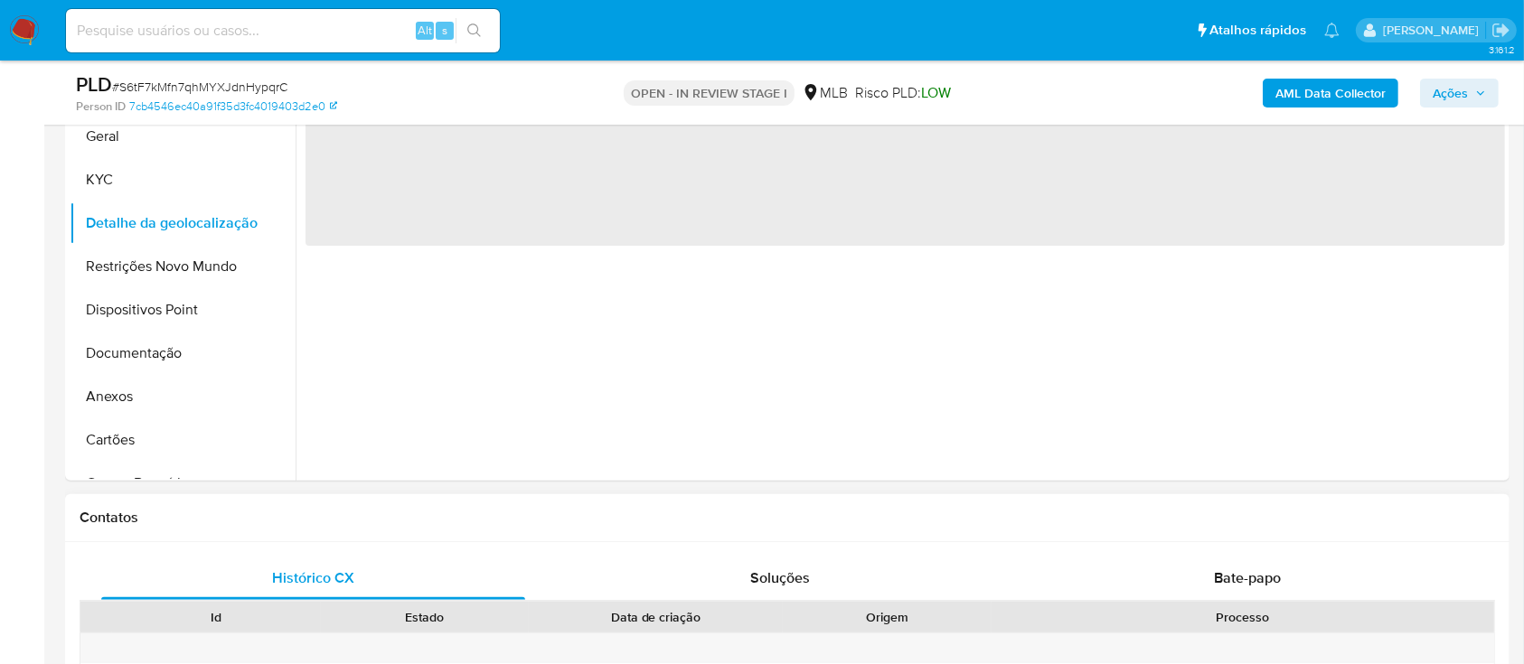
scroll to position [240, 0]
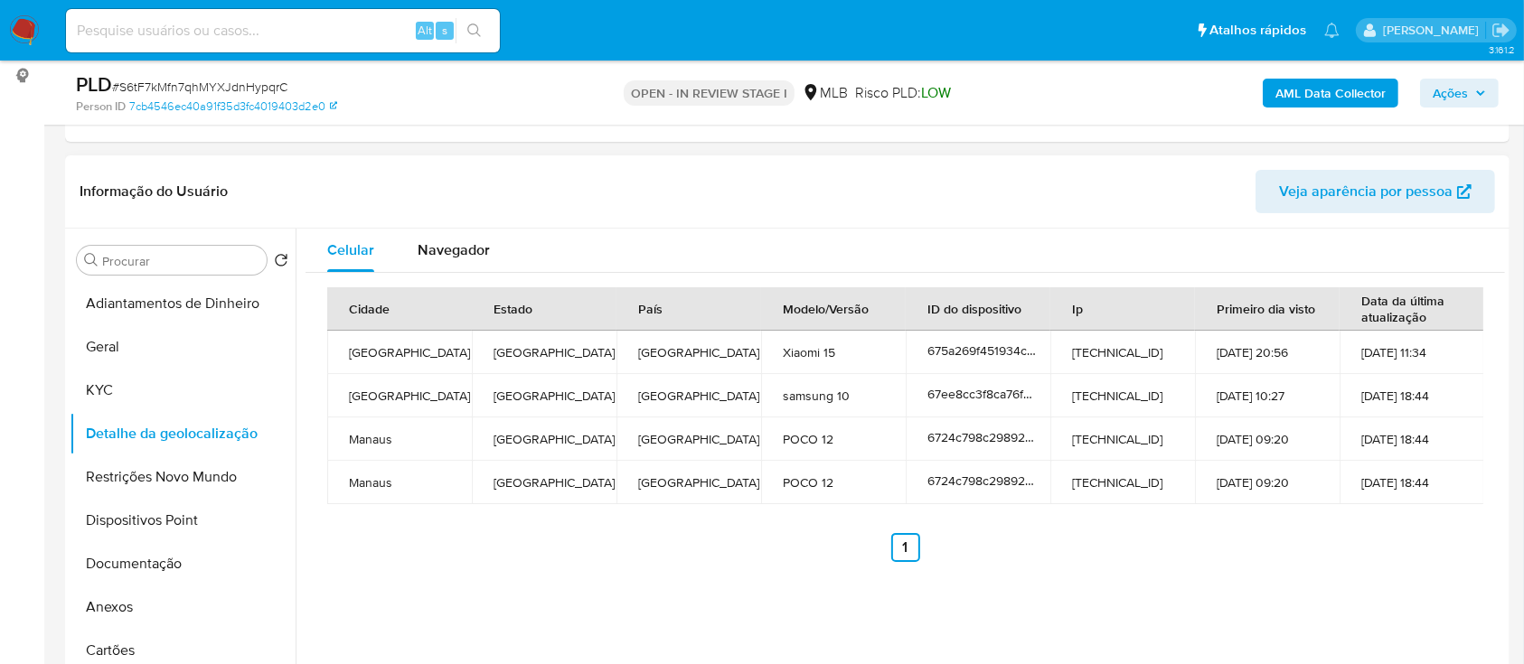
drag, startPoint x: 429, startPoint y: 570, endPoint x: 453, endPoint y: 553, distance: 29.3
click at [435, 567] on div "Cidade Estado País Modelo/Versão ID do dispositivo Ip Primeiro dia visto Data d…" at bounding box center [906, 425] width 1200 height 304
click at [152, 472] on button "Restrições Novo Mundo" at bounding box center [176, 477] width 212 height 43
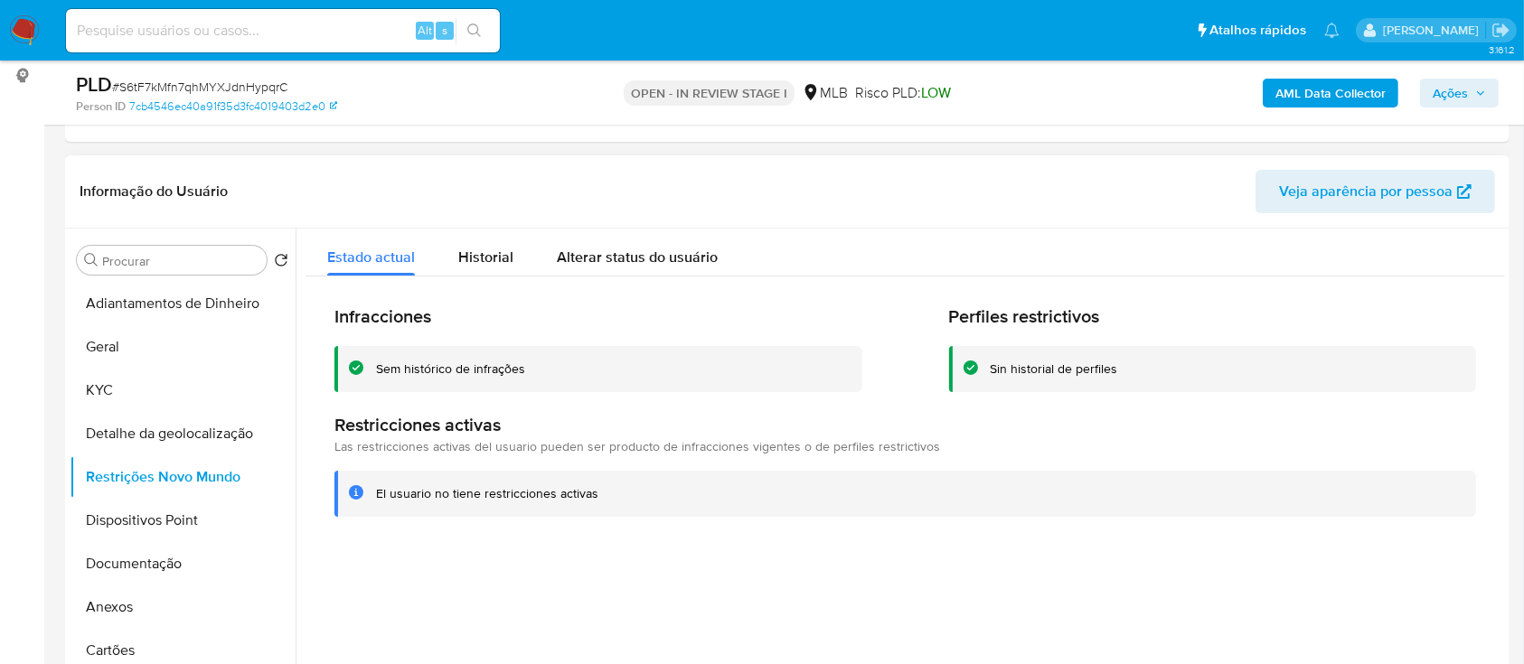
click at [1194, 596] on div at bounding box center [901, 460] width 1210 height 463
click at [123, 512] on button "Dispositivos Point" at bounding box center [176, 520] width 212 height 43
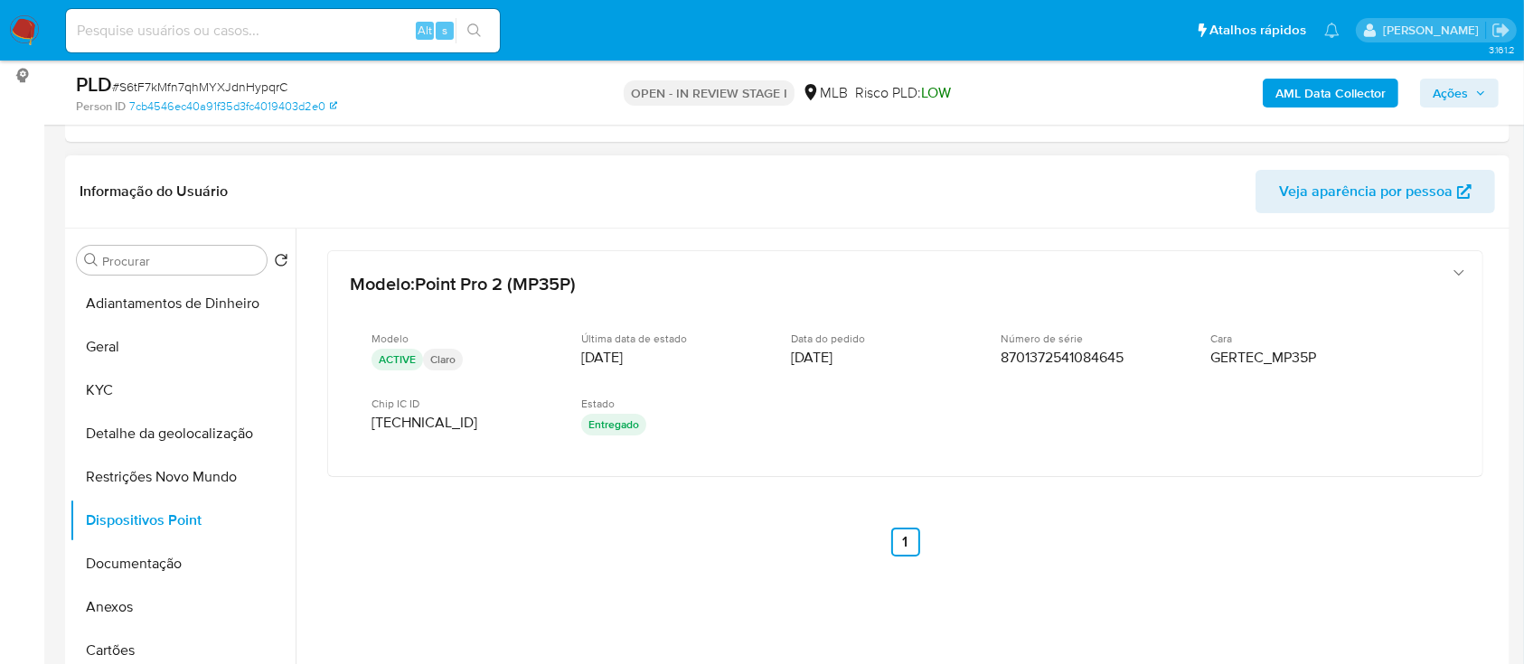
drag, startPoint x: 1198, startPoint y: 539, endPoint x: 991, endPoint y: 118, distance: 469.4
click at [1192, 537] on div "Modelo : Point Pro 2 (MP35P) Modelo ACTIVE Claro Última data de estado [DATE] D…" at bounding box center [906, 428] width 1200 height 398
click at [167, 555] on button "Documentação" at bounding box center [176, 563] width 212 height 43
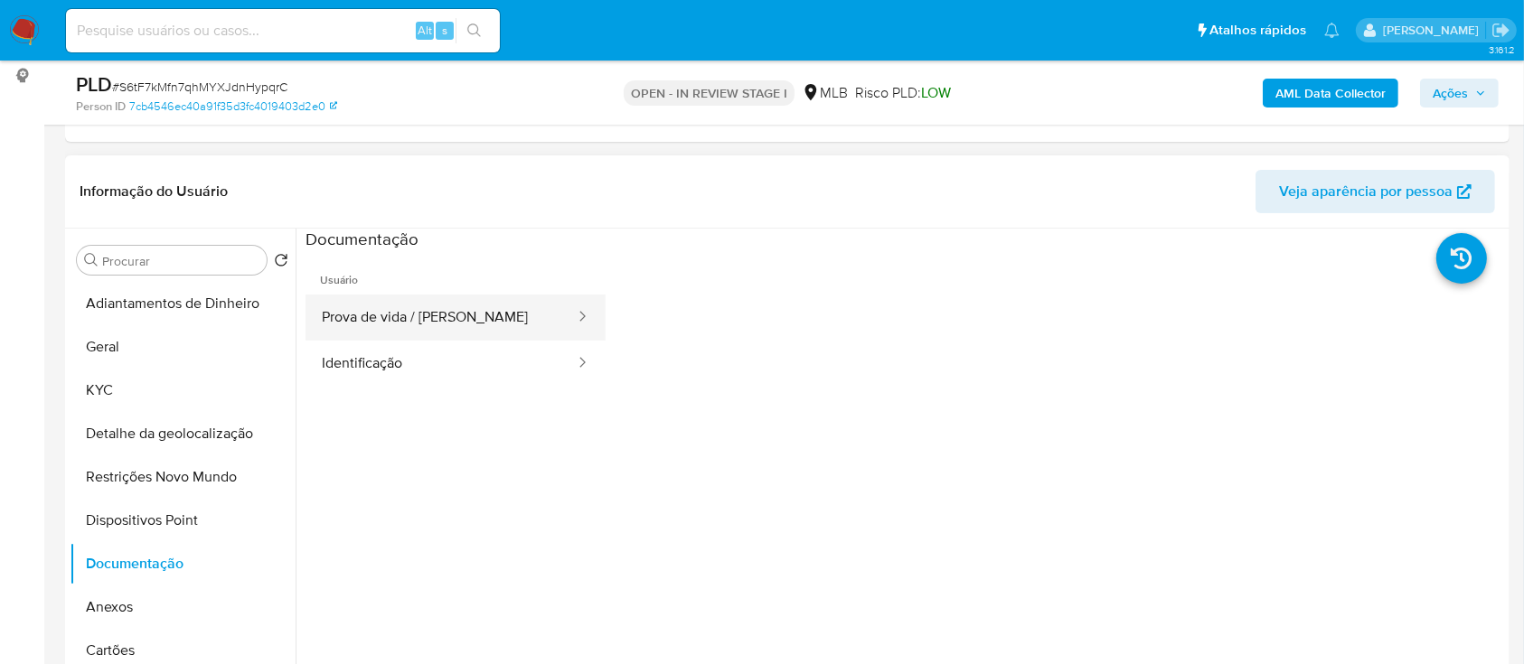
click at [479, 312] on button "Prova de vida / [PERSON_NAME]" at bounding box center [441, 318] width 271 height 46
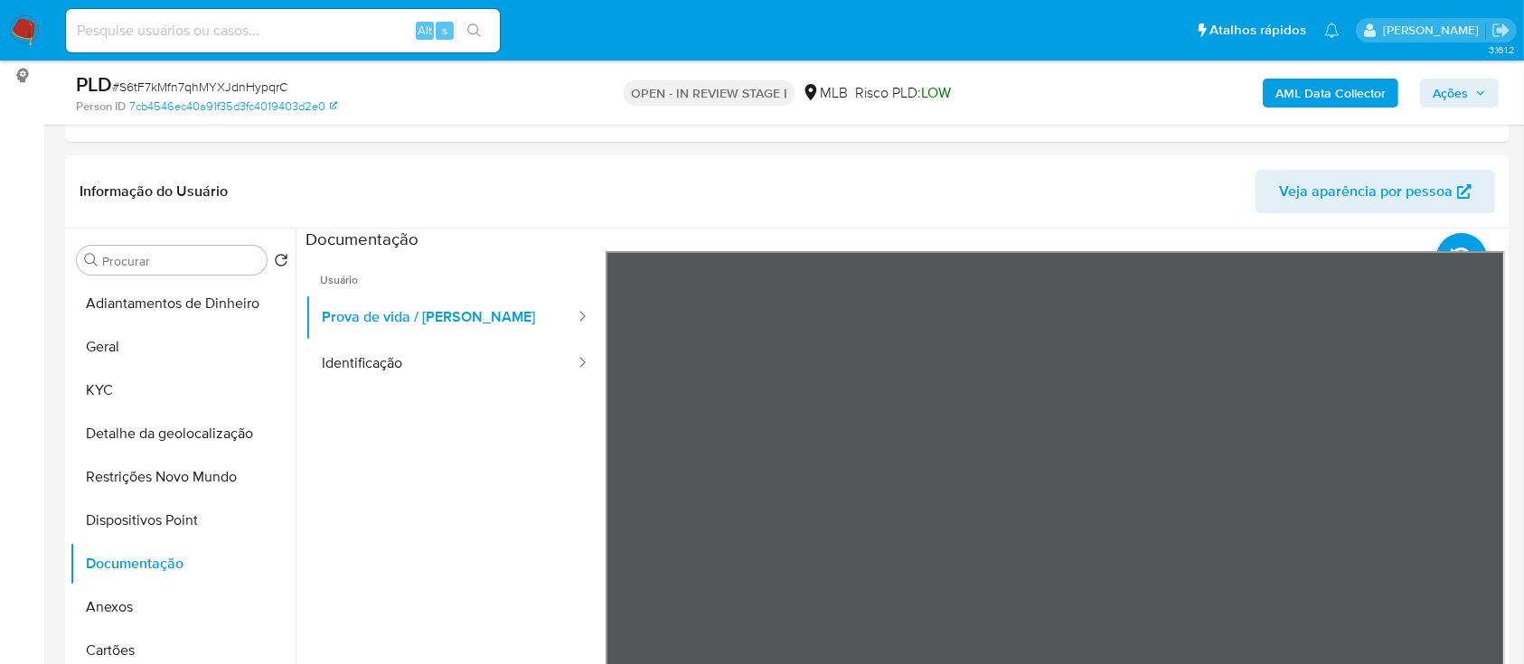
click at [1301, 87] on b "AML Data Collector" at bounding box center [1331, 93] width 110 height 29
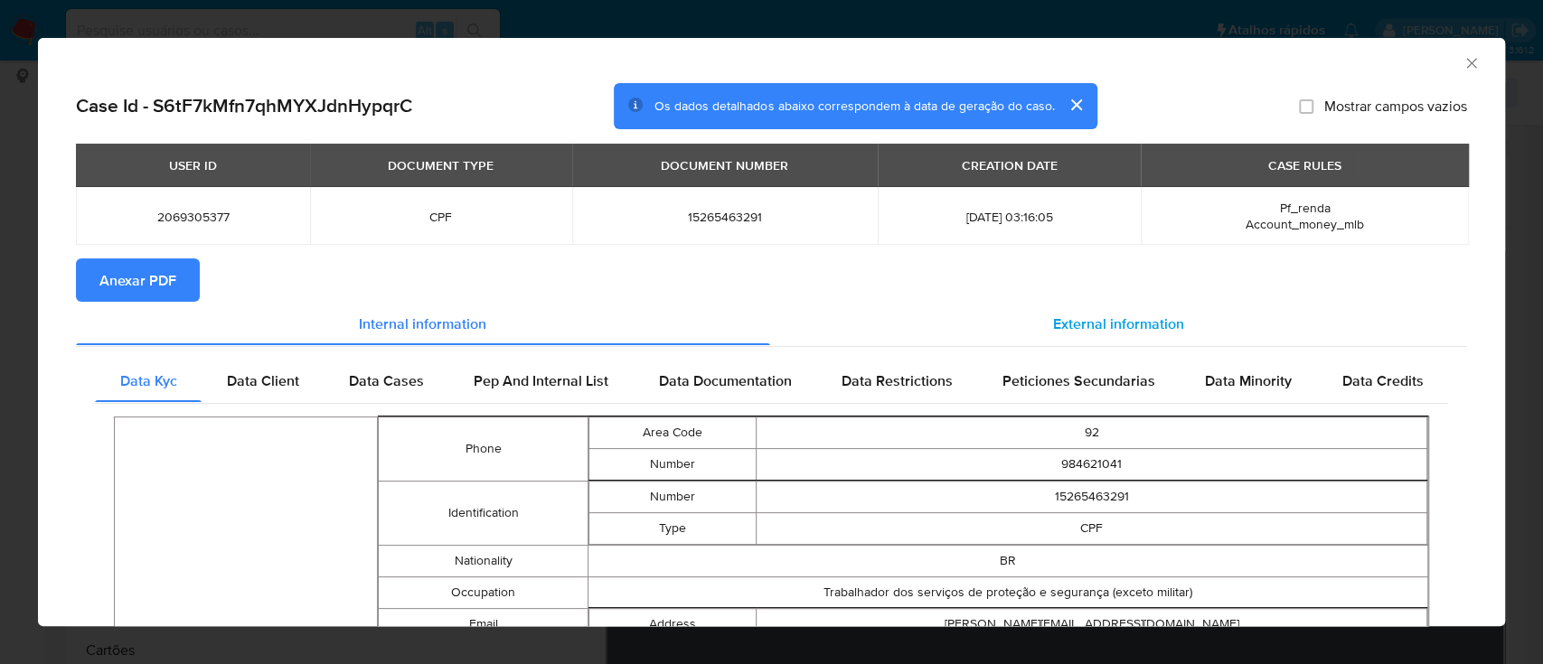
click at [1047, 303] on div "External information" at bounding box center [1119, 323] width 698 height 43
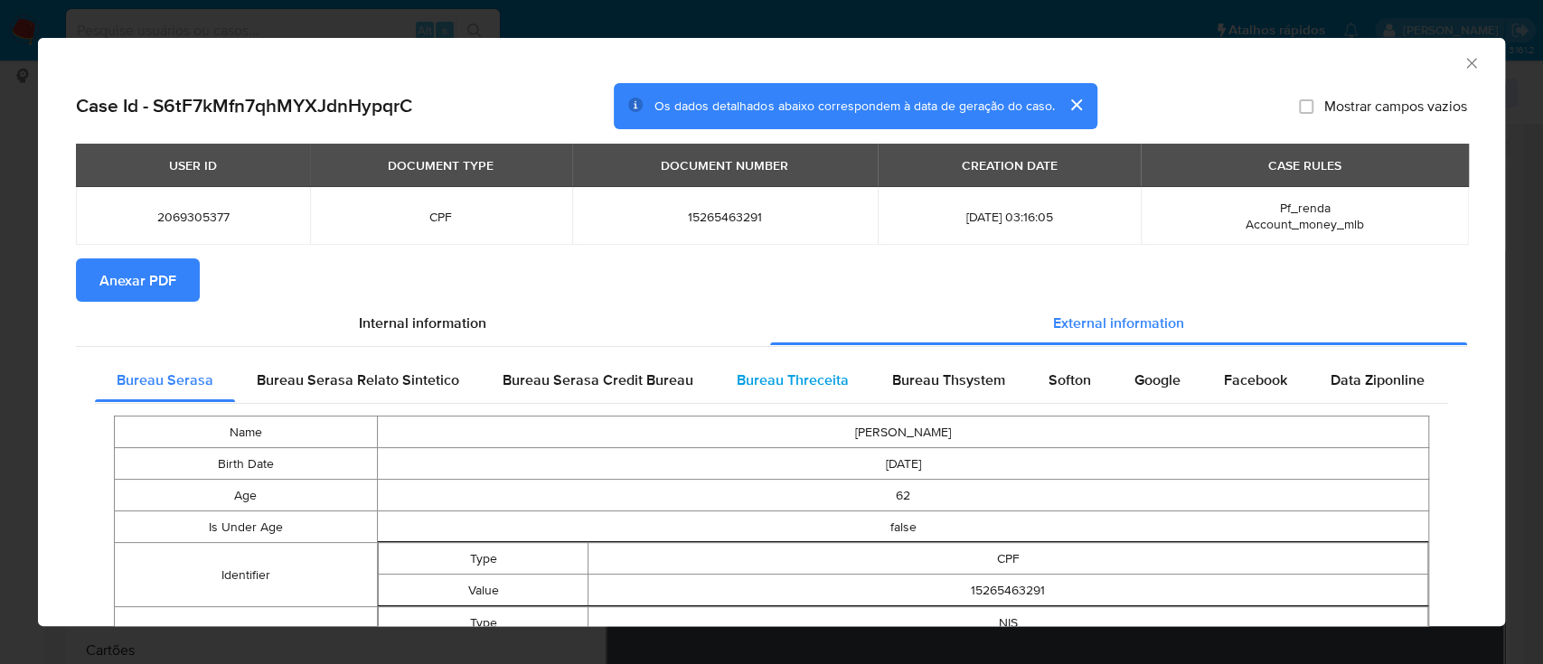
click at [763, 390] on span "Bureau Threceita" at bounding box center [793, 380] width 112 height 21
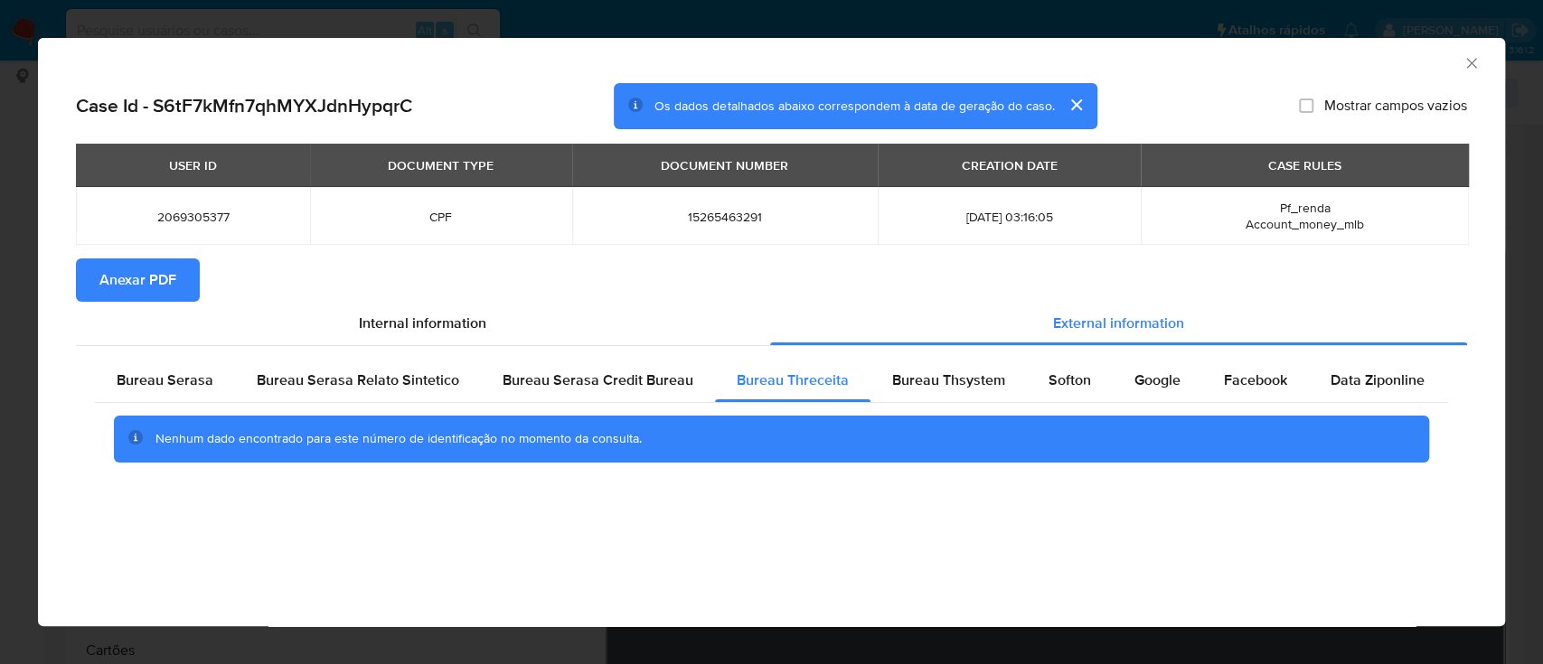
drag, startPoint x: 1287, startPoint y: 52, endPoint x: 988, endPoint y: 3, distance: 303.2
click at [1275, 51] on div "AML Data Collector" at bounding box center [757, 61] width 1412 height 20
drag, startPoint x: 920, startPoint y: 387, endPoint x: 934, endPoint y: 388, distance: 13.6
click at [920, 388] on span "Bureau Thsystem" at bounding box center [948, 380] width 113 height 21
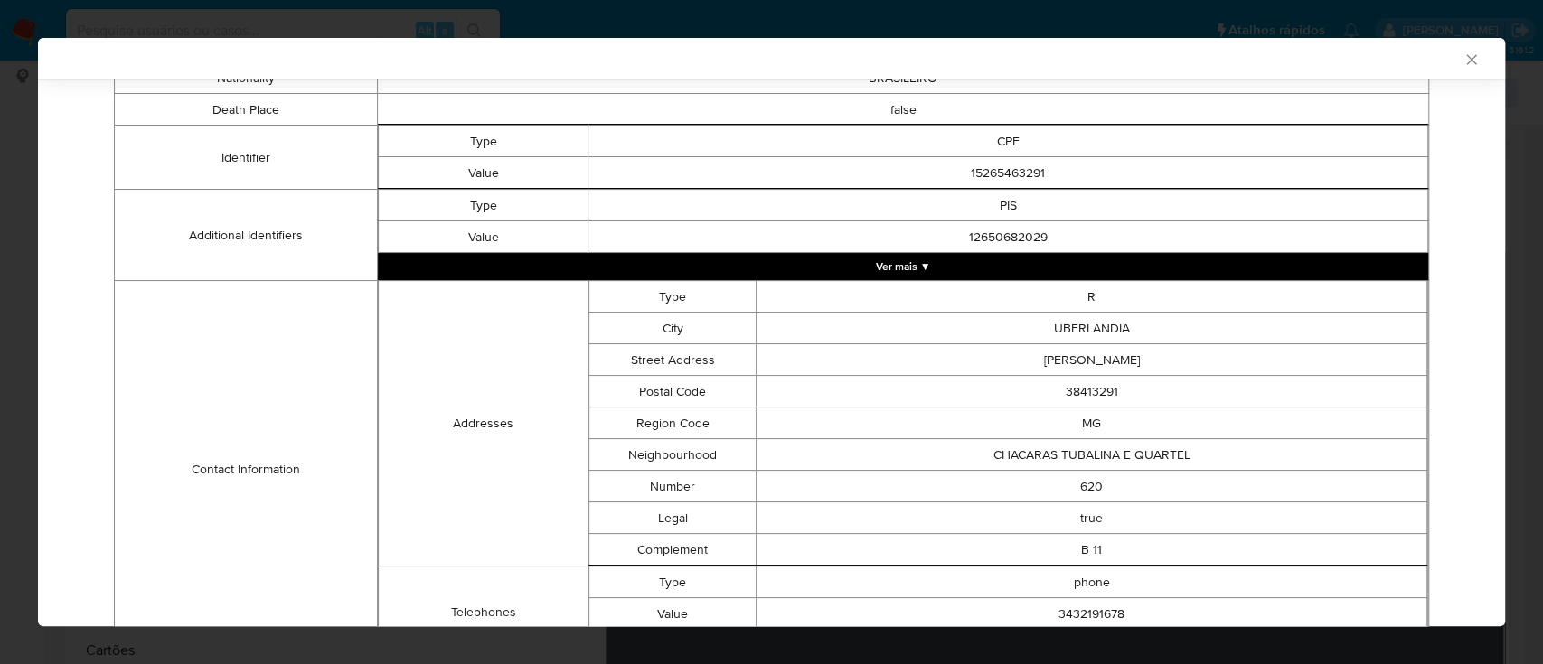
scroll to position [667, 0]
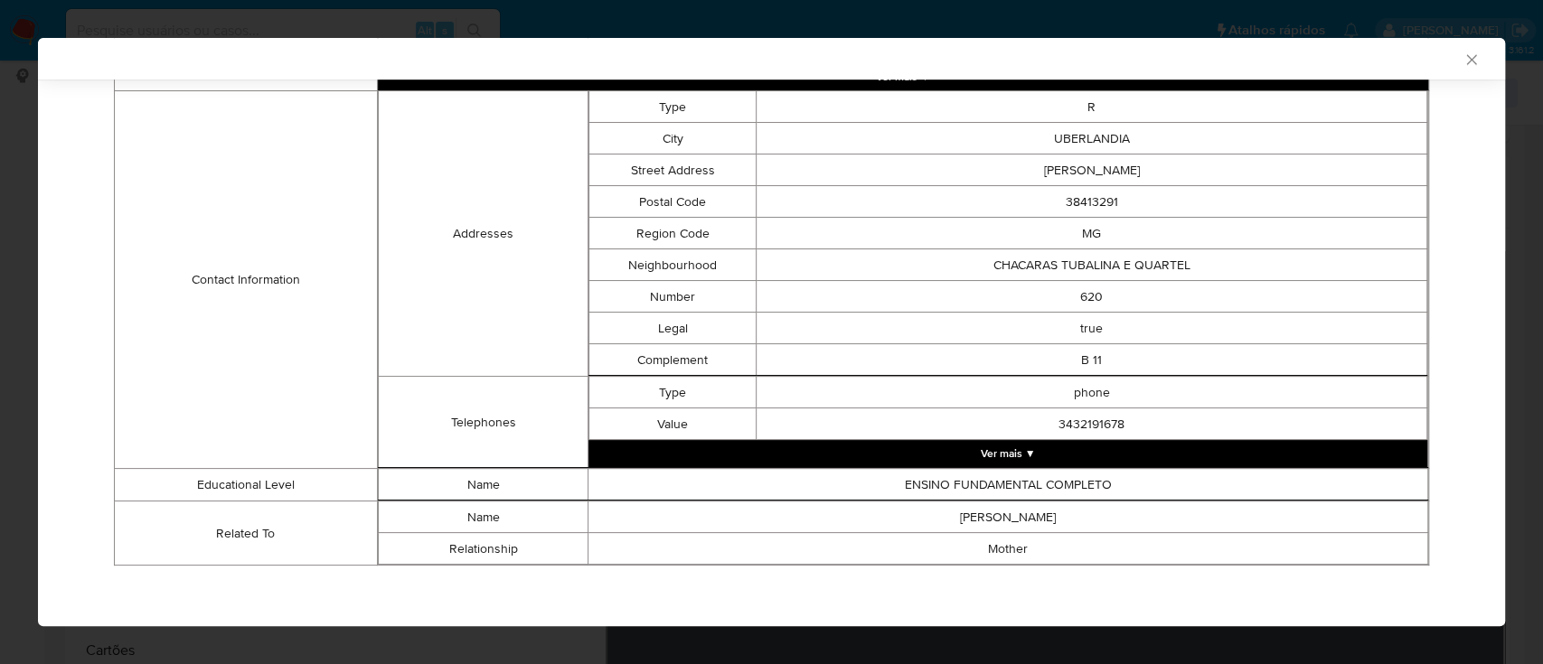
click at [124, 323] on td "Contact Information" at bounding box center [246, 280] width 263 height 378
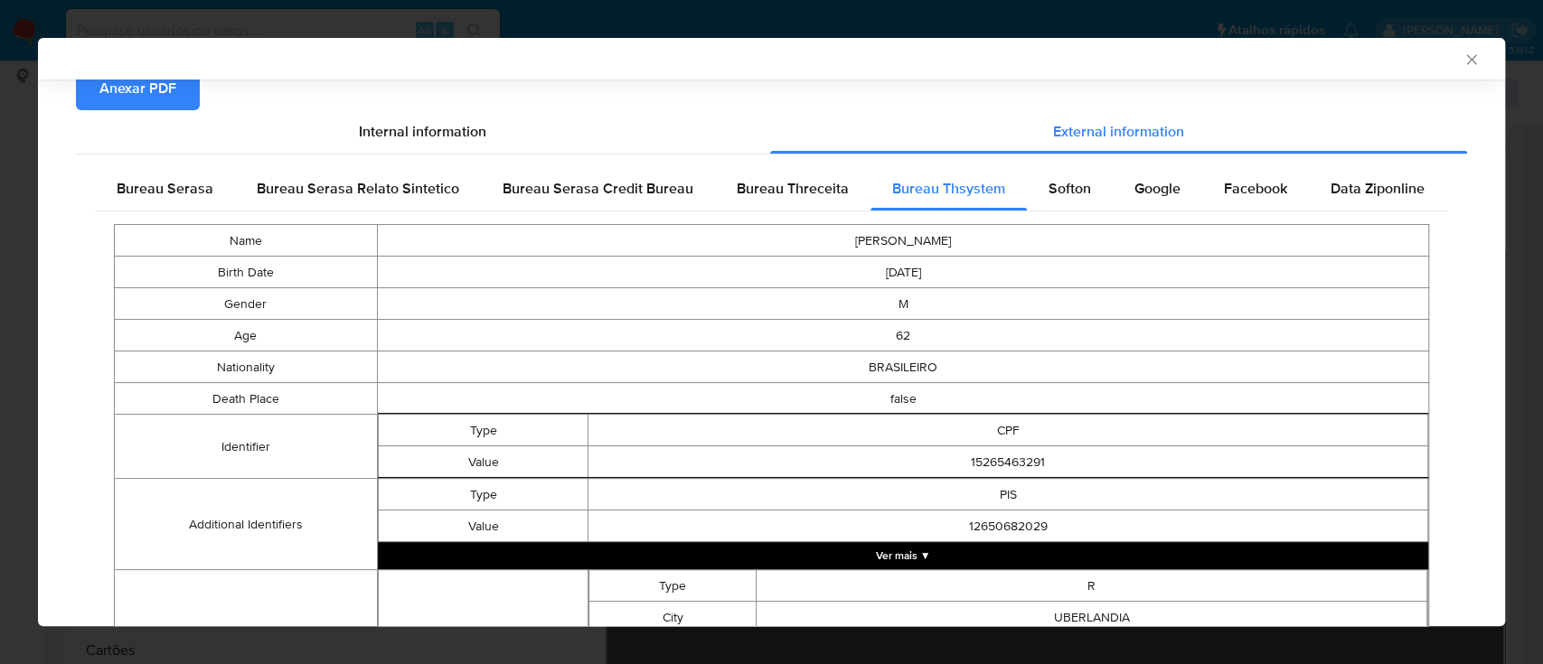
scroll to position [185, 0]
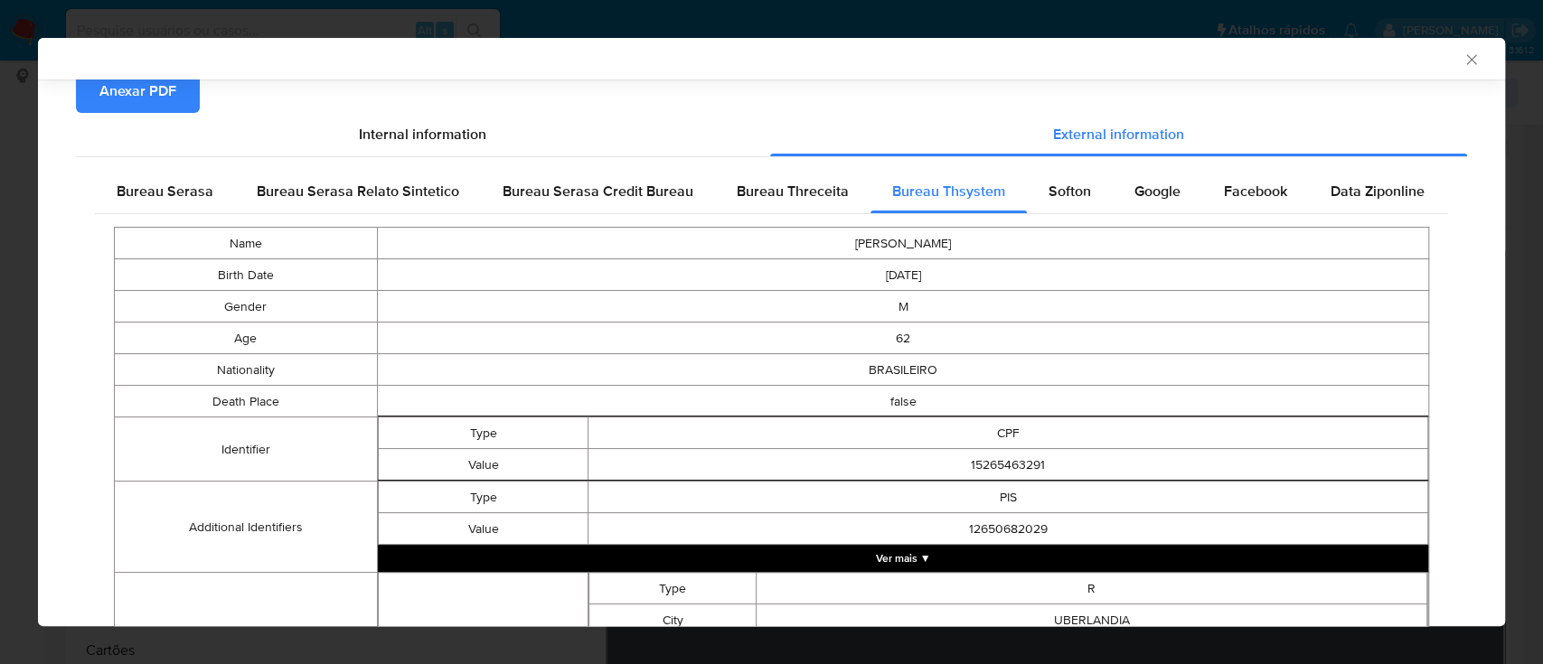
click at [1048, 182] on div "Softon" at bounding box center [1070, 191] width 86 height 43
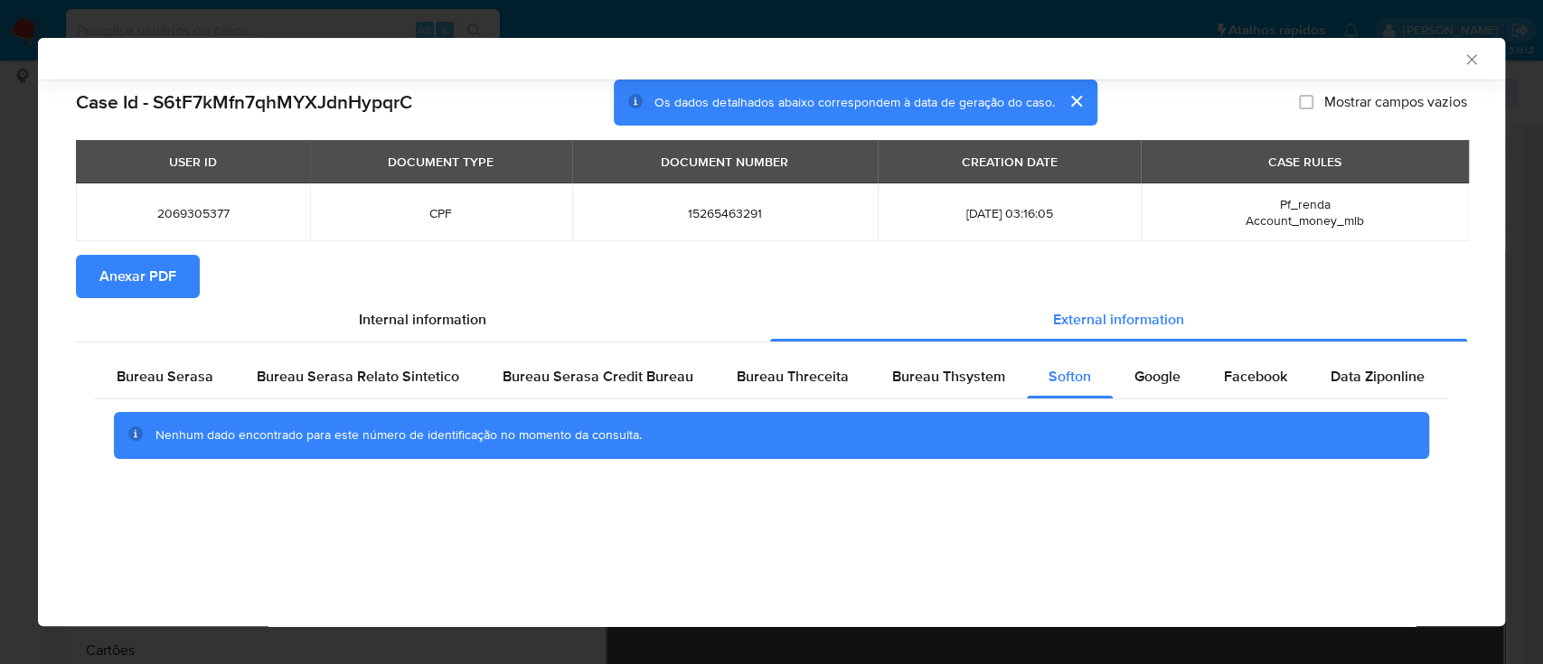
scroll to position [0, 0]
click at [1292, 61] on div "AML Data Collector" at bounding box center [757, 59] width 1412 height 16
click at [1143, 363] on div "Google" at bounding box center [1158, 376] width 90 height 43
click at [1307, 66] on div "AML Data Collector" at bounding box center [757, 59] width 1412 height 16
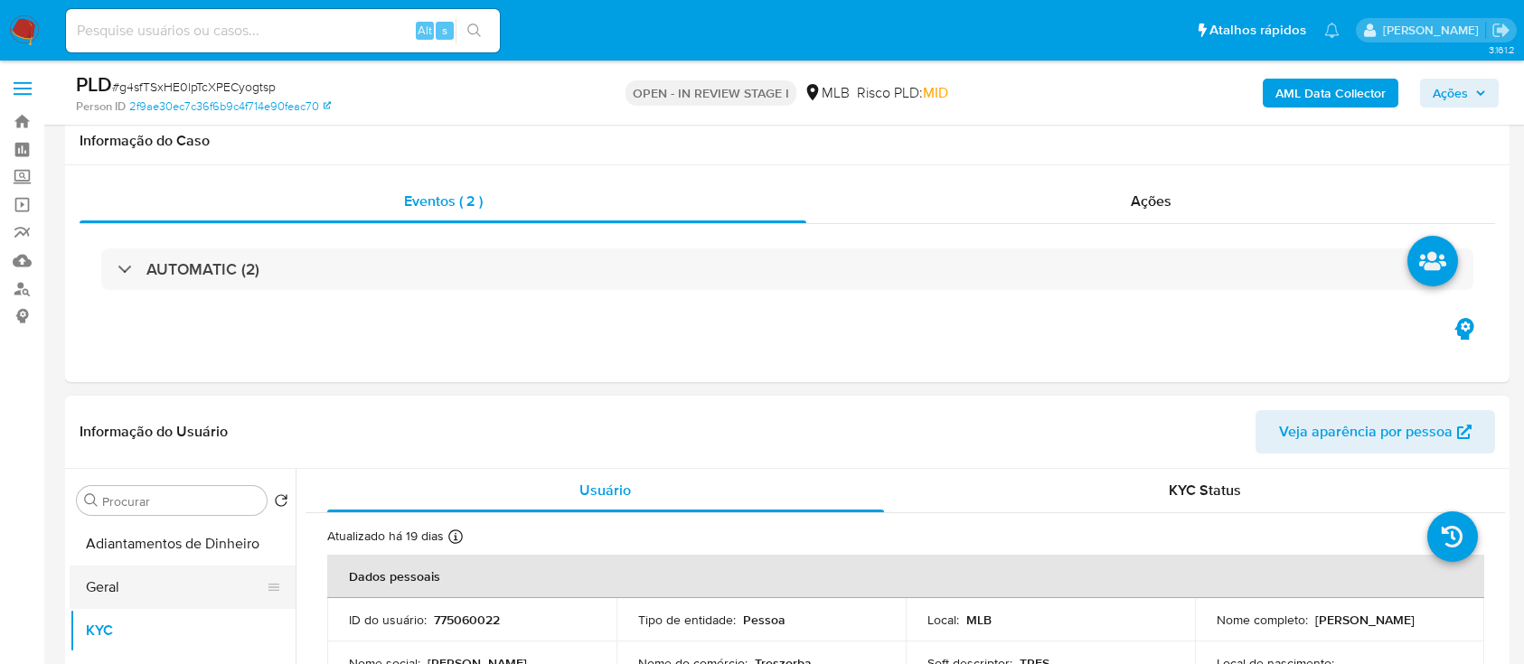
scroll to position [240, 0]
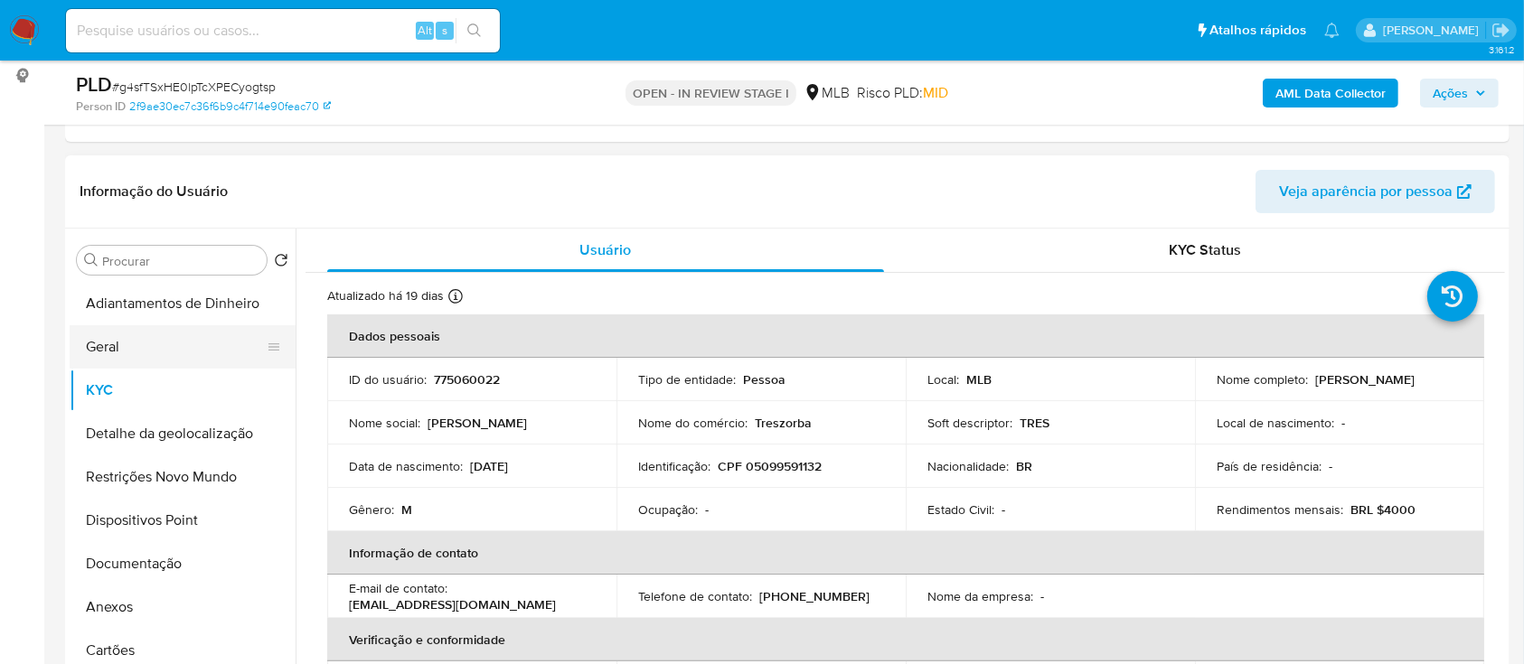
click at [121, 335] on button "Geral" at bounding box center [176, 346] width 212 height 43
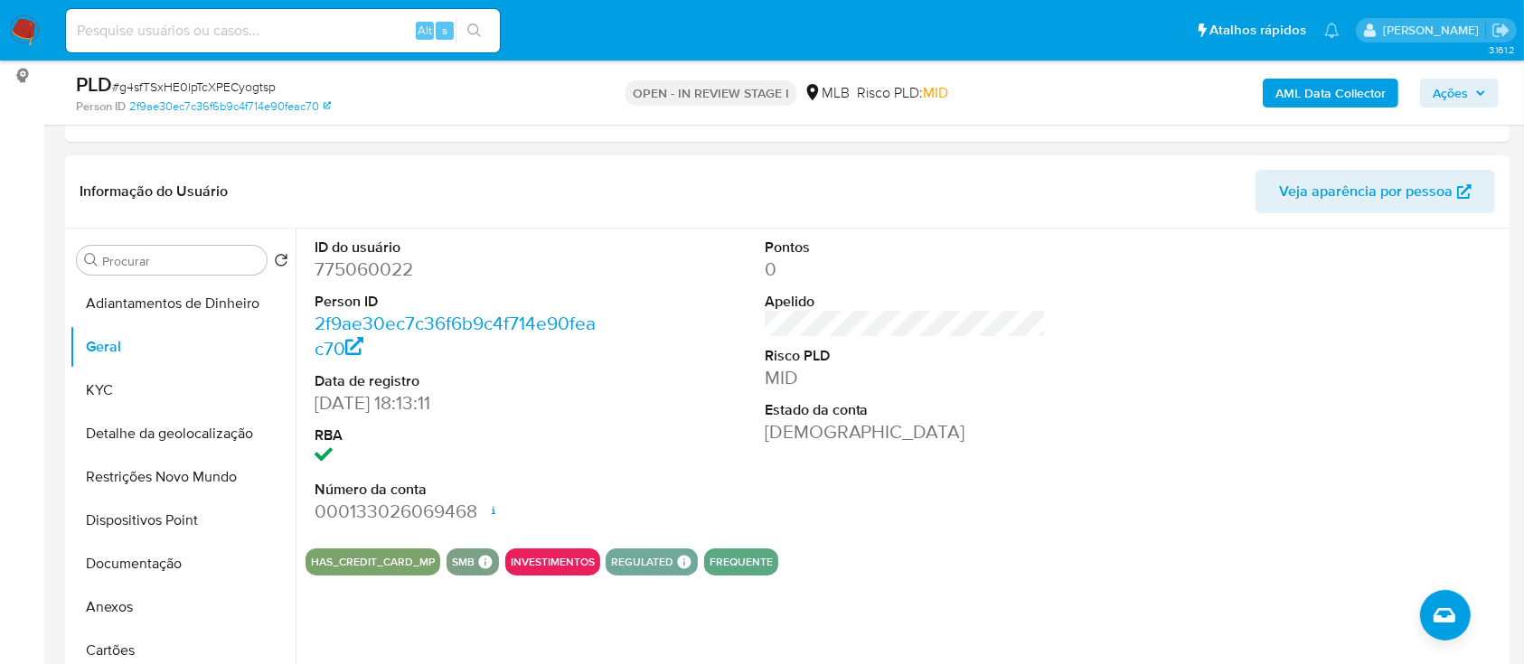
click at [1270, 368] on div at bounding box center [1355, 382] width 300 height 306
click at [156, 387] on button "KYC" at bounding box center [176, 390] width 212 height 43
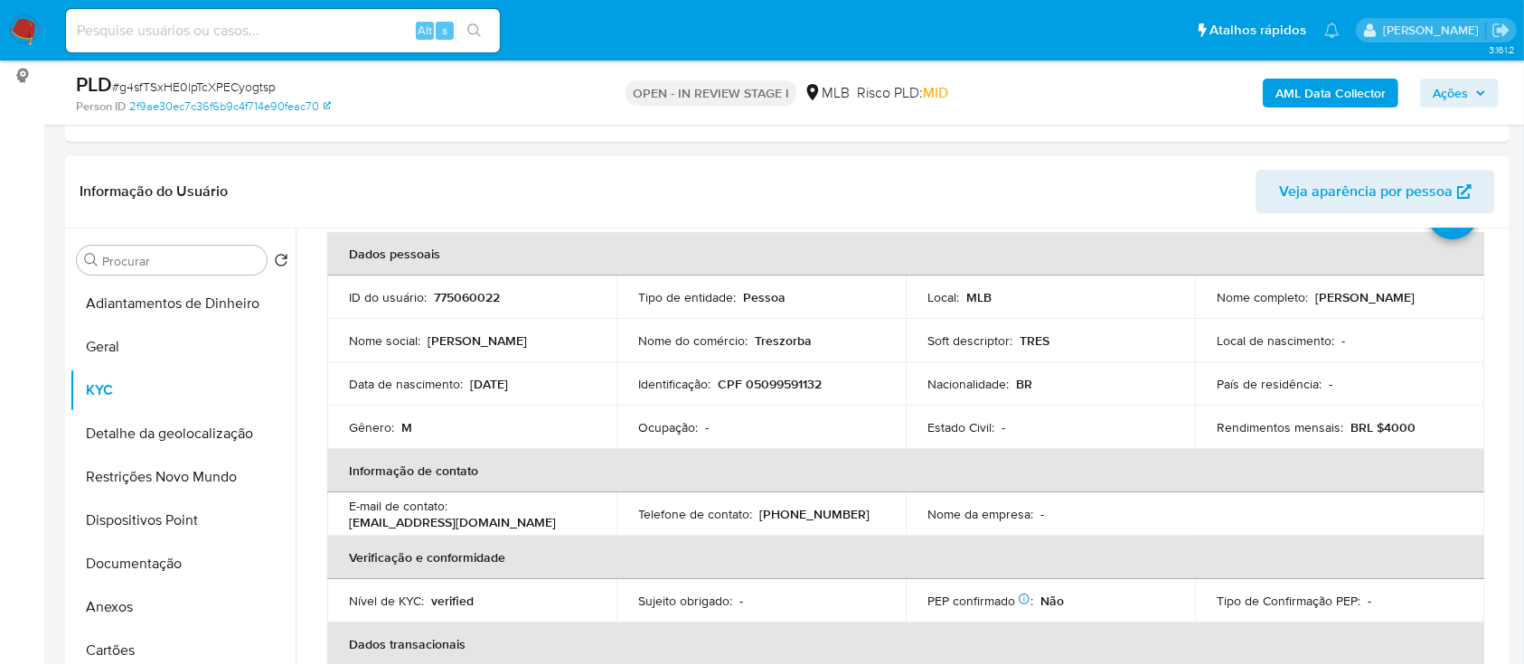
scroll to position [120, 0]
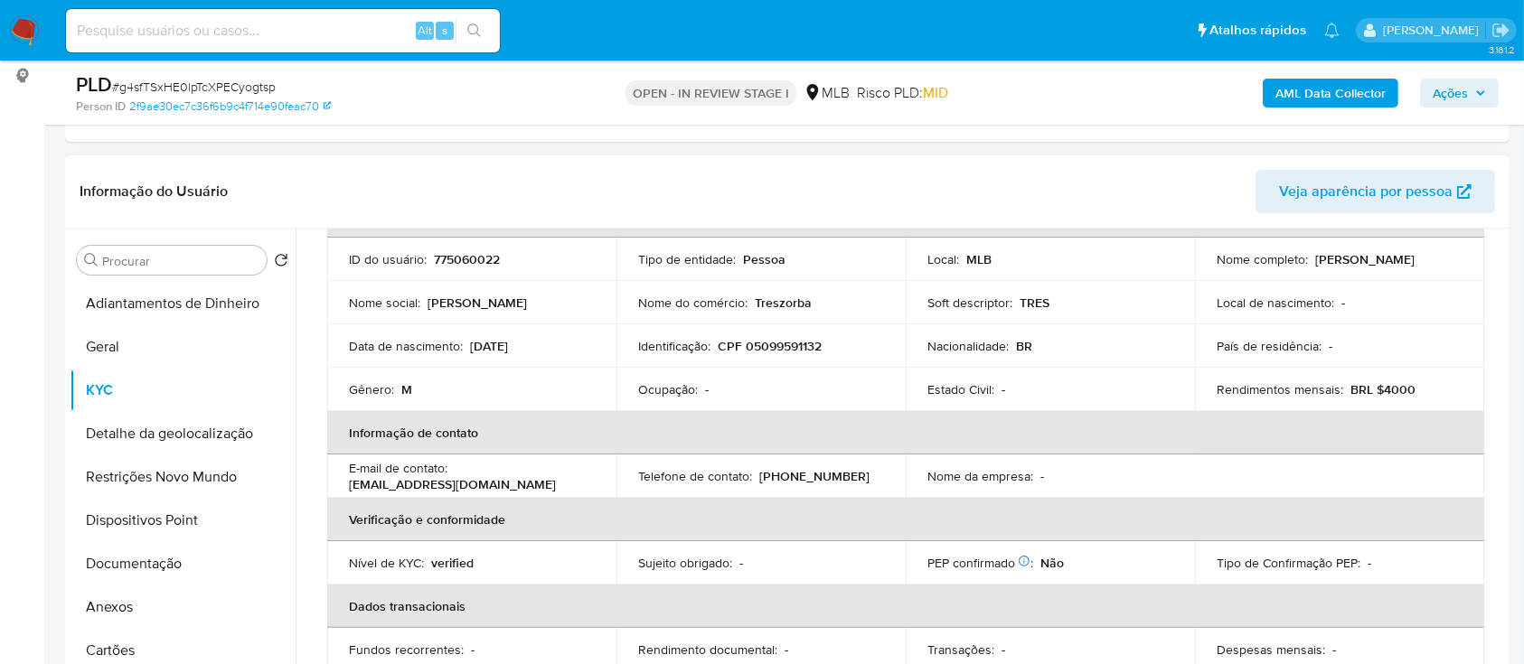
click at [1146, 183] on header "Informação do Usuário Veja aparência por pessoa" at bounding box center [788, 191] width 1416 height 43
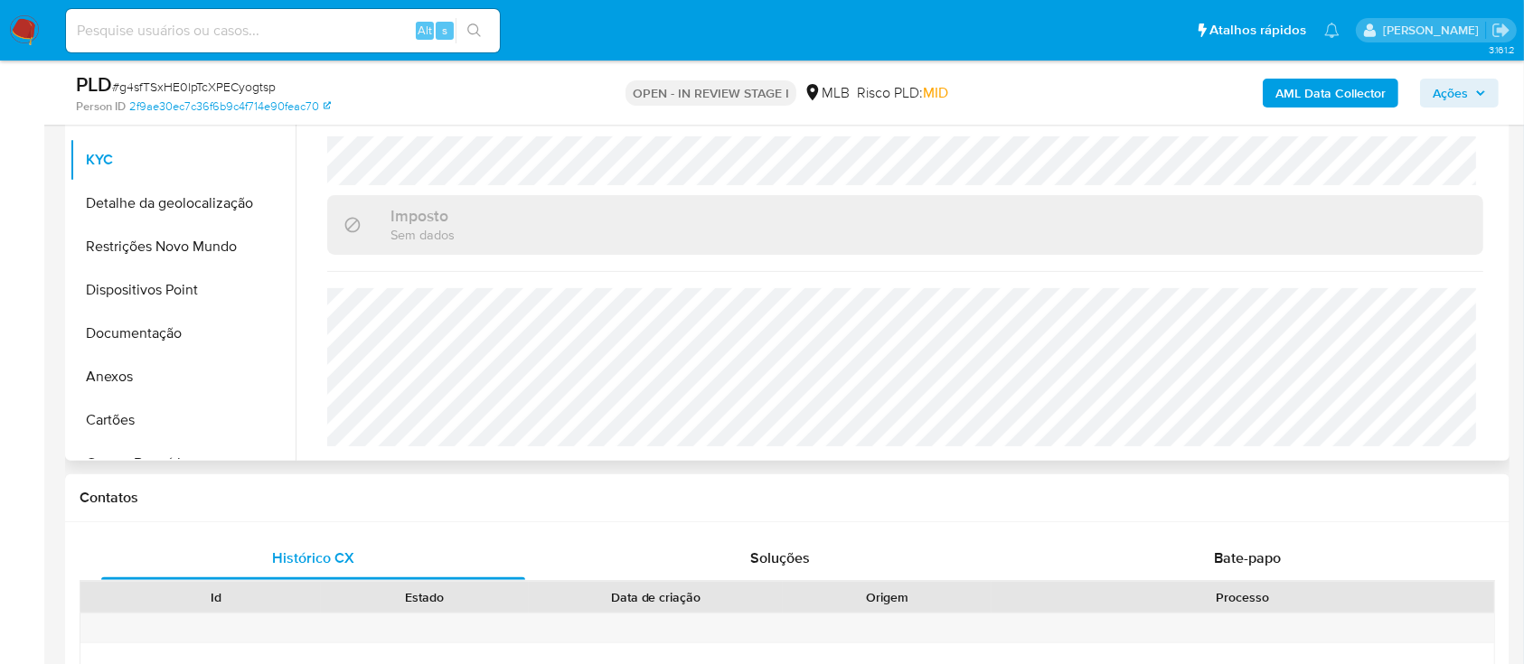
scroll to position [482, 0]
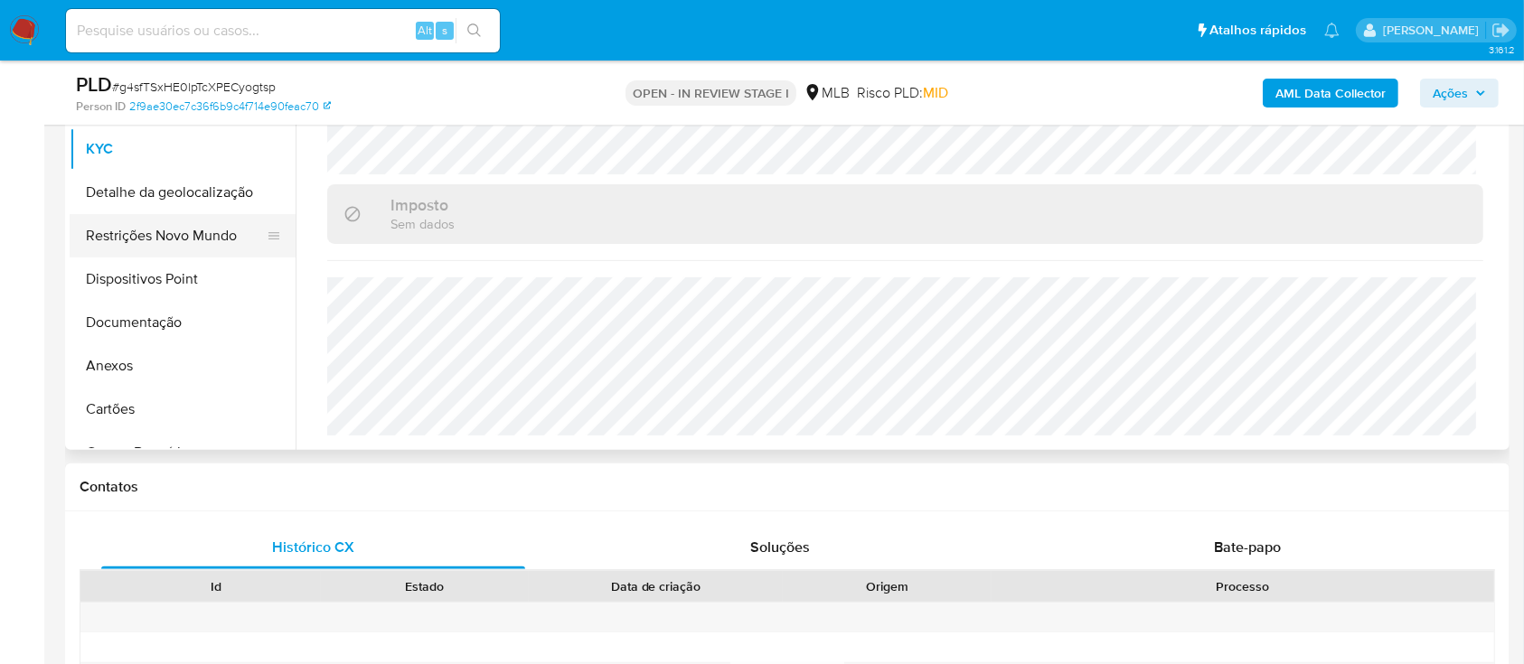
drag, startPoint x: 135, startPoint y: 201, endPoint x: 285, endPoint y: 226, distance: 152.2
click at [135, 202] on button "Detalhe da geolocalização" at bounding box center [183, 192] width 226 height 43
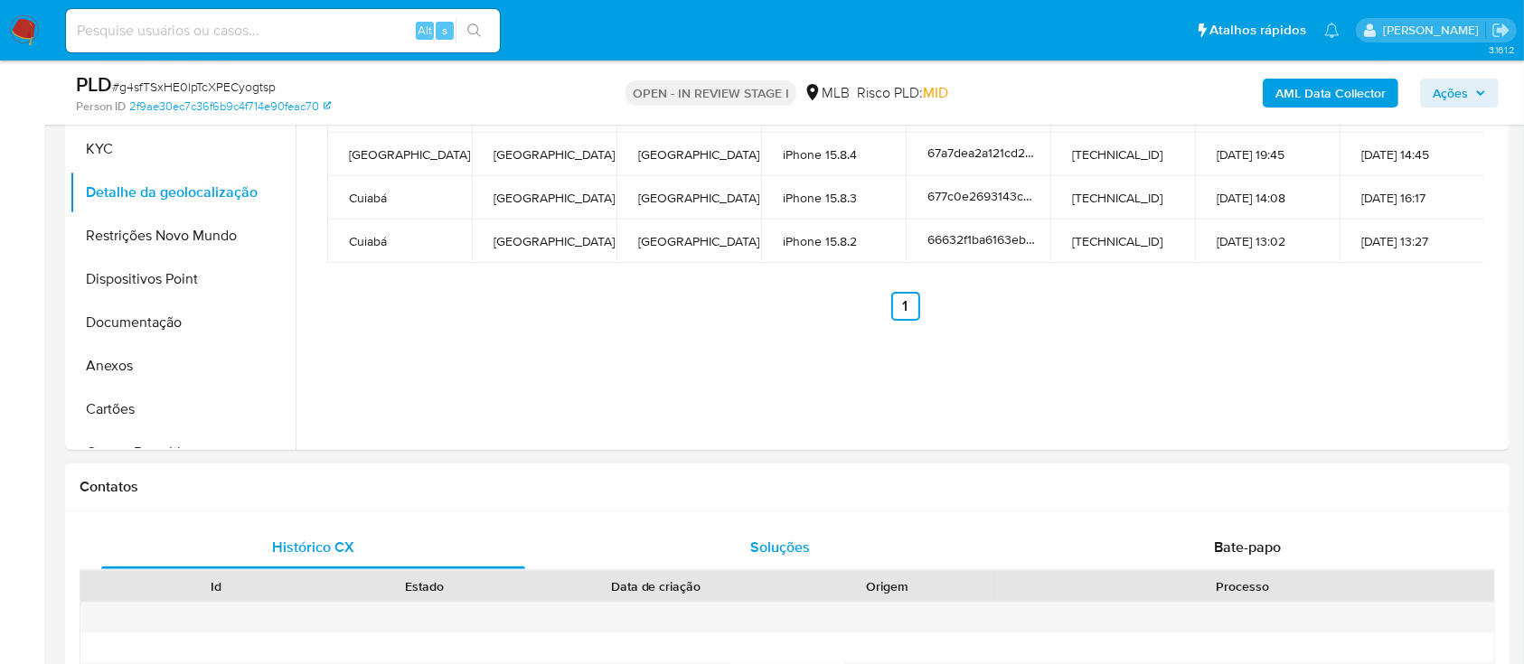
scroll to position [362, 0]
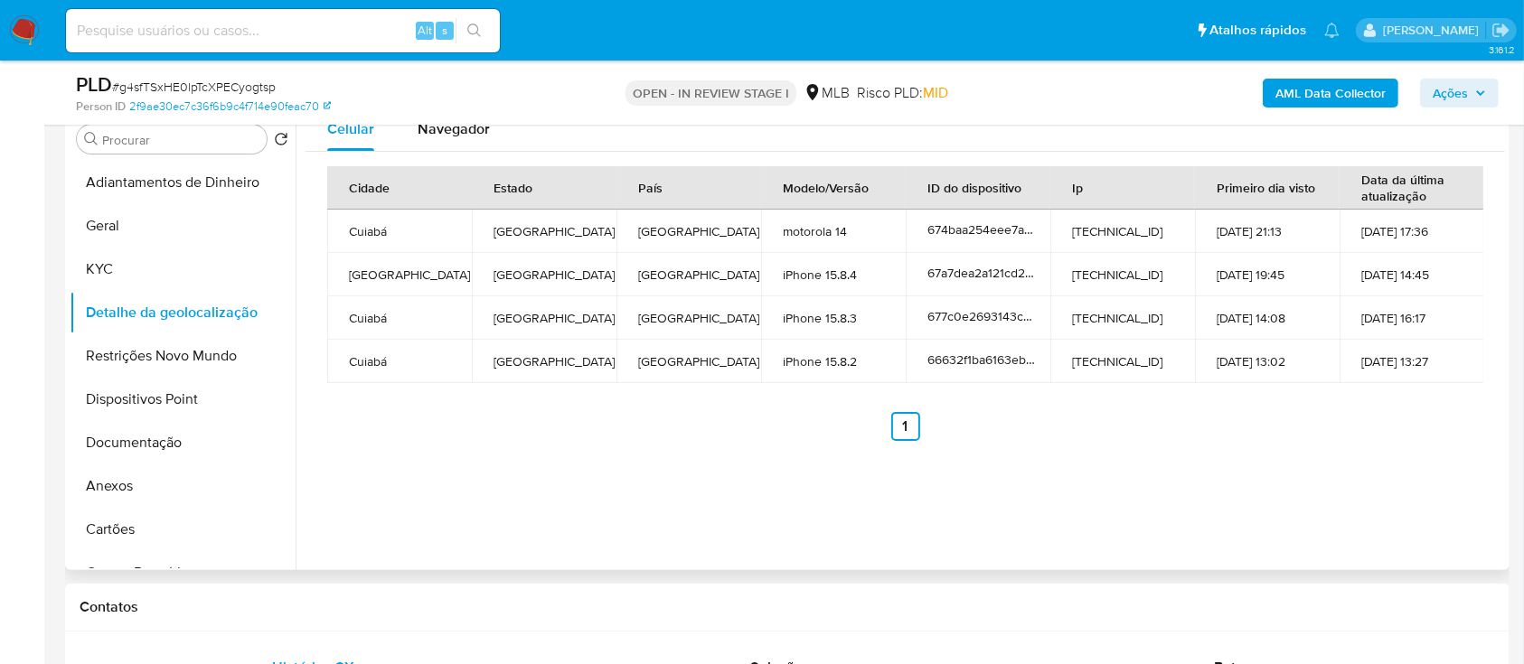
click at [1298, 462] on div "Celular Navegador Cidade Estado País Modelo/Versão ID do dispositivo Ip Primeir…" at bounding box center [901, 339] width 1210 height 463
click at [164, 362] on button "Restrições Novo Mundo" at bounding box center [176, 356] width 212 height 43
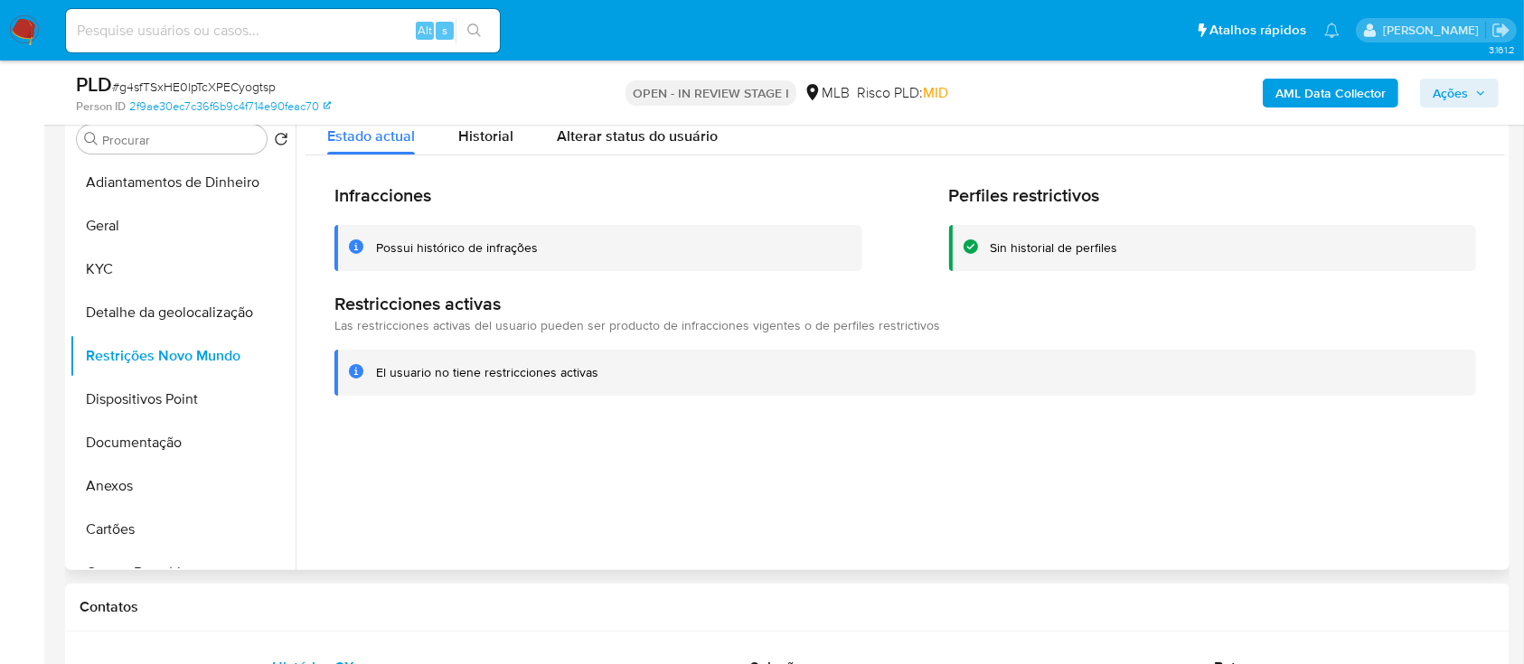
drag, startPoint x: 1237, startPoint y: 508, endPoint x: 1193, endPoint y: 459, distance: 65.3
click at [1228, 495] on div at bounding box center [901, 339] width 1210 height 463
click at [132, 404] on button "Dispositivos Point" at bounding box center [176, 399] width 212 height 43
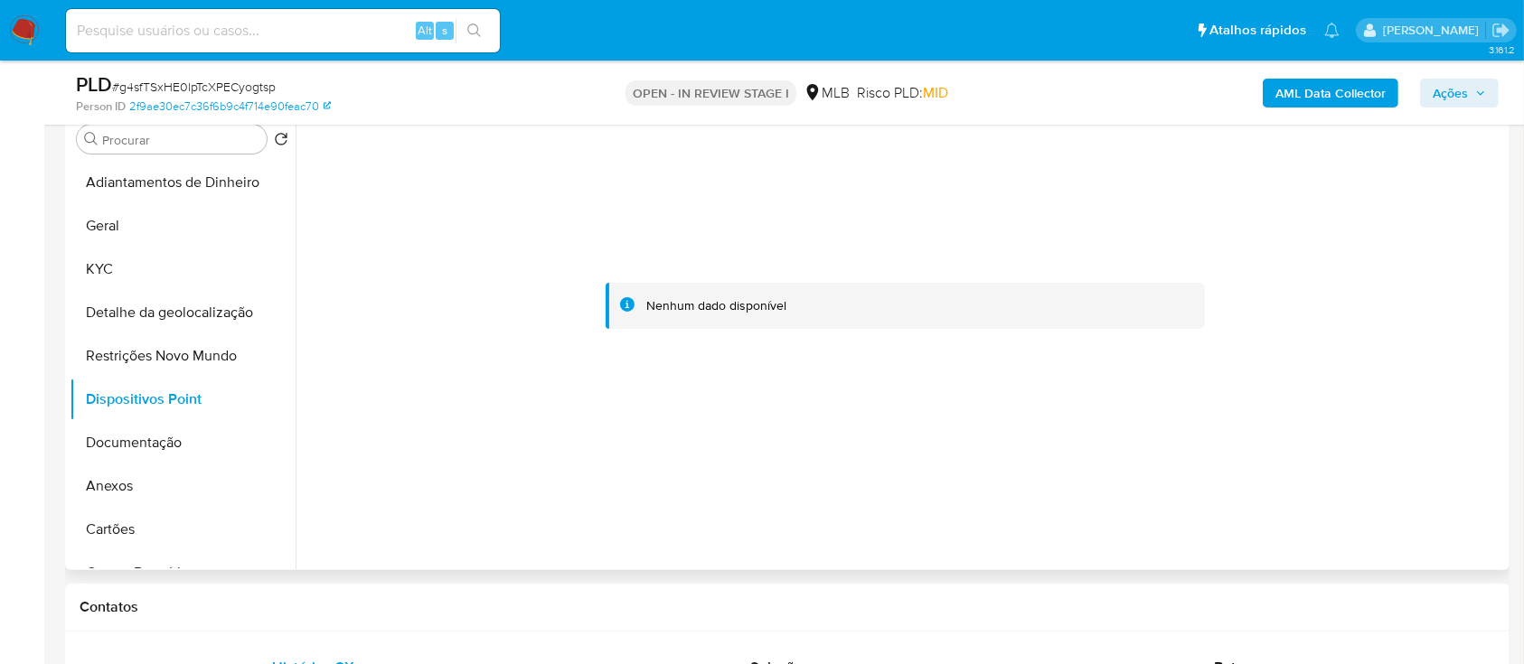
drag, startPoint x: 1333, startPoint y: 369, endPoint x: 1315, endPoint y: 347, distance: 27.7
click at [1329, 363] on div at bounding box center [906, 307] width 1200 height 398
click at [143, 445] on button "Documentação" at bounding box center [176, 442] width 212 height 43
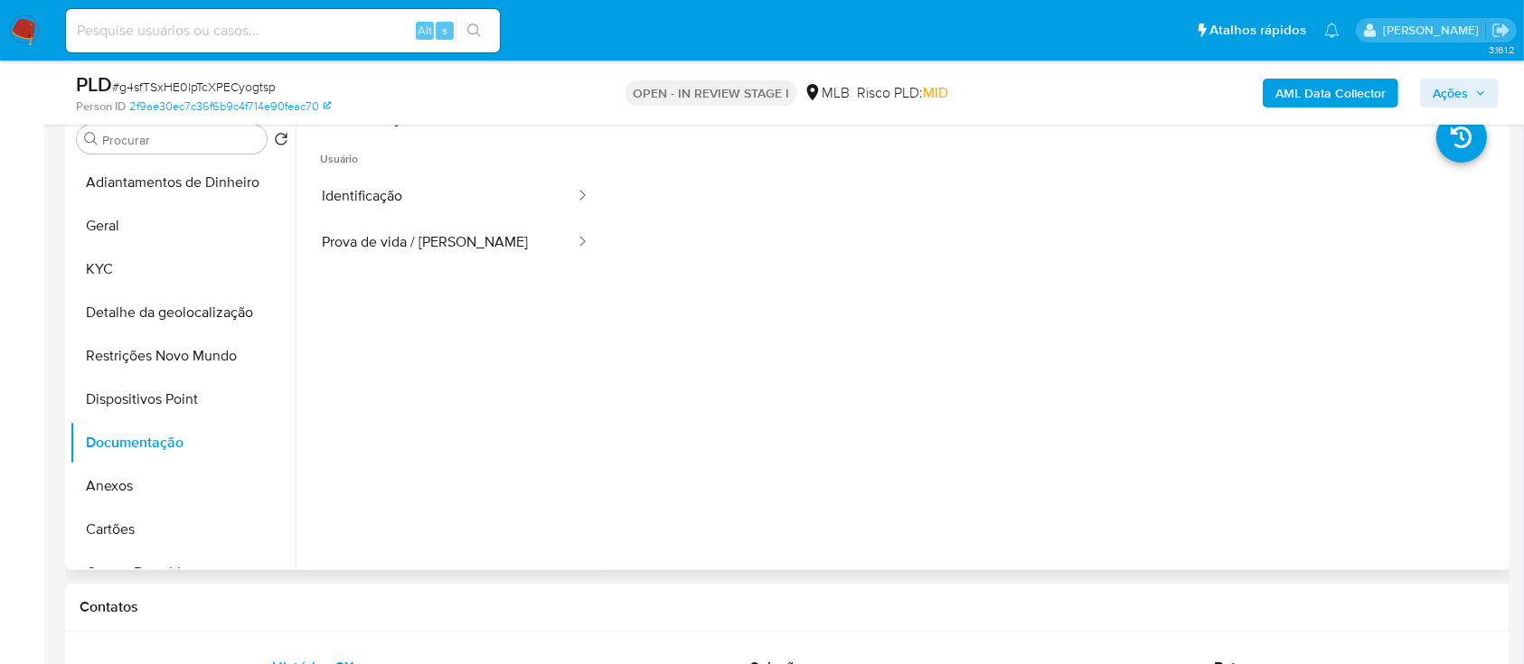
click at [1025, 418] on div at bounding box center [1056, 419] width 900 height 579
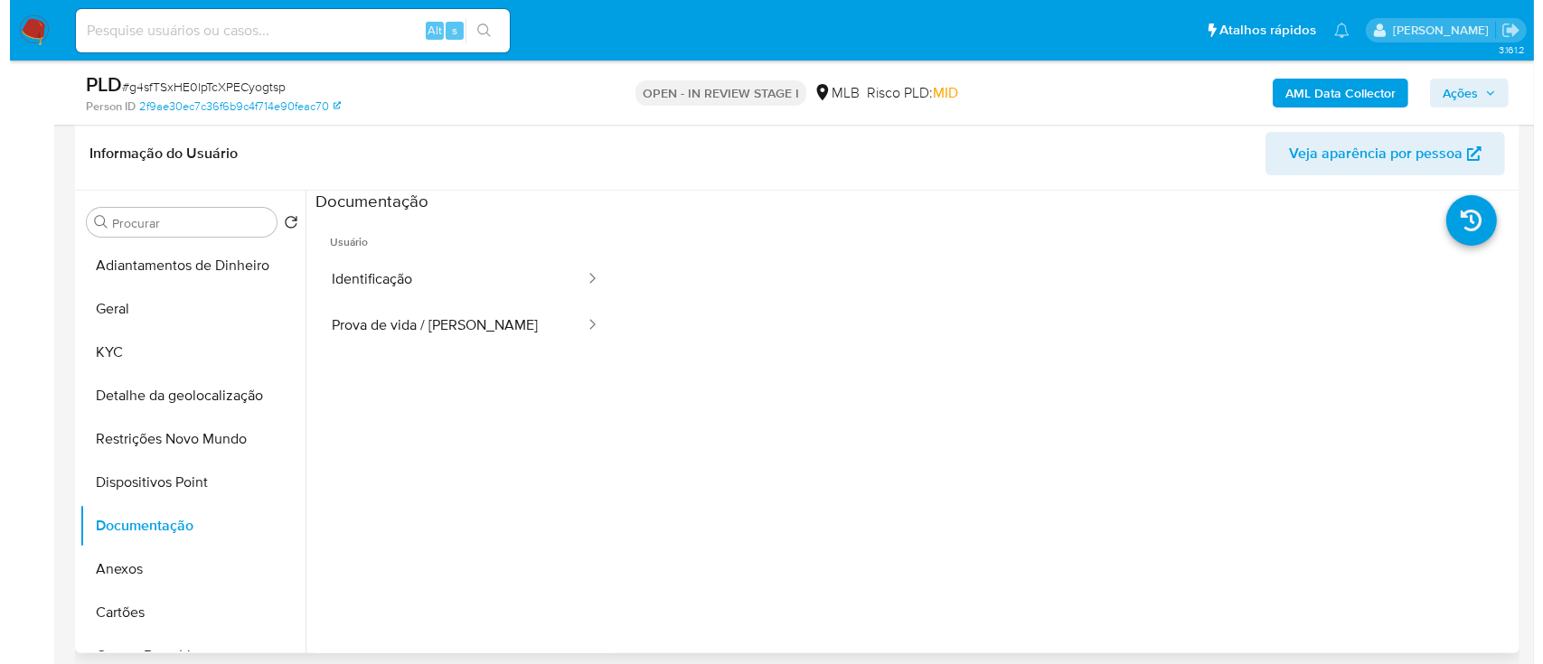
scroll to position [240, 0]
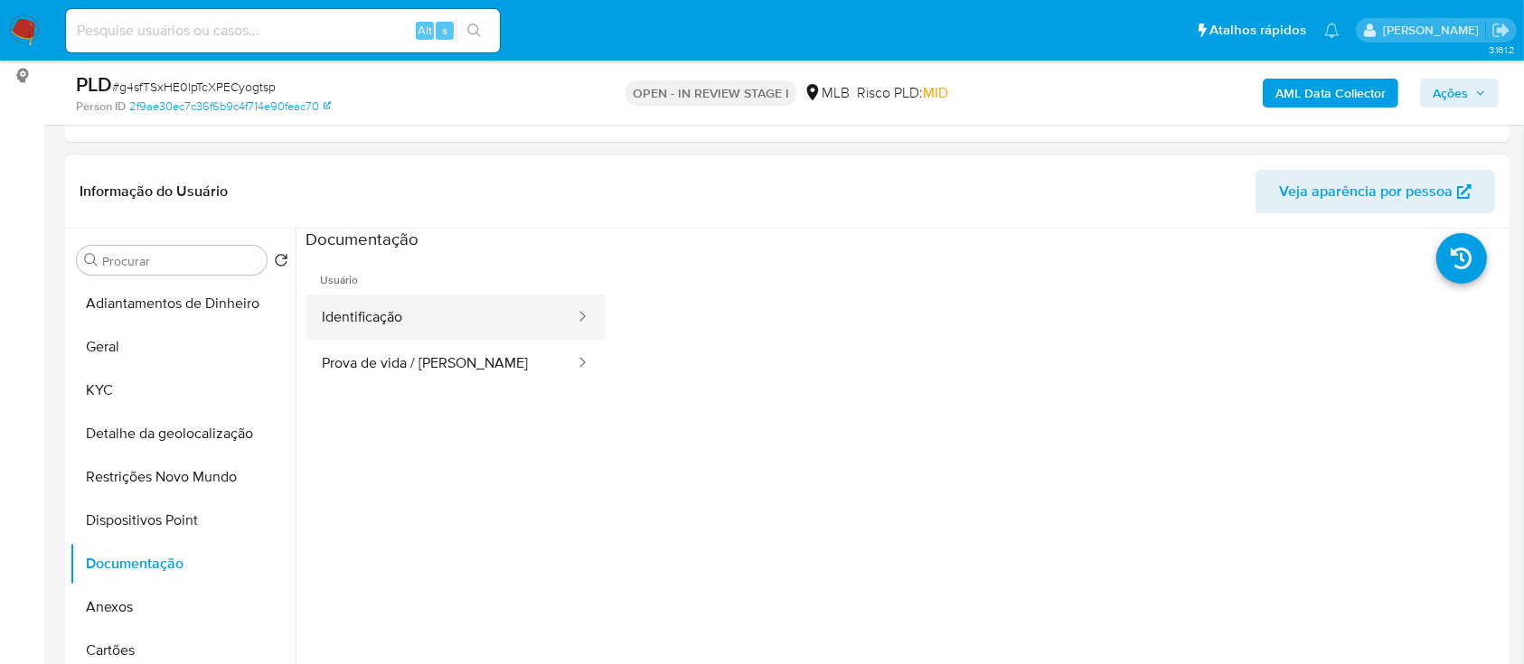
drag, startPoint x: 396, startPoint y: 292, endPoint x: 419, endPoint y: 329, distance: 43.4
click at [393, 295] on button "Identificação" at bounding box center [441, 318] width 271 height 46
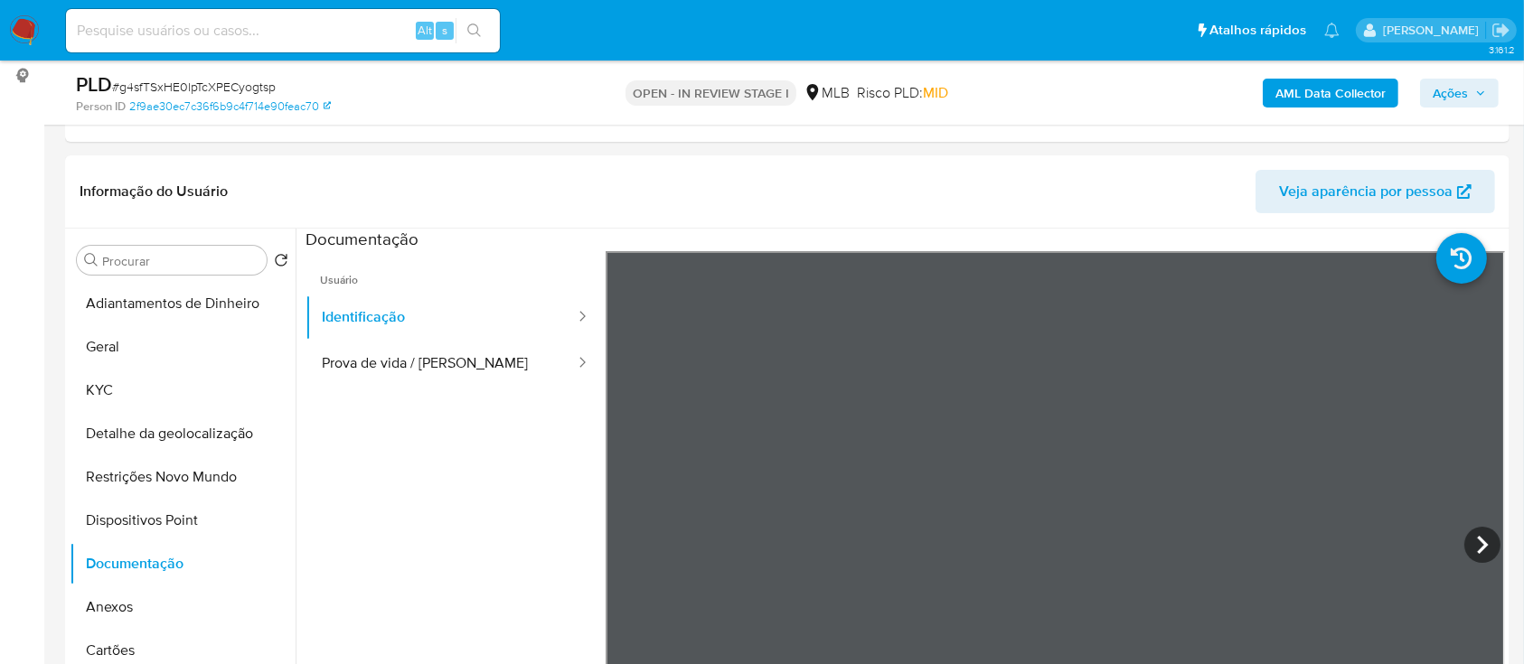
click at [1352, 79] on b "AML Data Collector" at bounding box center [1331, 93] width 110 height 29
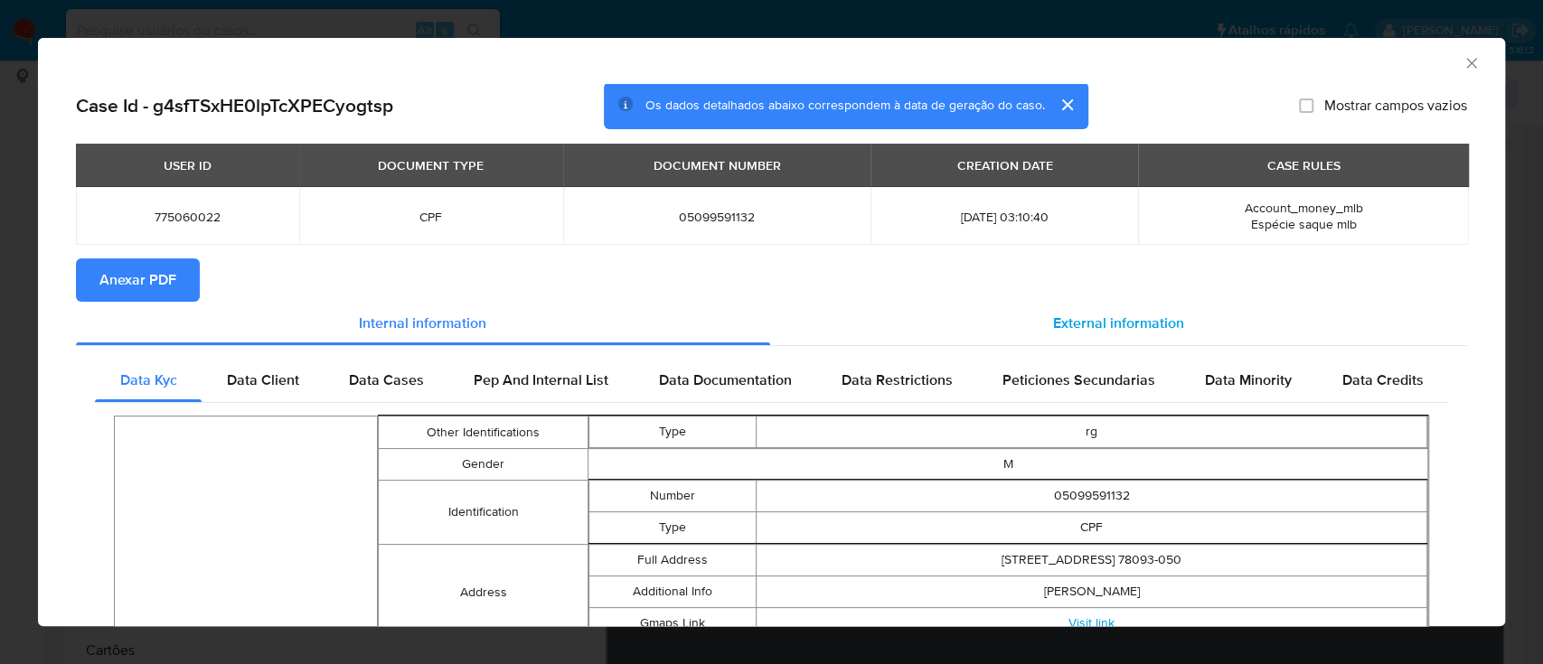
click at [1119, 325] on span "External information" at bounding box center [1118, 323] width 131 height 21
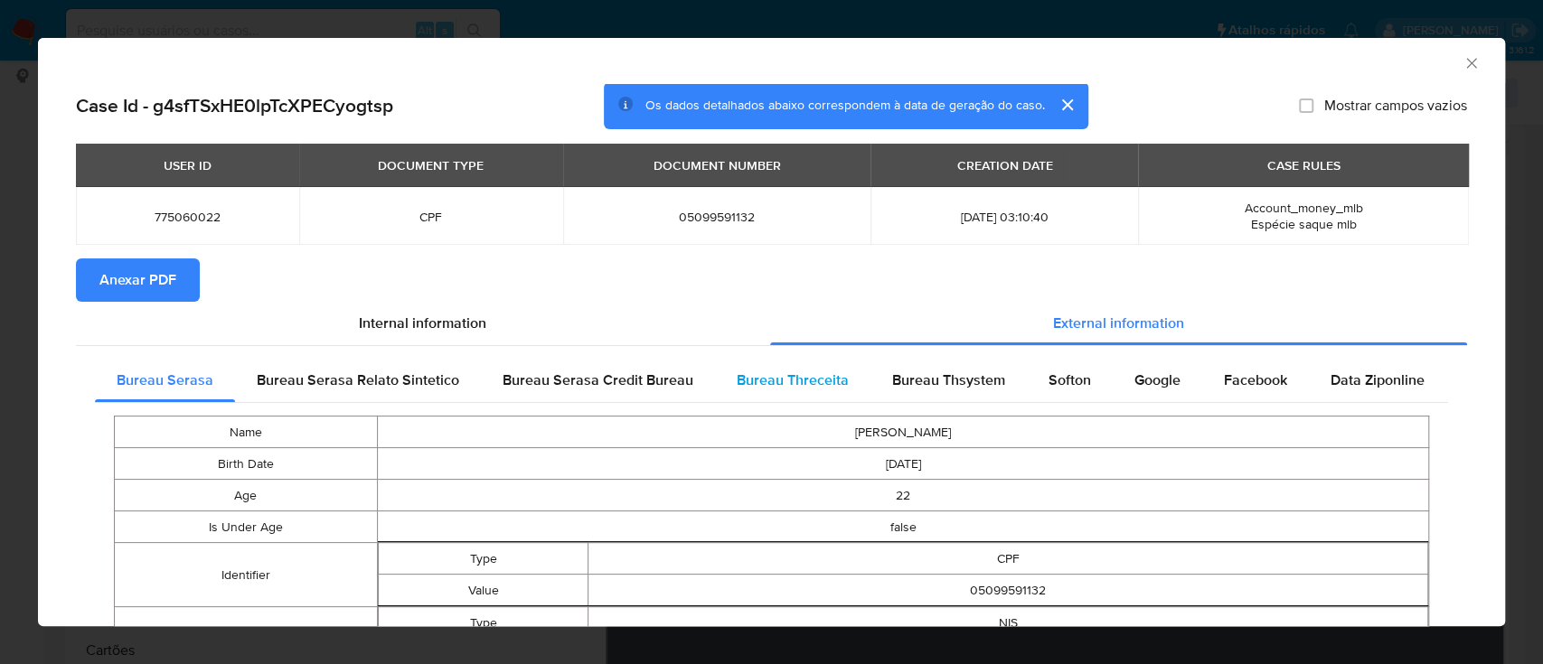
click at [806, 391] on div "Bureau Threceita" at bounding box center [793, 380] width 156 height 43
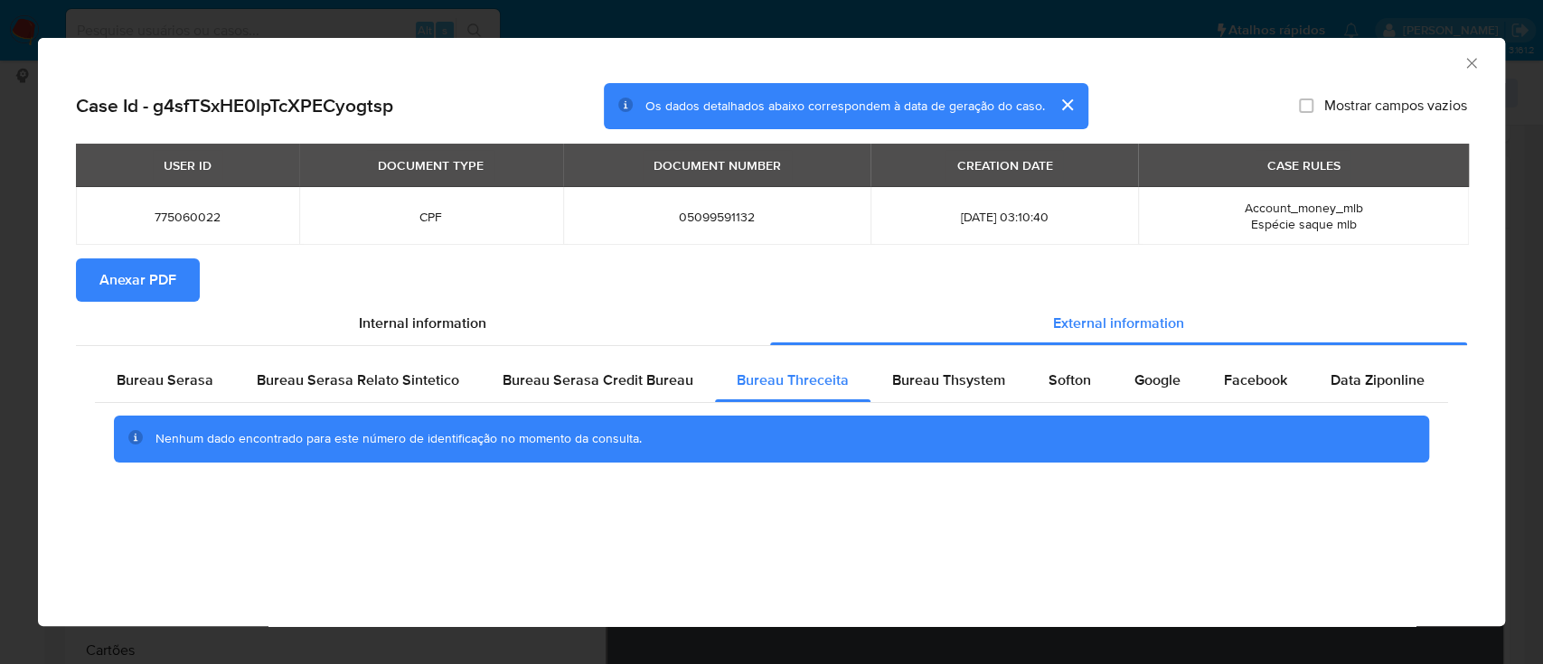
click at [1155, 502] on div "Case Id - g4sfTSxHE0lpTcXPECyogtsp Os dados detalhados abaixo correspondem à da…" at bounding box center [771, 305] width 1467 height 444
click at [947, 385] on span "Bureau Thsystem" at bounding box center [948, 380] width 113 height 21
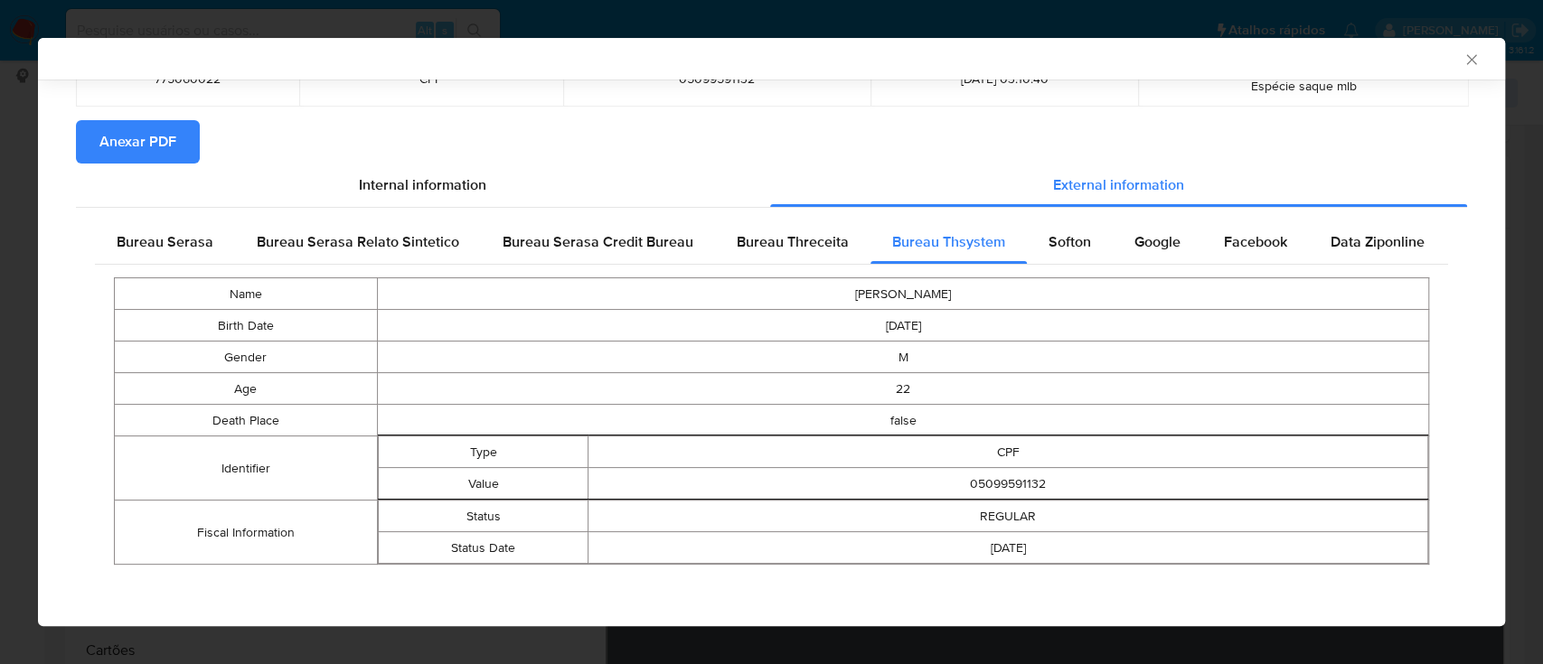
scroll to position [136, 0]
click at [1241, 148] on section "Anexar PDF" at bounding box center [771, 140] width 1391 height 43
click at [1053, 240] on span "Softon" at bounding box center [1070, 241] width 42 height 21
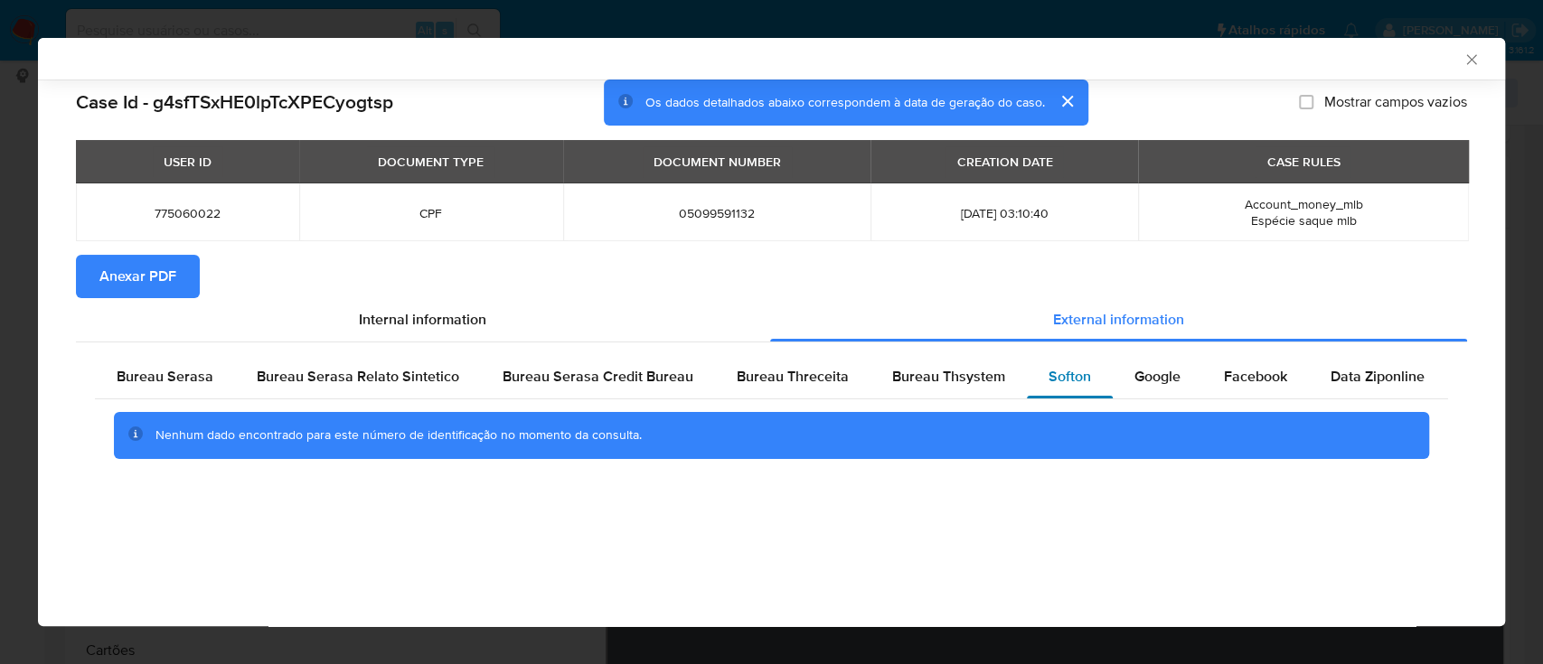
scroll to position [0, 0]
click at [1248, 48] on div "AML Data Collector" at bounding box center [771, 59] width 1467 height 42
click at [1138, 385] on span "Google" at bounding box center [1158, 376] width 46 height 21
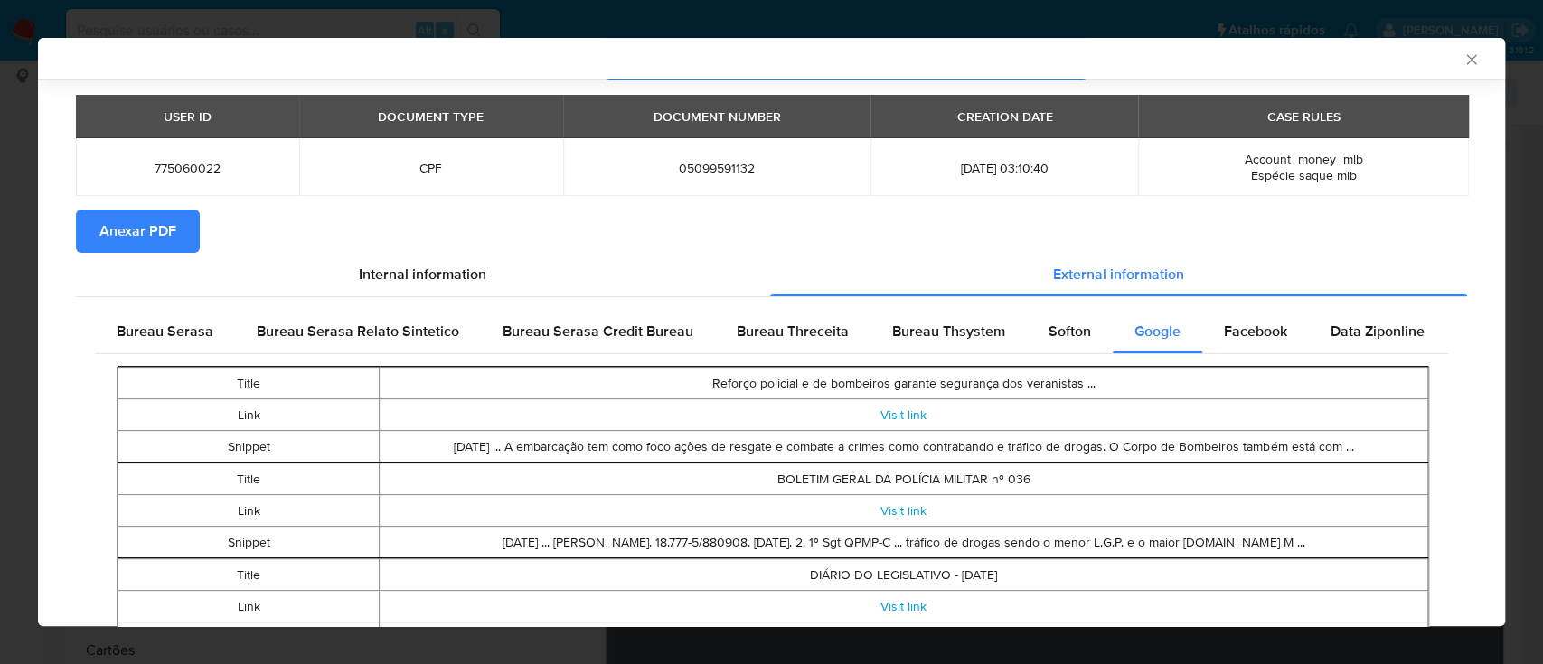
scroll to position [116, 0]
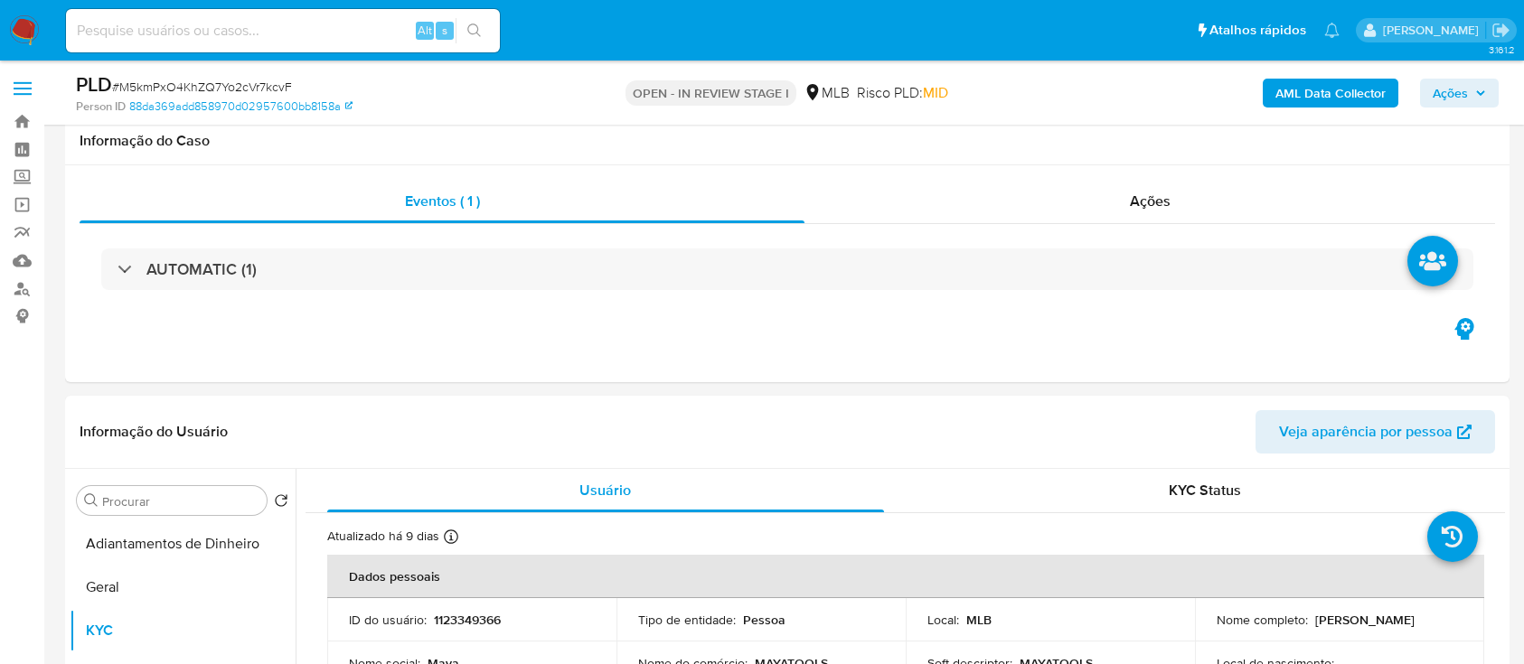
scroll to position [362, 0]
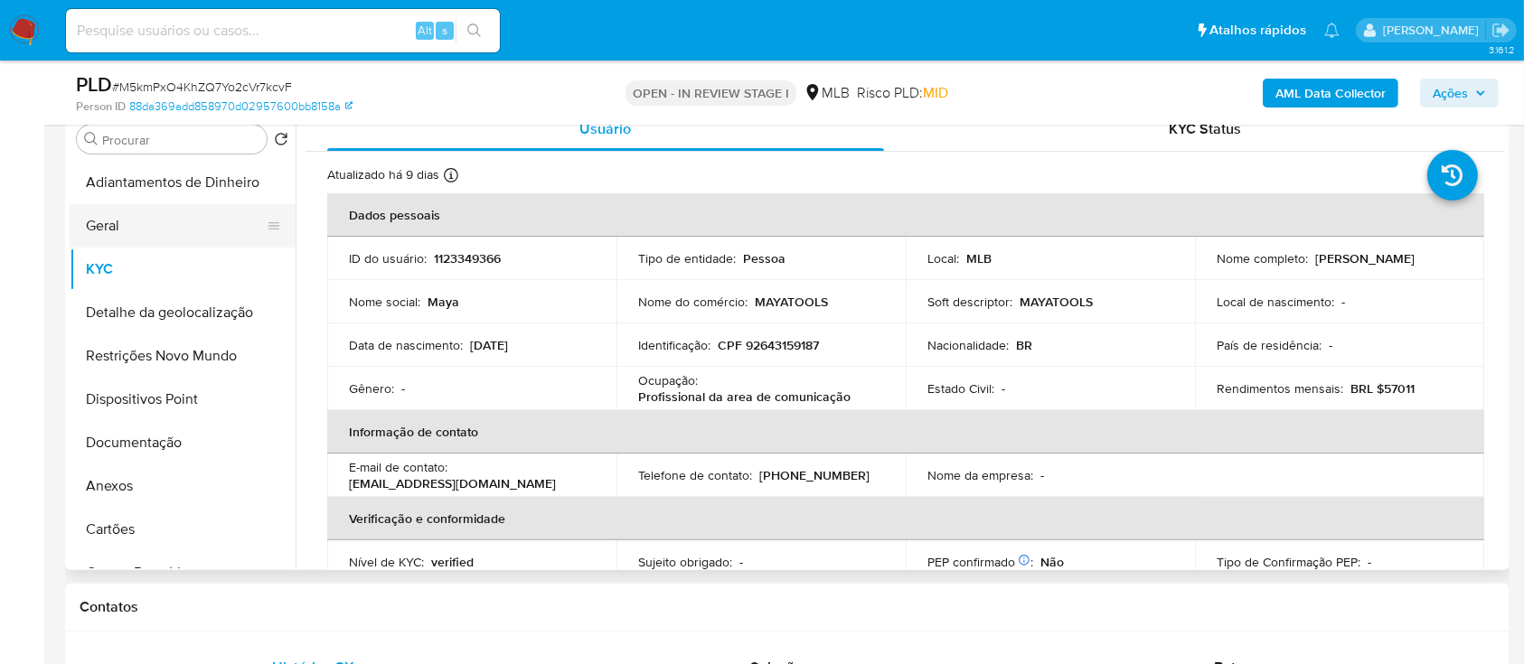
click at [116, 224] on button "Geral" at bounding box center [176, 225] width 212 height 43
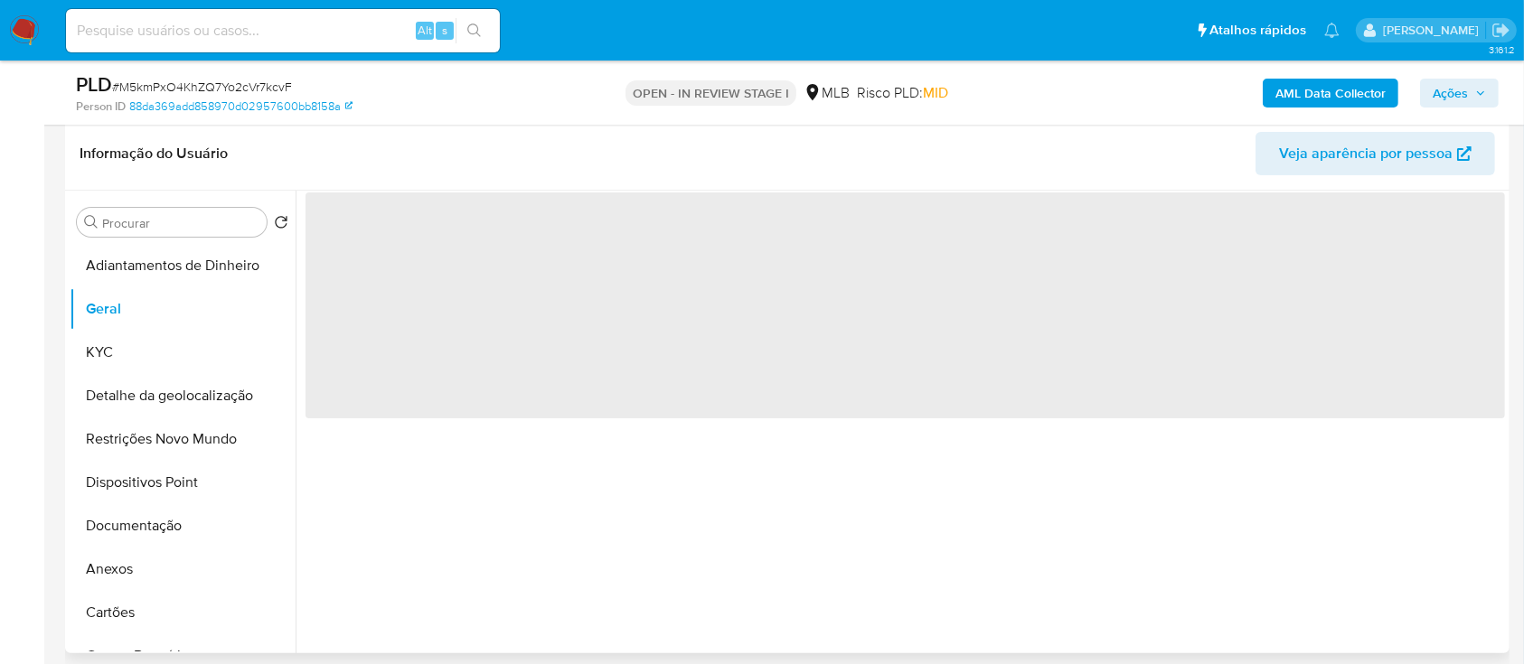
scroll to position [240, 0]
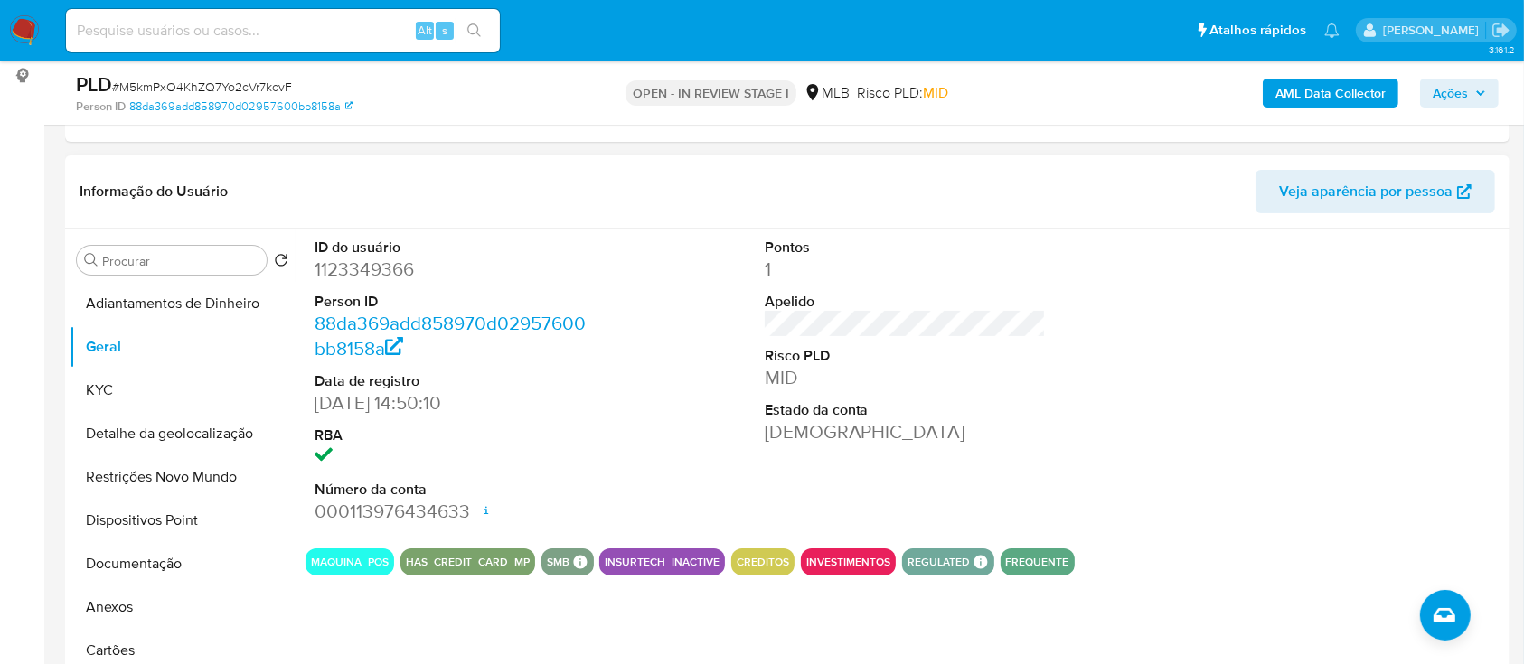
drag, startPoint x: 1328, startPoint y: 332, endPoint x: 1179, endPoint y: 205, distance: 195.6
click at [1327, 332] on div at bounding box center [1355, 382] width 300 height 306
click at [144, 390] on button "KYC" at bounding box center [176, 390] width 212 height 43
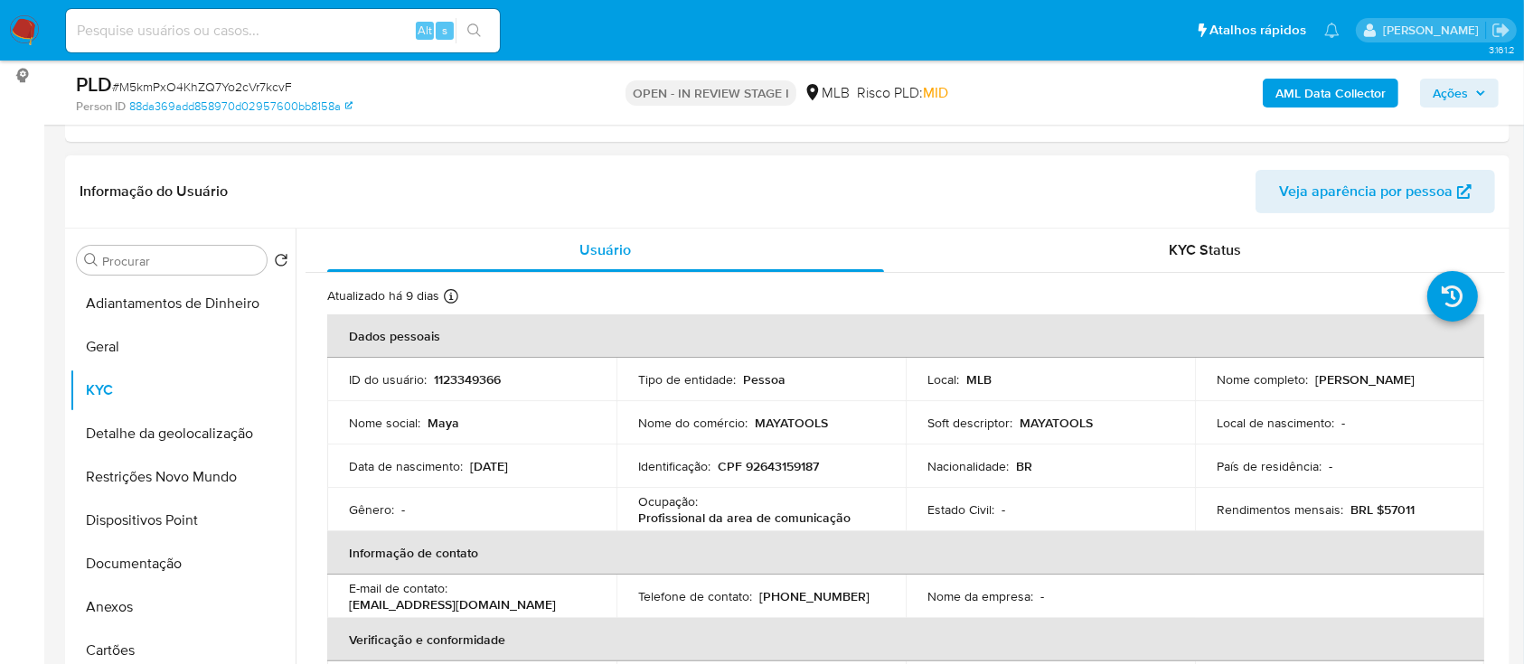
scroll to position [120, 0]
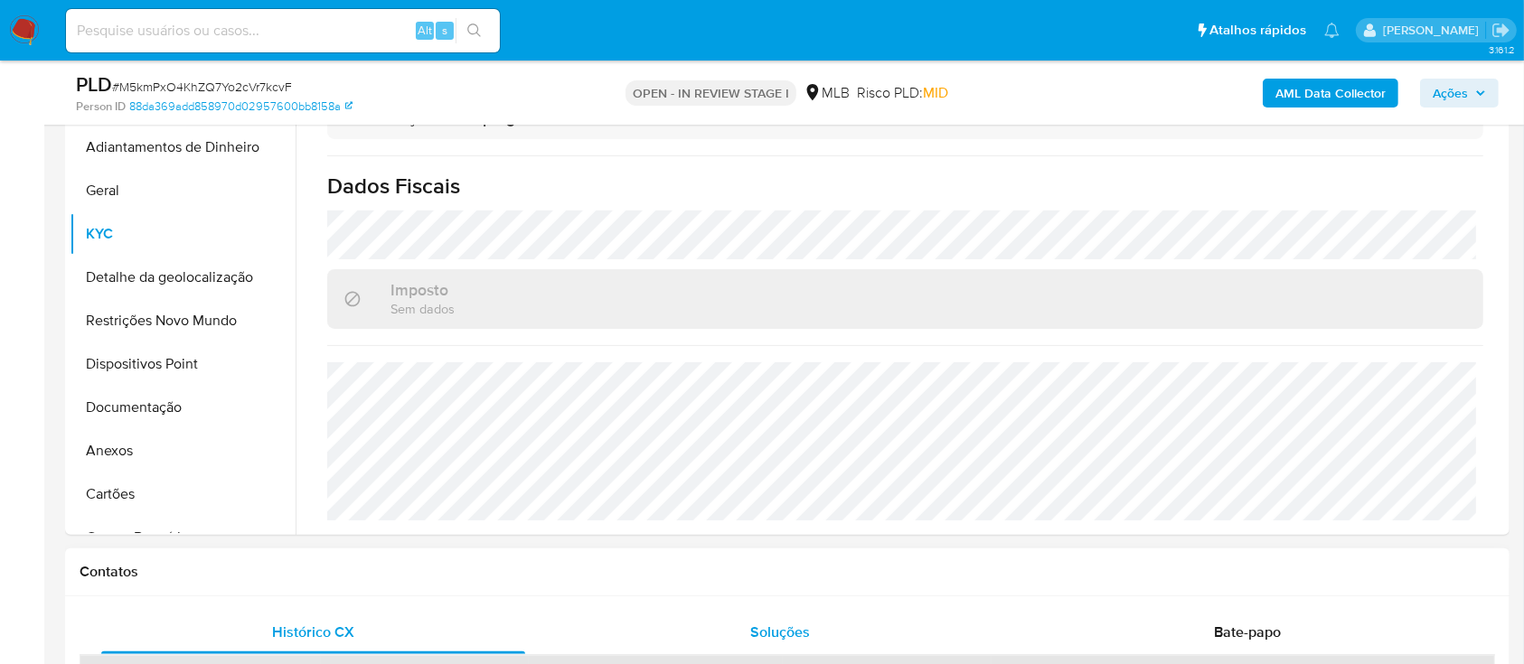
scroll to position [602, 0]
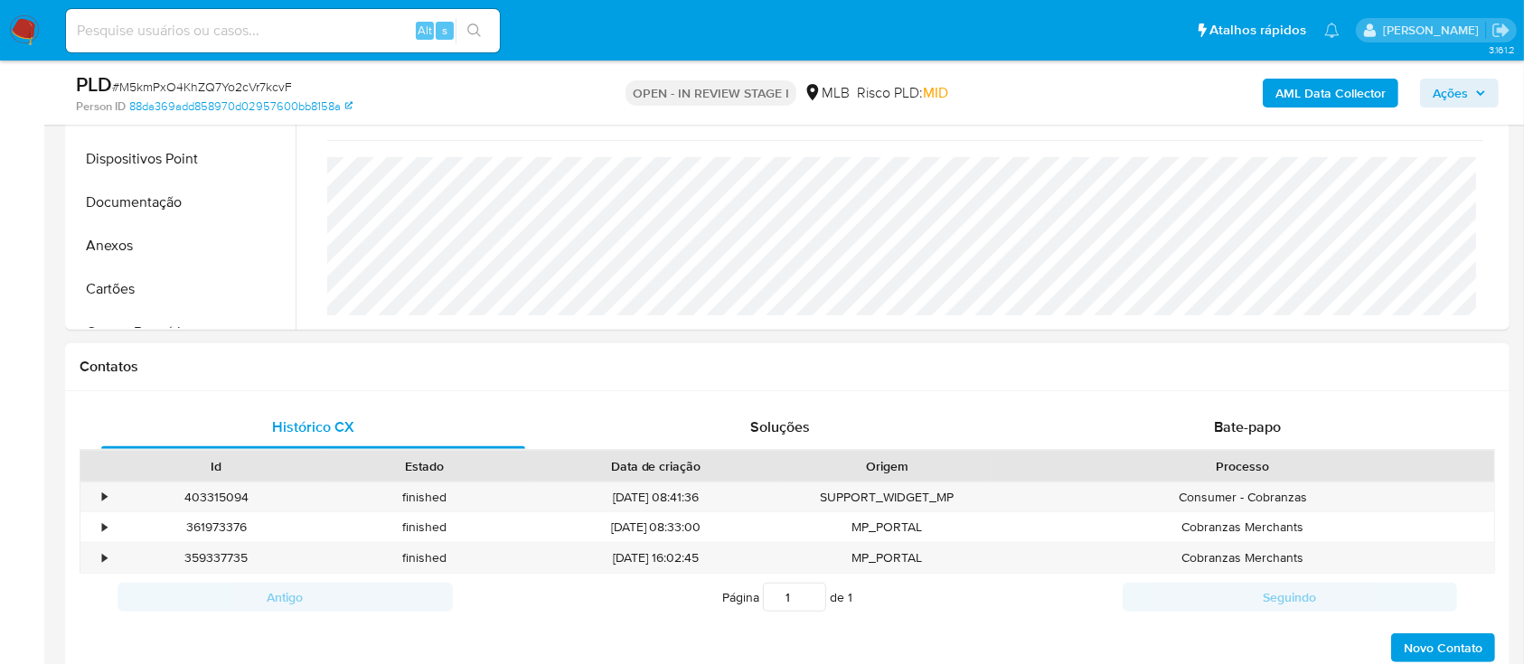
click at [1021, 344] on div "Contatos" at bounding box center [787, 368] width 1445 height 48
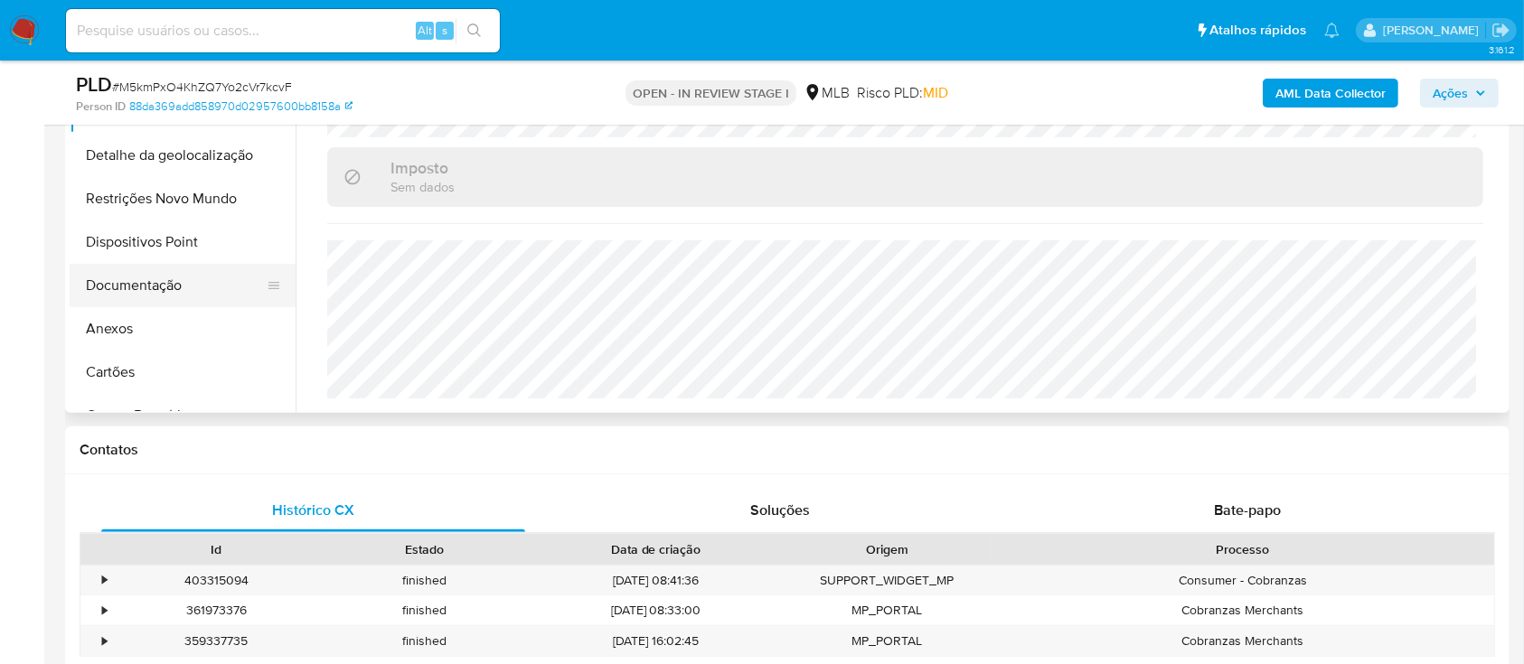
scroll to position [482, 0]
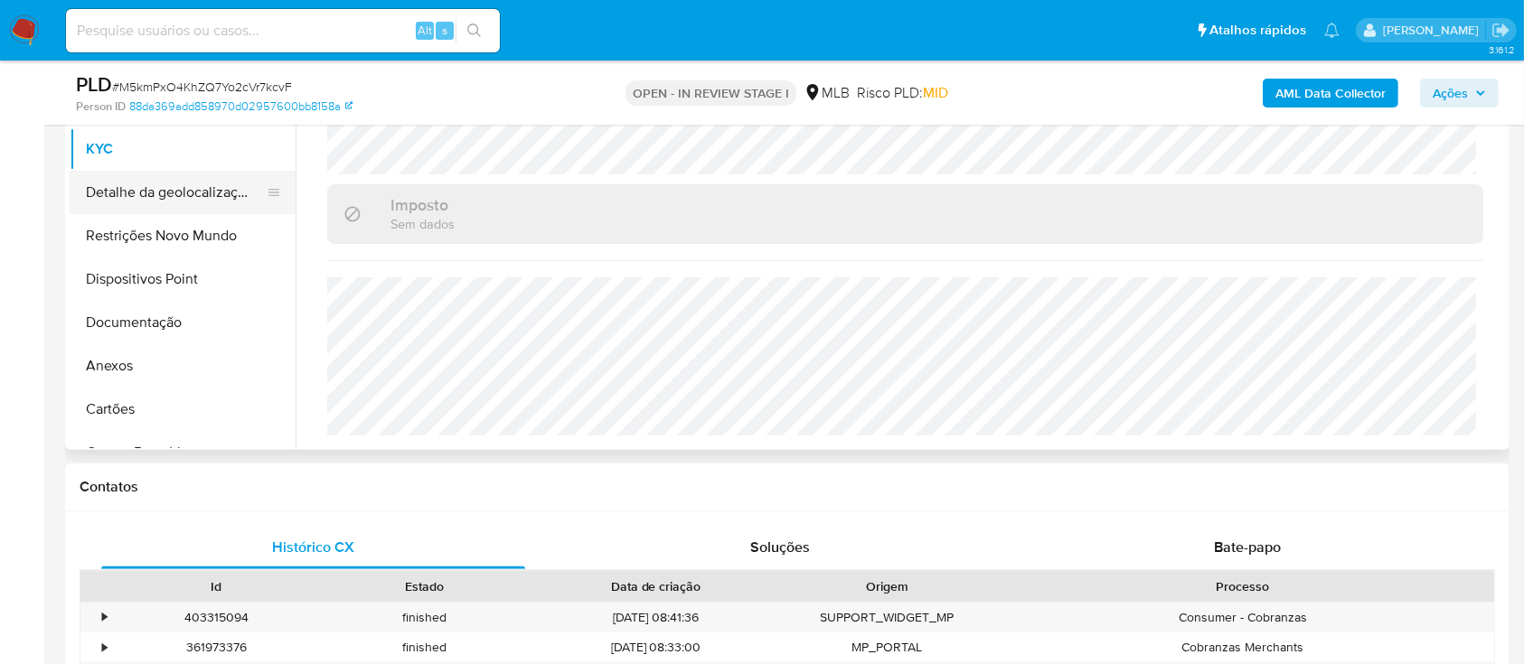
click at [205, 193] on button "Detalhe da geolocalização" at bounding box center [176, 192] width 212 height 43
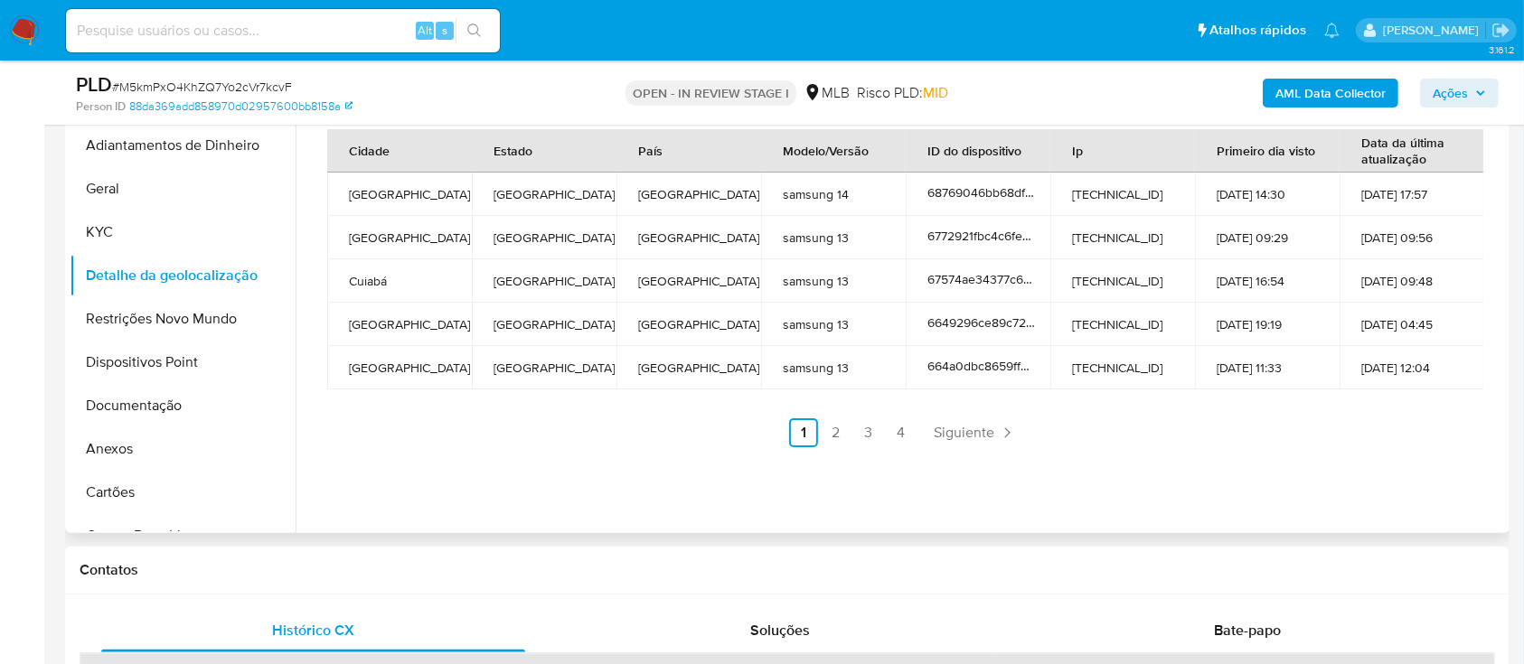
scroll to position [362, 0]
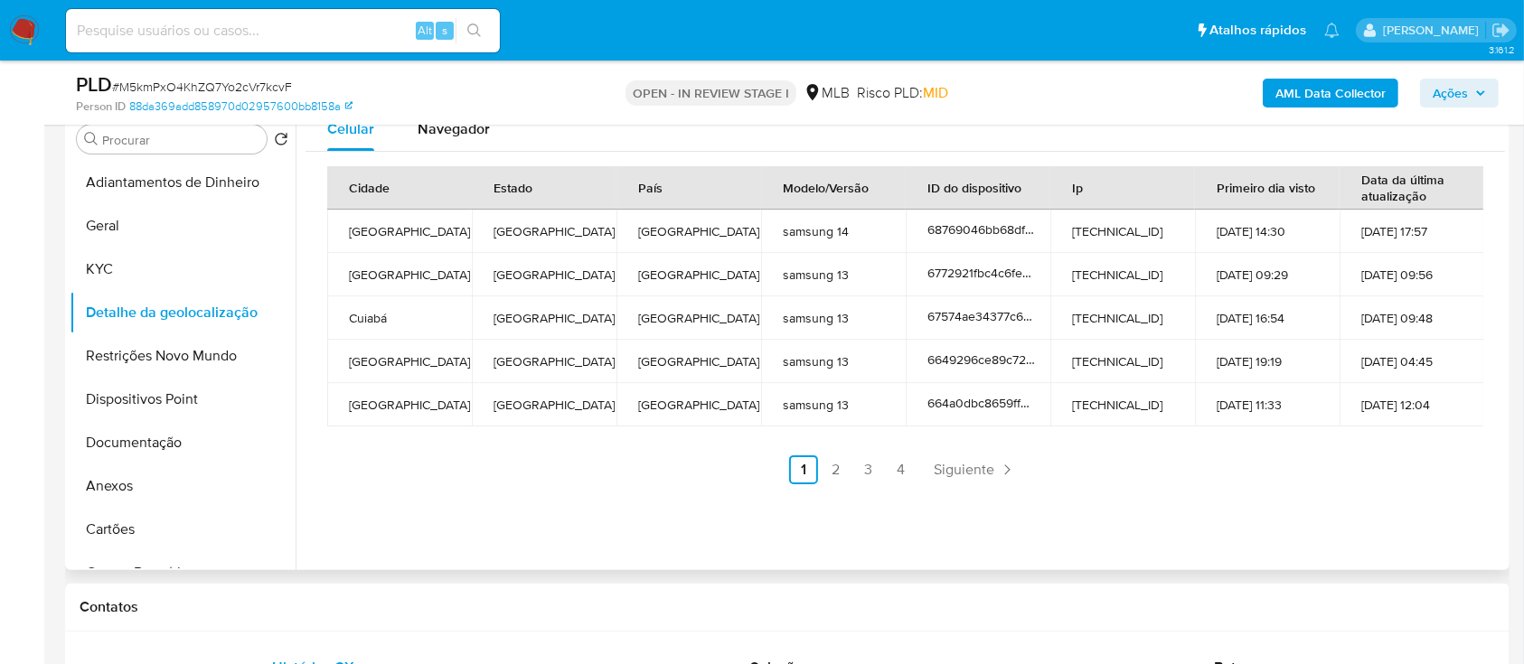
click at [1206, 464] on ul "Anterior 1 2 3 4 Siguiente" at bounding box center [905, 470] width 1156 height 29
click at [831, 472] on link "2" at bounding box center [836, 470] width 29 height 29
click at [1208, 504] on div "Celular Navegador Cidade Estado País Modelo/Versão ID do dispositivo Ip Primeir…" at bounding box center [901, 339] width 1210 height 463
click at [918, 466] on link "3" at bounding box center [917, 470] width 29 height 29
drag, startPoint x: 340, startPoint y: 505, endPoint x: 543, endPoint y: 116, distance: 439.6
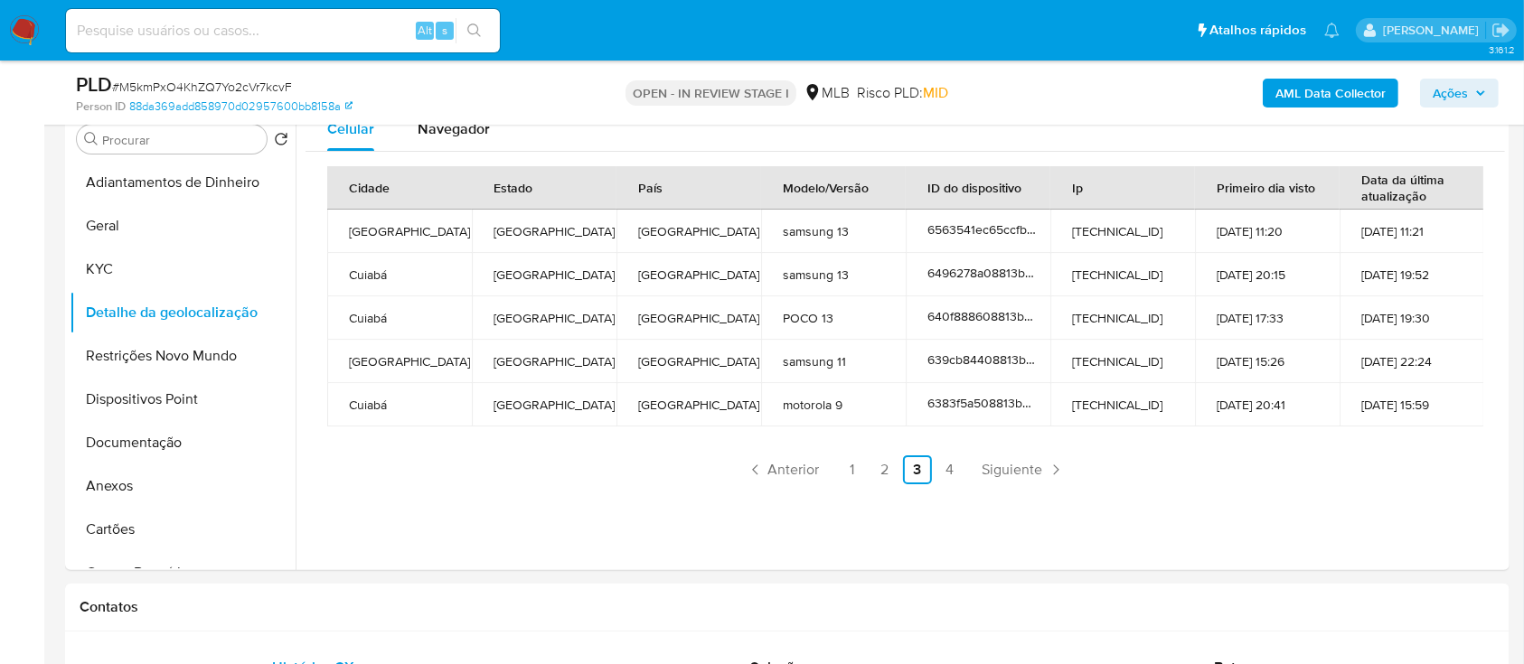
click at [342, 501] on div "Celular Navegador Cidade Estado País Modelo/Versão ID do dispositivo Ip Primeir…" at bounding box center [901, 339] width 1210 height 463
click at [947, 474] on link "4" at bounding box center [950, 470] width 29 height 29
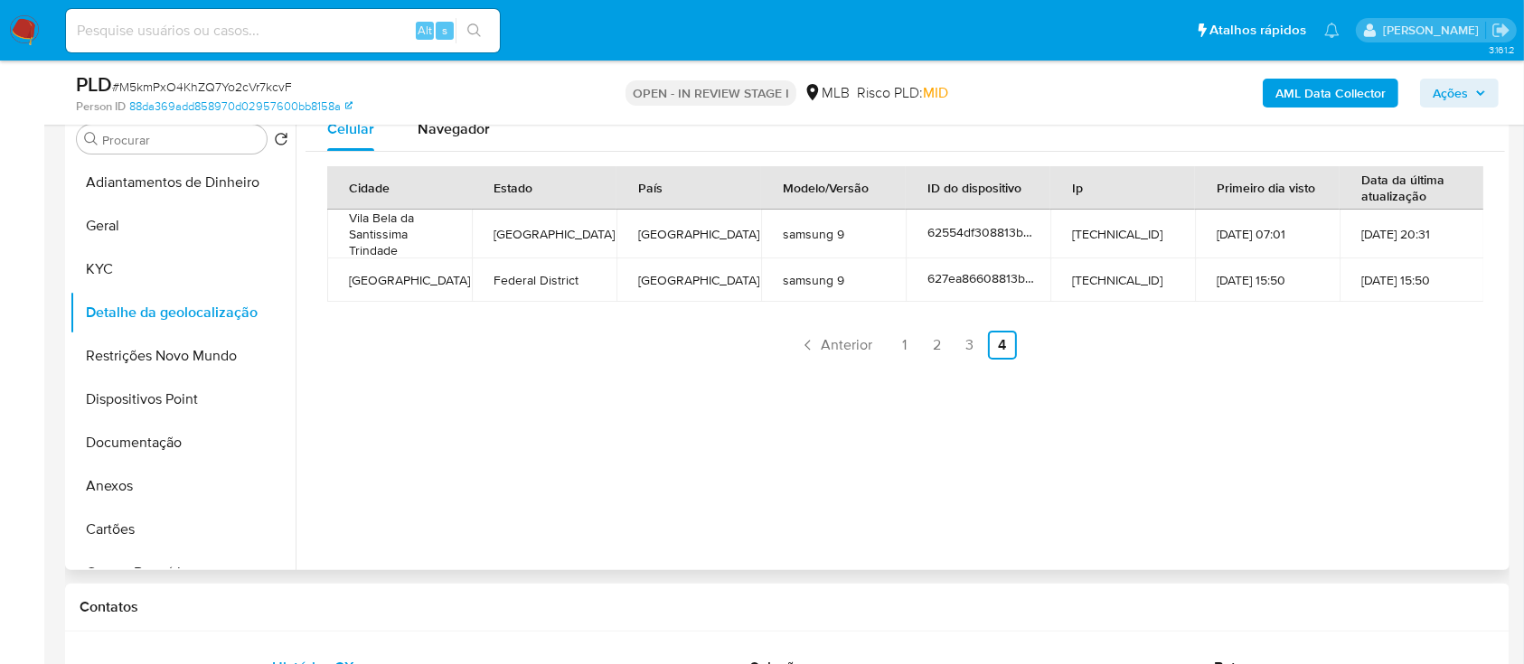
drag, startPoint x: 392, startPoint y: 397, endPoint x: 403, endPoint y: 391, distance: 12.6
click at [398, 394] on div "Celular Navegador Cidade Estado País Modelo/Versão ID do dispositivo Ip Primeir…" at bounding box center [901, 339] width 1210 height 463
click at [139, 361] on button "Restrições Novo Mundo" at bounding box center [176, 356] width 212 height 43
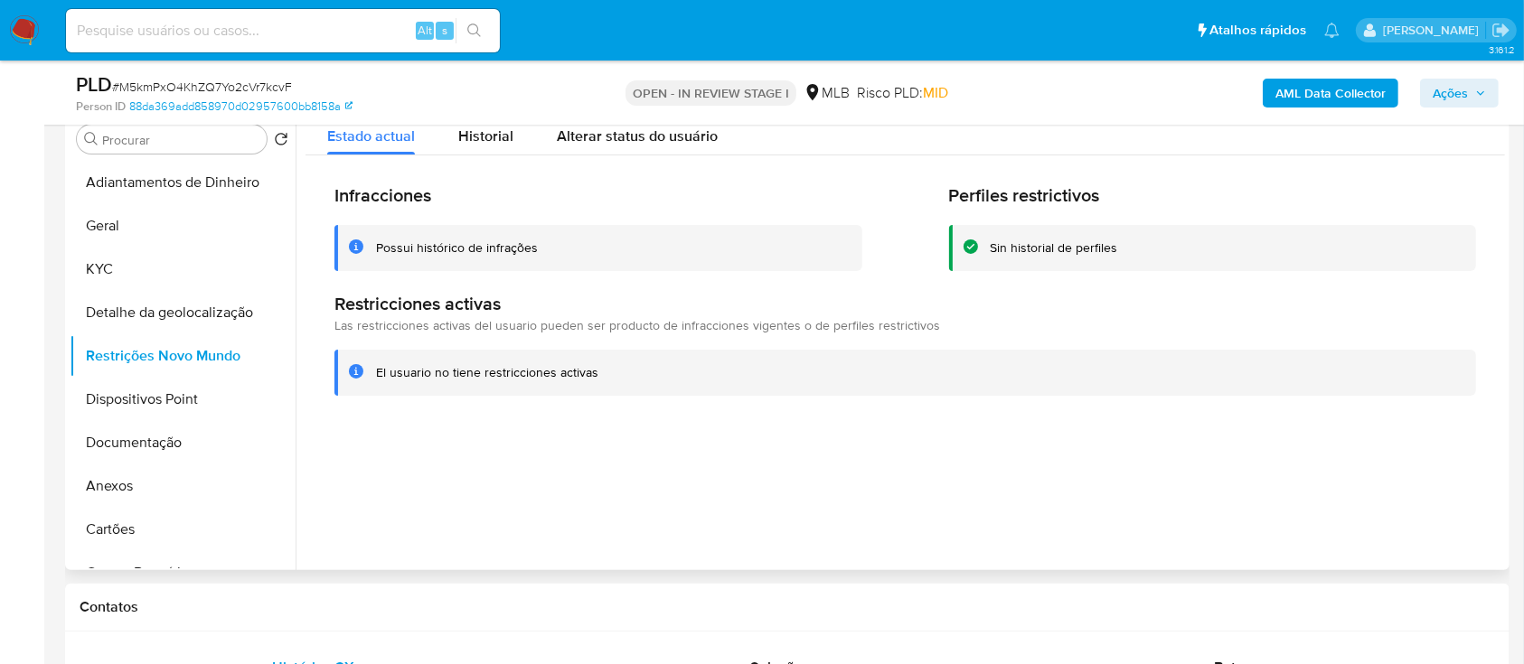
click at [354, 499] on div at bounding box center [901, 339] width 1210 height 463
click at [140, 405] on button "Dispositivos Point" at bounding box center [176, 399] width 212 height 43
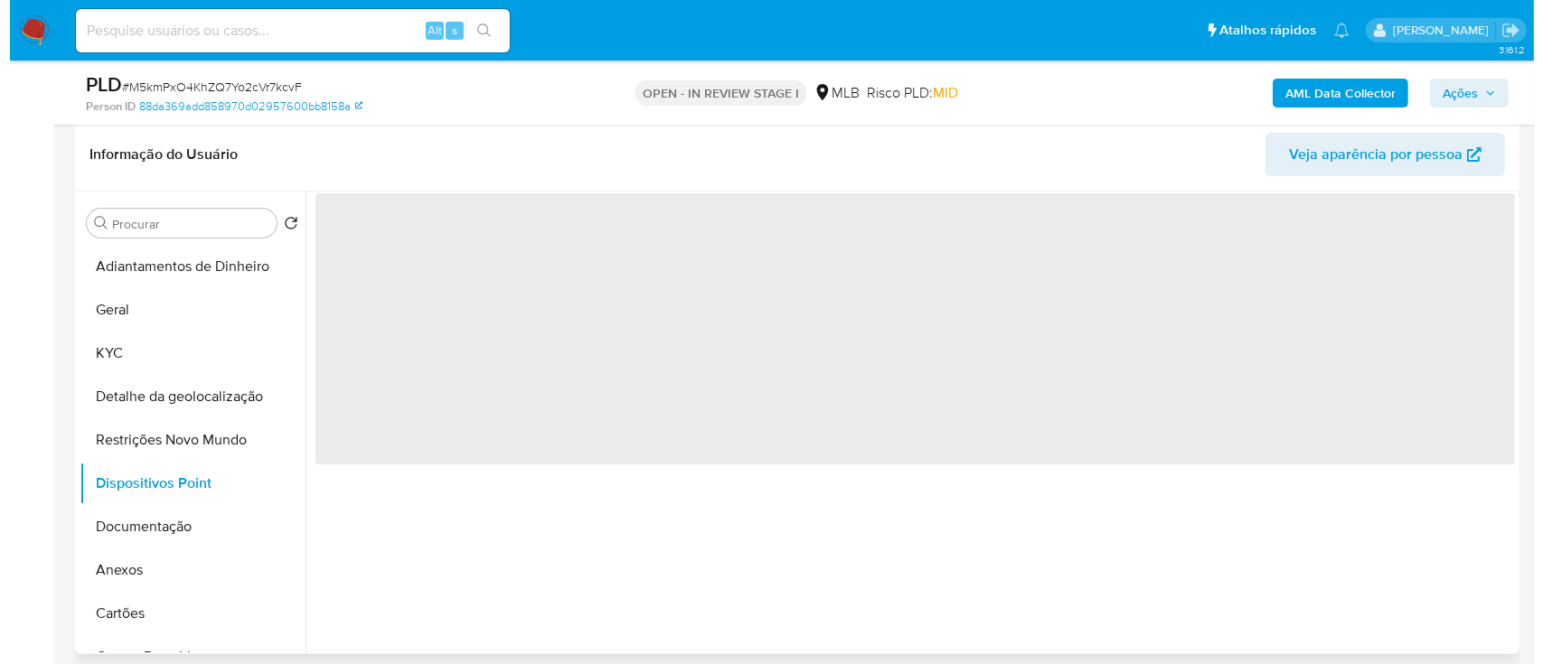
scroll to position [240, 0]
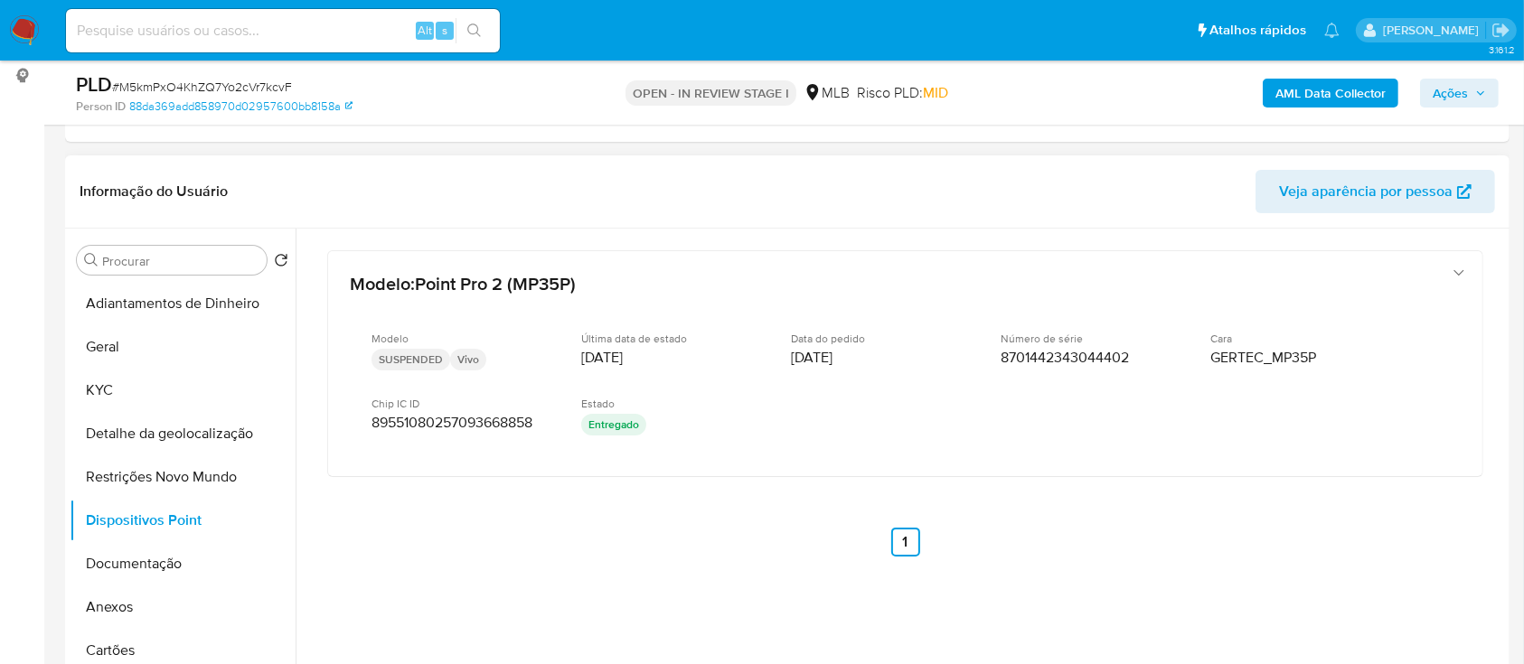
click at [408, 543] on div "Modelo : Point Pro 2 (MP35P) Modelo SUSPENDED Vivo Última data de estado 08/05/…" at bounding box center [906, 428] width 1200 height 398
click at [116, 559] on button "Documentação" at bounding box center [176, 563] width 212 height 43
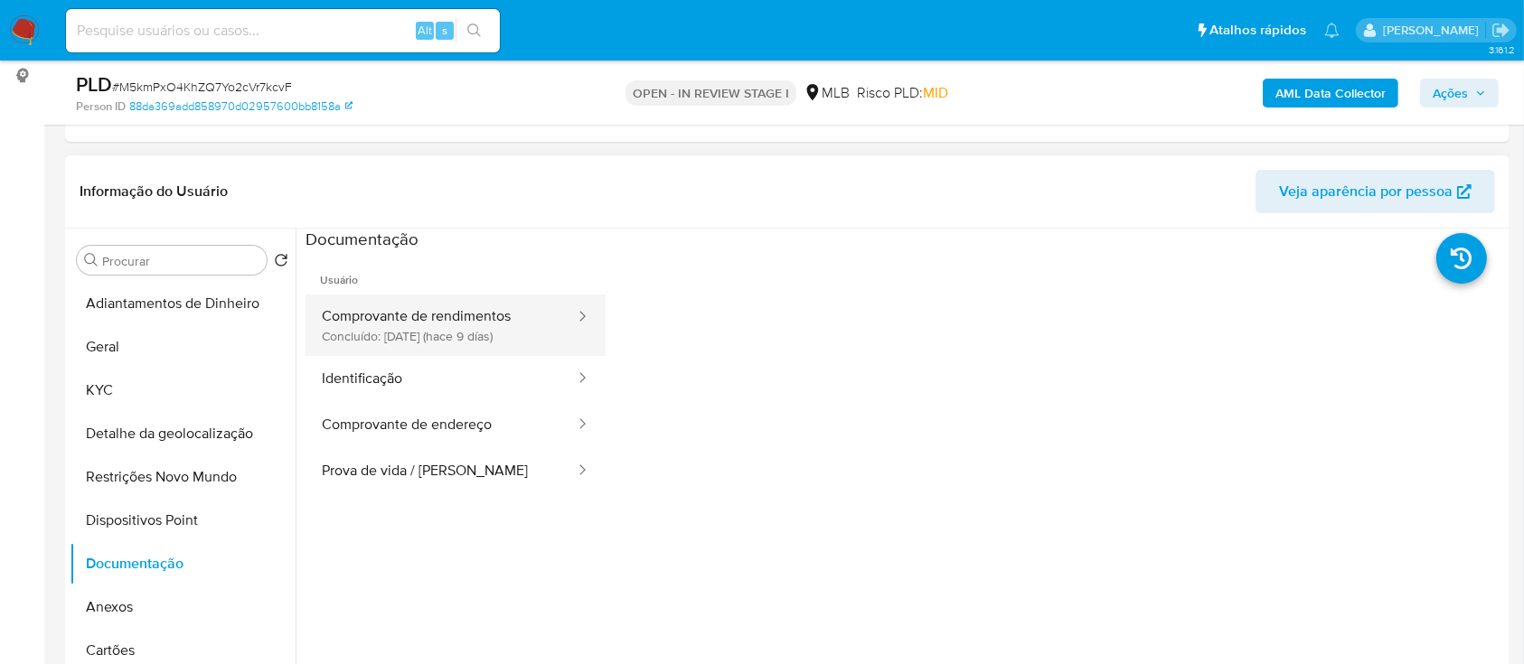
click at [413, 310] on button "Comprovante de rendimentos Concluído: 27/09/2025 (hace 9 días)" at bounding box center [441, 325] width 271 height 61
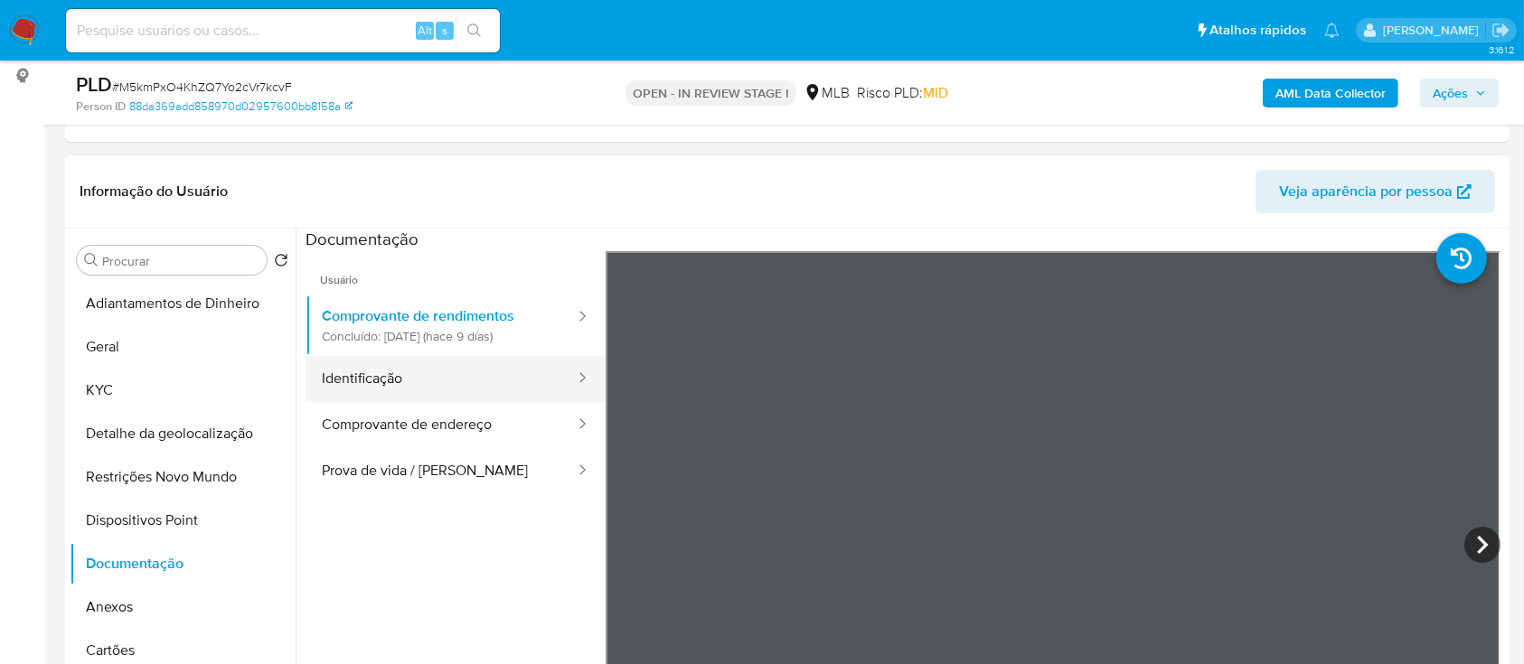
click at [392, 383] on button "Identificação" at bounding box center [441, 379] width 271 height 46
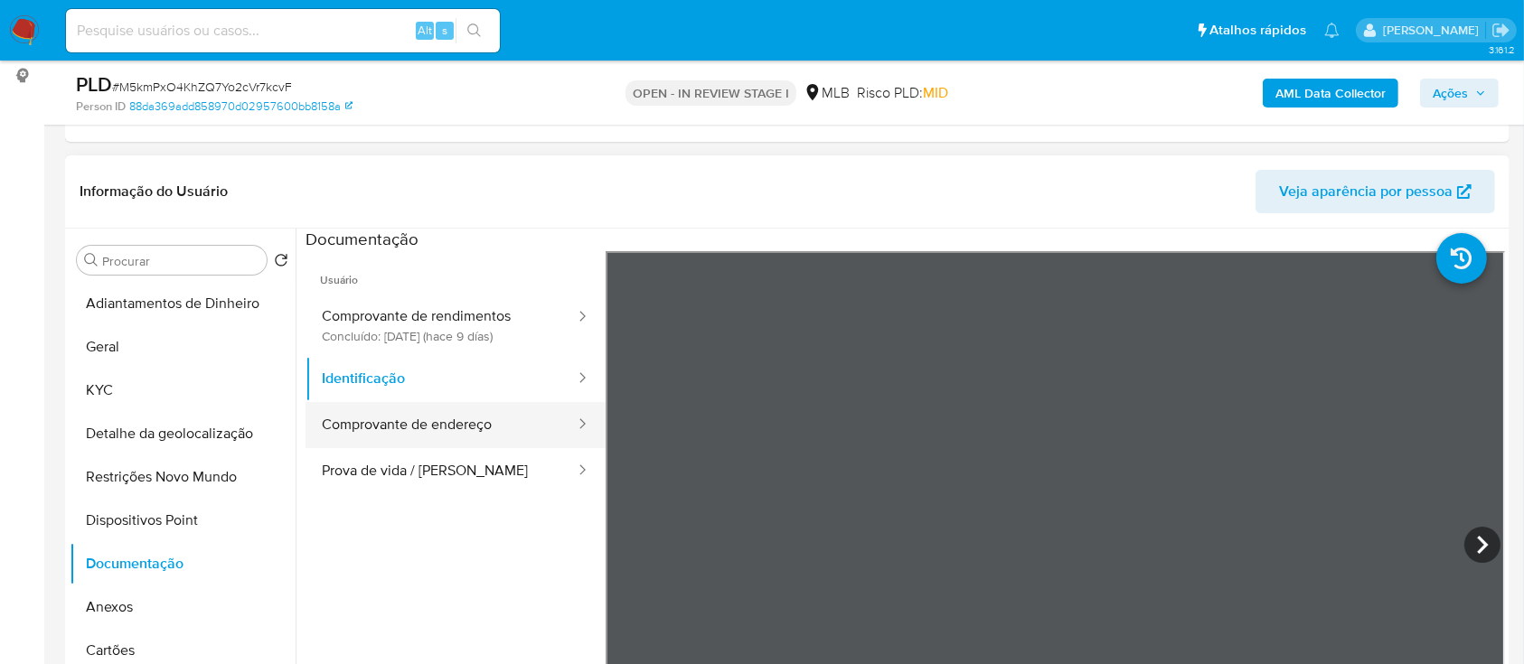
click at [473, 437] on button "Comprovante de endereço" at bounding box center [441, 425] width 271 height 46
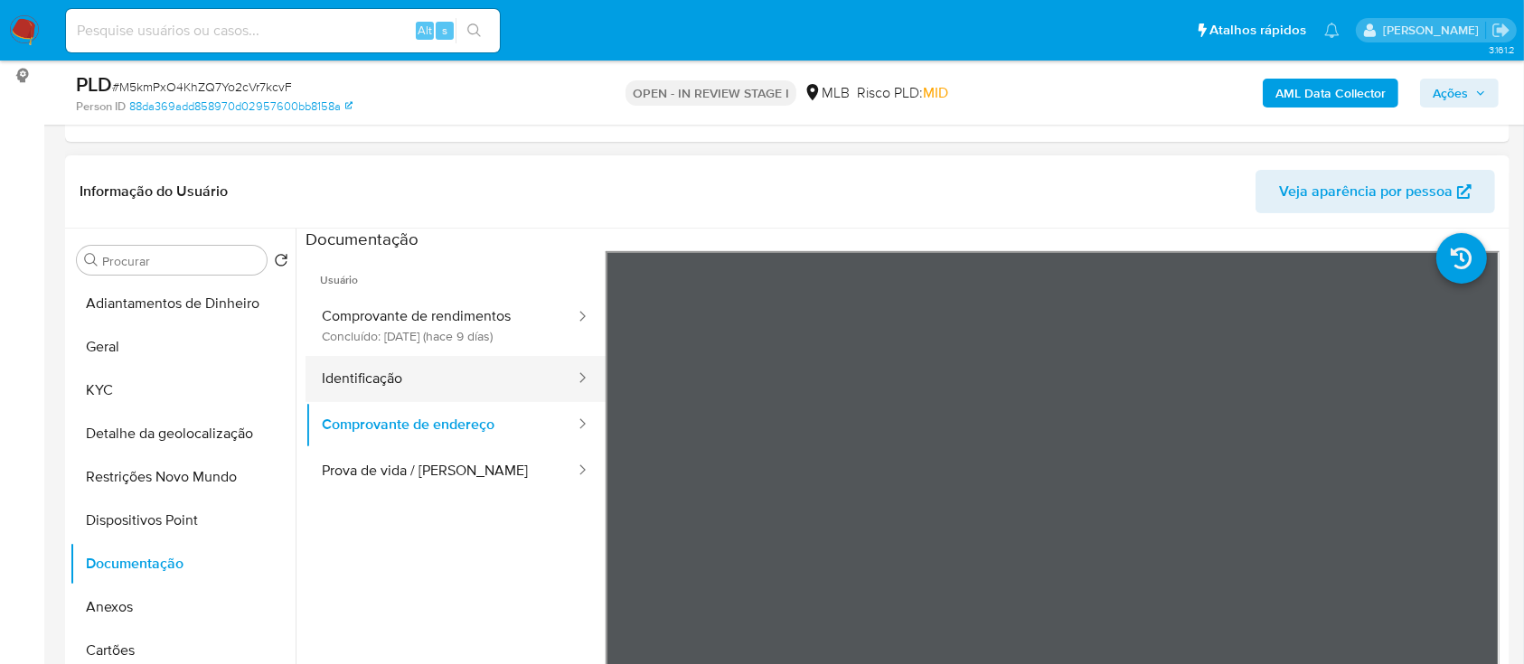
click at [348, 369] on button "Identificação" at bounding box center [441, 379] width 271 height 46
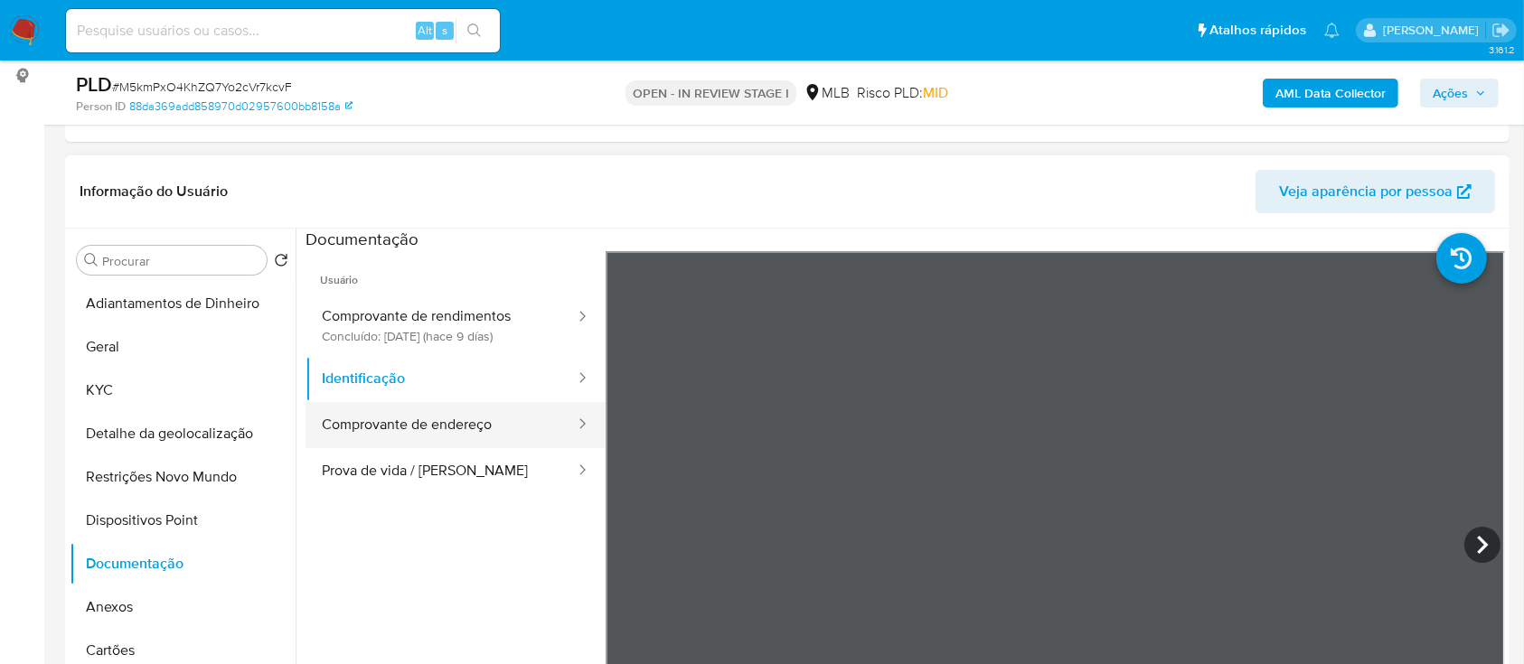
click at [433, 424] on button "Comprovante de endereço" at bounding box center [441, 425] width 271 height 46
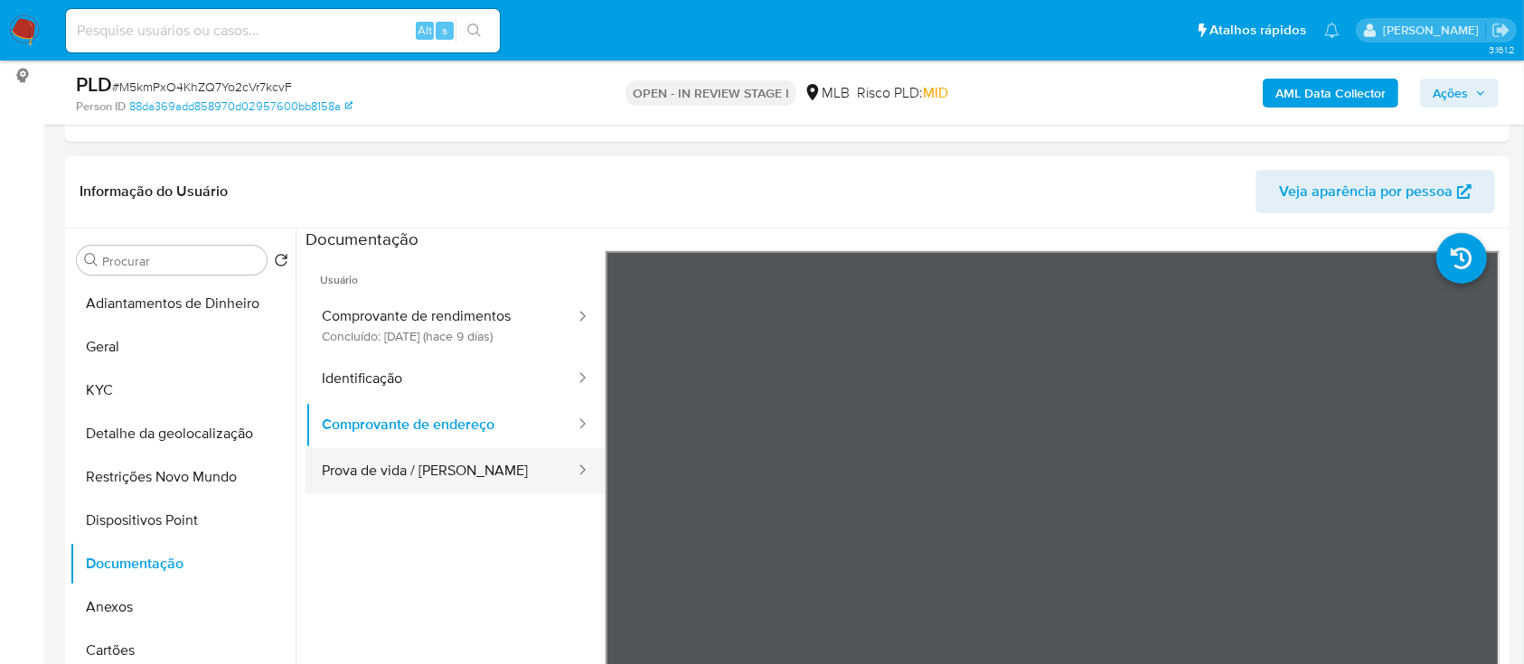
click at [415, 467] on button "Prova de vida / [PERSON_NAME]" at bounding box center [441, 471] width 271 height 46
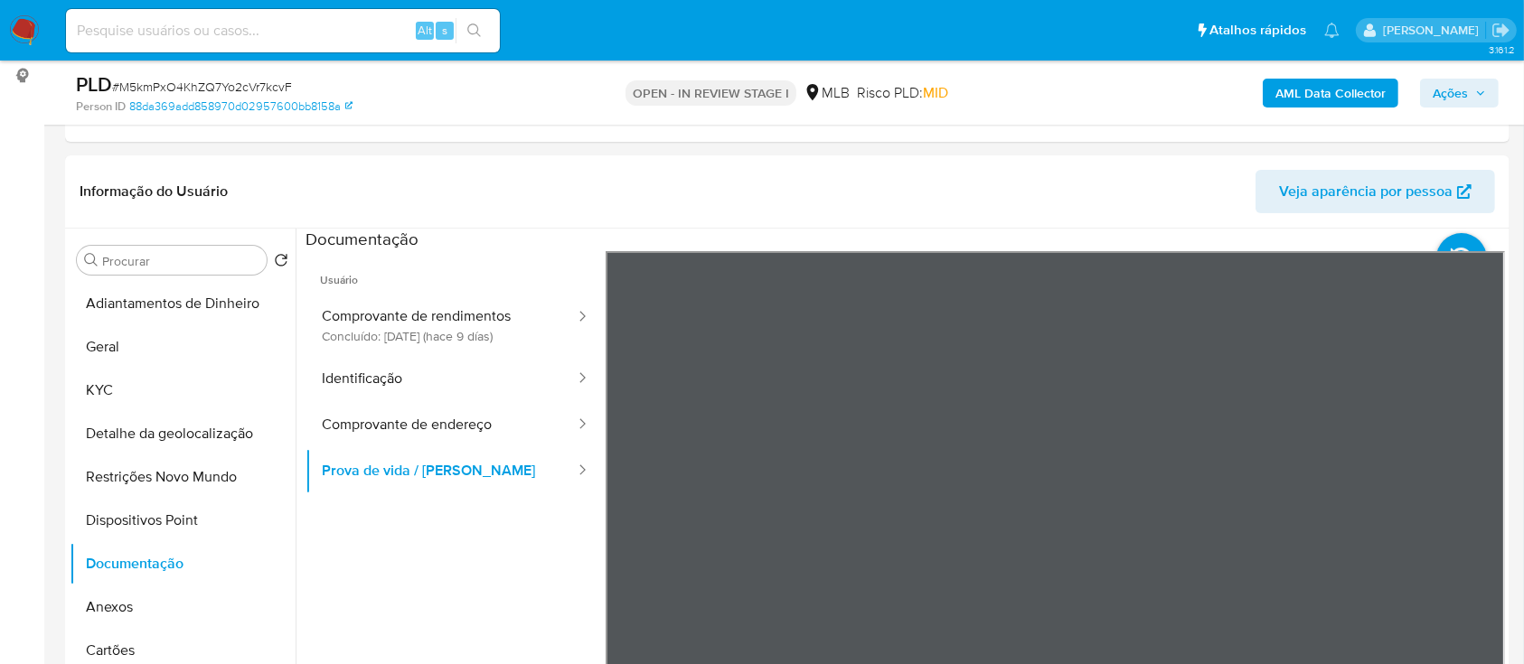
click at [1336, 86] on b "AML Data Collector" at bounding box center [1331, 93] width 110 height 29
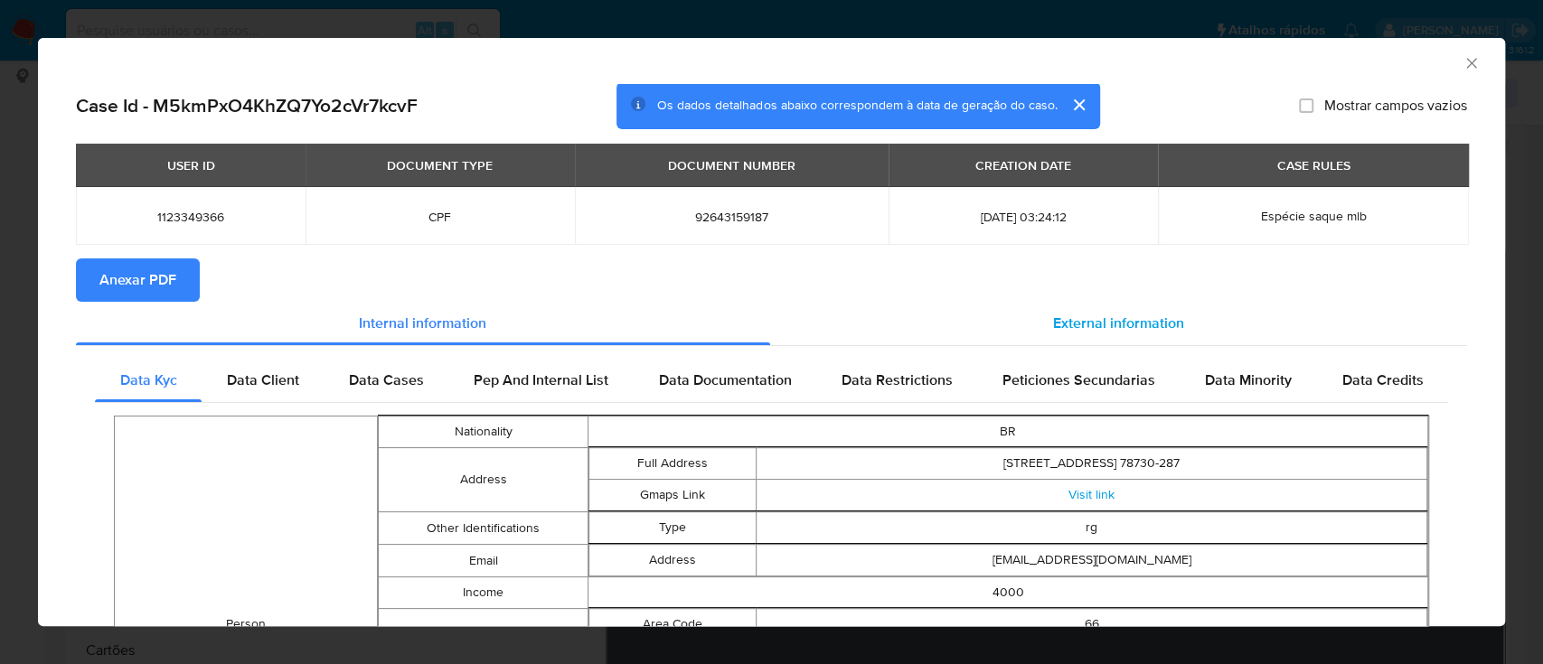
click at [1098, 339] on div "External information" at bounding box center [1119, 323] width 698 height 43
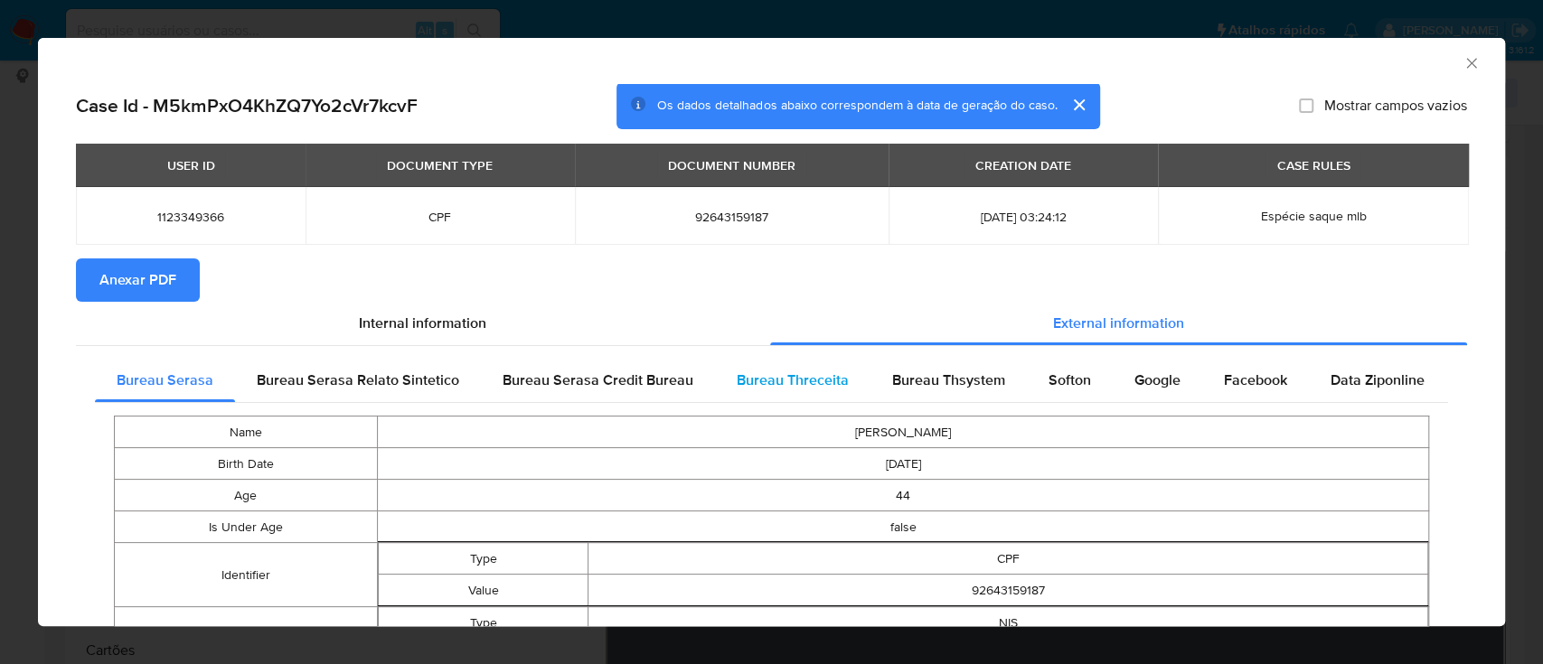
drag, startPoint x: 824, startPoint y: 384, endPoint x: 845, endPoint y: 379, distance: 22.4
click at [824, 385] on span "Bureau Threceita" at bounding box center [793, 380] width 112 height 21
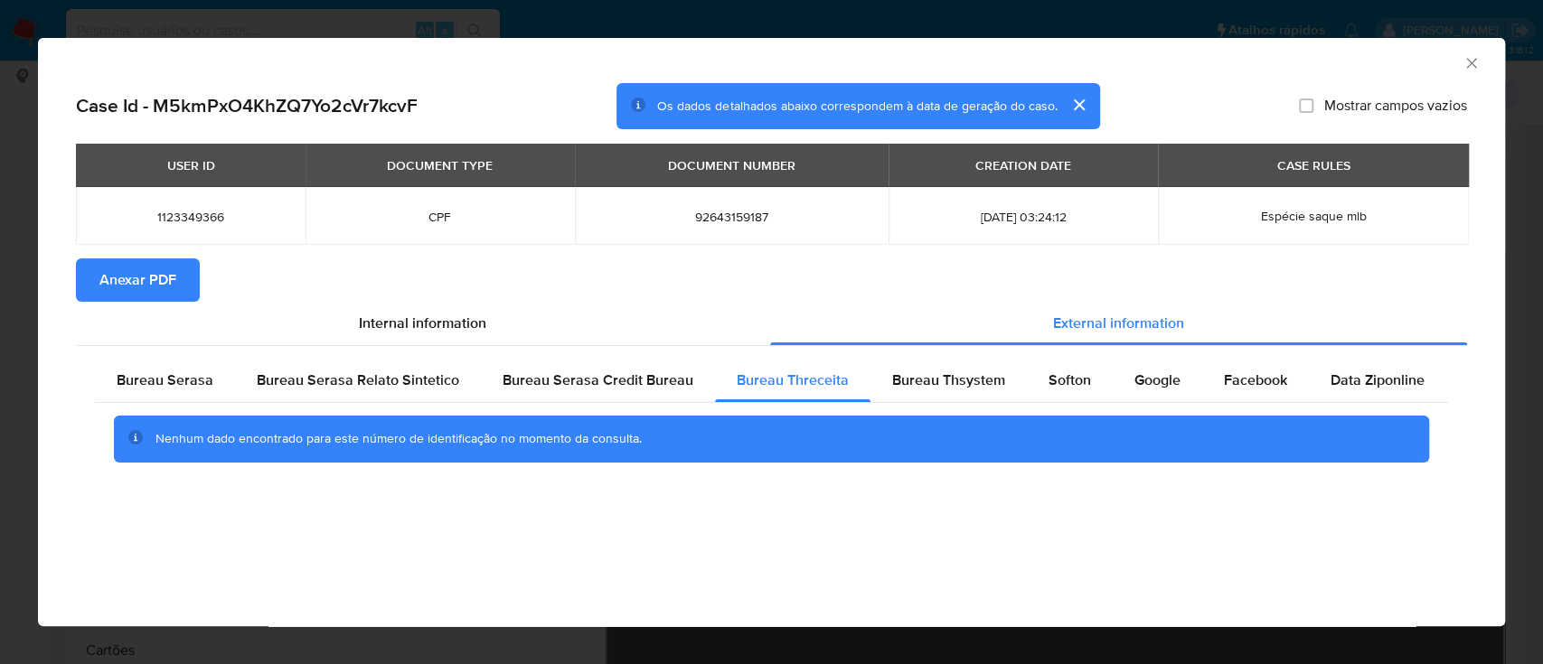
click at [1402, 63] on div "AML Data Collector" at bounding box center [757, 61] width 1412 height 20
drag, startPoint x: 1389, startPoint y: 65, endPoint x: 1295, endPoint y: 49, distance: 95.4
click at [1387, 66] on div "AML Data Collector" at bounding box center [757, 61] width 1412 height 20
click at [957, 375] on span "Bureau Thsystem" at bounding box center [948, 380] width 113 height 21
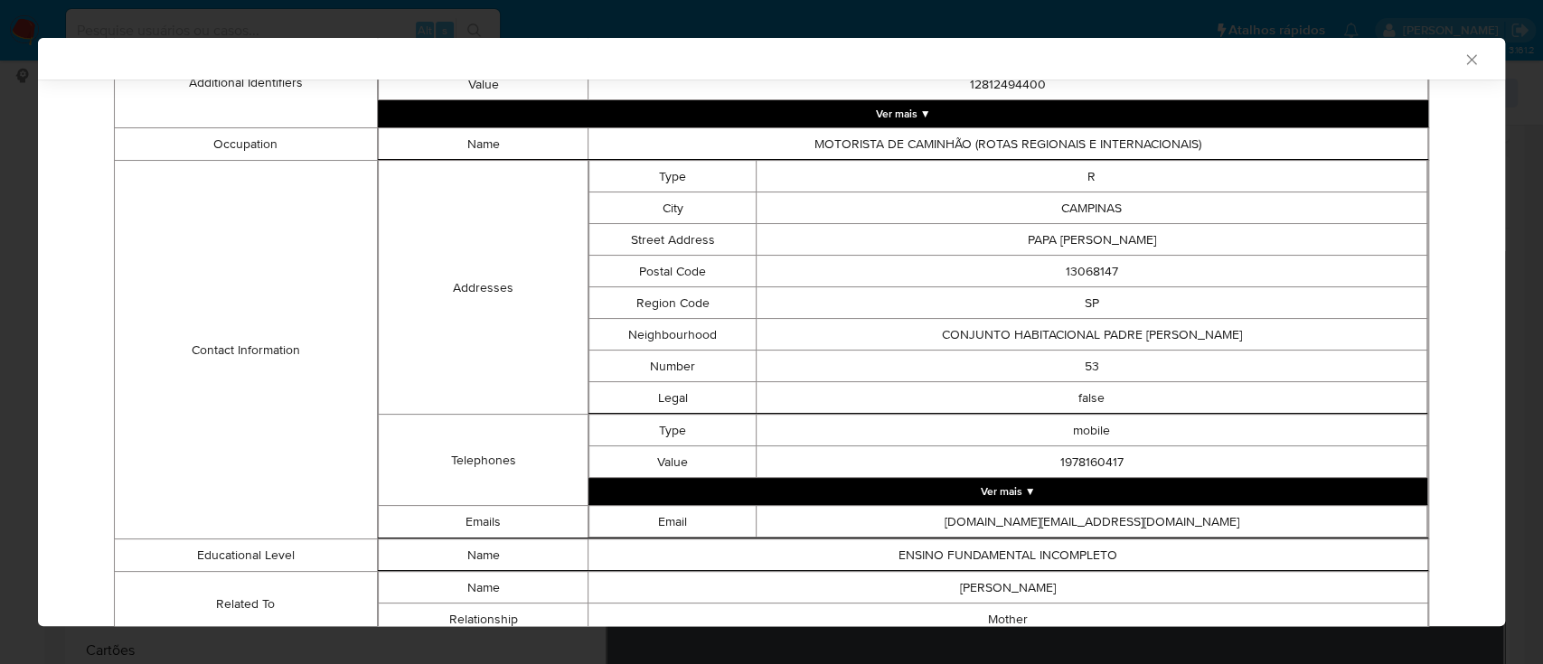
scroll to position [861, 0]
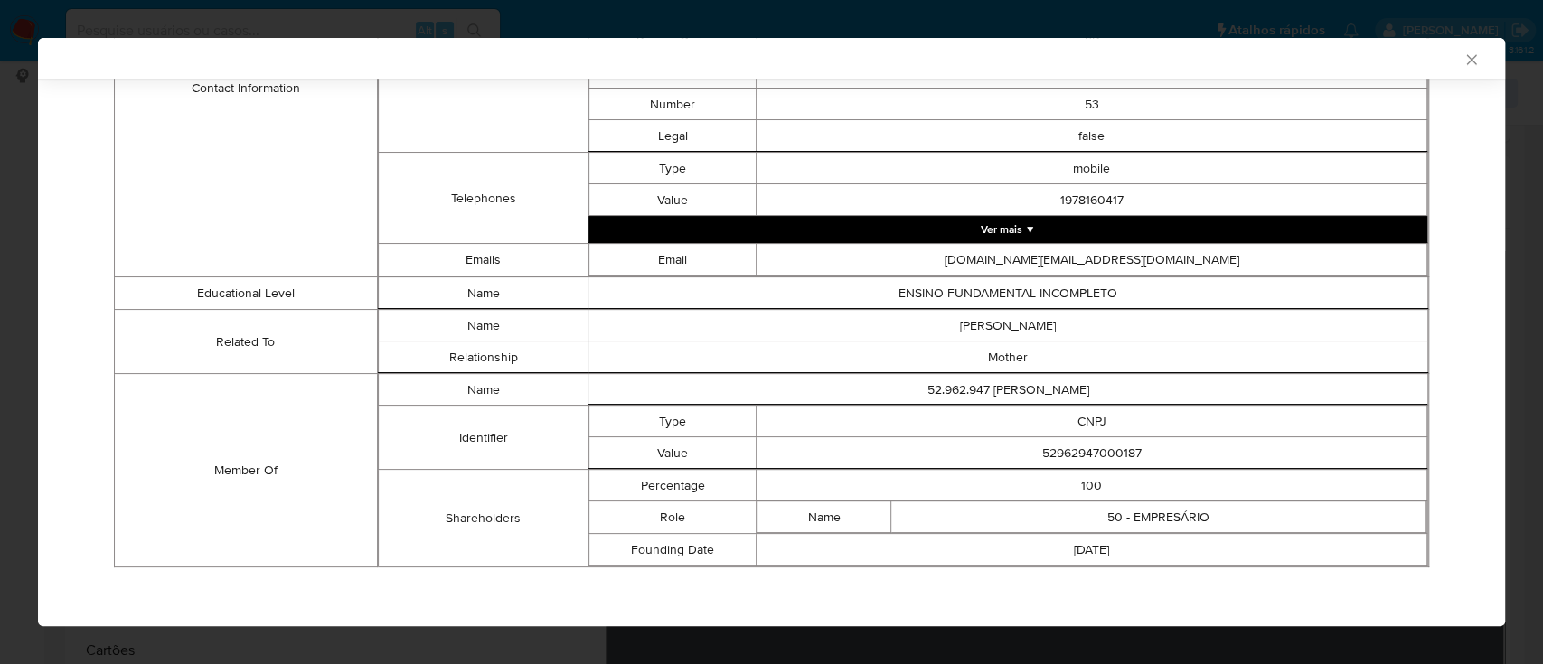
drag, startPoint x: 148, startPoint y: 392, endPoint x: 160, endPoint y: 388, distance: 12.6
click at [152, 392] on td "Member Of" at bounding box center [246, 470] width 263 height 193
drag, startPoint x: 1144, startPoint y: 445, endPoint x: 1023, endPoint y: 455, distance: 120.7
click at [1023, 455] on td "52962947000187" at bounding box center [1092, 454] width 671 height 32
copy td "52962947000187"
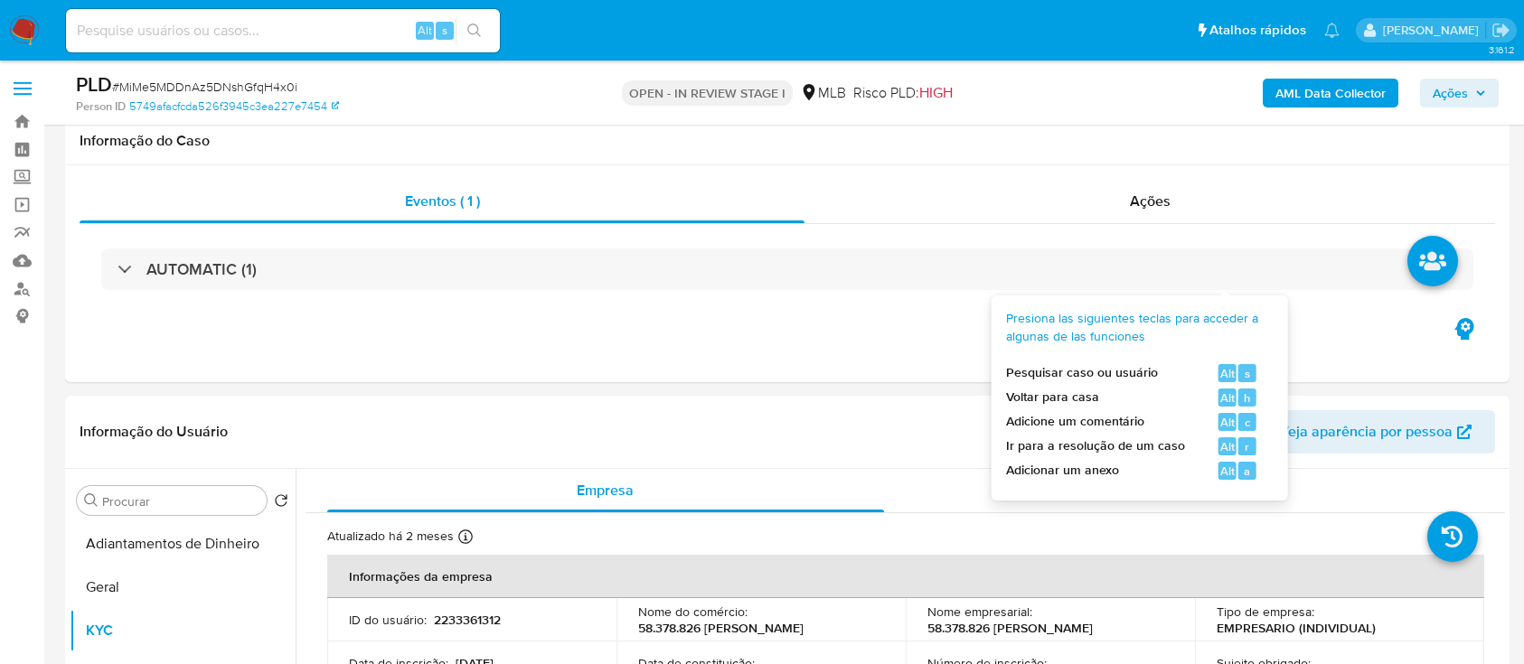
scroll to position [240, 0]
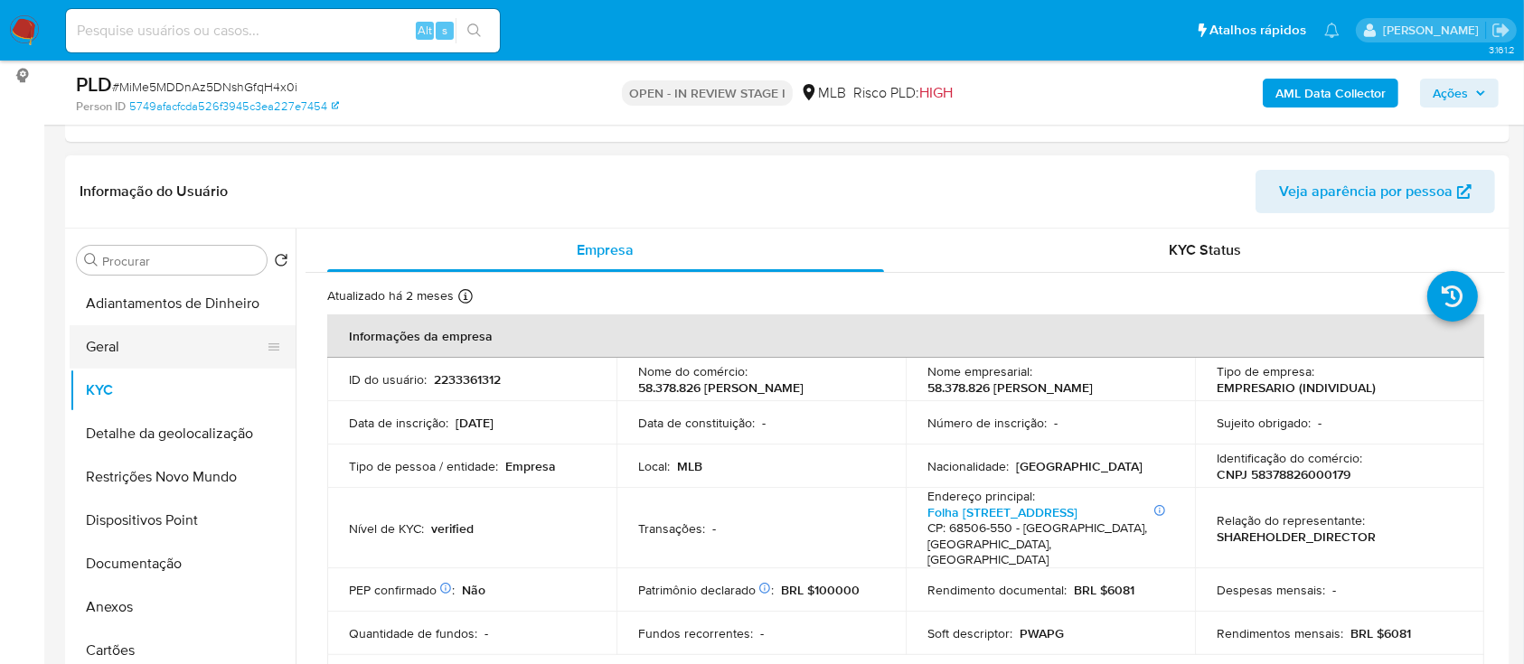
click at [123, 352] on button "Geral" at bounding box center [176, 346] width 212 height 43
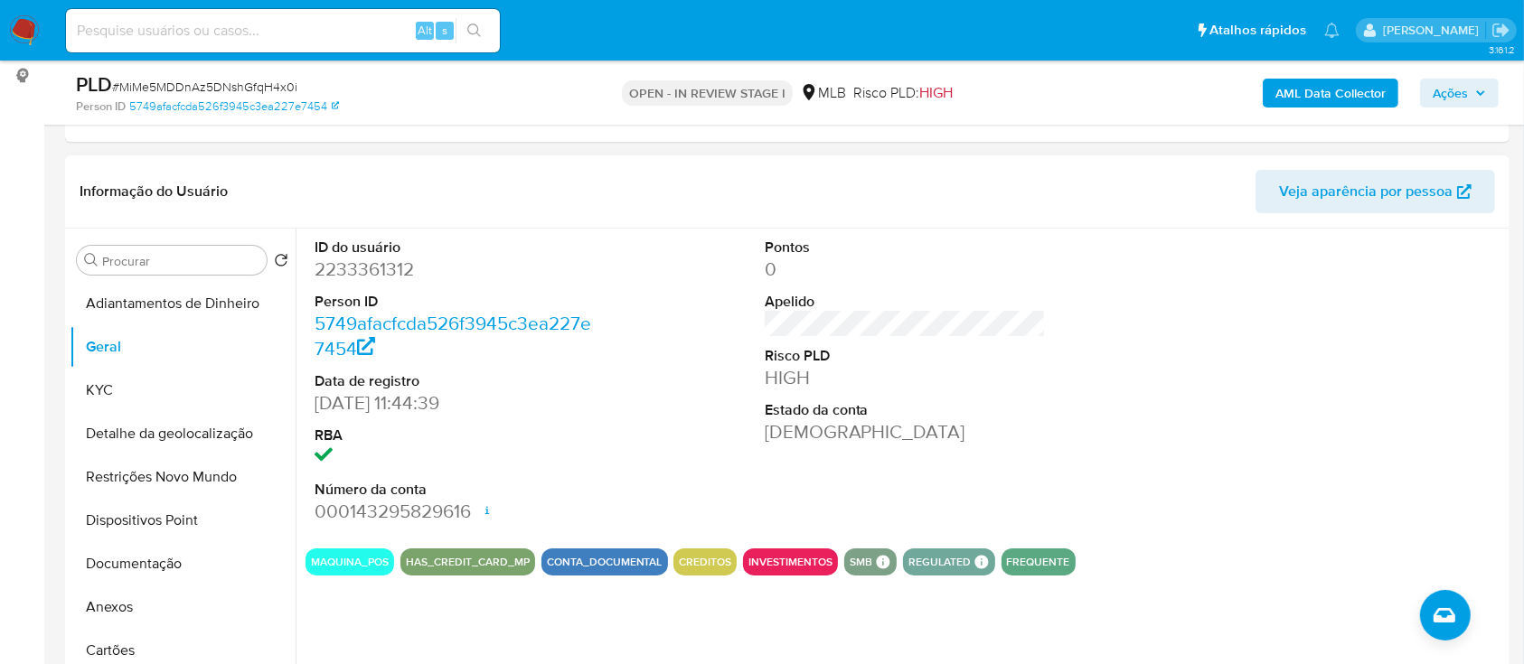
drag, startPoint x: 1180, startPoint y: 573, endPoint x: 1167, endPoint y: 520, distance: 54.8
click at [1177, 565] on div "MAQUINA_POS HAS_CREDIT_CARD_MP CONTA_DOCUMENTAL CREDITOS INVESTIMENTOS SMB SMB …" at bounding box center [906, 562] width 1200 height 27
click at [166, 381] on button "KYC" at bounding box center [176, 390] width 212 height 43
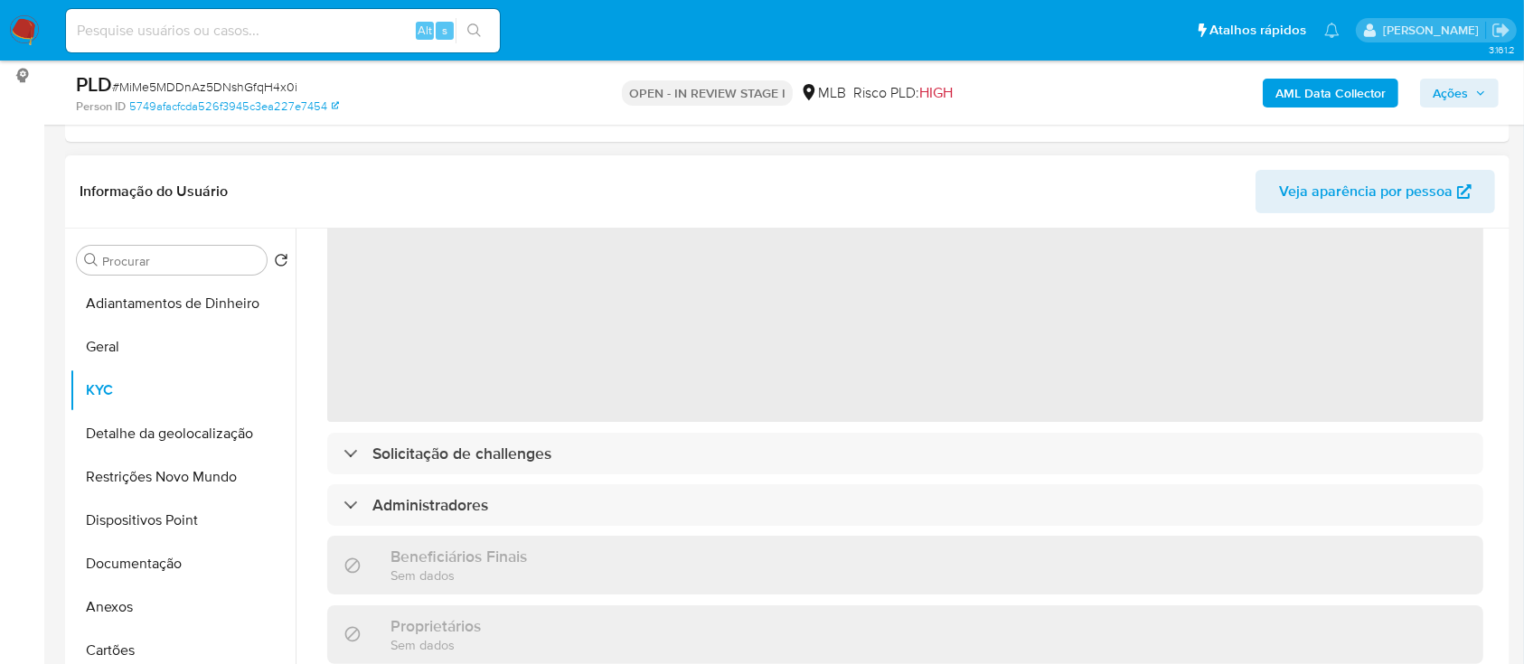
scroll to position [120, 0]
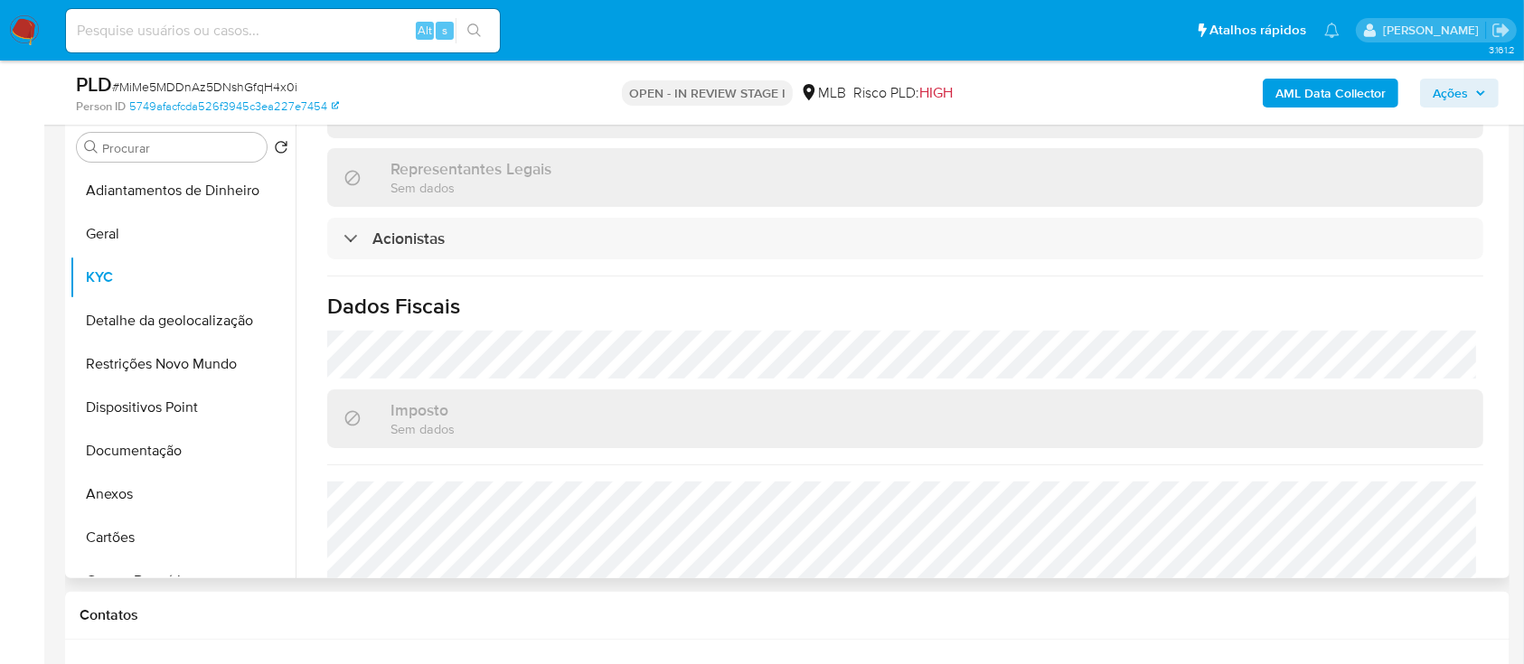
scroll to position [482, 0]
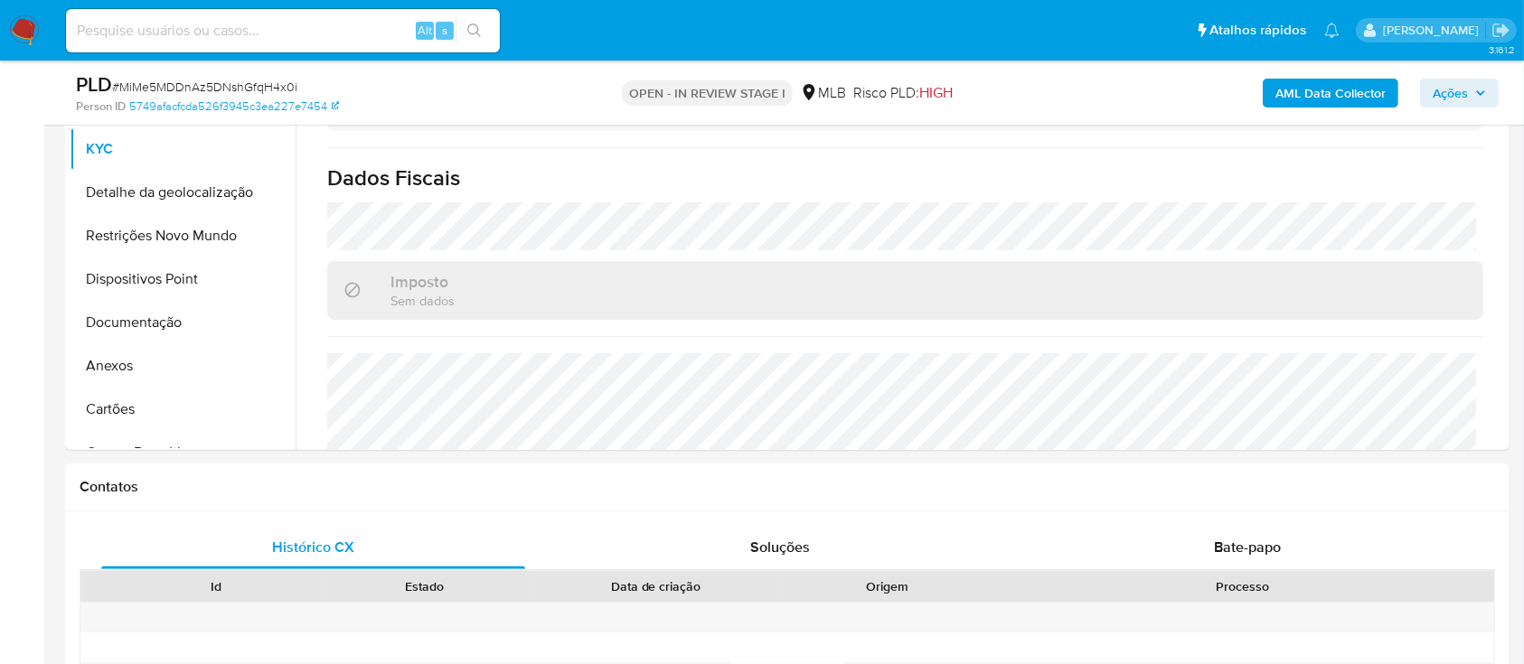
drag, startPoint x: 14, startPoint y: 356, endPoint x: 39, endPoint y: 353, distance: 24.7
click at [221, 206] on button "Detalhe da geolocalização" at bounding box center [176, 192] width 212 height 43
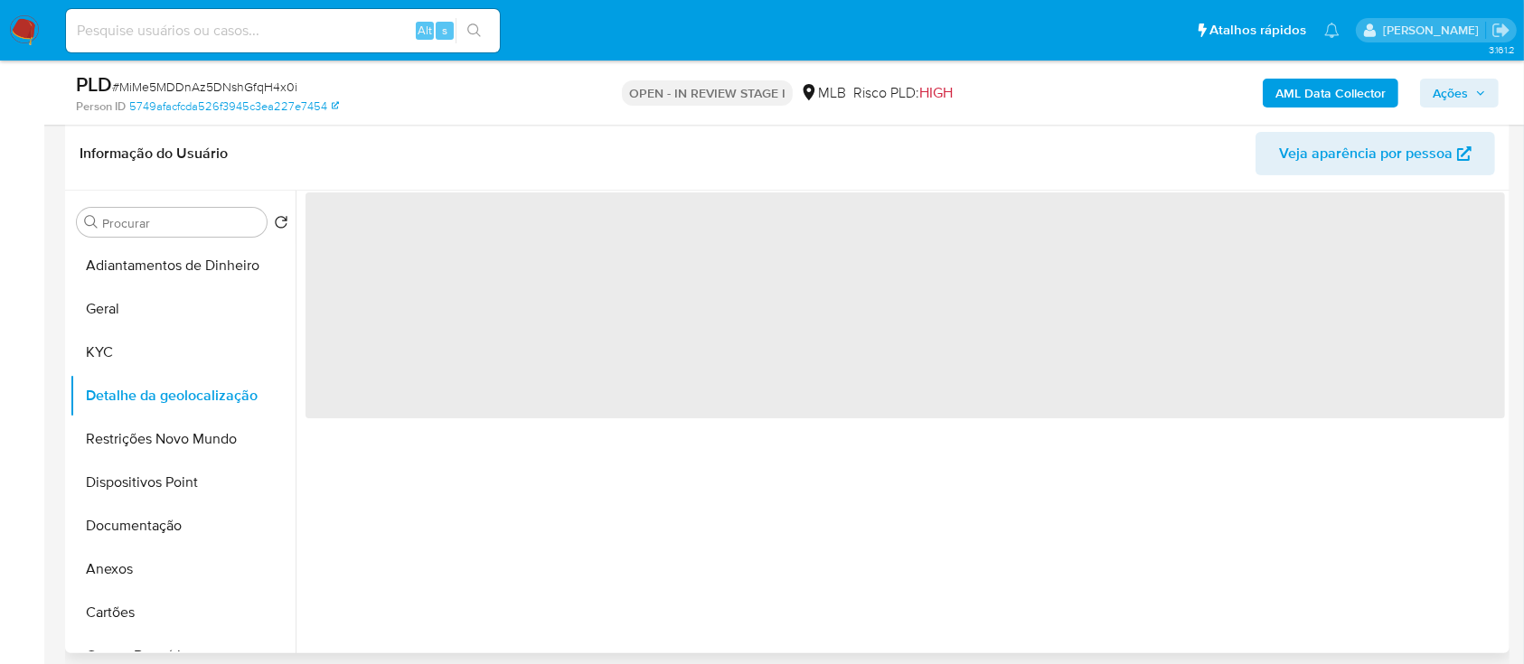
scroll to position [240, 0]
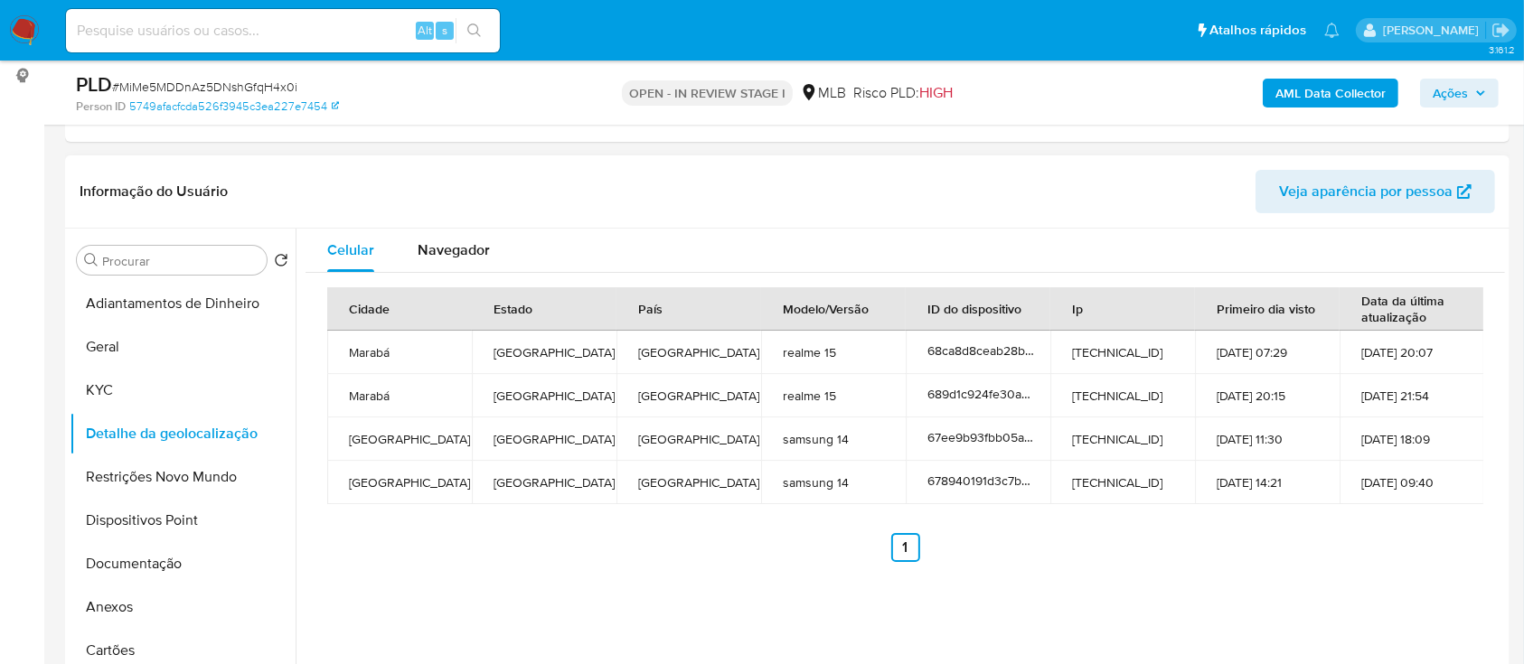
click at [692, 571] on div "Cidade Estado País Modelo/Versão ID do dispositivo Ip Primeiro dia visto Data d…" at bounding box center [906, 425] width 1200 height 304
click at [463, 571] on div "Cidade Estado País Modelo/Versão ID do dispositivo Ip Primeiro dia visto Data d…" at bounding box center [906, 425] width 1200 height 304
click at [106, 477] on button "Restrições Novo Mundo" at bounding box center [176, 477] width 212 height 43
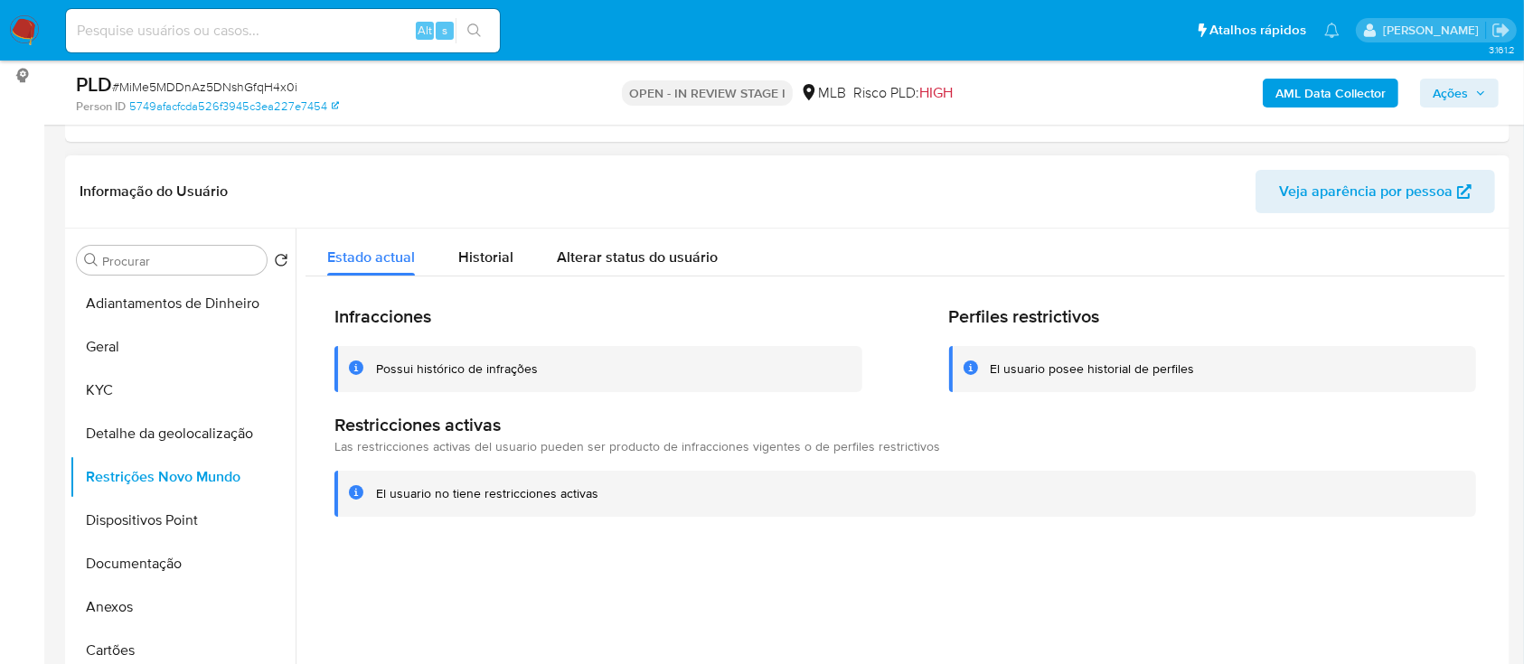
click at [576, 582] on div at bounding box center [901, 460] width 1210 height 463
click at [184, 530] on button "Dispositivos Point" at bounding box center [176, 520] width 212 height 43
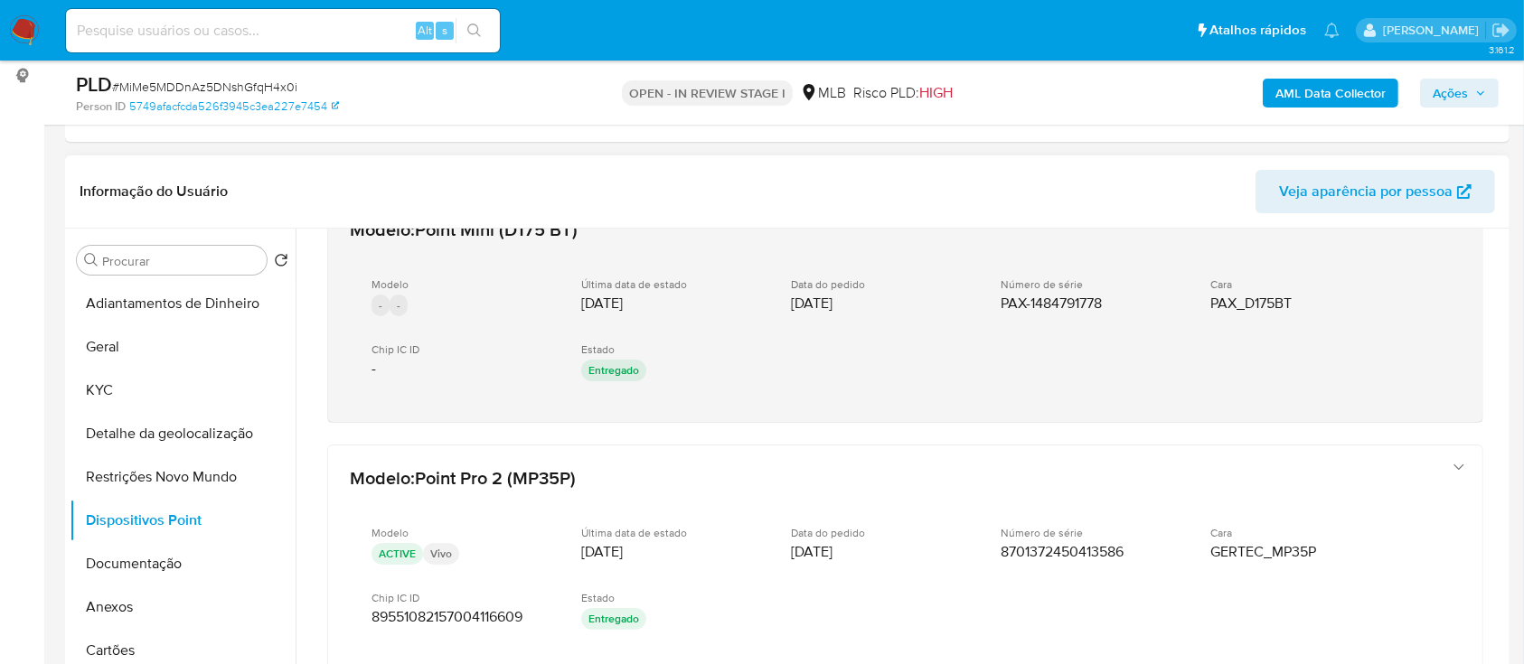
scroll to position [0, 0]
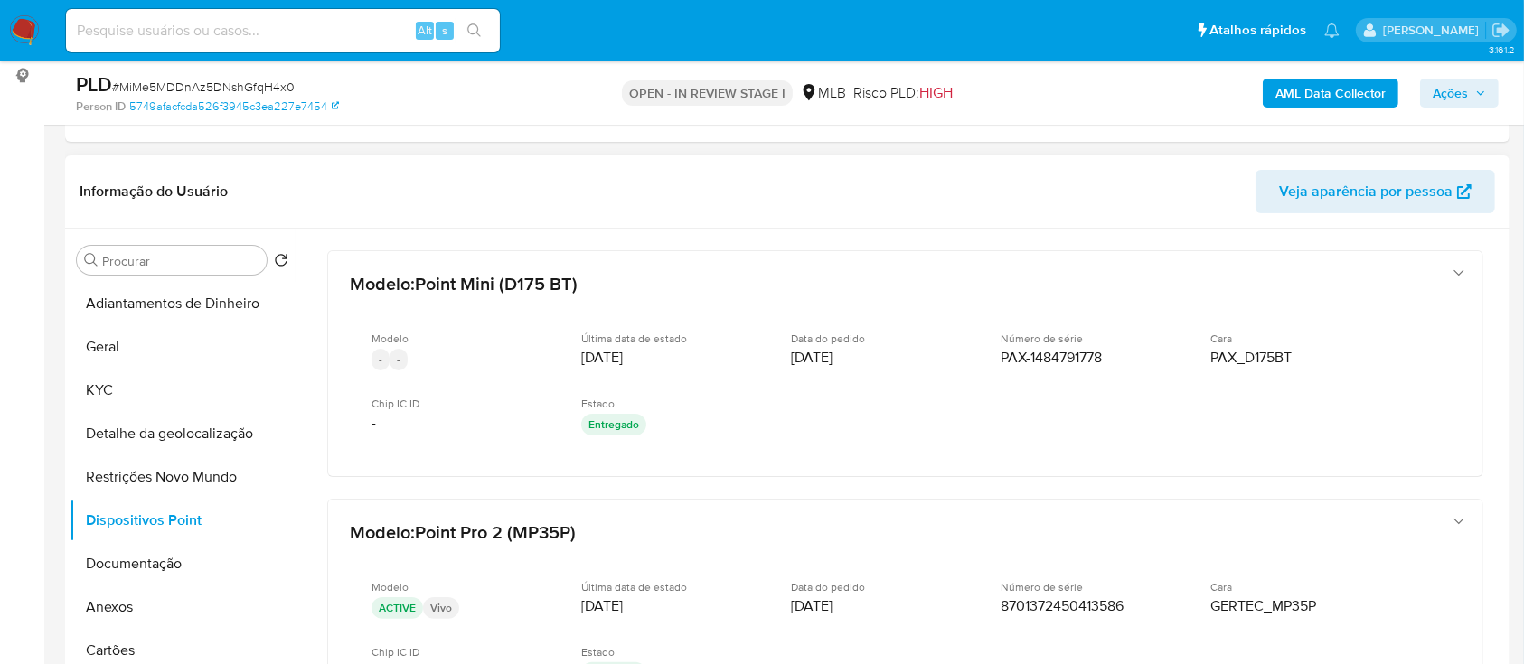
click at [1504, 370] on div at bounding box center [901, 460] width 1210 height 463
click at [1499, 367] on div at bounding box center [901, 460] width 1210 height 463
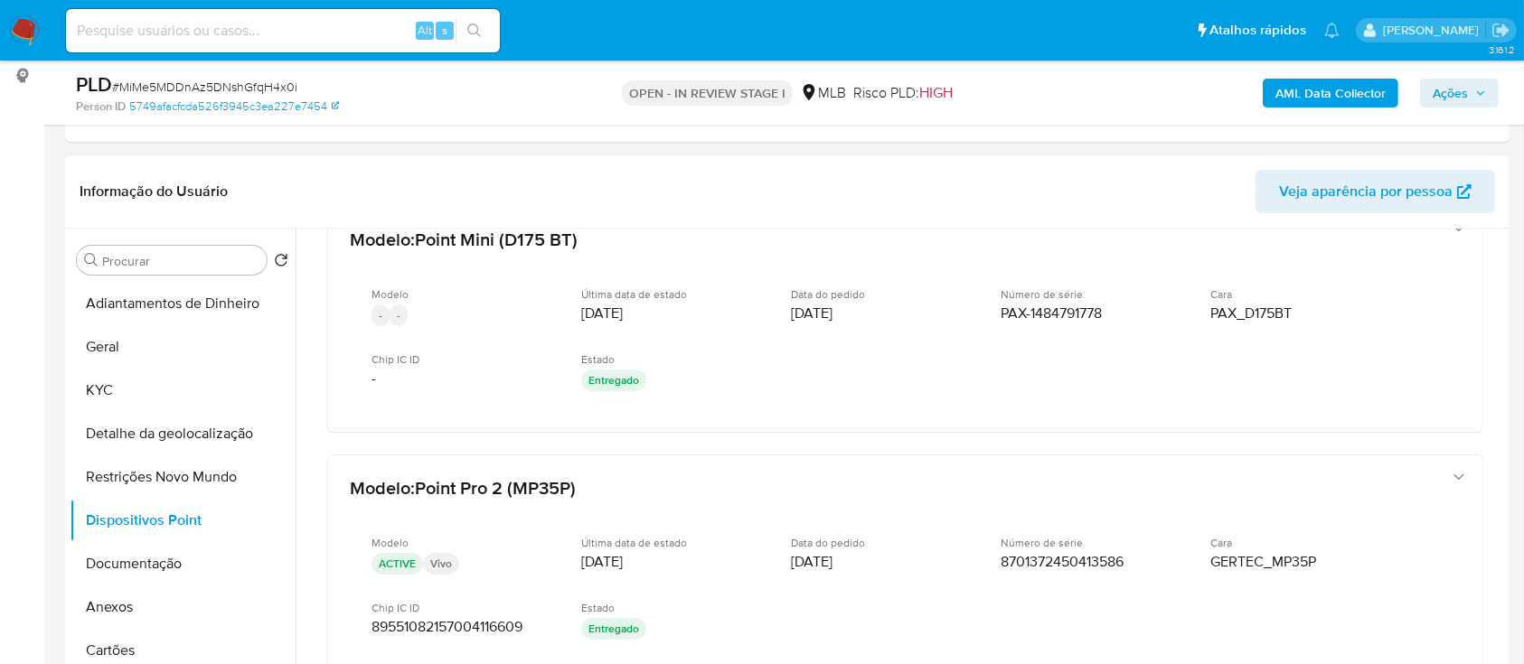
scroll to position [38, 0]
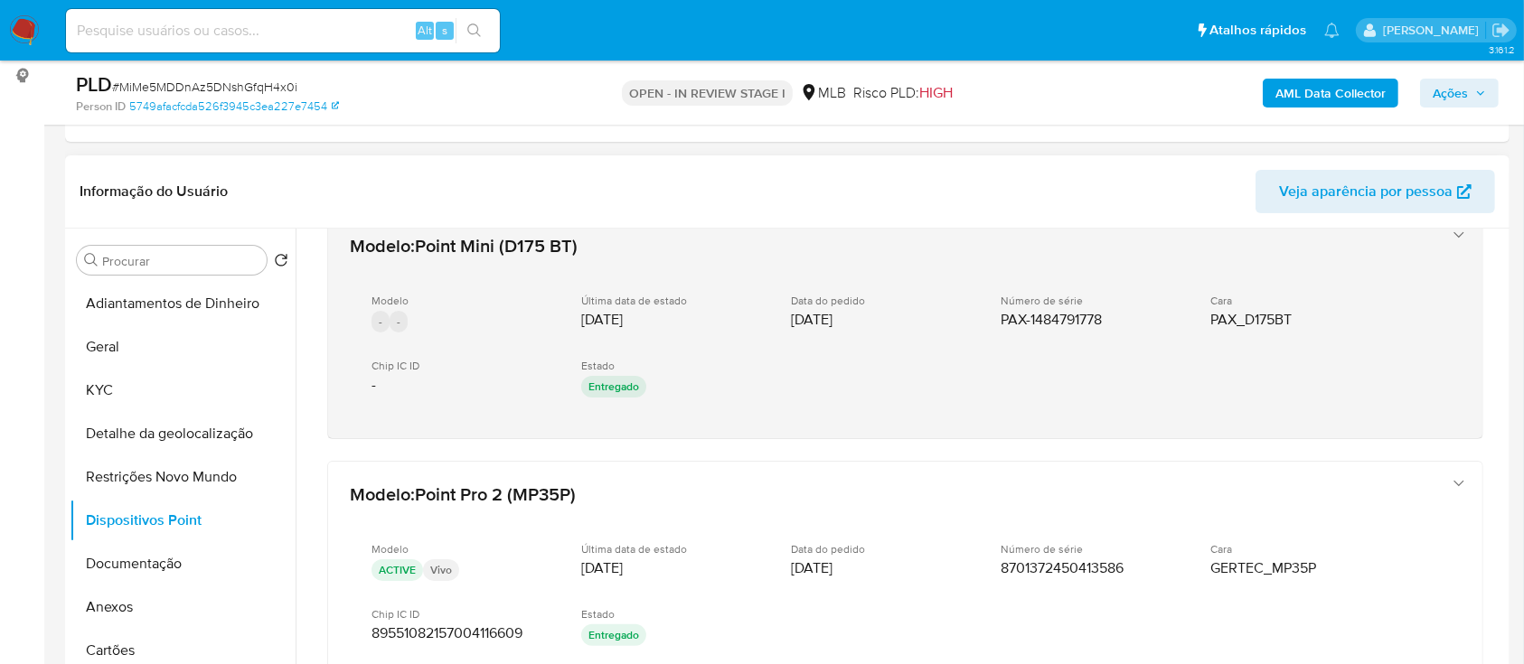
click at [1353, 265] on div "Modelo : Point Mini (D175 BT) Modelo - - Última data de estado [DATE] Data do p…" at bounding box center [887, 326] width 1089 height 200
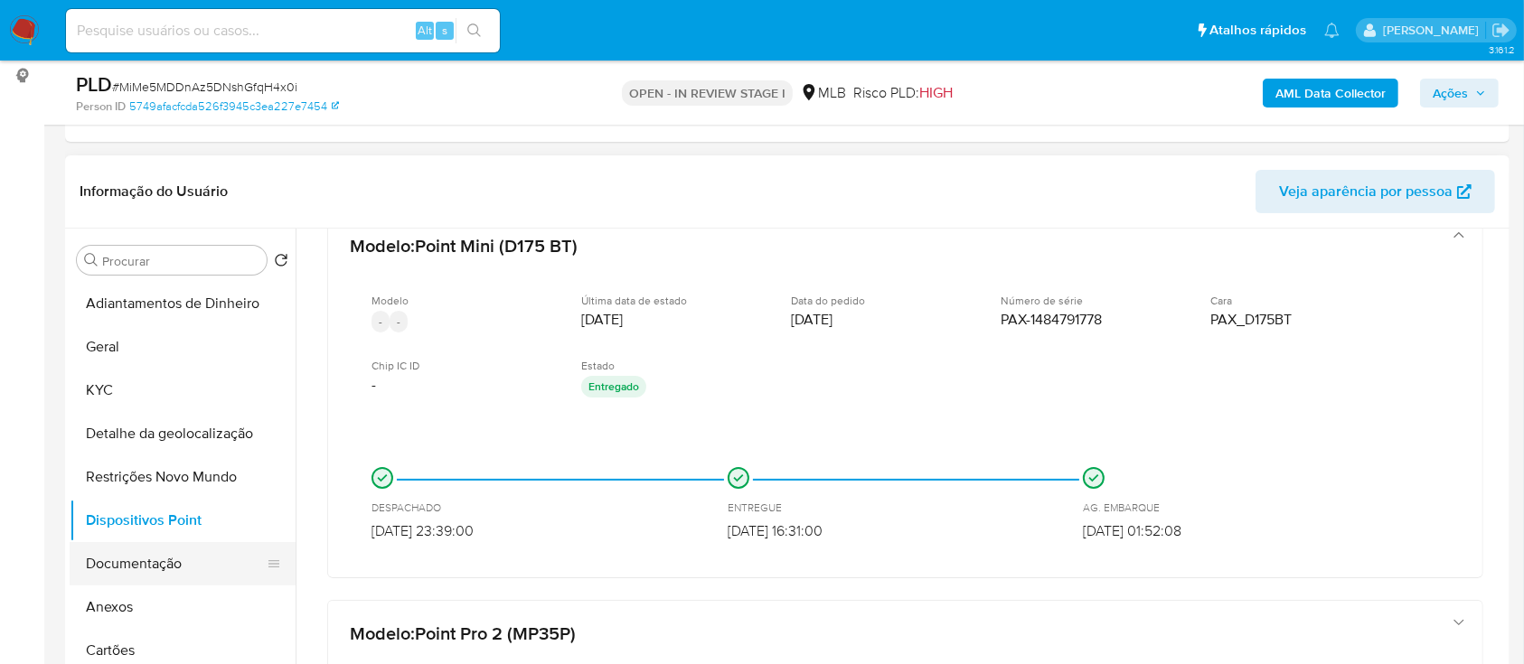
click at [145, 570] on button "Documentação" at bounding box center [176, 563] width 212 height 43
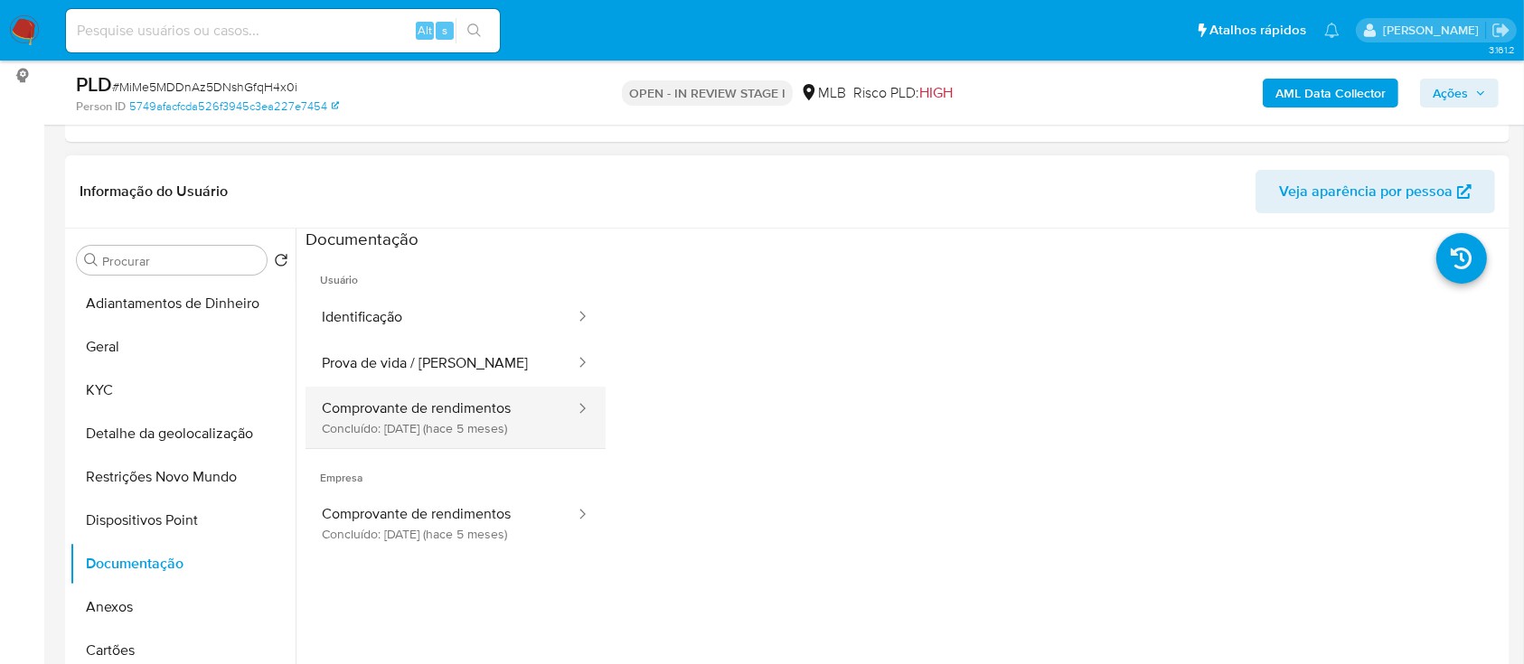
click at [419, 411] on button "Comprovante de rendimentos Concluído: [DATE] (hace 5 meses)" at bounding box center [441, 417] width 271 height 61
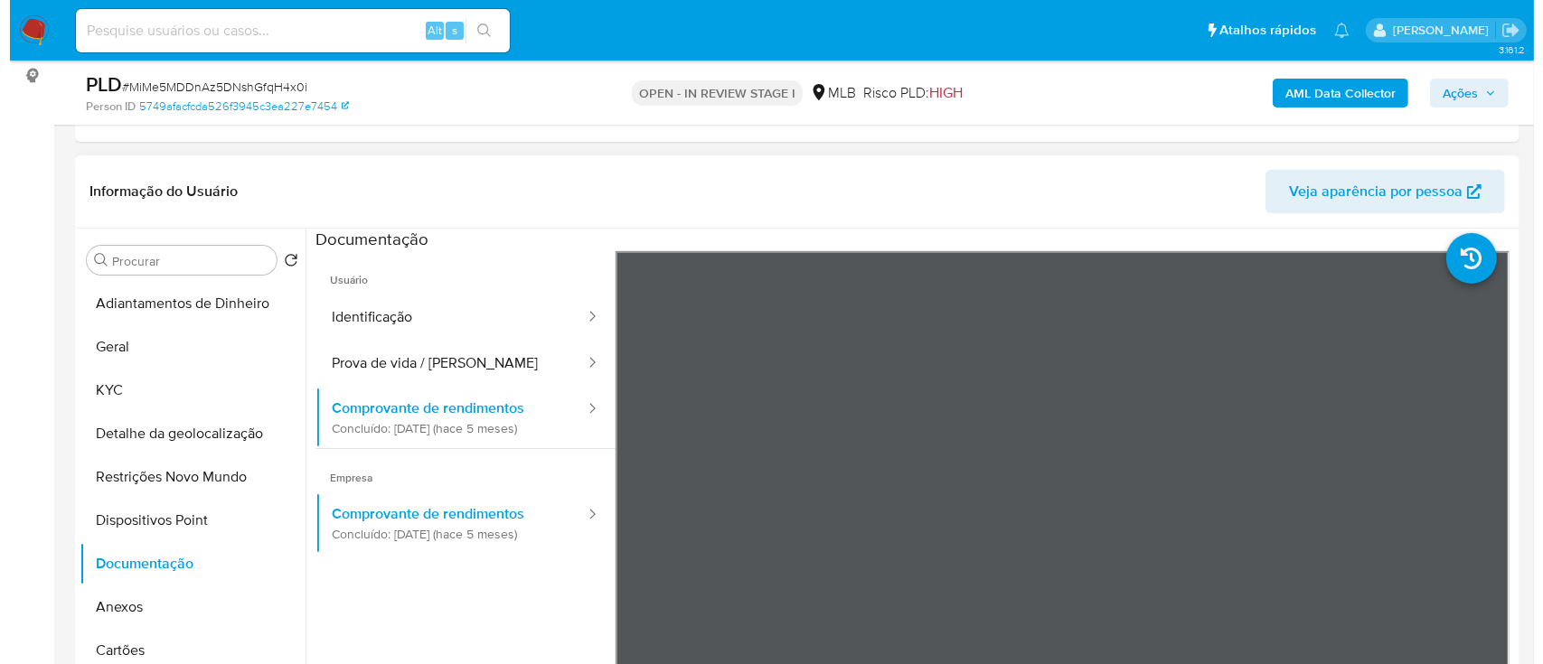
scroll to position [120, 0]
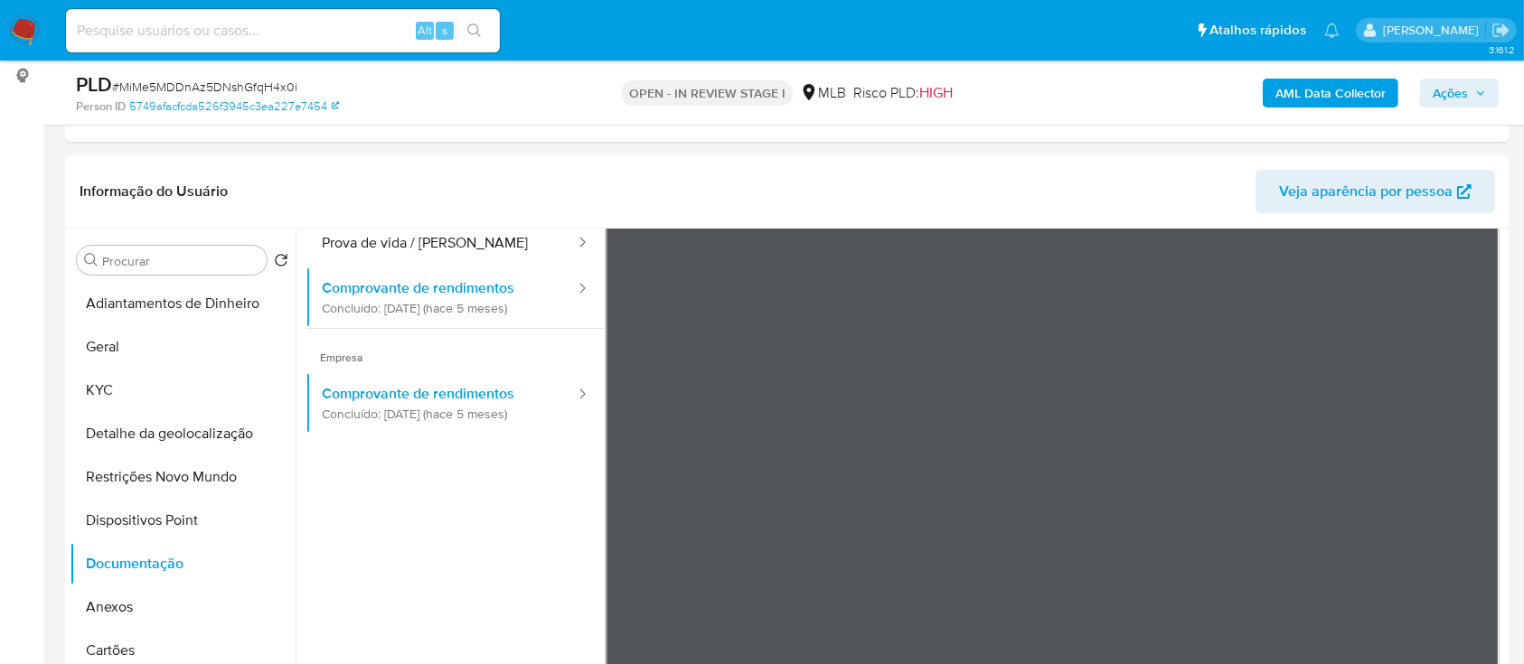
click at [1362, 95] on b "AML Data Collector" at bounding box center [1331, 93] width 110 height 29
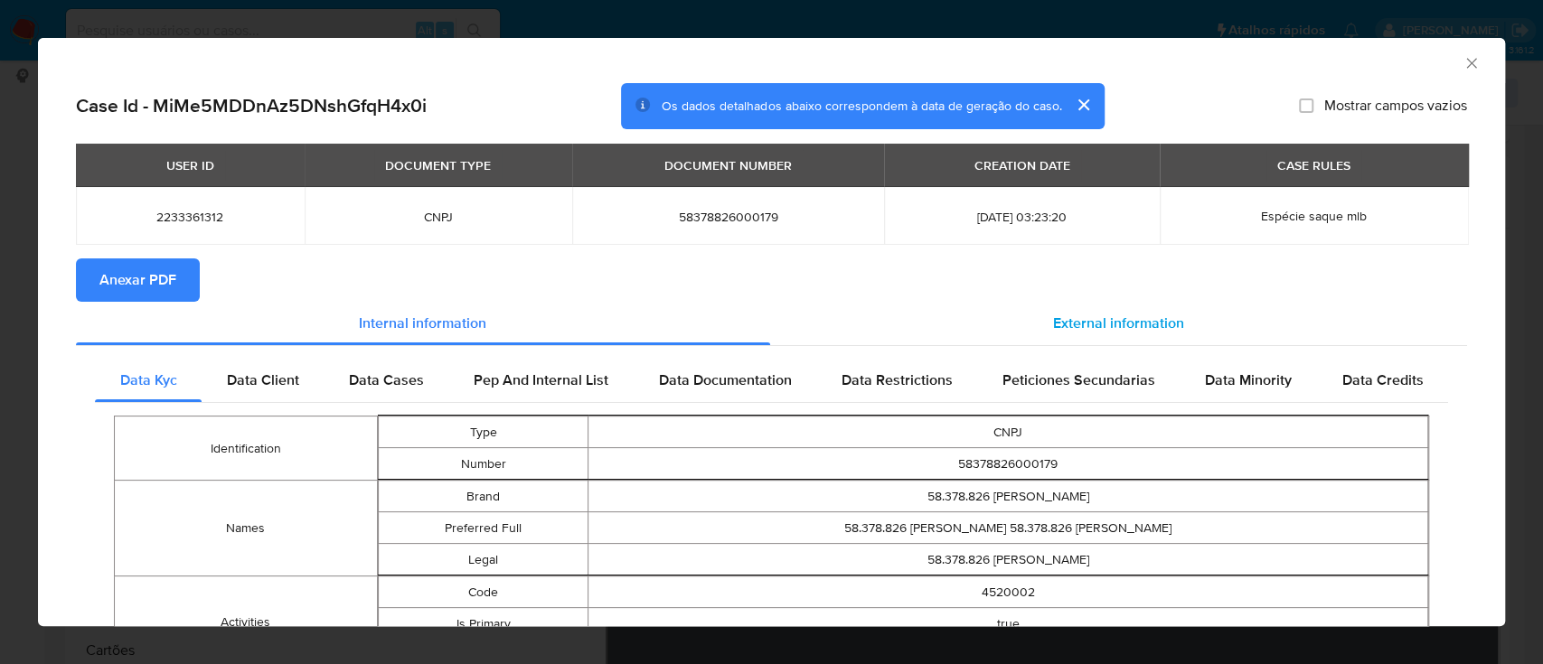
click at [1131, 315] on span "External information" at bounding box center [1118, 323] width 131 height 21
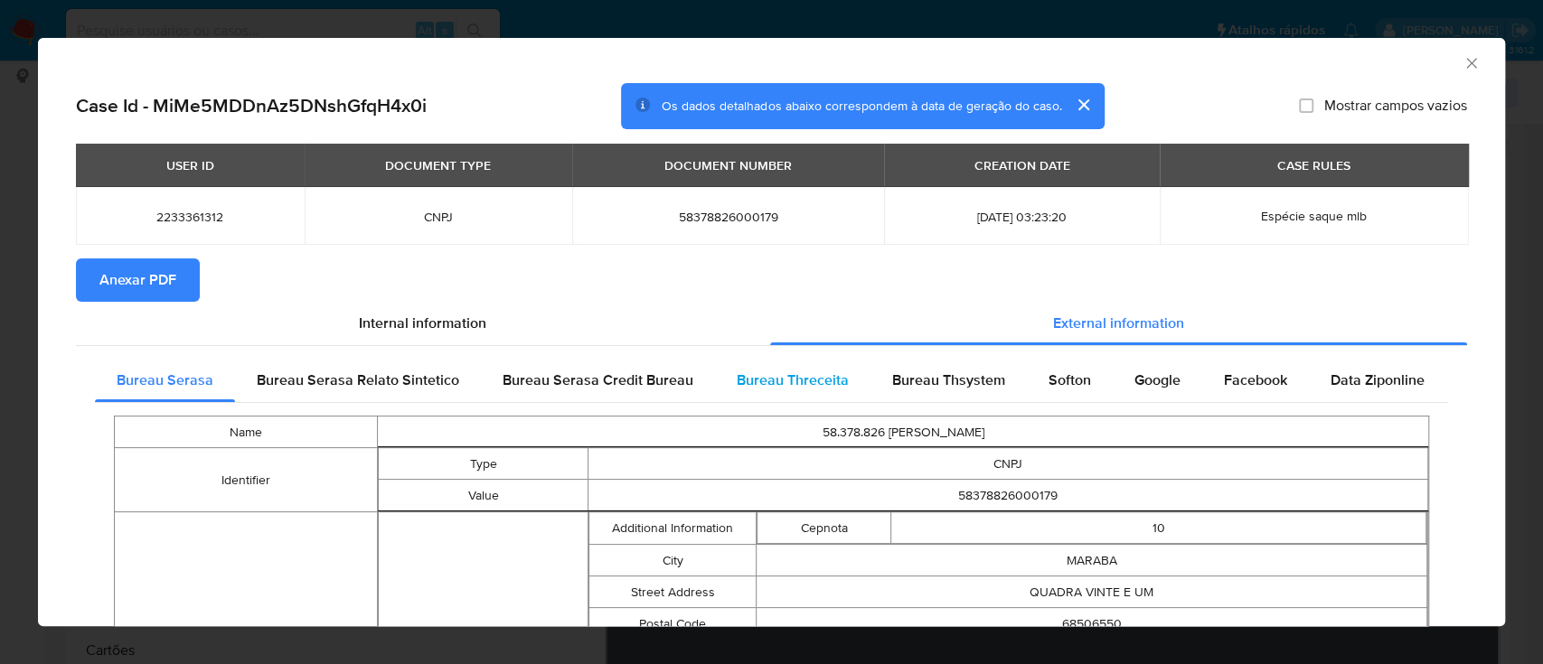
click at [814, 393] on div "Bureau Threceita" at bounding box center [793, 380] width 156 height 43
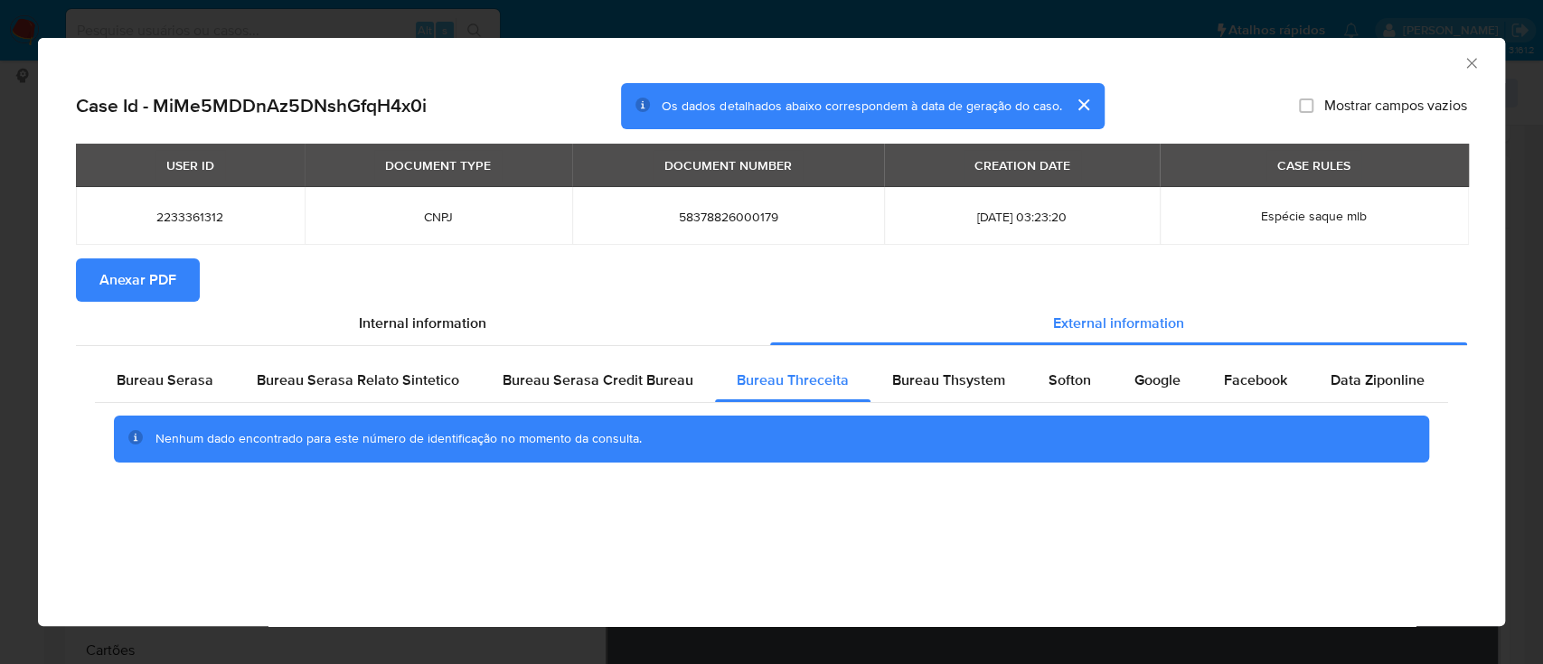
click at [1306, 61] on div "AML Data Collector" at bounding box center [757, 61] width 1412 height 20
click at [956, 385] on span "Bureau Thsystem" at bounding box center [948, 380] width 113 height 21
drag, startPoint x: 1338, startPoint y: 76, endPoint x: 1305, endPoint y: 49, distance: 42.4
click at [1338, 76] on div "AML Data Collector" at bounding box center [771, 60] width 1467 height 45
click at [1050, 377] on span "Softon" at bounding box center [1070, 380] width 42 height 21
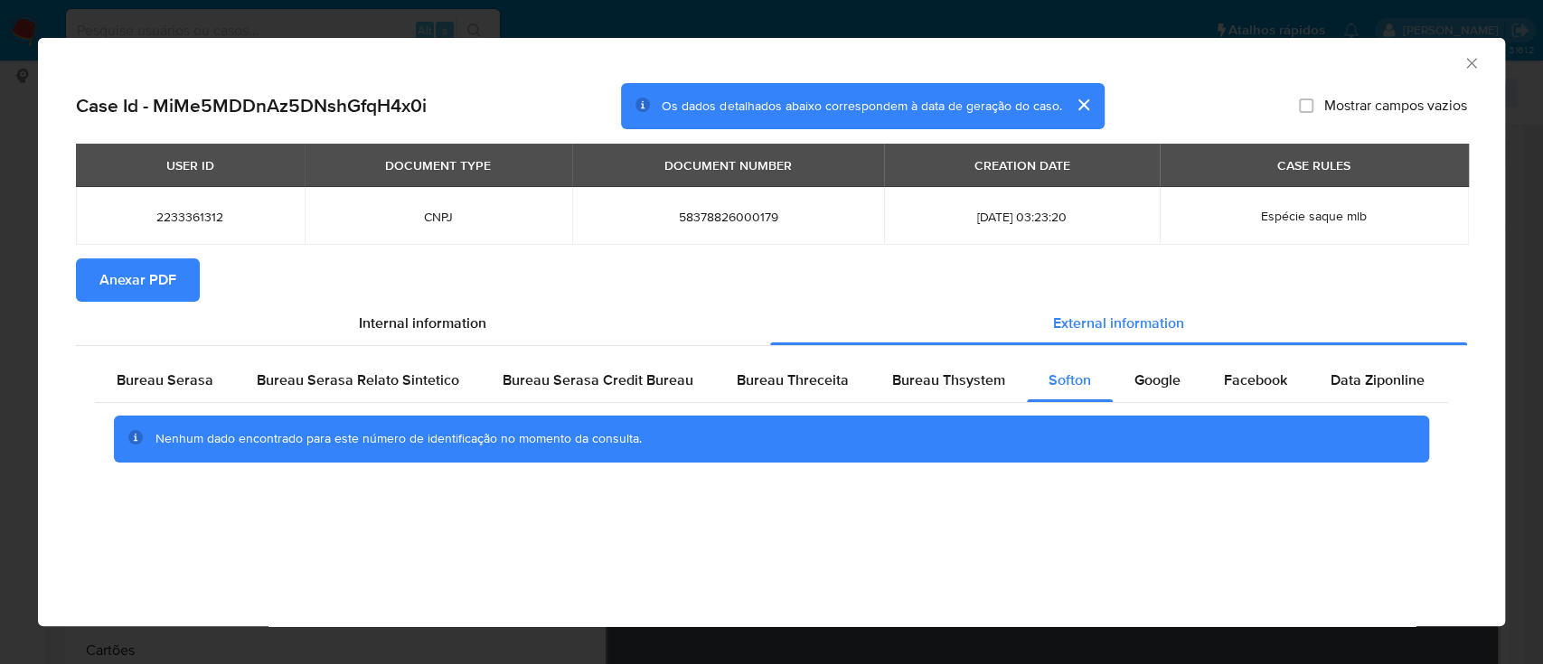
drag, startPoint x: 221, startPoint y: 528, endPoint x: 269, endPoint y: 507, distance: 51.4
click at [232, 523] on div "AML Data Collector Case Id - MiMe5MDDnAz5DNshGfqH4x0i Os dados detalhados abaix…" at bounding box center [771, 332] width 1467 height 589
click at [1295, 546] on div "AML Data Collector Case Id - MiMe5MDDnAz5DNshGfqH4x0i Os dados detalhados abaix…" at bounding box center [771, 332] width 1467 height 589
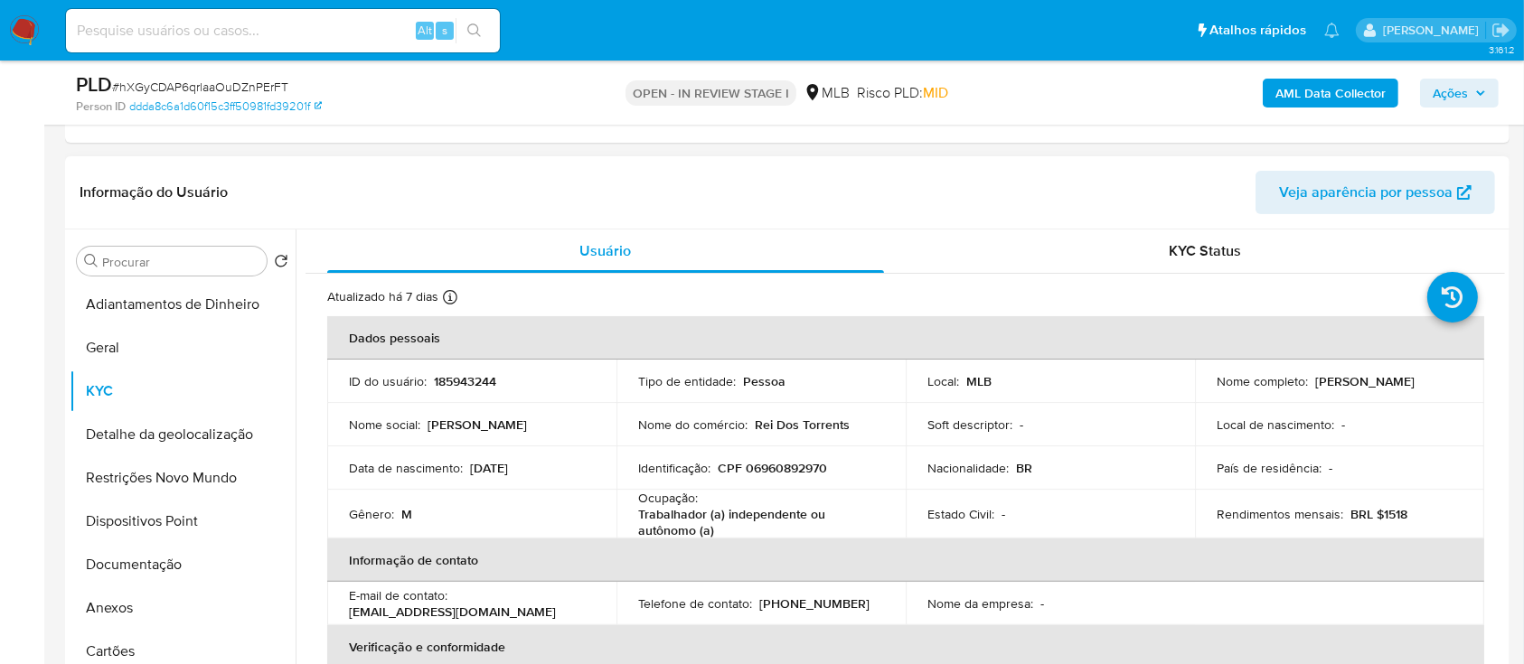
scroll to position [362, 0]
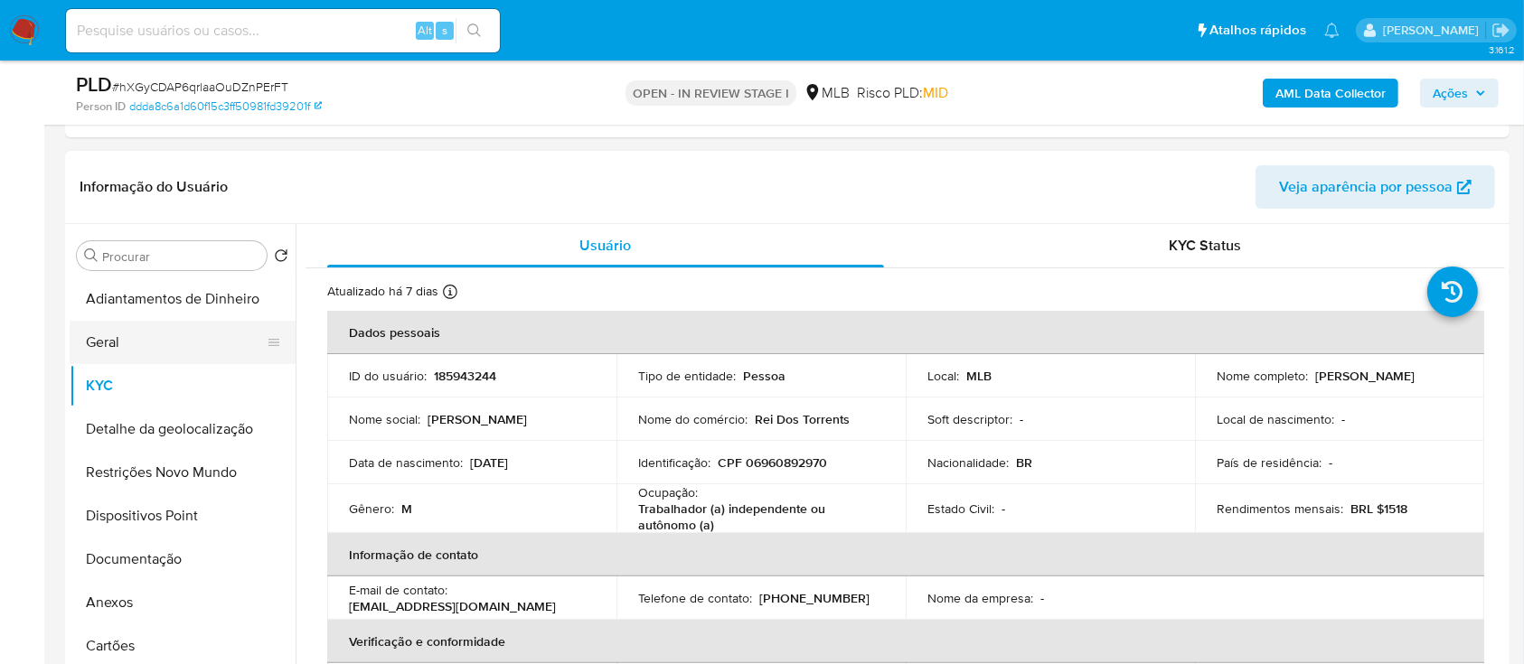
click at [108, 322] on button "Geral" at bounding box center [176, 342] width 212 height 43
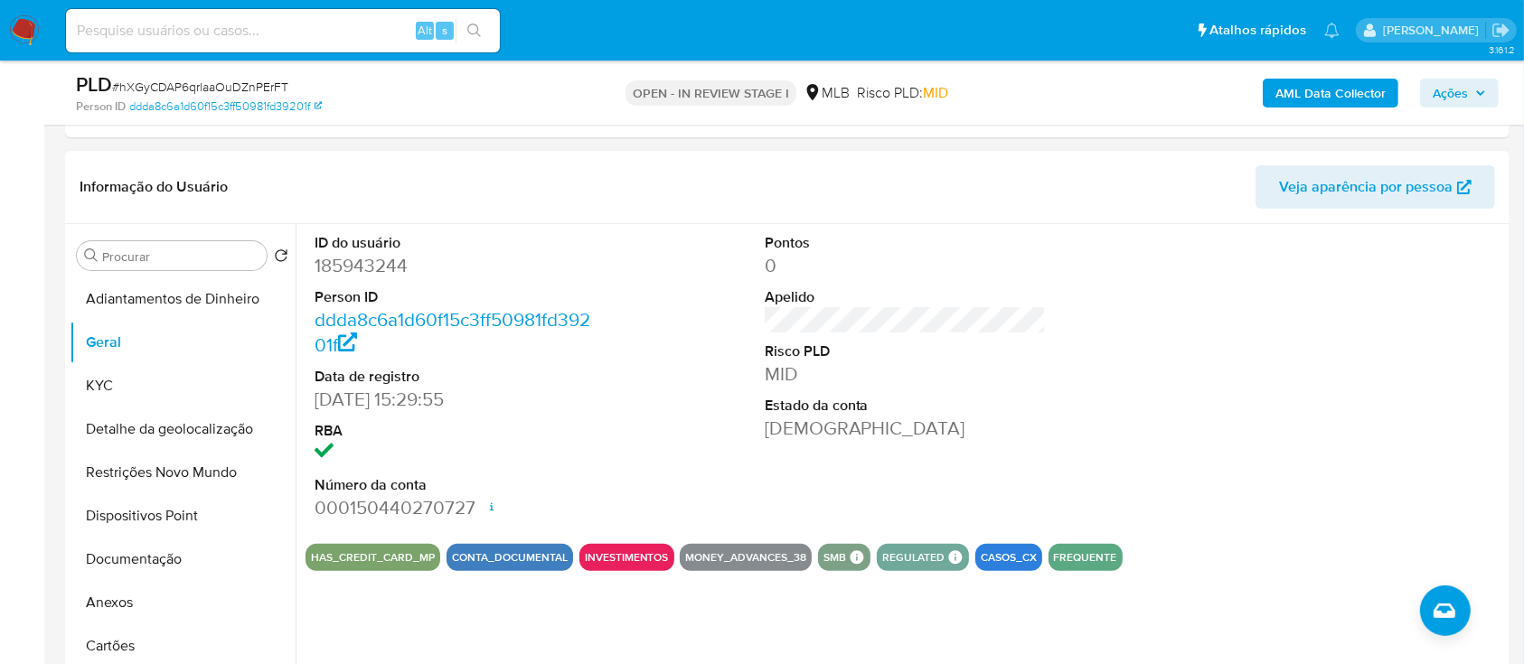
click at [1311, 314] on div at bounding box center [1355, 377] width 300 height 306
click at [138, 372] on button "KYC" at bounding box center [176, 385] width 212 height 43
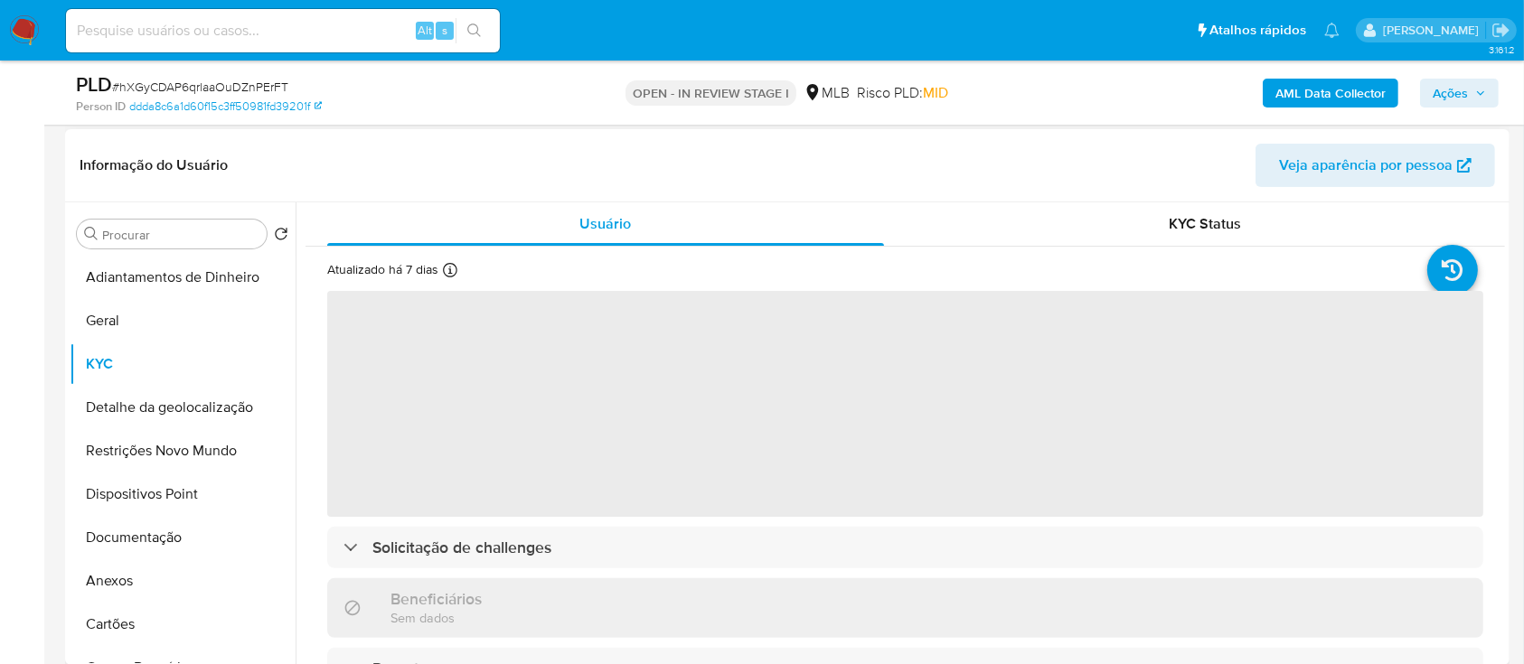
scroll to position [120, 0]
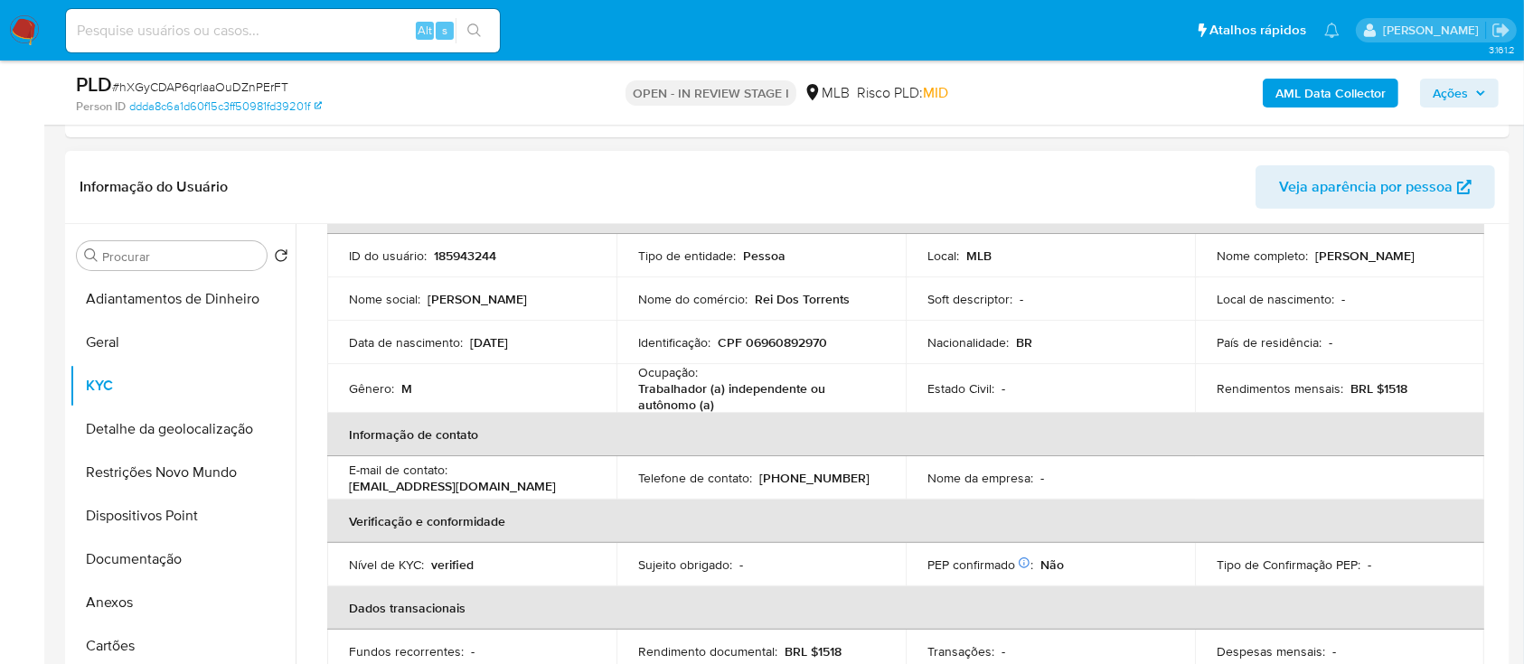
click at [1214, 157] on div "Informação do Usuário Veja aparência por pessoa" at bounding box center [787, 187] width 1445 height 73
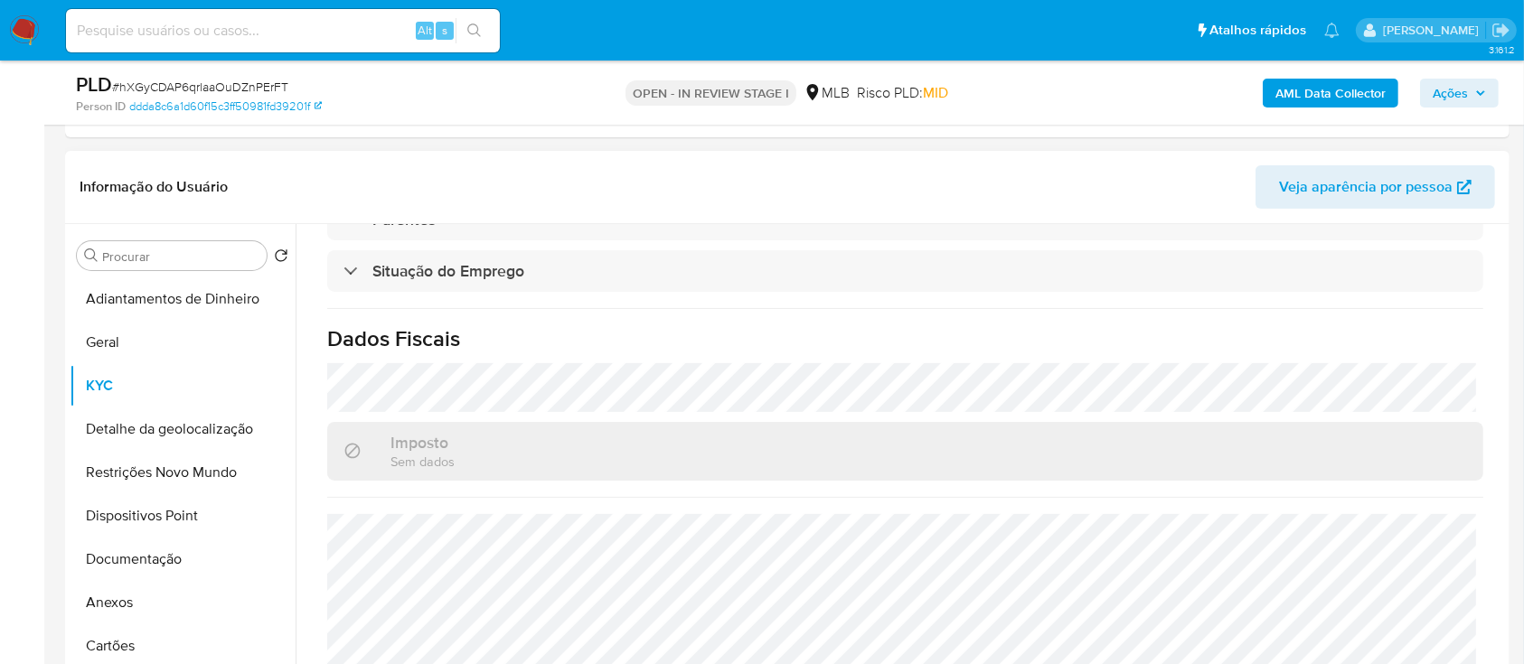
scroll to position [482, 0]
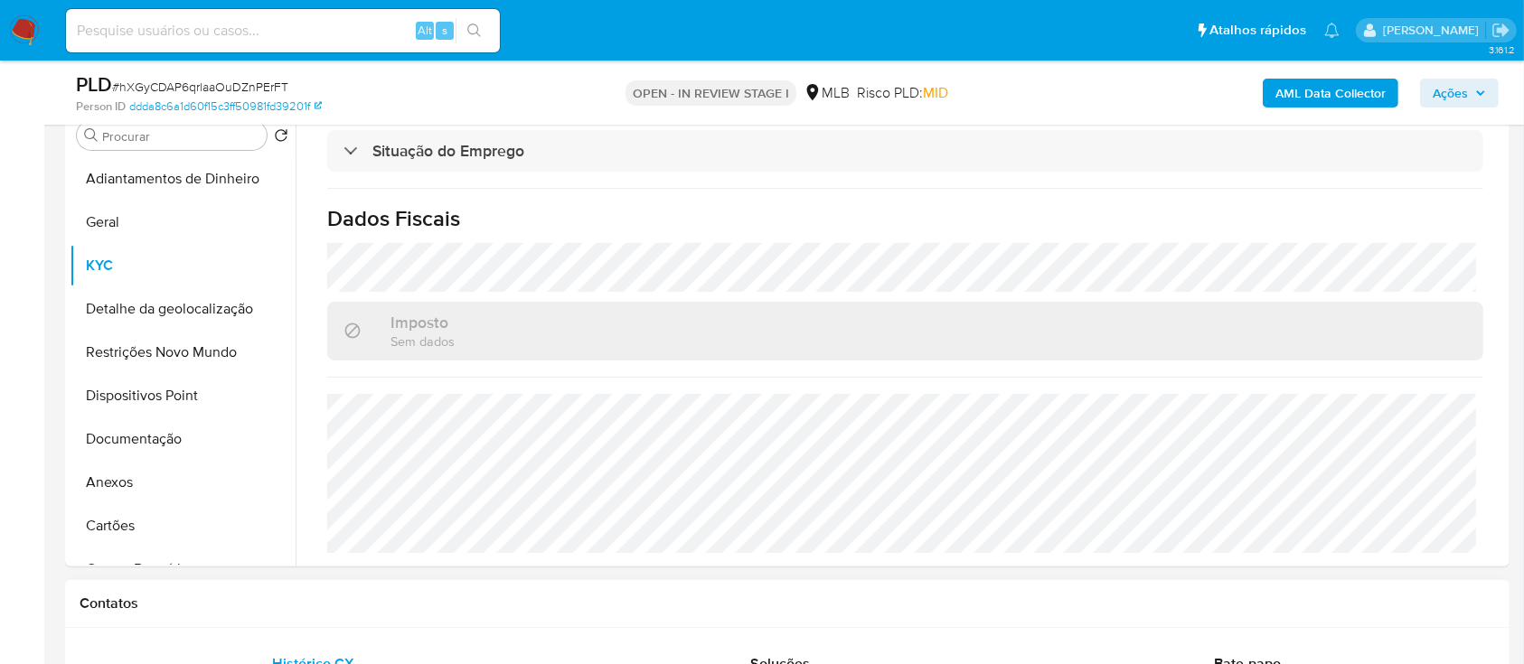
click at [931, 604] on h1 "Contatos" at bounding box center [788, 604] width 1416 height 18
click at [174, 317] on button "Detalhe da geolocalização" at bounding box center [183, 308] width 226 height 43
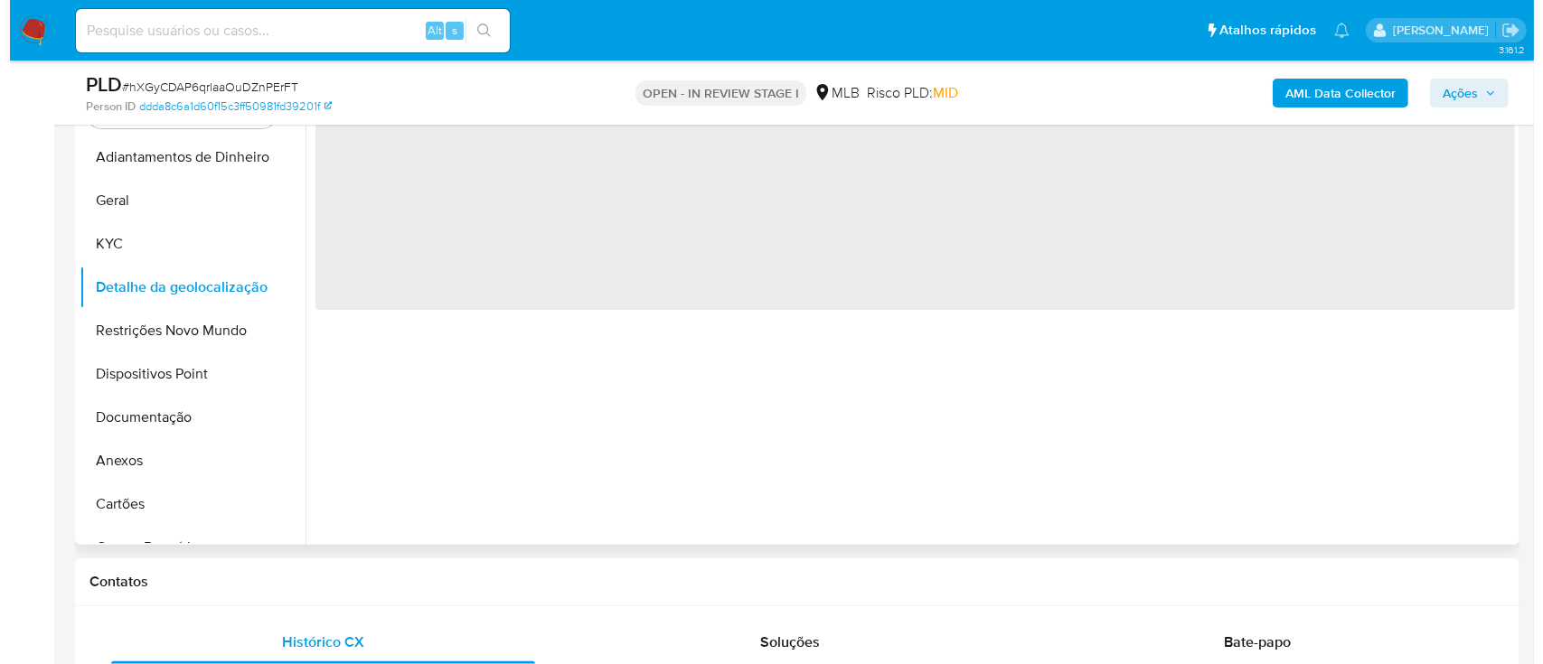
scroll to position [0, 0]
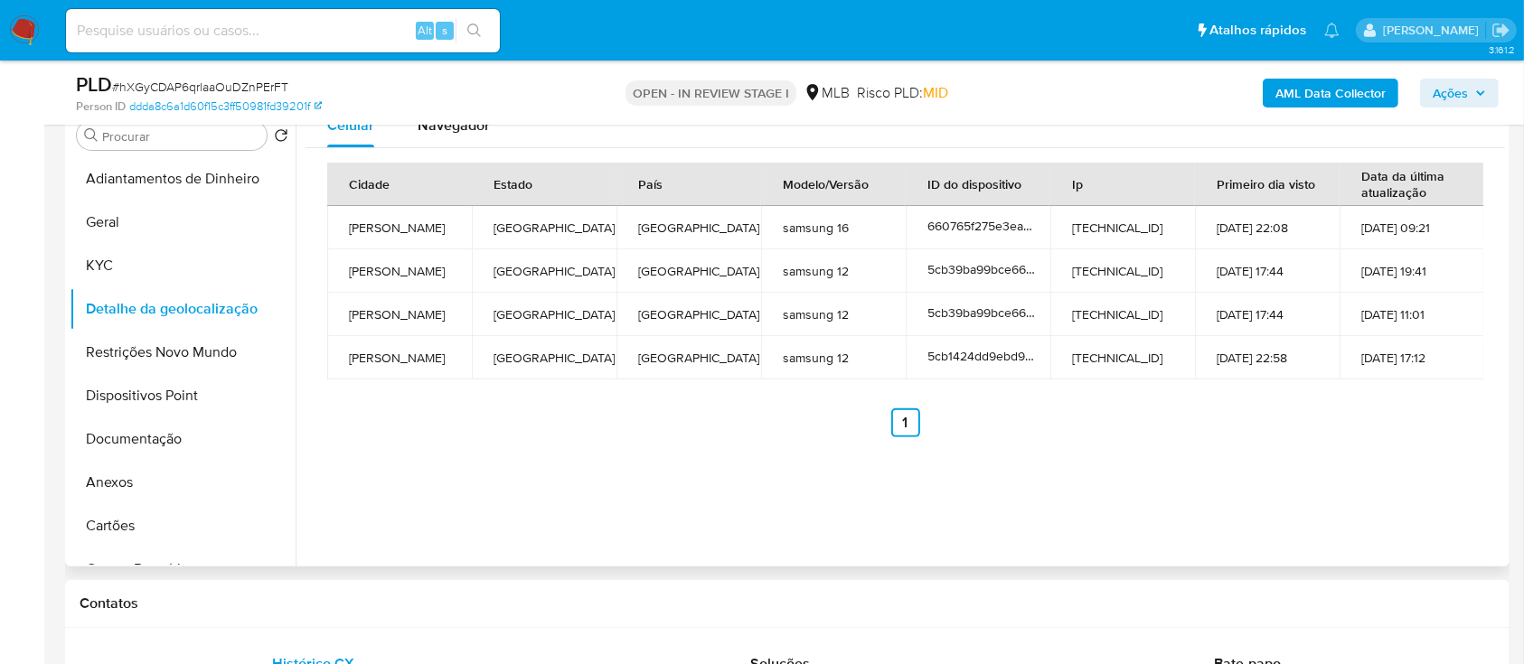
drag, startPoint x: 842, startPoint y: 556, endPoint x: 851, endPoint y: 533, distance: 25.2
click at [842, 555] on div "Celular Navegador Cidade Estado País Modelo/Versão ID do dispositivo Ip Primeir…" at bounding box center [901, 335] width 1210 height 463
click at [145, 353] on button "Restrições Novo Mundo" at bounding box center [176, 352] width 212 height 43
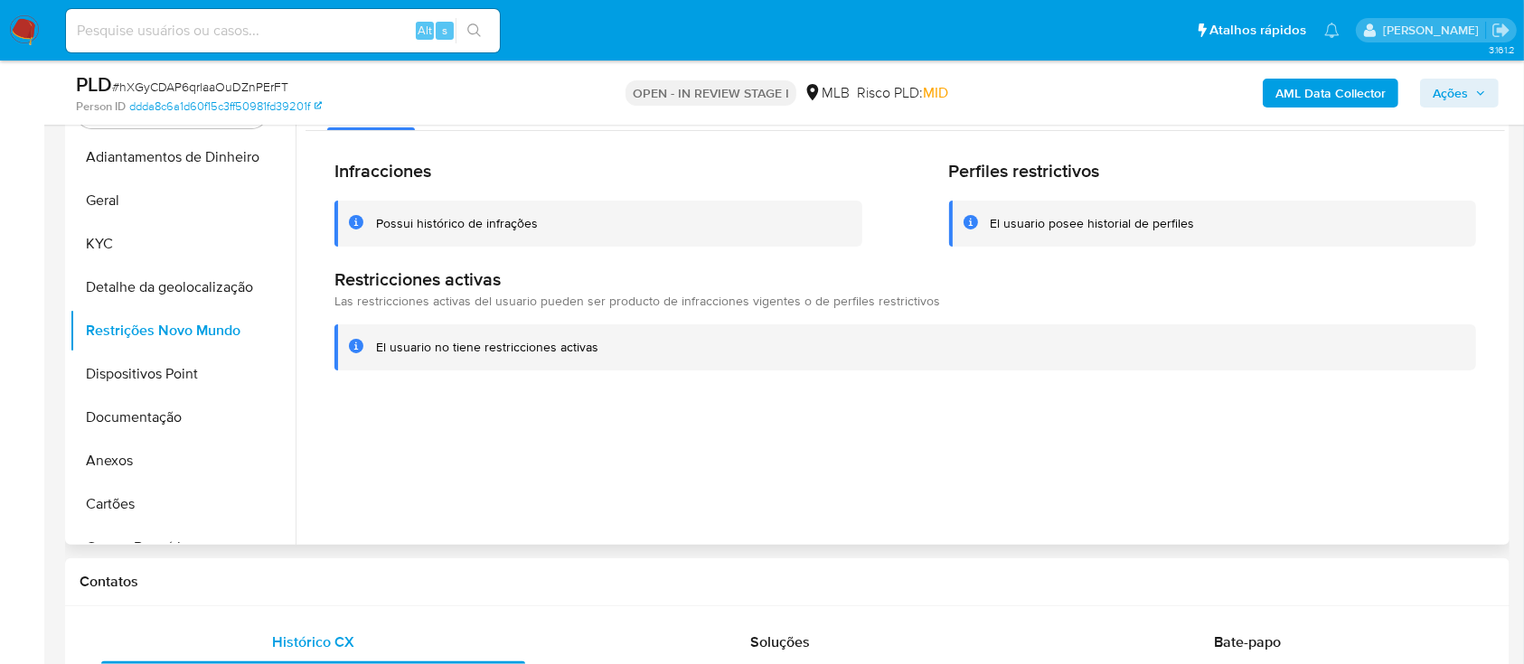
click at [572, 542] on div at bounding box center [901, 313] width 1210 height 463
click at [128, 373] on button "Dispositivos Point" at bounding box center [176, 374] width 212 height 43
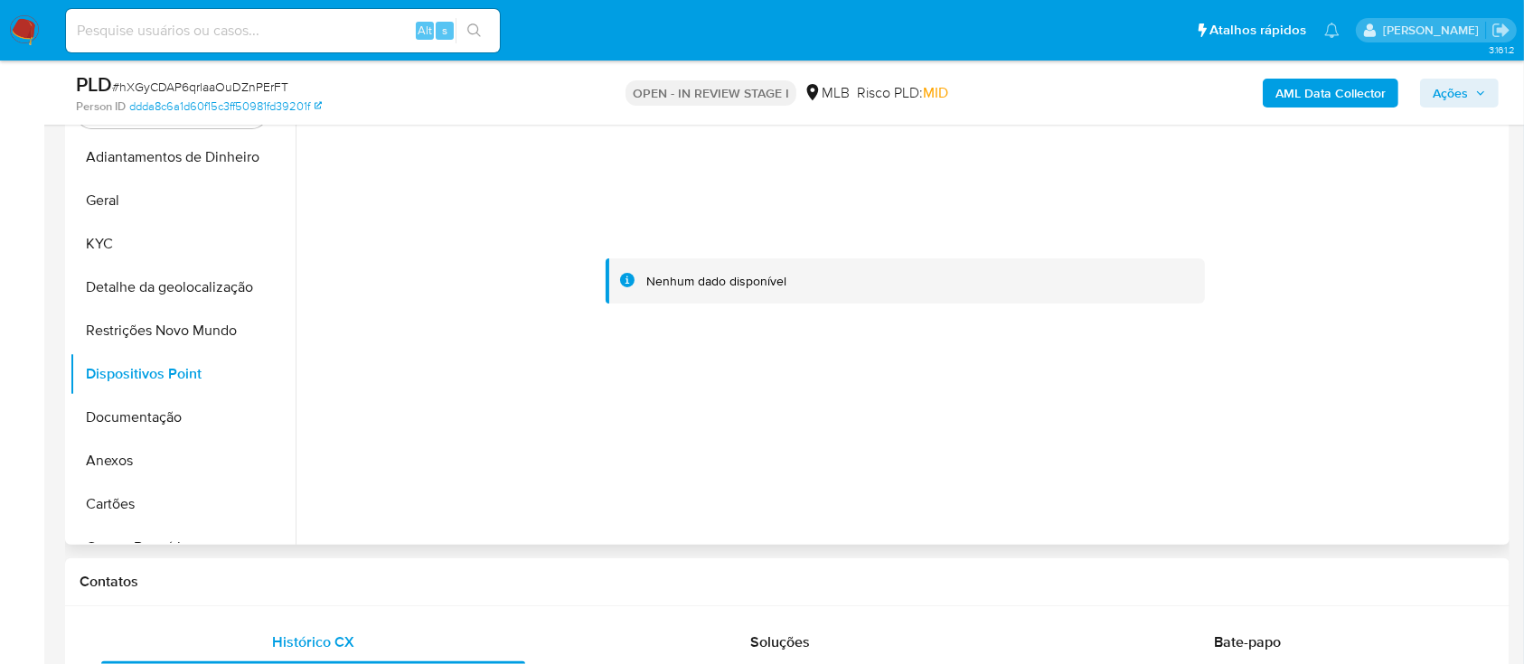
click at [502, 426] on div at bounding box center [906, 281] width 1200 height 398
click at [877, 442] on div at bounding box center [906, 281] width 1200 height 398
click at [203, 335] on button "Restrições Novo Mundo" at bounding box center [176, 330] width 212 height 43
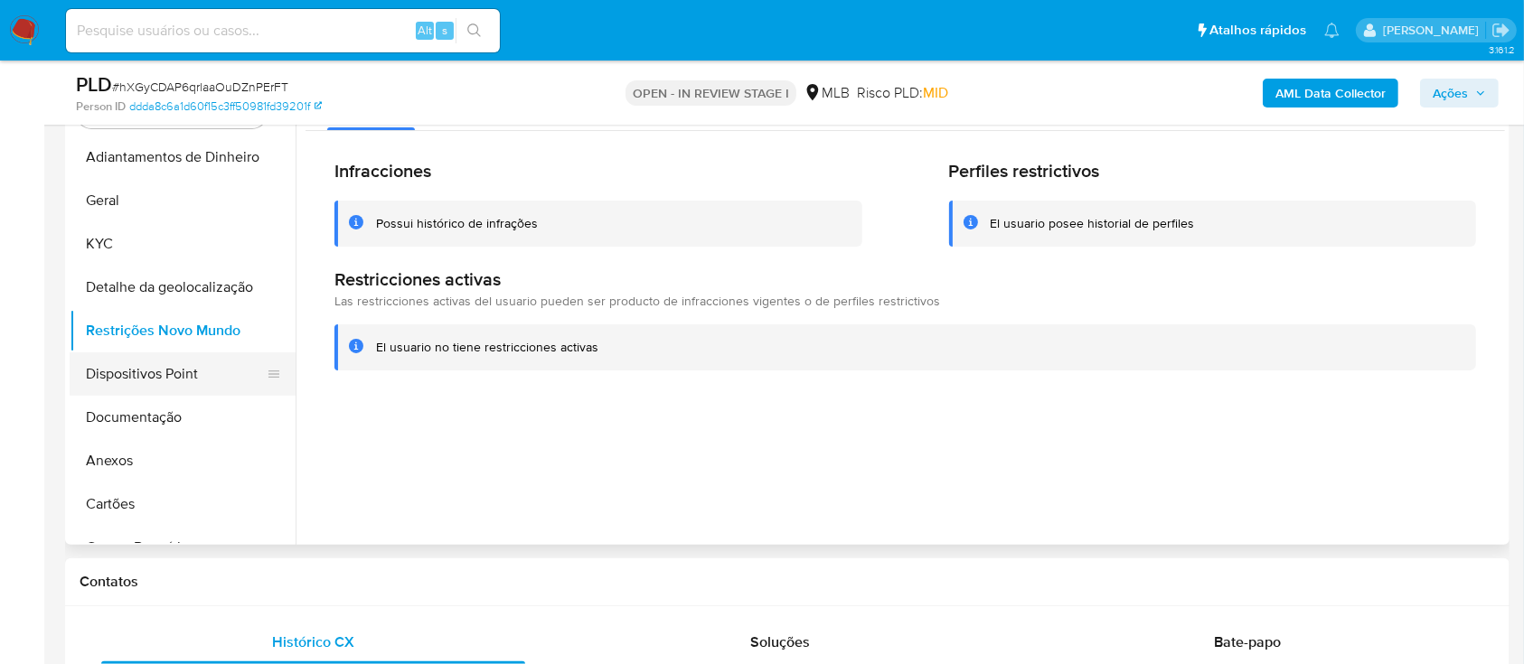
click at [156, 380] on button "Dispositivos Point" at bounding box center [176, 374] width 212 height 43
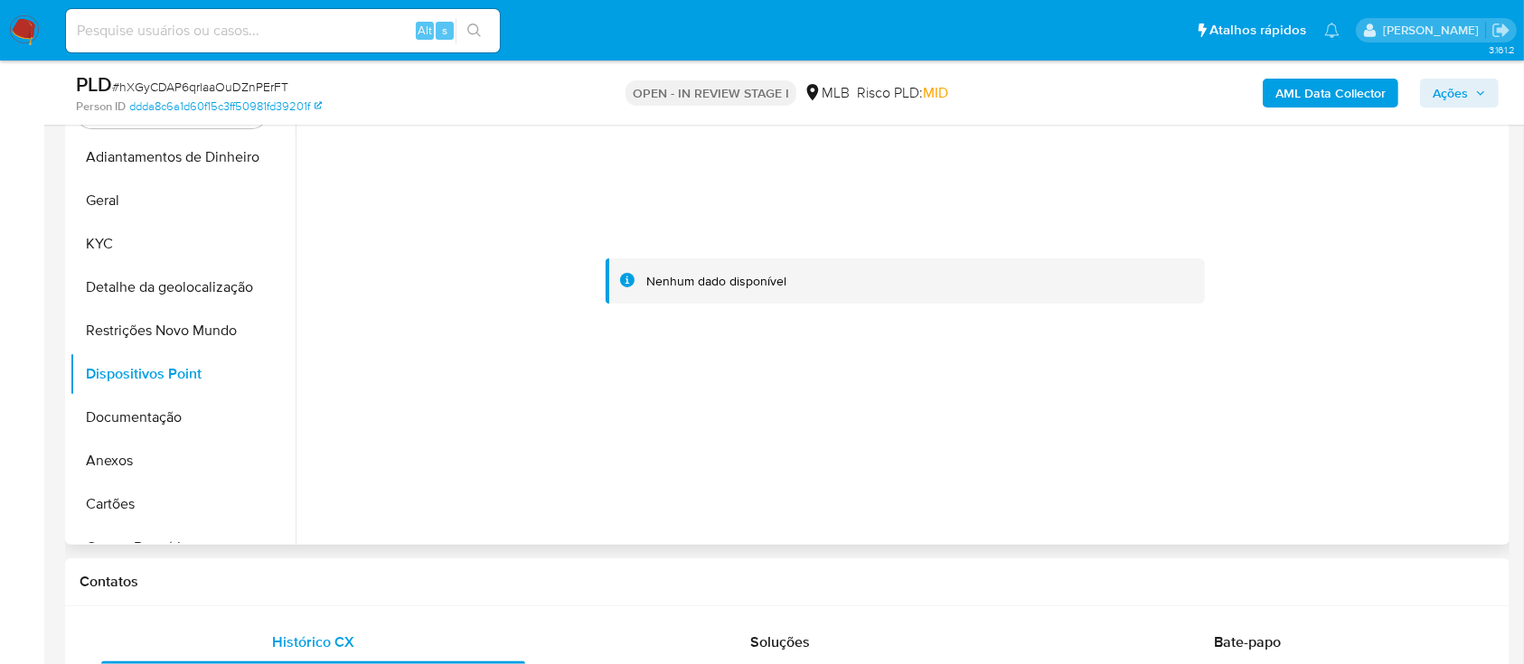
drag, startPoint x: 1282, startPoint y: 318, endPoint x: 1246, endPoint y: 183, distance: 140.4
click at [1280, 314] on div at bounding box center [906, 281] width 1200 height 398
click at [174, 424] on button "Documentação" at bounding box center [176, 417] width 212 height 43
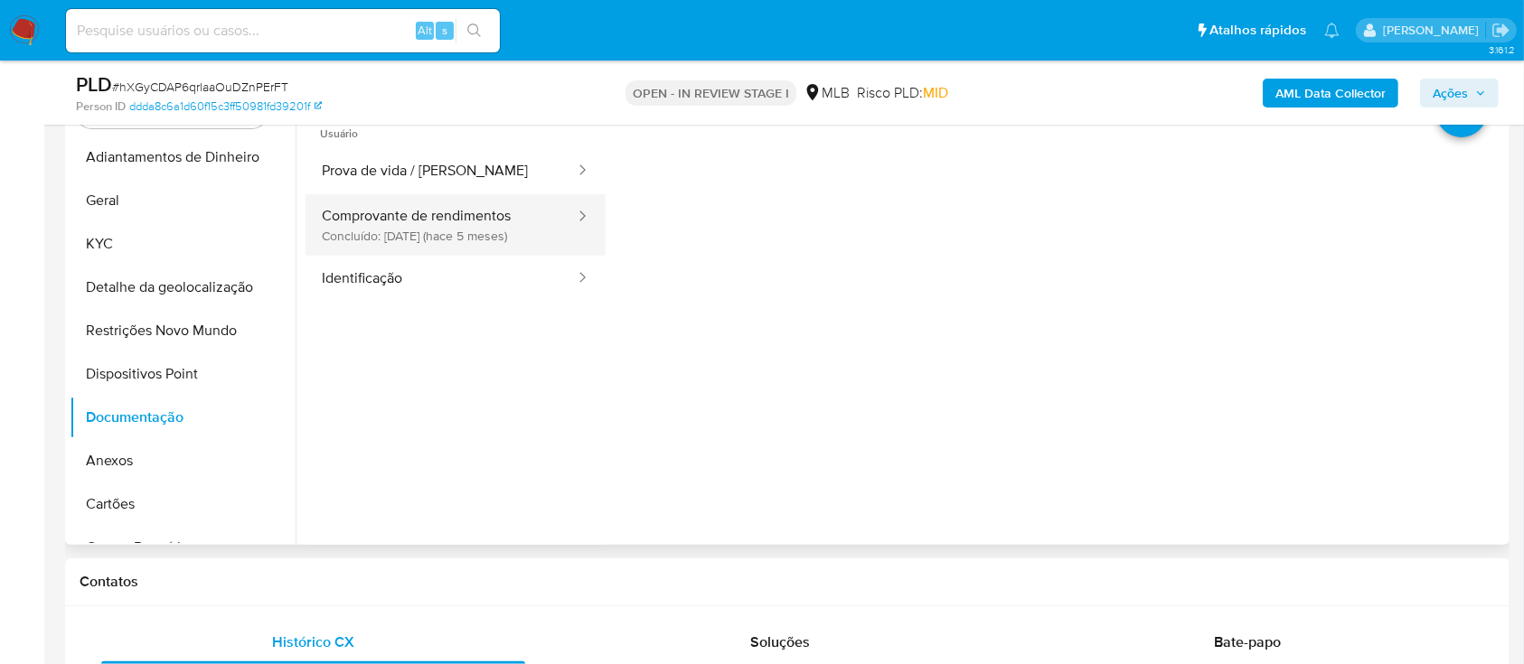
drag, startPoint x: 416, startPoint y: 223, endPoint x: 469, endPoint y: 228, distance: 53.5
click at [416, 222] on button "Comprovante de rendimentos Concluído: [DATE] (hace 5 meses)" at bounding box center [441, 224] width 271 height 61
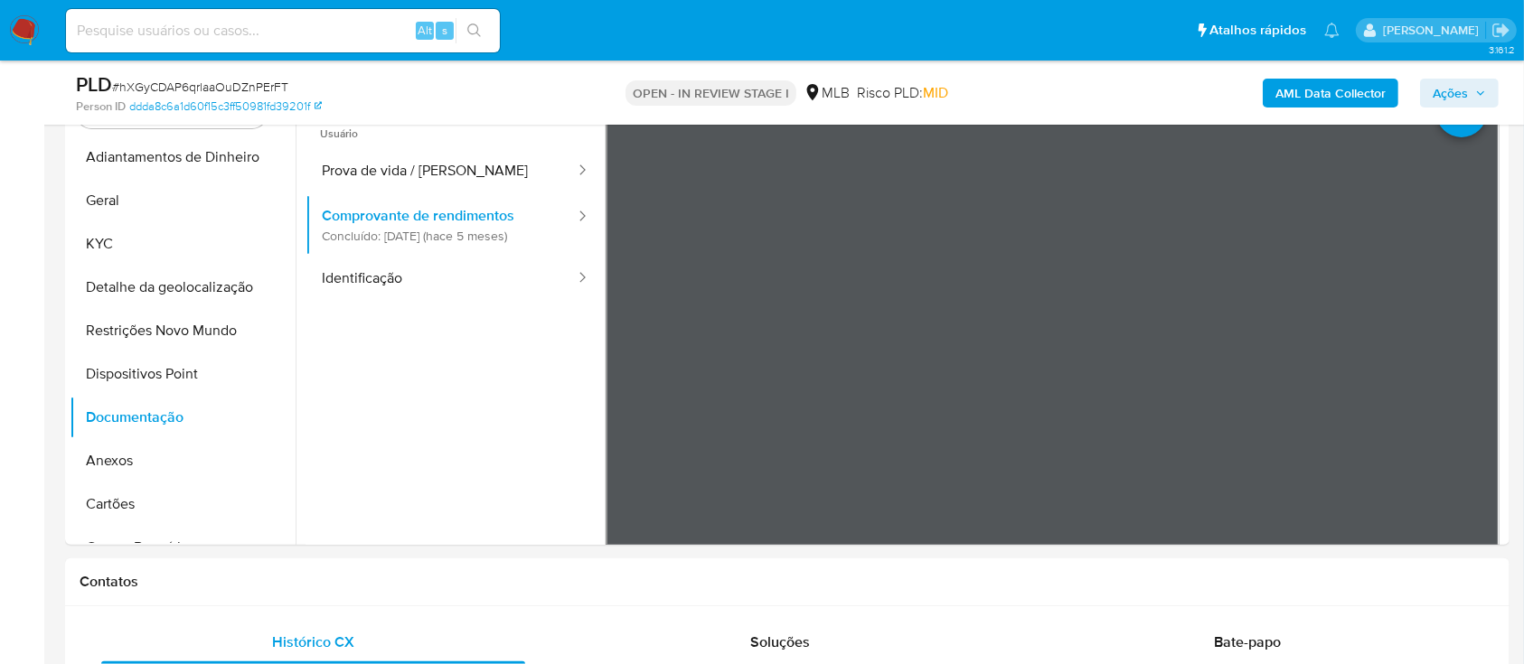
click at [1331, 96] on b "AML Data Collector" at bounding box center [1331, 93] width 110 height 29
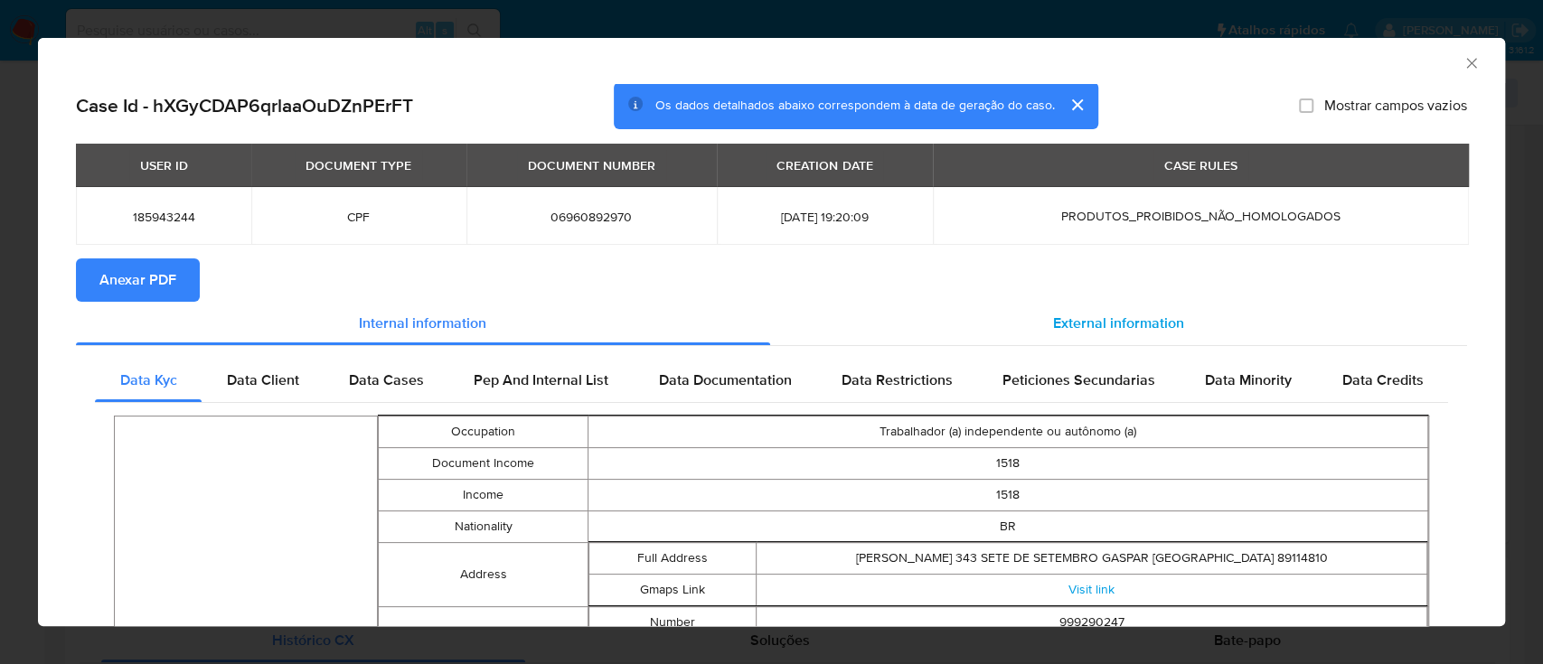
click at [1137, 320] on span "External information" at bounding box center [1118, 323] width 131 height 21
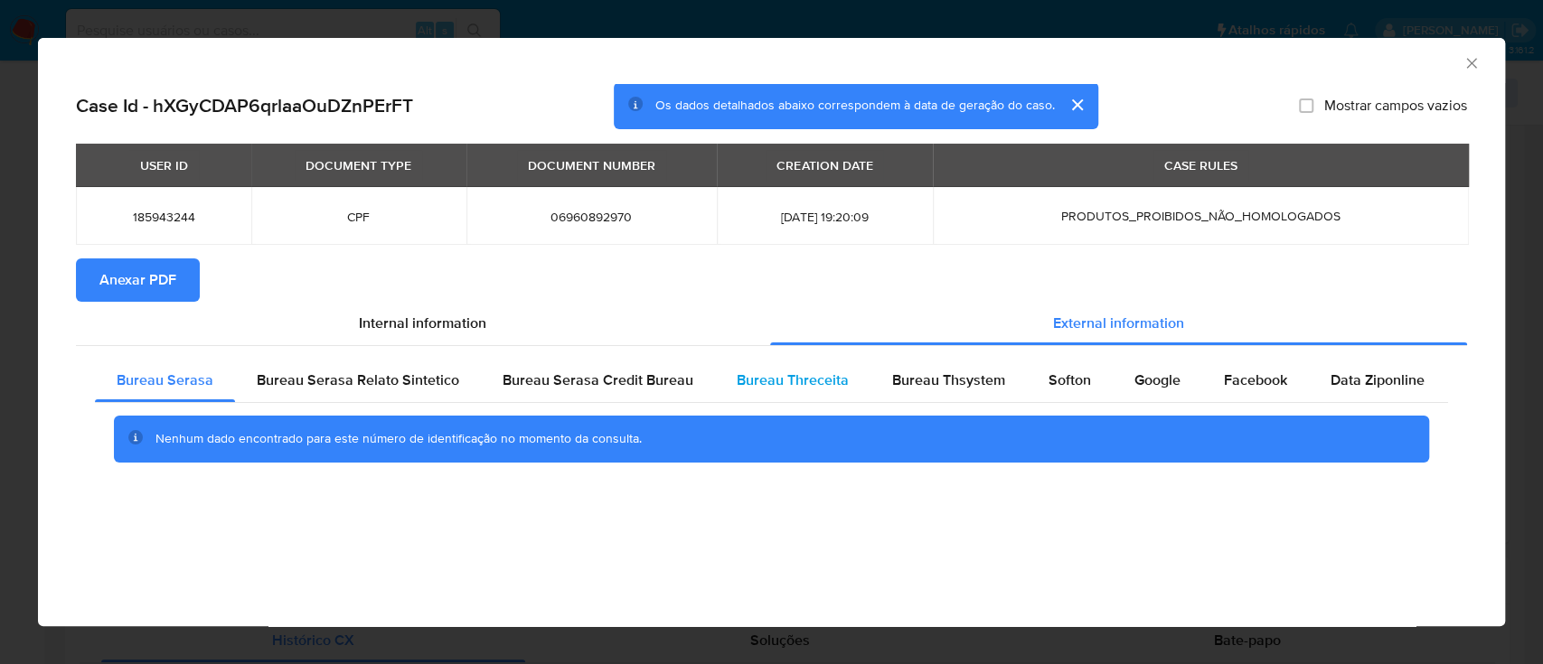
click at [813, 391] on div "Bureau Threceita" at bounding box center [793, 380] width 156 height 43
drag, startPoint x: 196, startPoint y: 587, endPoint x: 245, endPoint y: 561, distance: 55.4
click at [207, 582] on div "AML Data Collector Case Id - hXGyCDAP6qrlaaOuDZnPErFT Os dados detalhados abaix…" at bounding box center [771, 332] width 1467 height 589
click at [938, 393] on div "Bureau Thsystem" at bounding box center [949, 380] width 156 height 43
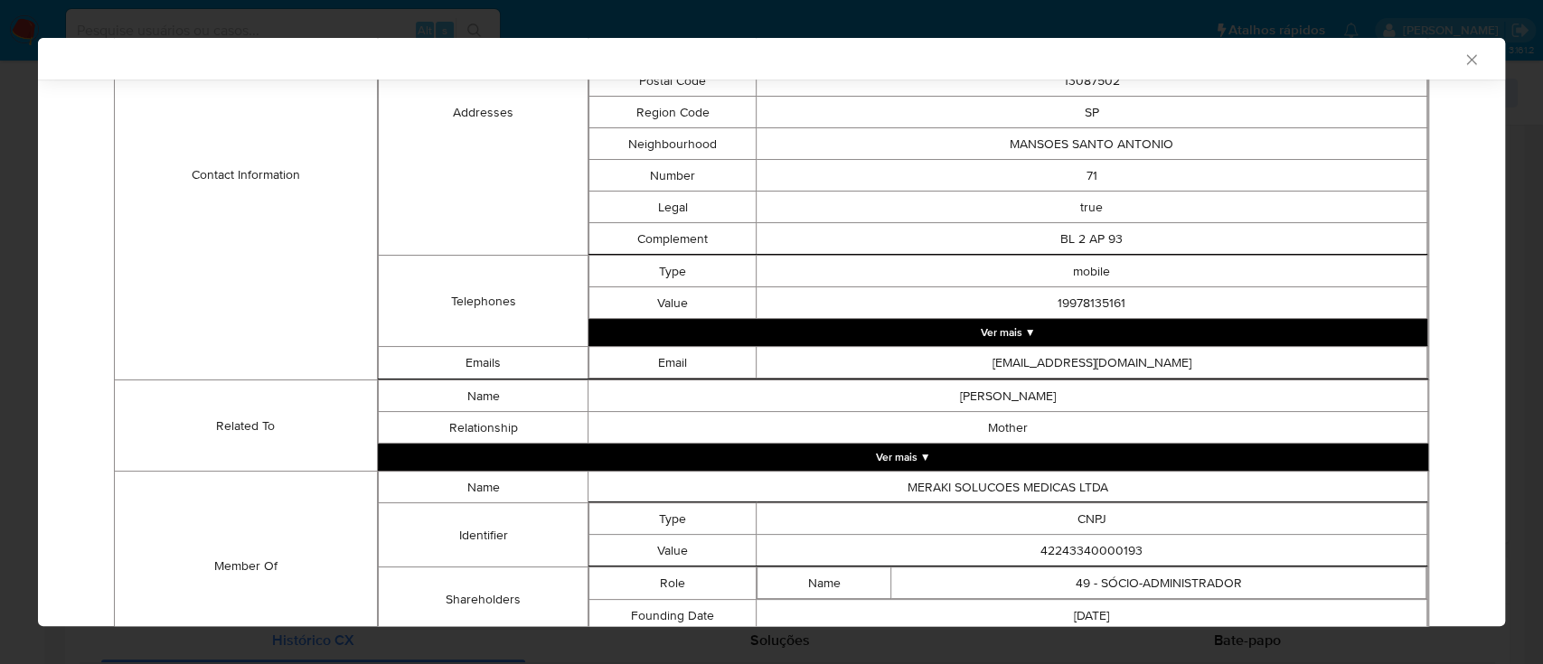
scroll to position [759, 0]
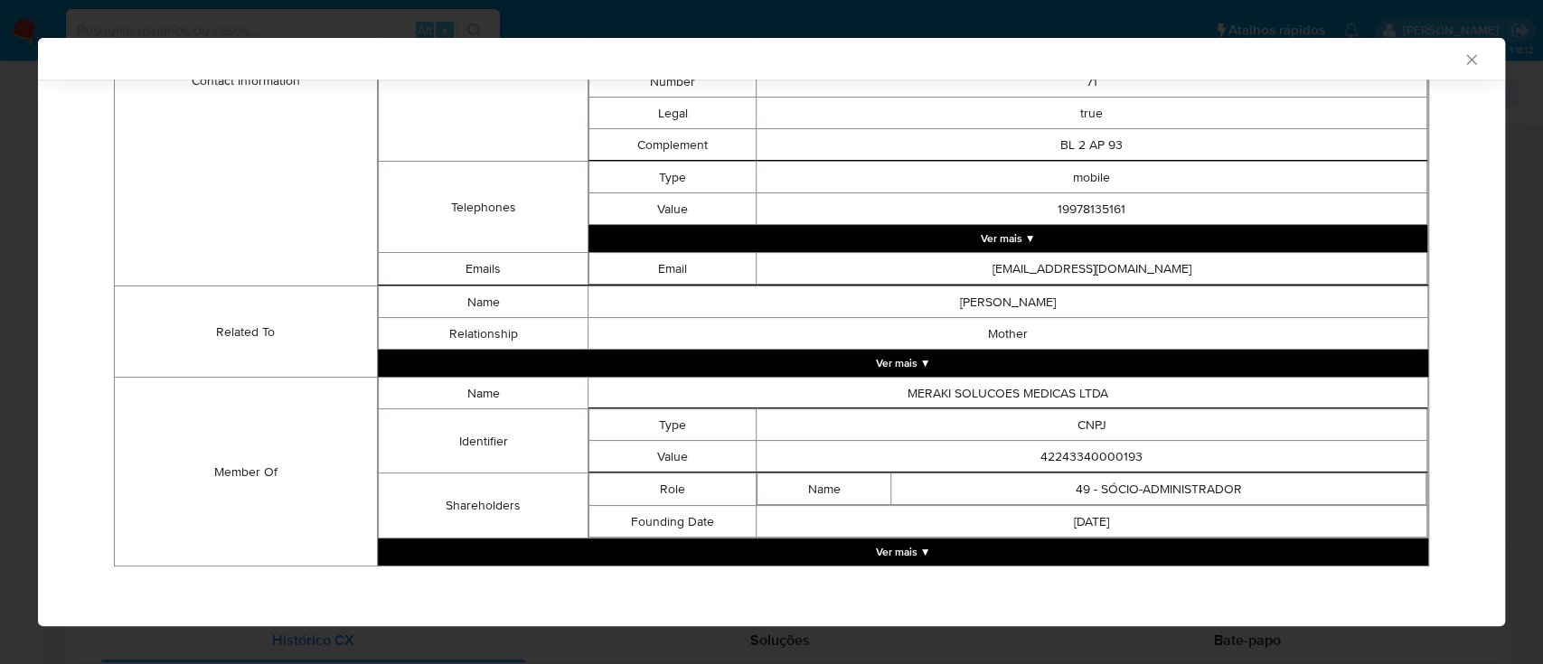
click at [116, 359] on td "Related To" at bounding box center [246, 332] width 263 height 91
drag, startPoint x: 1164, startPoint y: 461, endPoint x: 988, endPoint y: 445, distance: 176.1
click at [988, 445] on td "42243340000193" at bounding box center [1092, 457] width 671 height 32
copy td "42243340000193"
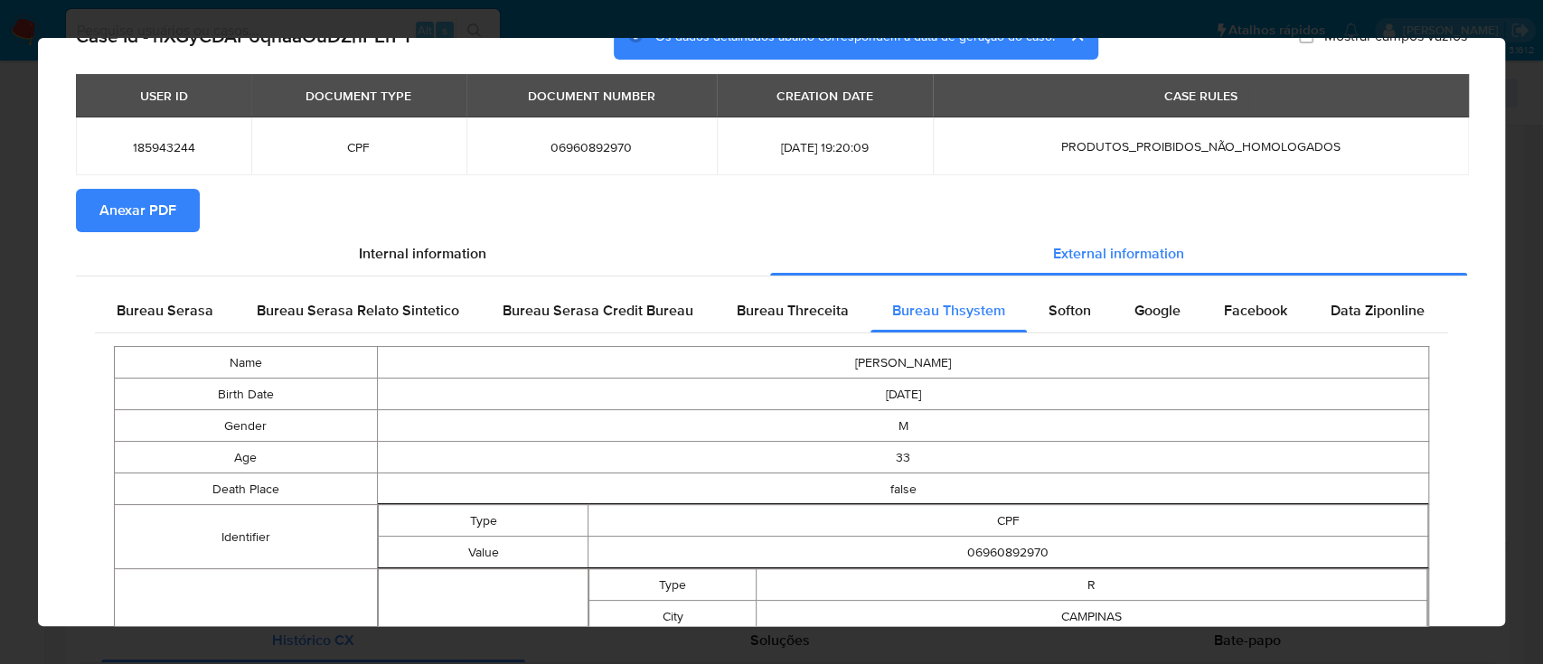
scroll to position [0, 0]
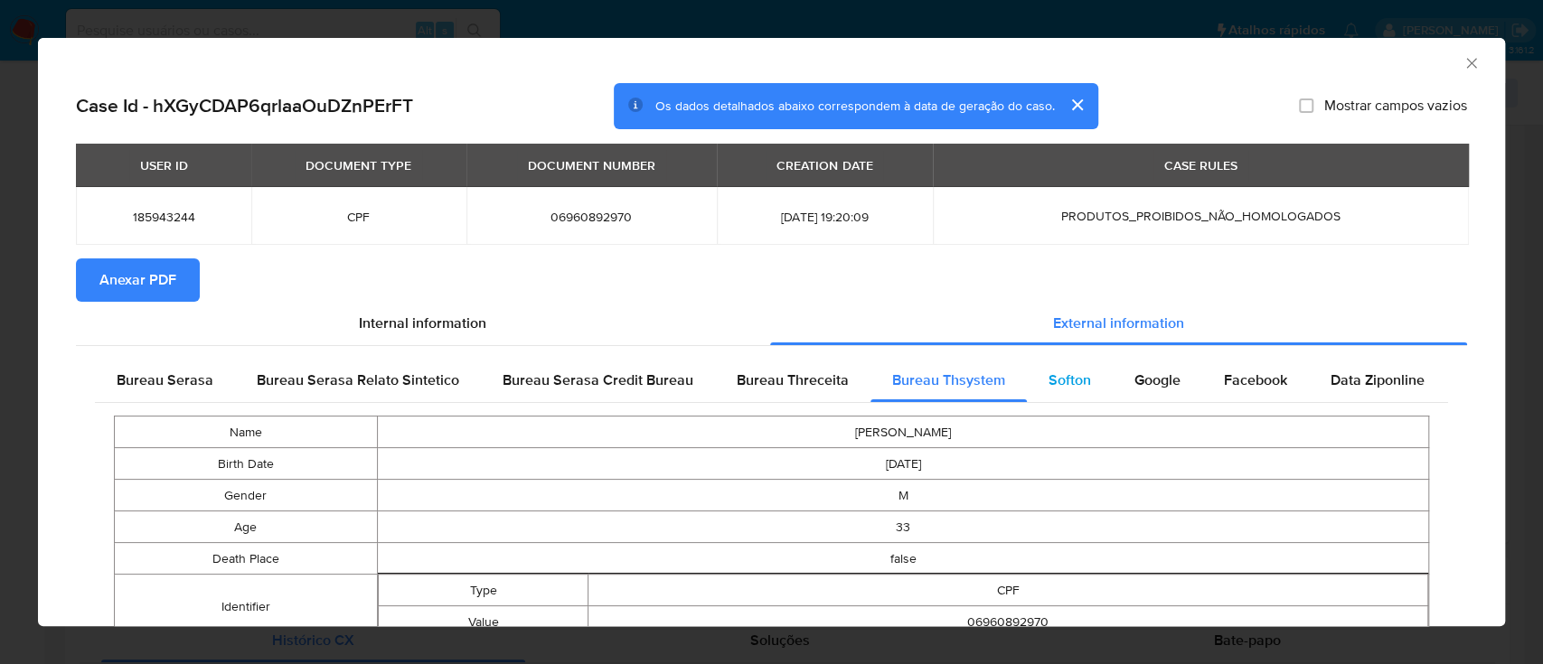
click at [1059, 385] on span "Softon" at bounding box center [1070, 380] width 42 height 21
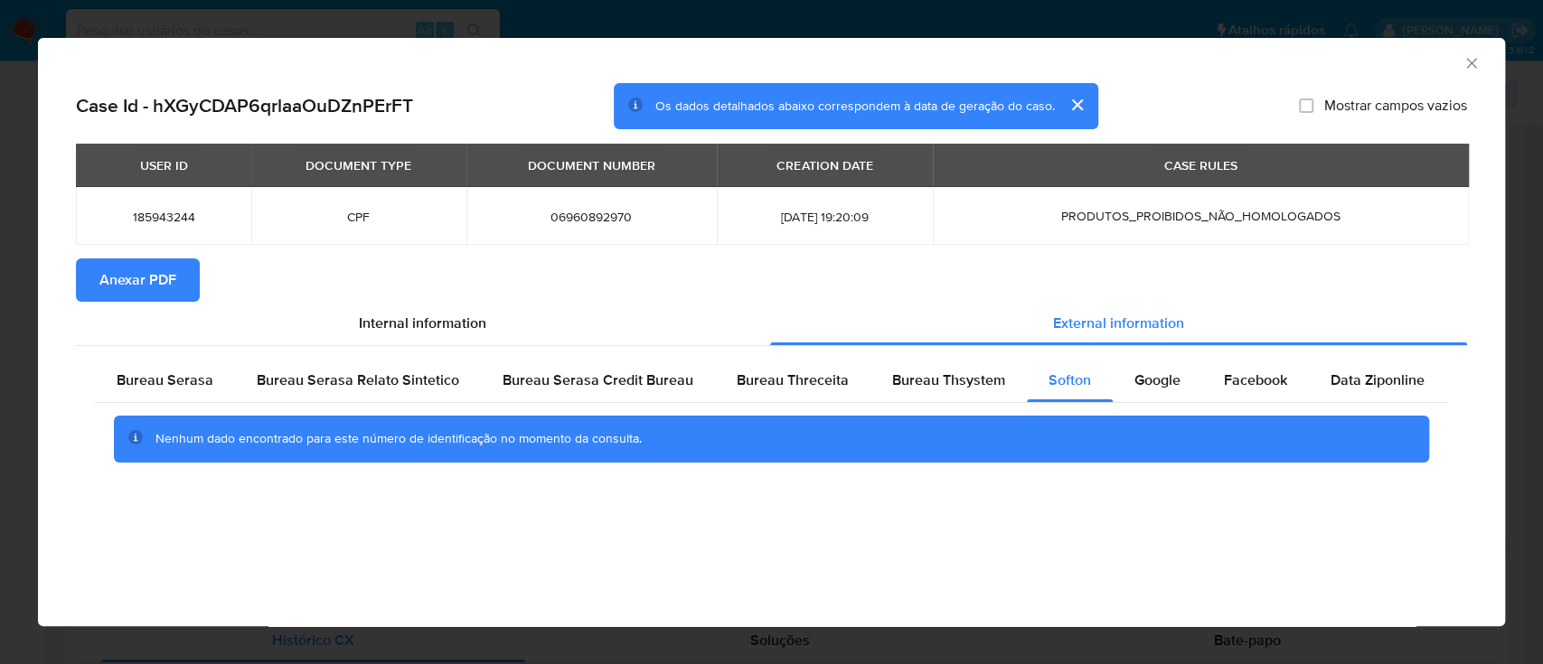
drag, startPoint x: 1374, startPoint y: 73, endPoint x: 1296, endPoint y: 53, distance: 81.1
click at [1374, 73] on div "AML Data Collector" at bounding box center [771, 60] width 1467 height 45
